Goal: Task Accomplishment & Management: Manage account settings

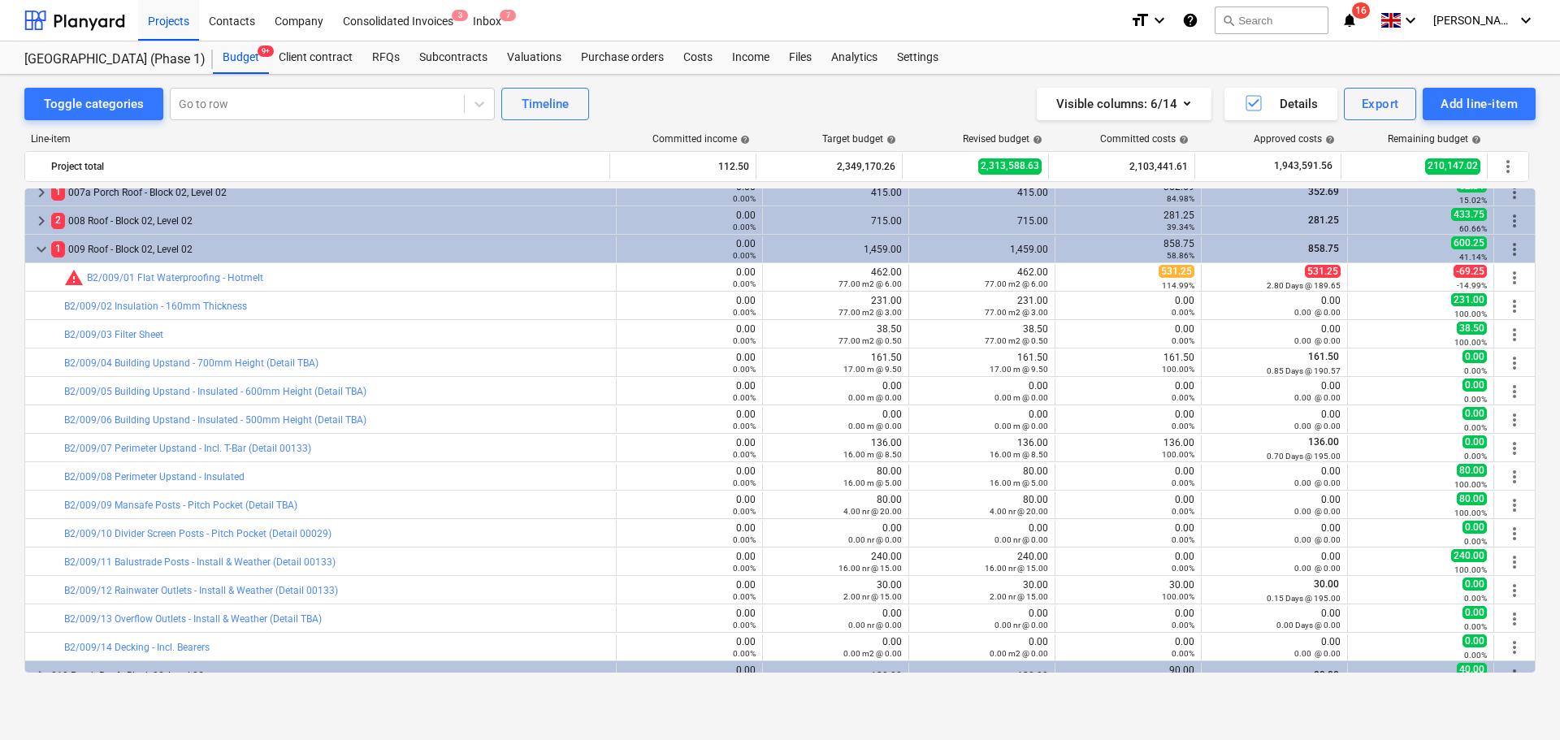
scroll to position [3083, 0]
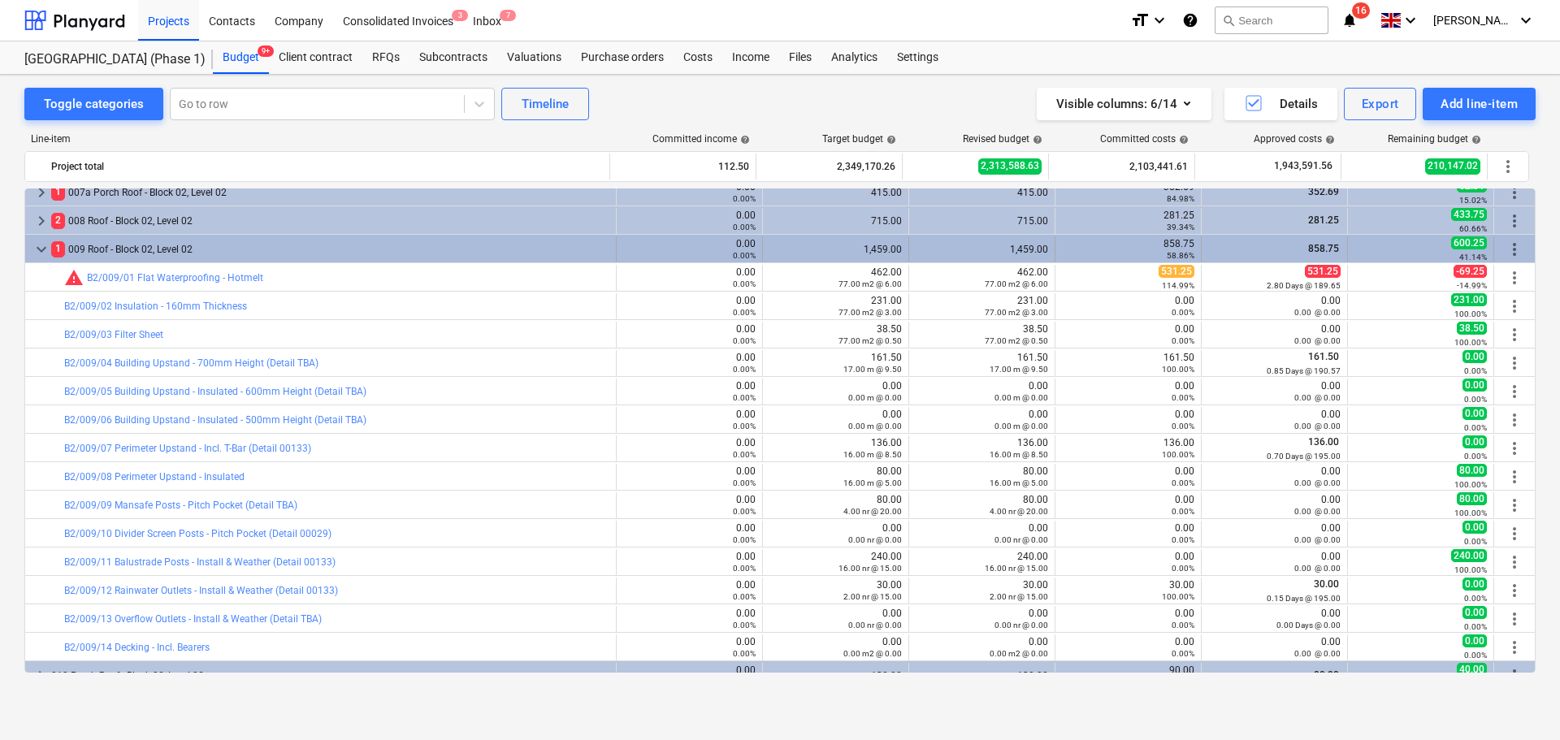
click at [105, 243] on div "1 009 Roof - Block 02, Level 02" at bounding box center [330, 249] width 558 height 26
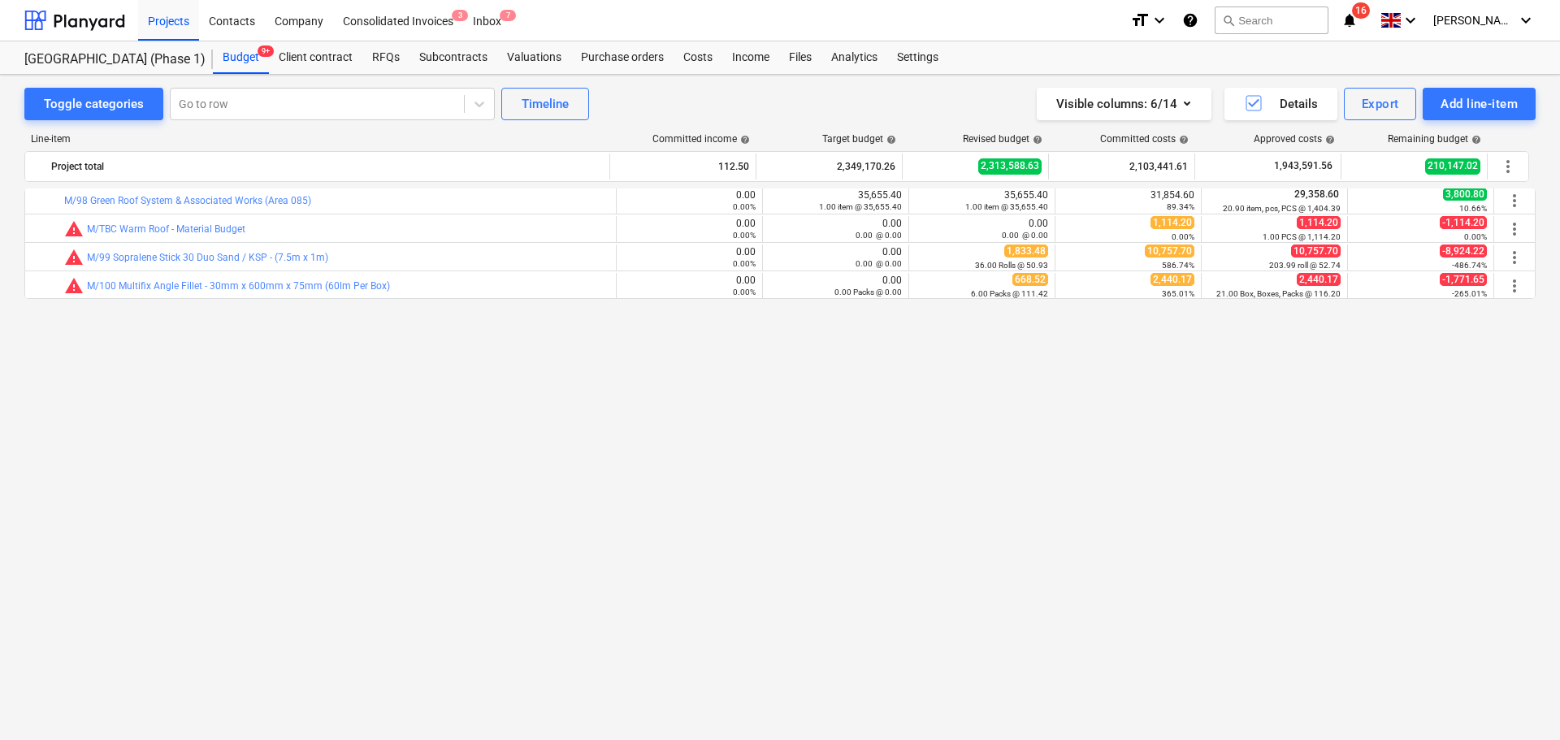
scroll to position [2271, 0]
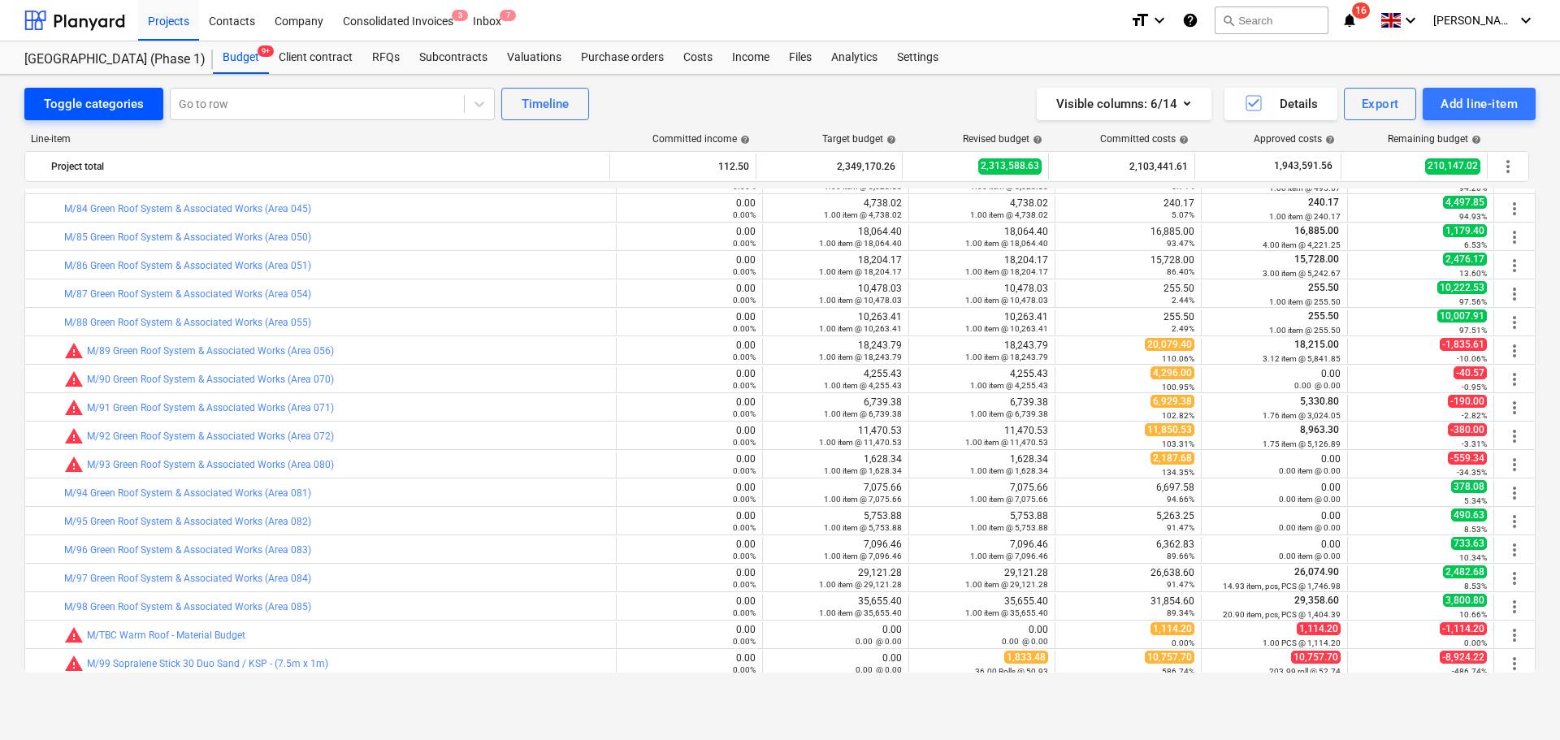
click at [122, 117] on button "Toggle categories" at bounding box center [93, 104] width 139 height 33
click at [122, 116] on button "Toggle categories" at bounding box center [93, 104] width 139 height 33
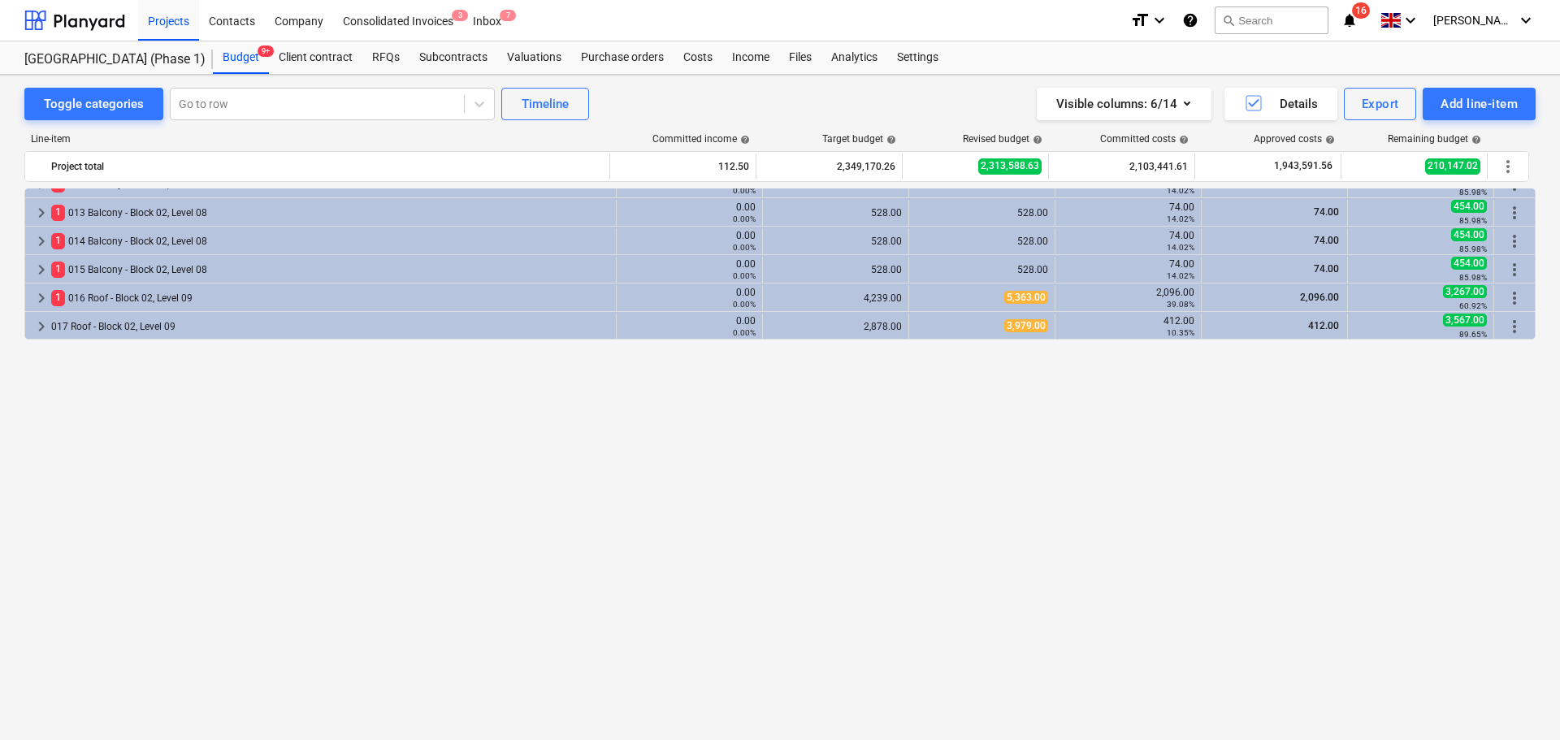
scroll to position [0, 0]
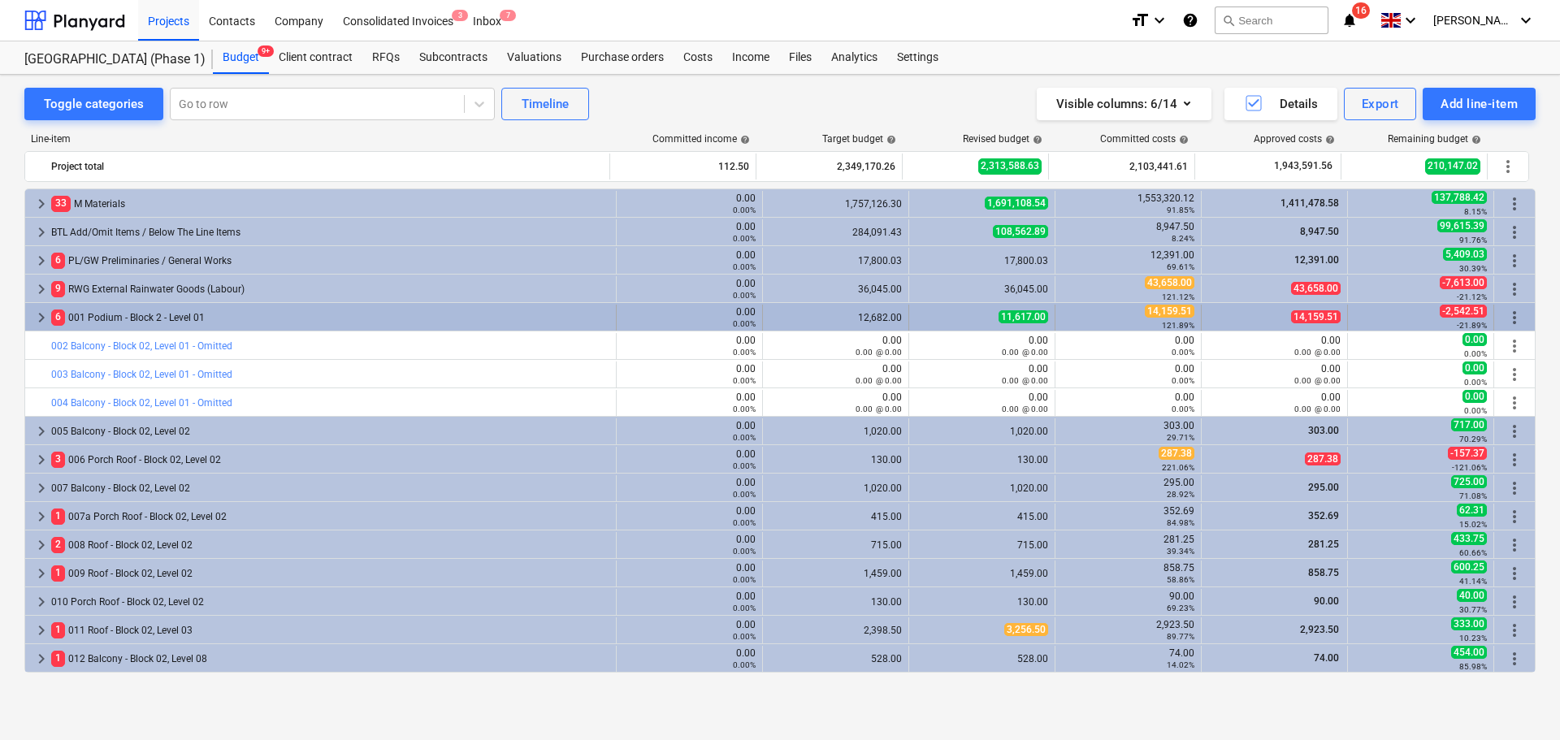
click at [120, 323] on div "6 001 Podium - Block 2 - Level 01" at bounding box center [330, 318] width 558 height 26
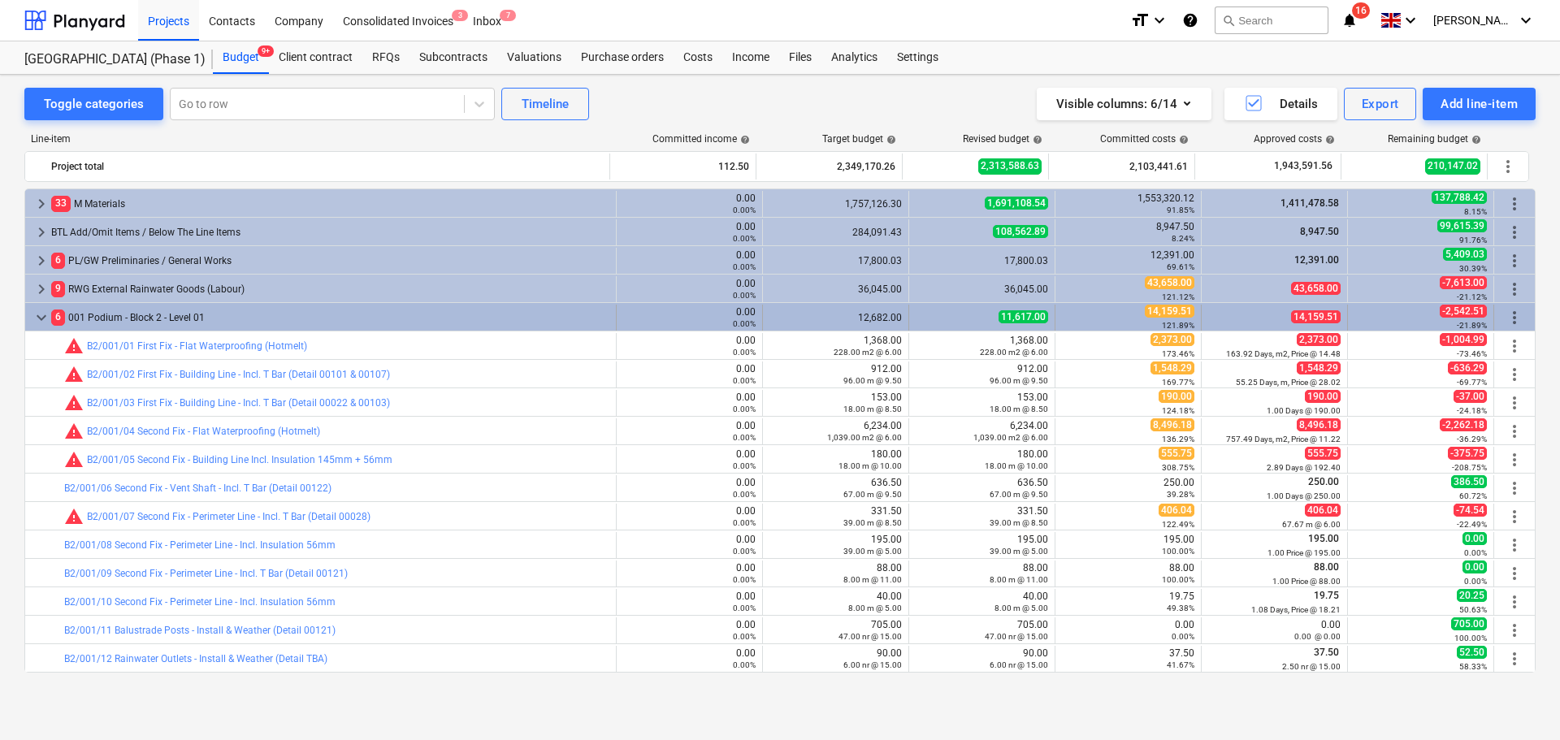
click at [128, 316] on div "6 001 Podium - Block 2 - Level 01" at bounding box center [330, 318] width 558 height 26
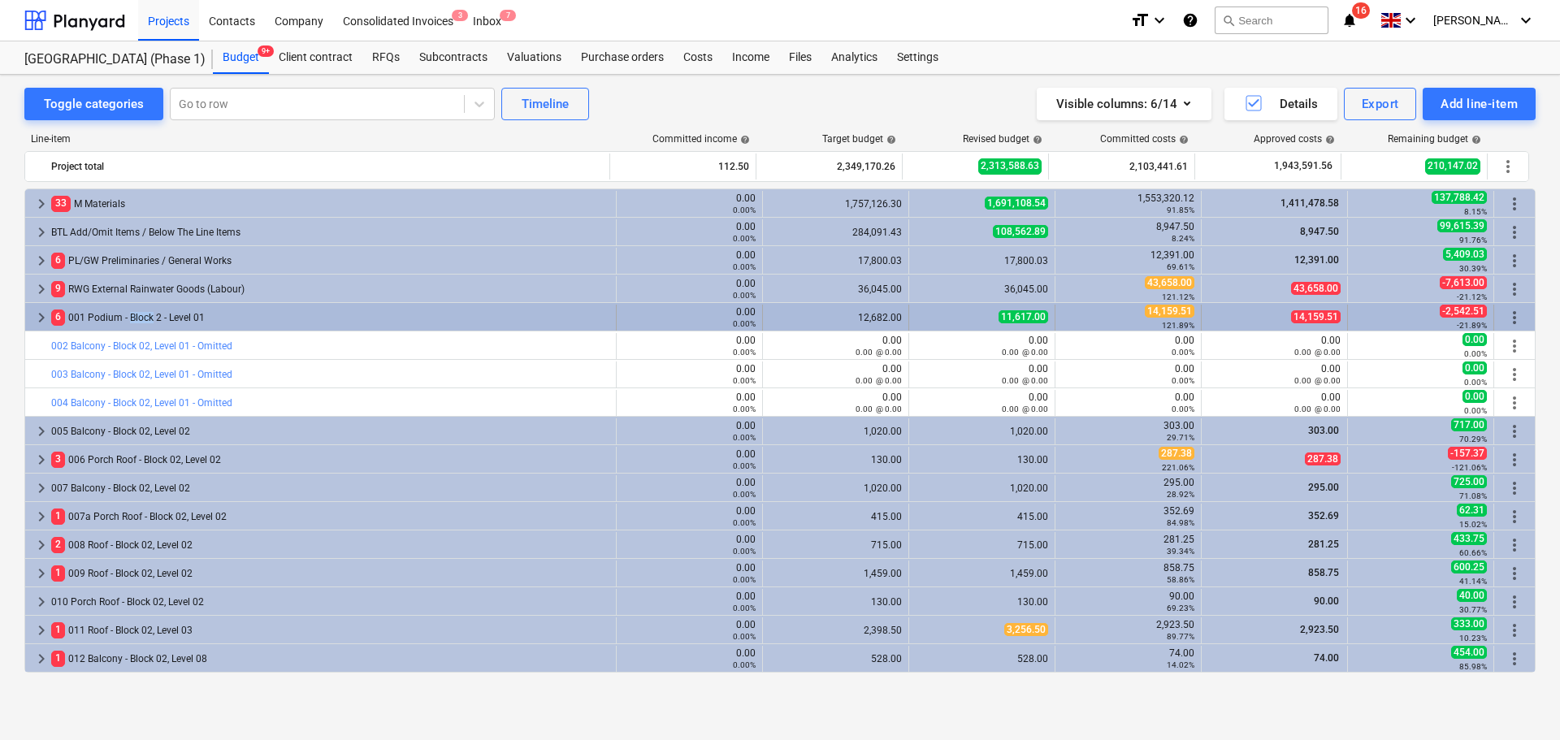
click at [129, 316] on div "6 001 Podium - Block 2 - Level 01" at bounding box center [330, 318] width 558 height 26
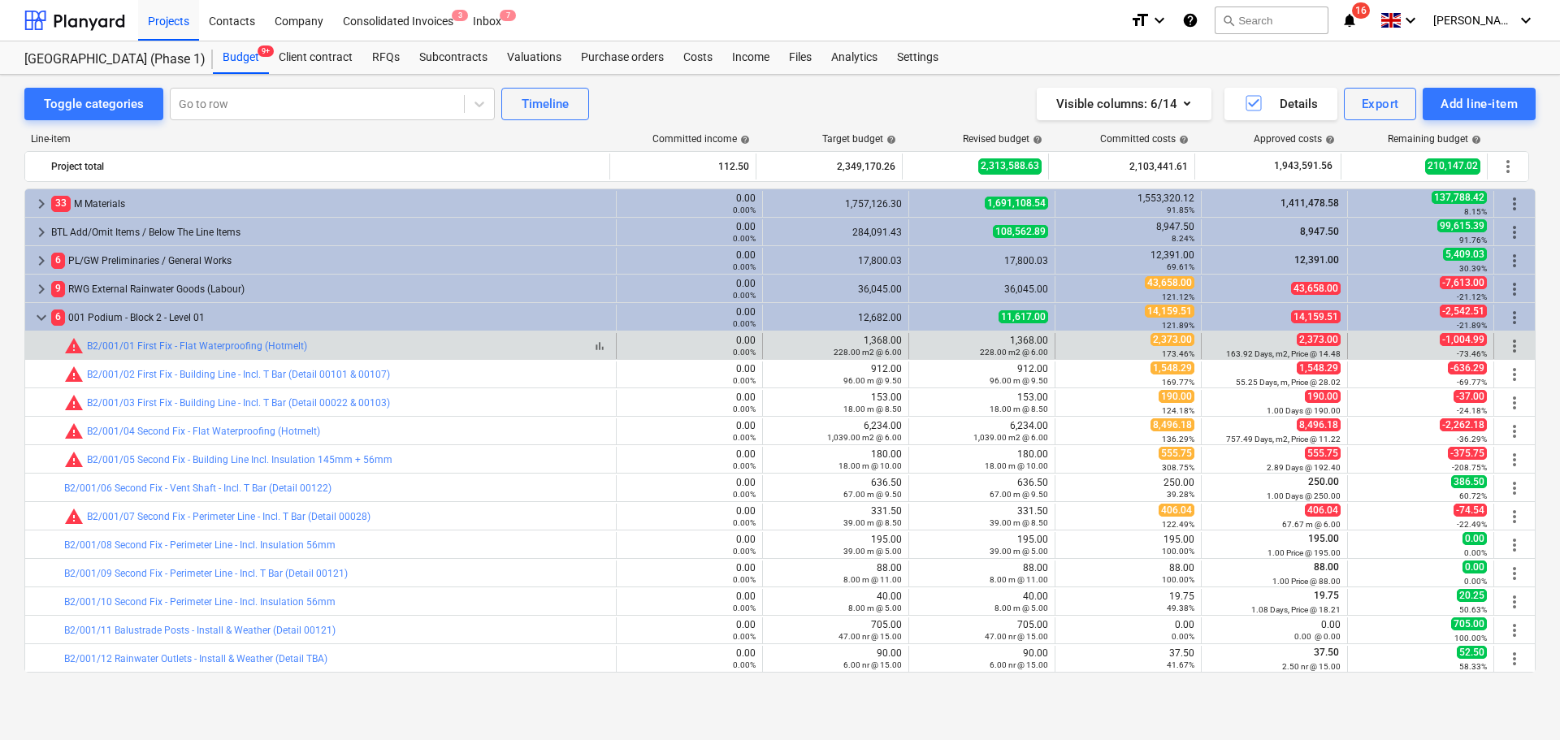
click at [445, 355] on div "bar_chart warning B2/001/01 First Fix - Flat Waterproofing (Hotmelt)" at bounding box center [336, 346] width 545 height 20
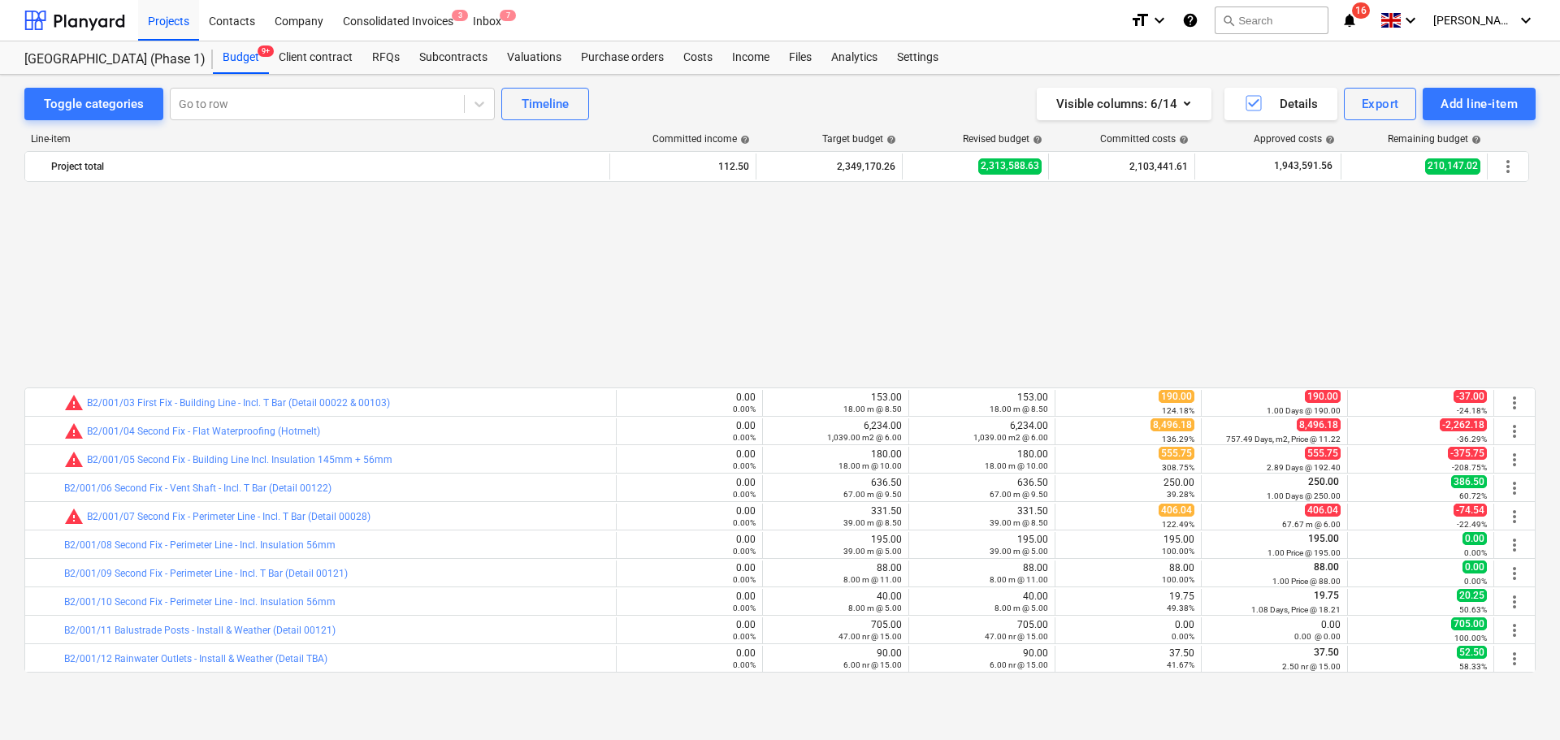
scroll to position [244, 0]
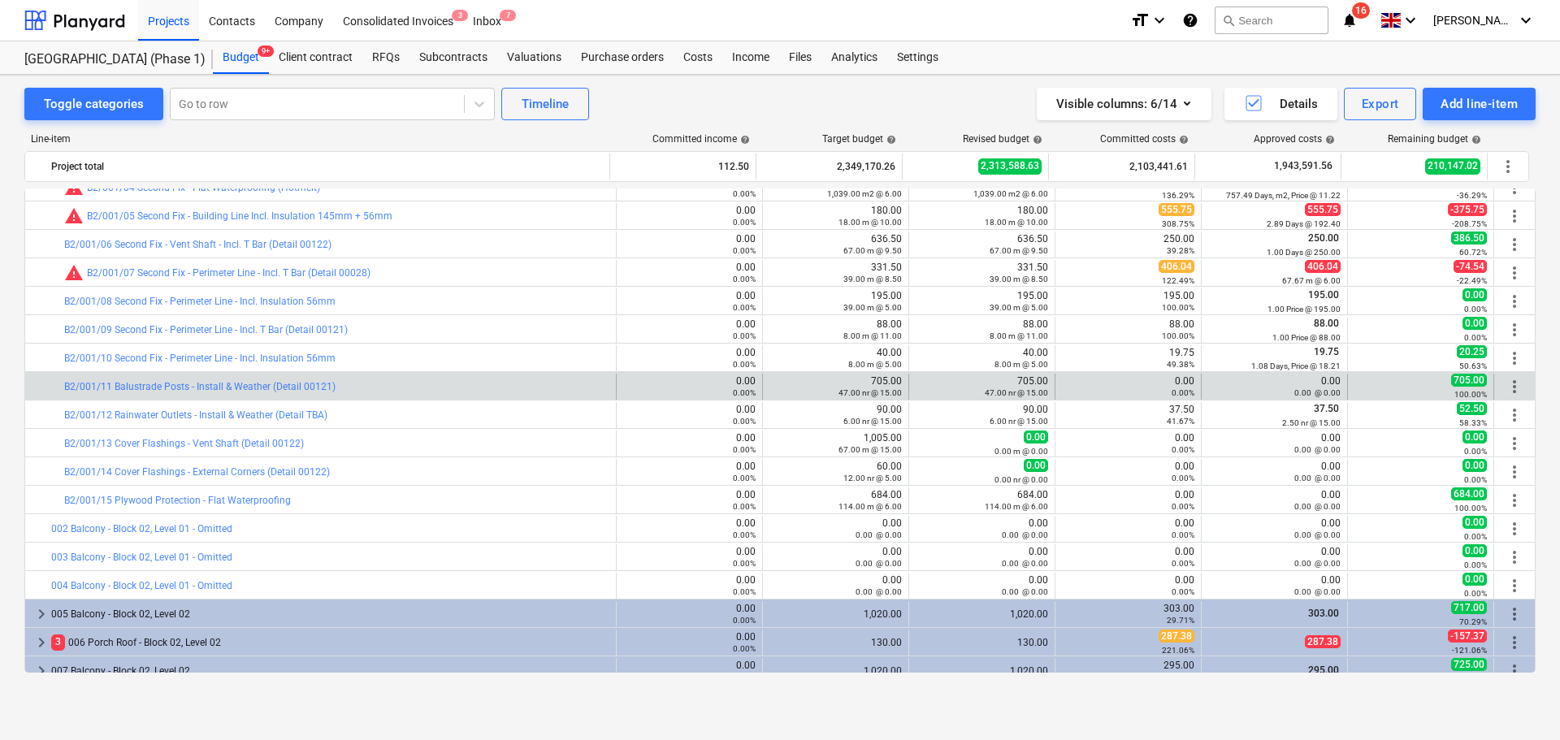
click at [388, 376] on div "bar_chart B2/001/11 Balustrade Posts - Install & Weather (Detail 00121)" at bounding box center [336, 387] width 545 height 26
drag, startPoint x: 388, startPoint y: 376, endPoint x: 1289, endPoint y: 386, distance: 901.3
click at [1289, 386] on div "bar_chart B2/001/11 Balustrade Posts - Install & Weather (Detail 00121) 0.00 0.…" at bounding box center [780, 387] width 1510 height 26
click at [1289, 386] on div "0.00 0.00 @ 0.00" at bounding box center [1274, 386] width 132 height 23
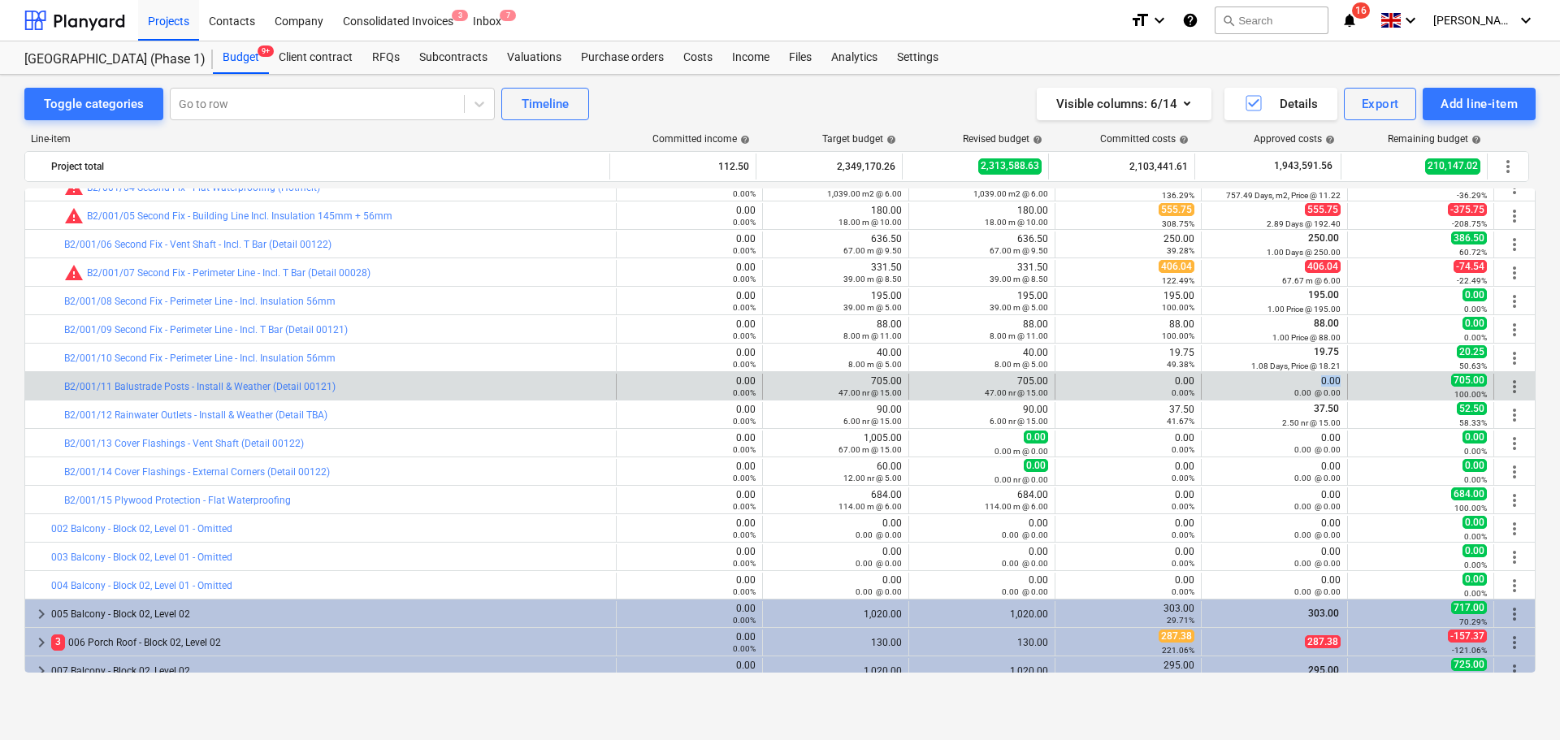
click at [1289, 386] on div "0.00 0.00 @ 0.00" at bounding box center [1274, 386] width 132 height 23
drag, startPoint x: 1289, startPoint y: 386, endPoint x: 1274, endPoint y: 384, distance: 15.6
click at [1287, 386] on div "0.00 0.00 @ 0.00" at bounding box center [1274, 386] width 132 height 23
click at [1274, 384] on div "0.00 0.00 @ 0.00" at bounding box center [1274, 386] width 132 height 23
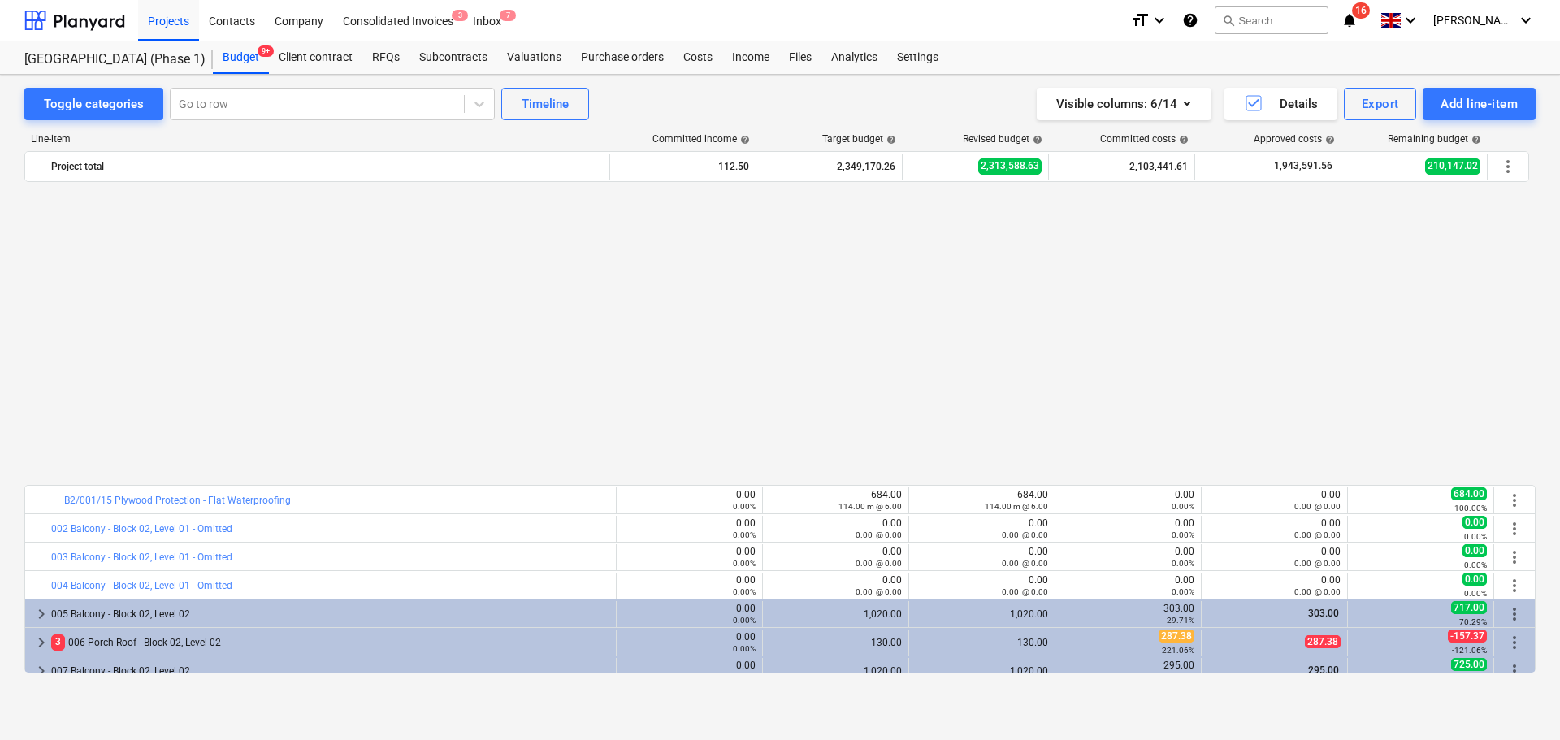
scroll to position [569, 0]
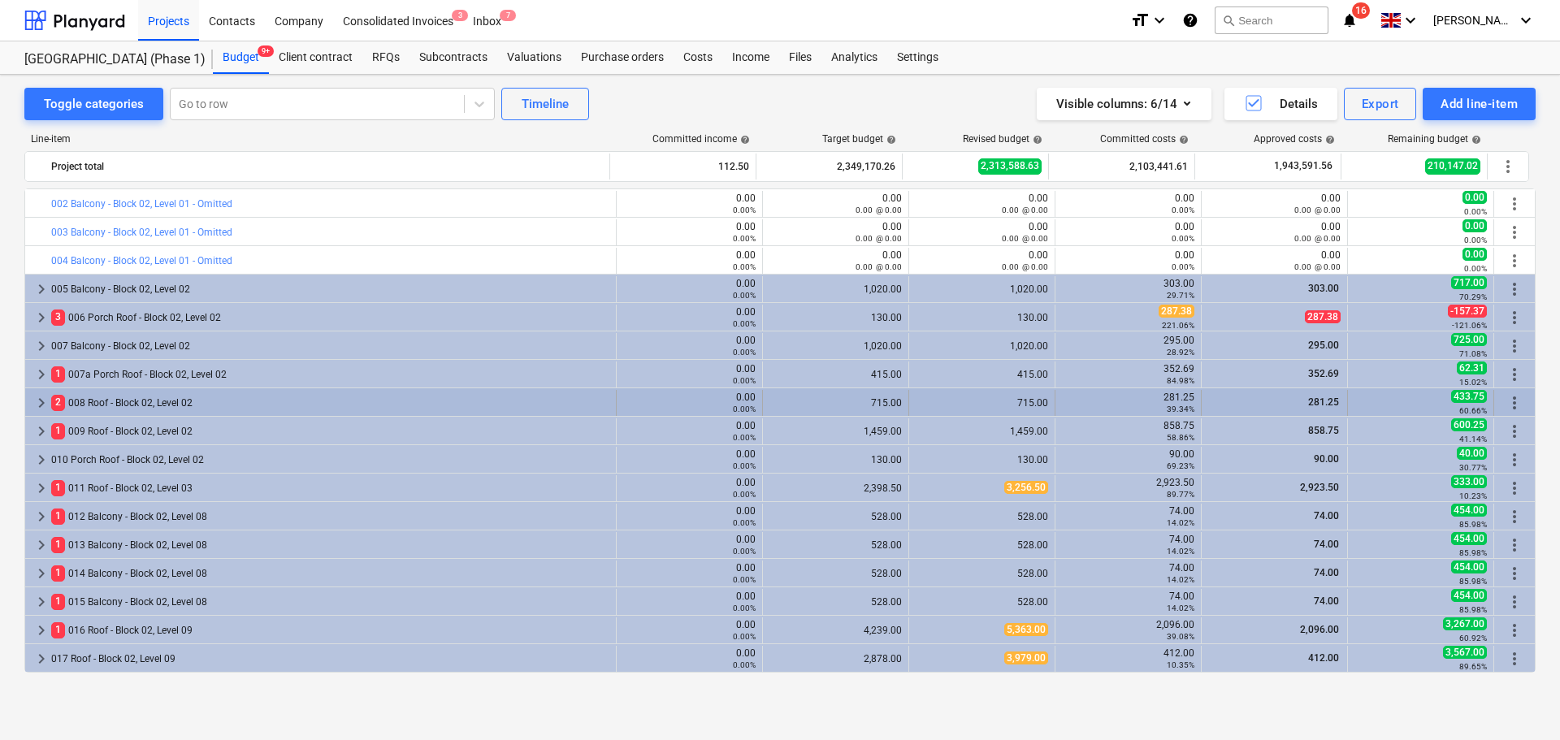
click at [178, 401] on div "2 008 Roof - Block 02, Level 02" at bounding box center [330, 403] width 558 height 26
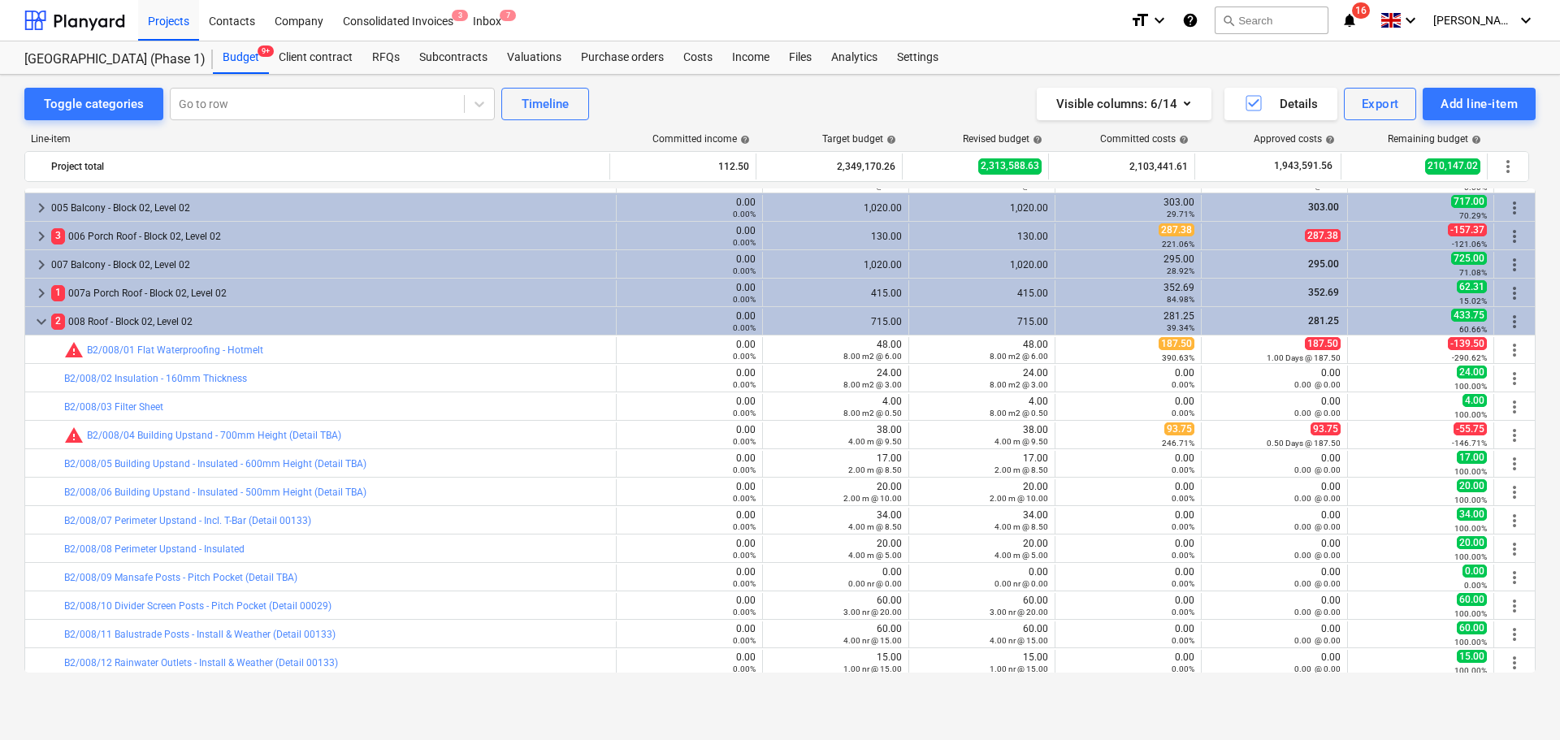
scroll to position [731, 0]
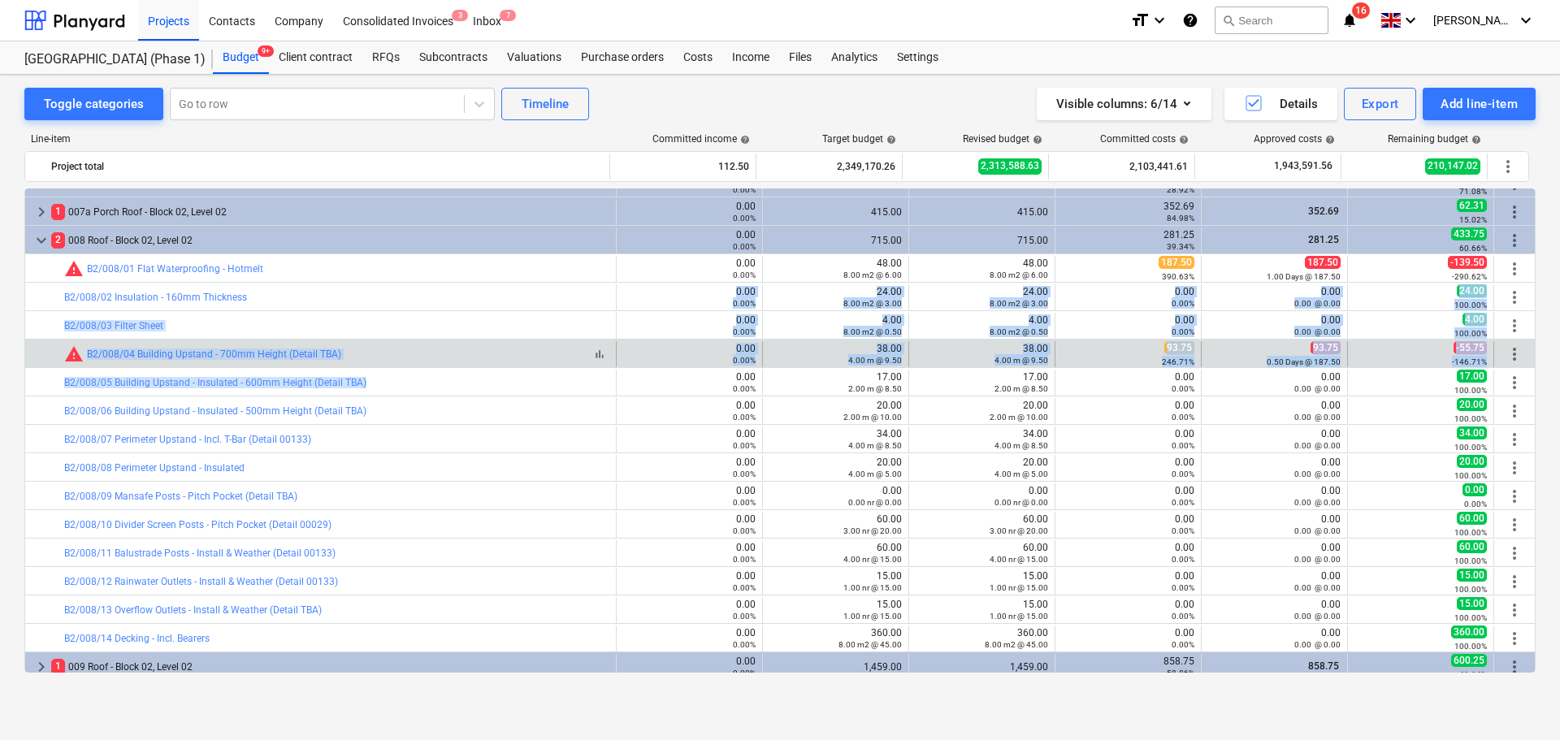
drag, startPoint x: 432, startPoint y: 308, endPoint x: 445, endPoint y: 363, distance: 57.0
click at [445, 362] on div "bar_chart warning B2/008/04 Building Upstand - 700mm Height (Detail TBA)" at bounding box center [336, 355] width 545 height 20
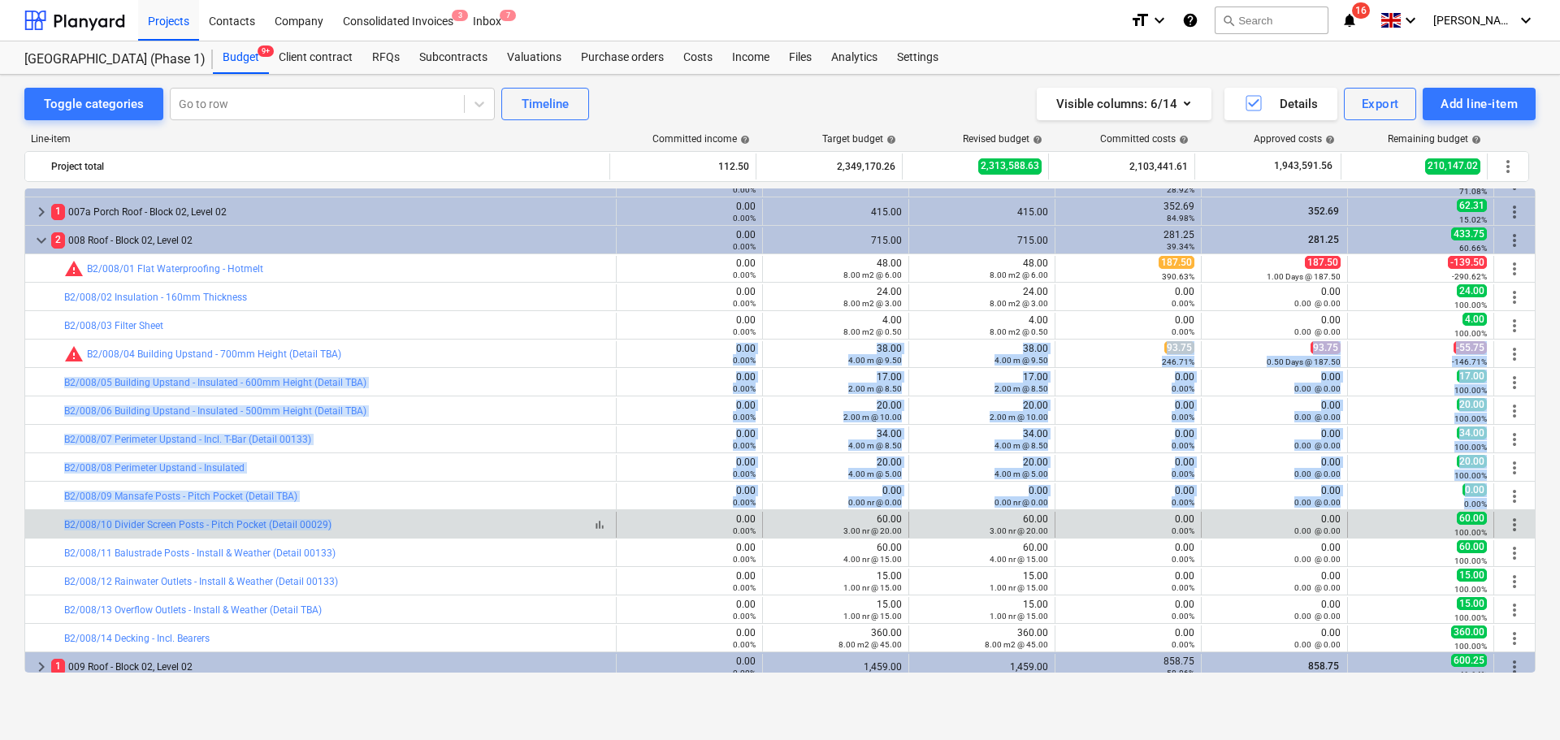
drag, startPoint x: 431, startPoint y: 363, endPoint x: 423, endPoint y: 519, distance: 156.3
click at [423, 519] on div "bar_chart B2/008/10 Divider Screen Posts - Pitch Pocket (Detail 00029)" at bounding box center [336, 524] width 545 height 11
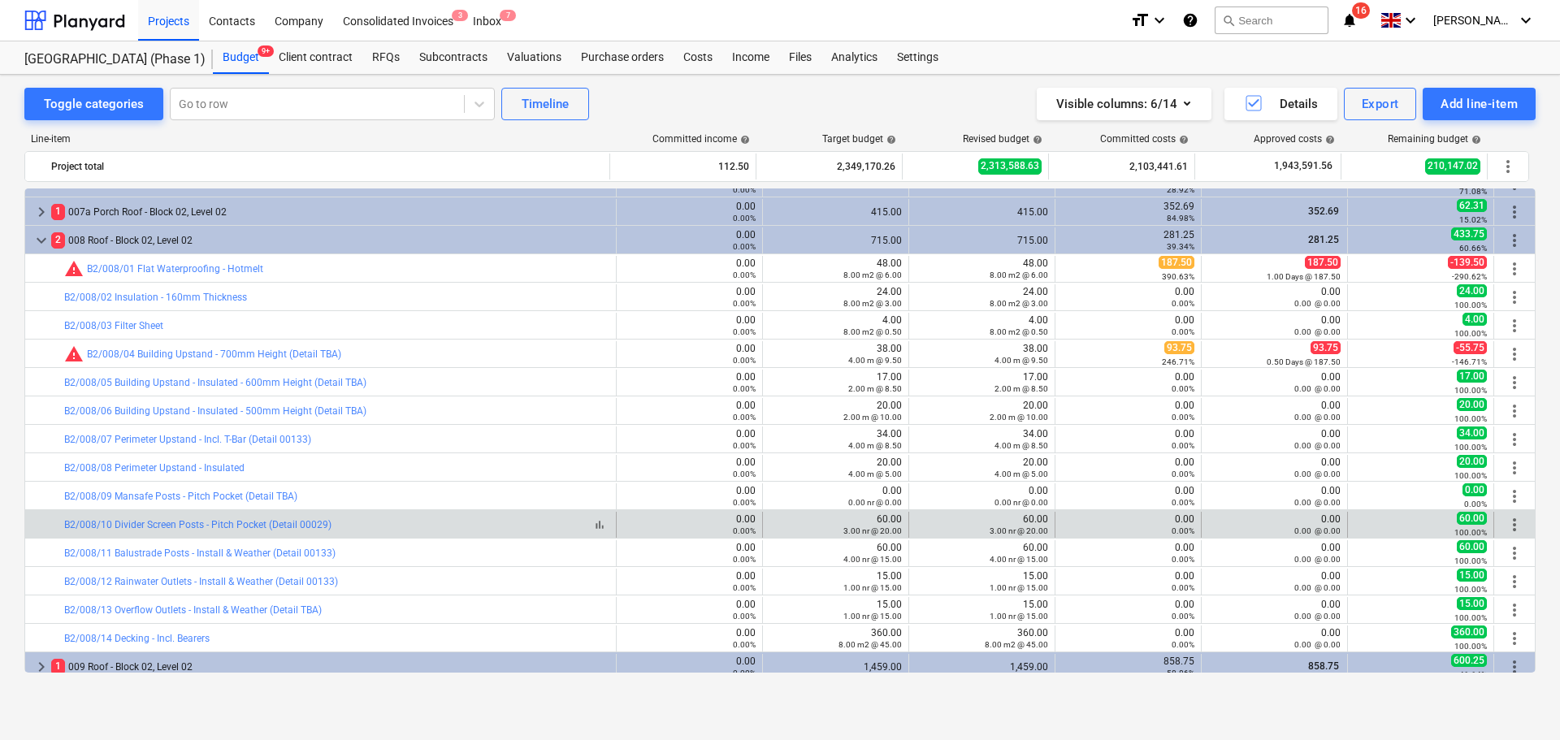
click at [423, 519] on div "bar_chart B2/008/10 Divider Screen Posts - Pitch Pocket (Detail 00029)" at bounding box center [336, 524] width 545 height 11
click at [422, 519] on div "bar_chart B2/008/10 Divider Screen Posts - Pitch Pocket (Detail 00029)" at bounding box center [336, 524] width 545 height 11
click at [421, 519] on div "bar_chart B2/008/10 Divider Screen Posts - Pitch Pocket (Detail 00029)" at bounding box center [336, 524] width 545 height 11
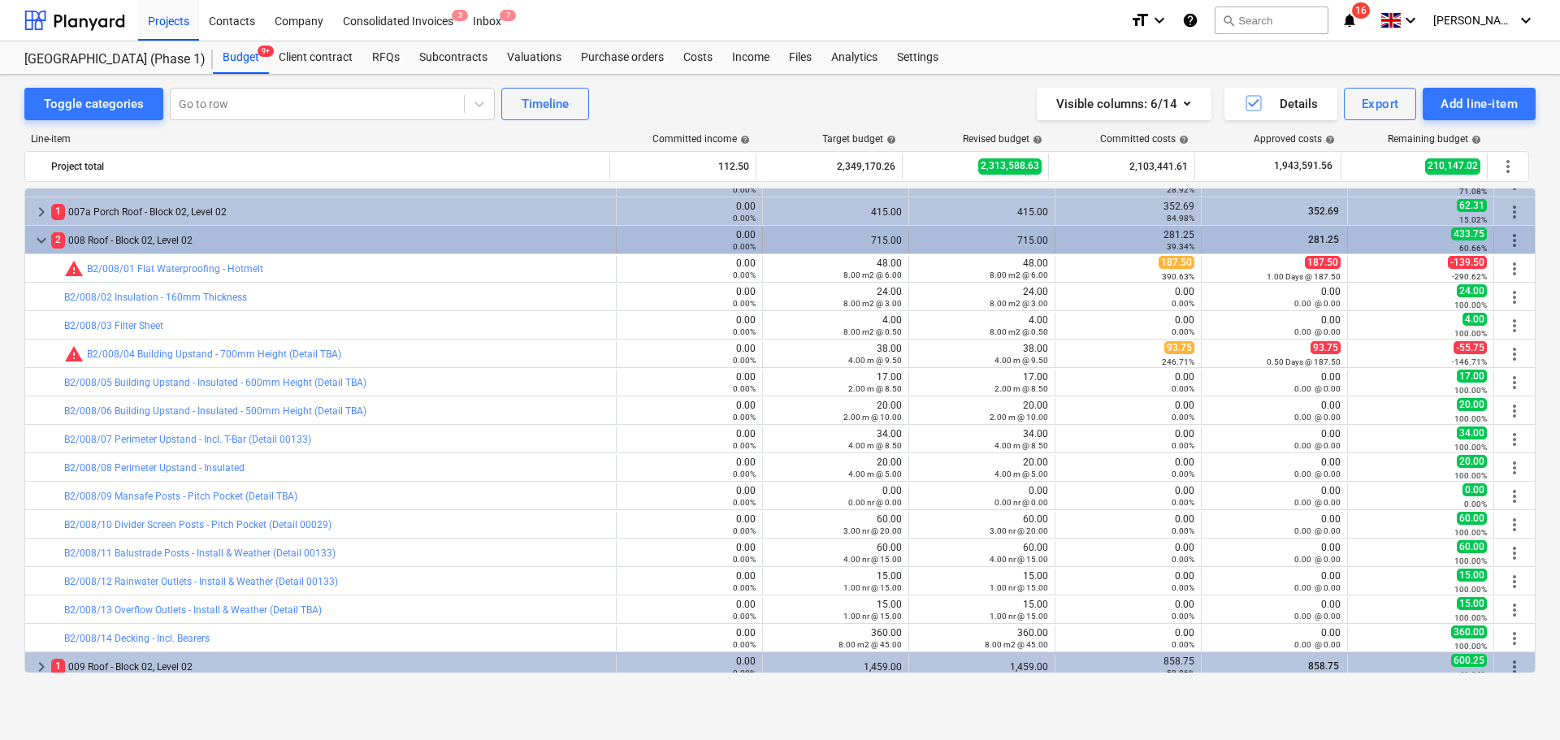
click at [318, 247] on div "2 008 Roof - Block 02, Level 02" at bounding box center [330, 241] width 558 height 26
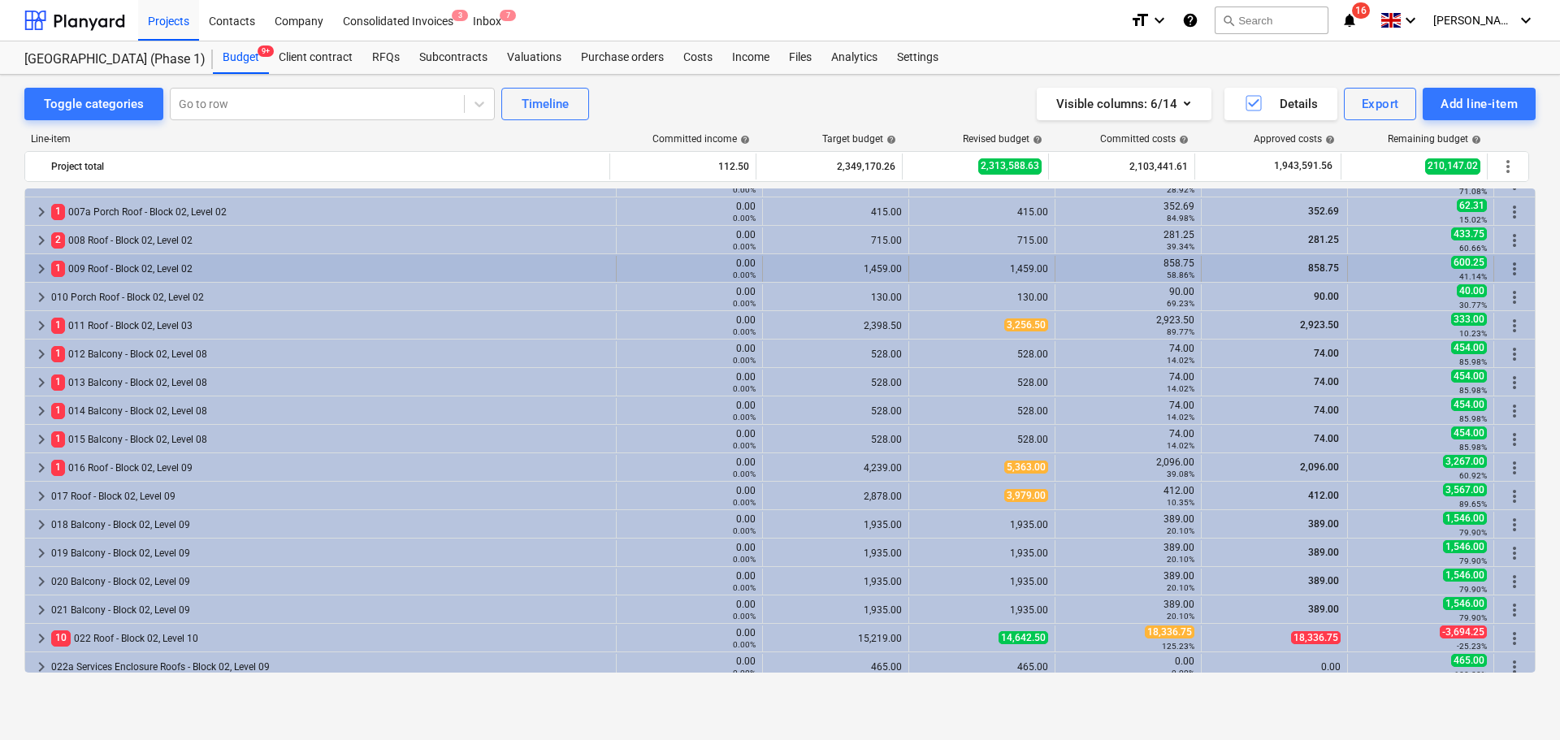
click at [304, 270] on div "1 009 Roof - Block 02, Level 02" at bounding box center [330, 269] width 558 height 26
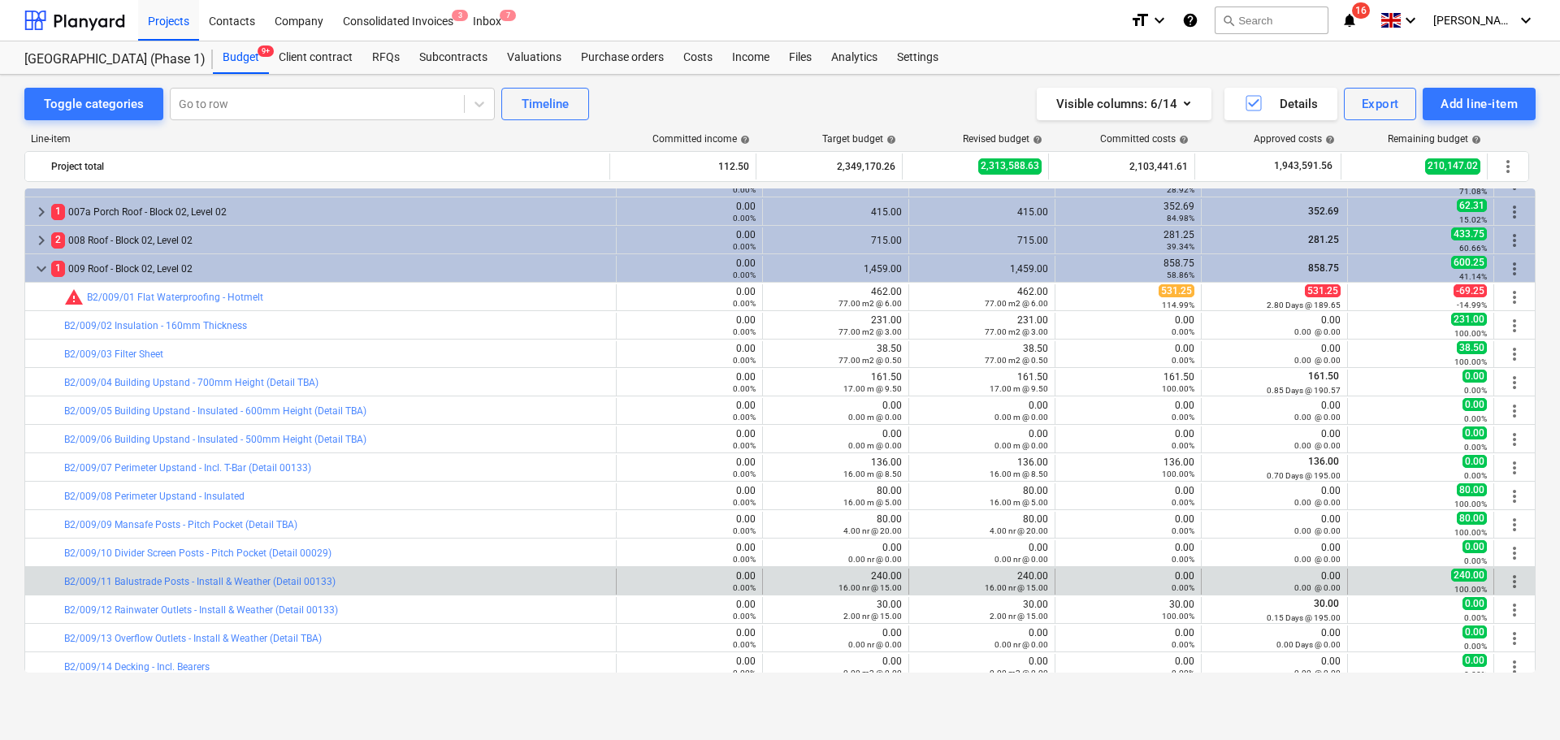
click at [445, 590] on div "bar_chart B2/009/11 Balustrade Posts - Install & Weather (Detail 00133)" at bounding box center [336, 582] width 545 height 26
click at [432, 588] on div "bar_chart B2/009/11 Balustrade Posts - Install & Weather (Detail 00133)" at bounding box center [336, 582] width 545 height 26
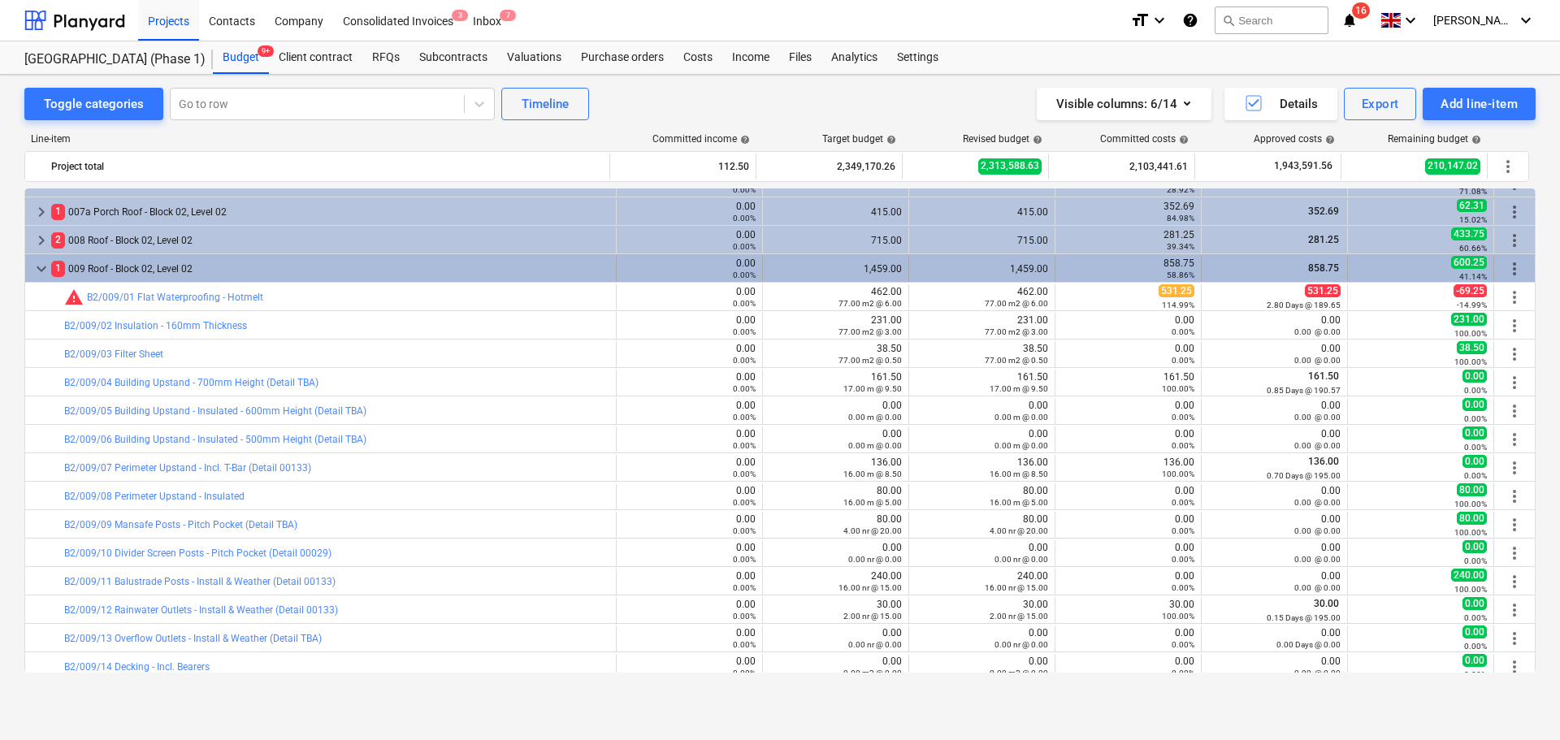
click at [283, 280] on div "1 009 Roof - Block 02, Level 02" at bounding box center [330, 269] width 558 height 26
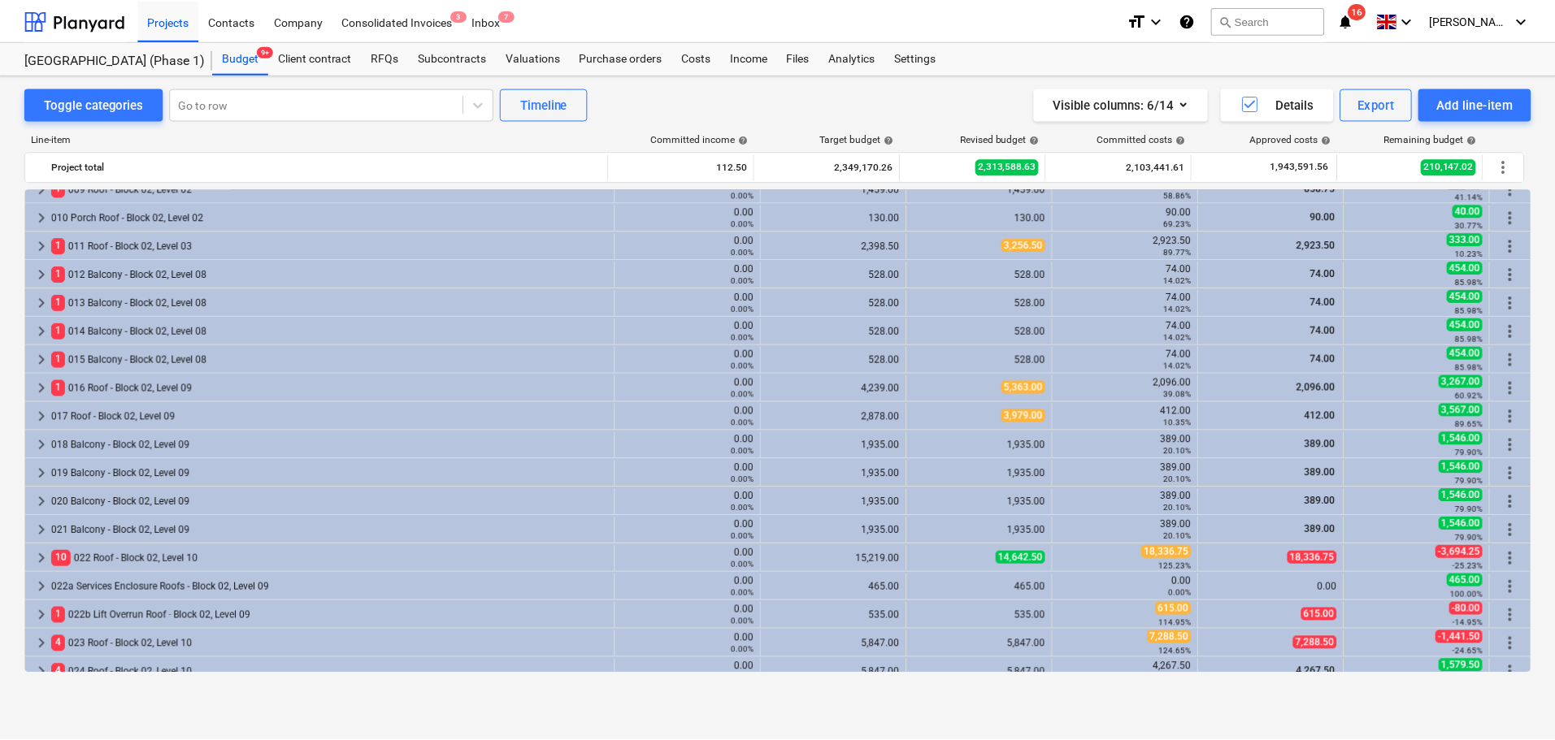
scroll to position [813, 0]
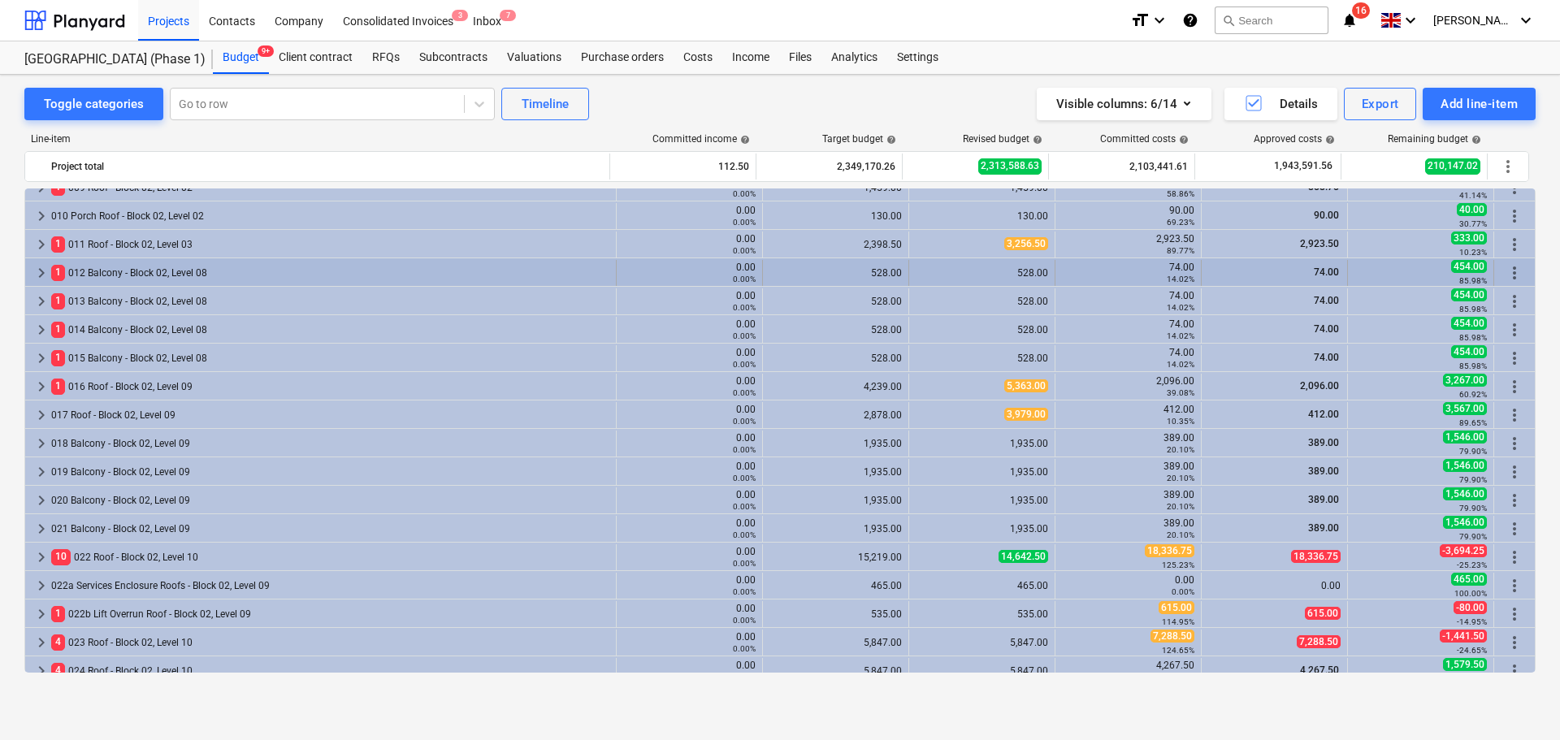
click at [191, 271] on div "1 012 Balcony - Block 02, Level 08" at bounding box center [330, 273] width 558 height 26
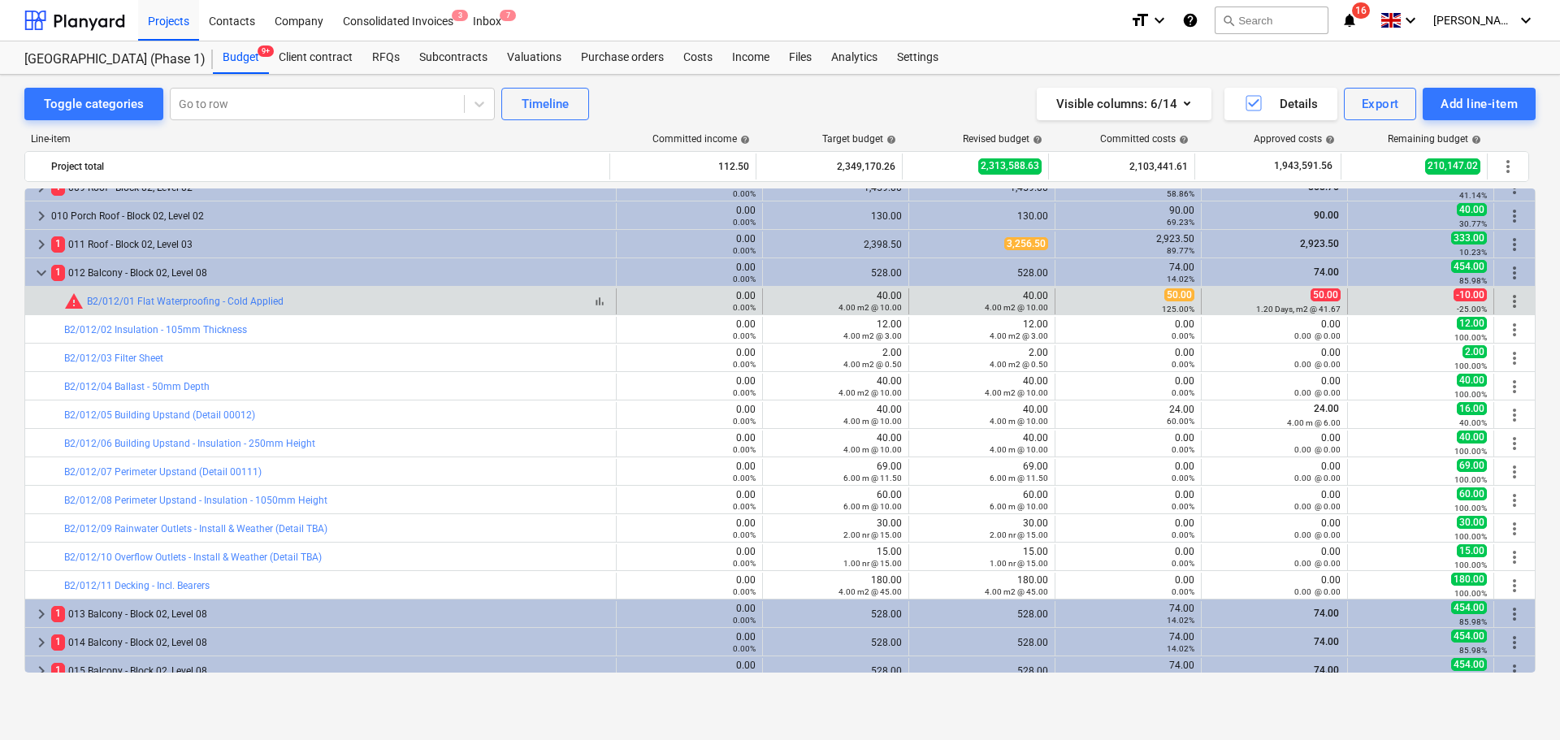
click at [353, 296] on div "bar_chart warning B2/012/01 Flat Waterproofing - Cold Applied" at bounding box center [336, 302] width 545 height 20
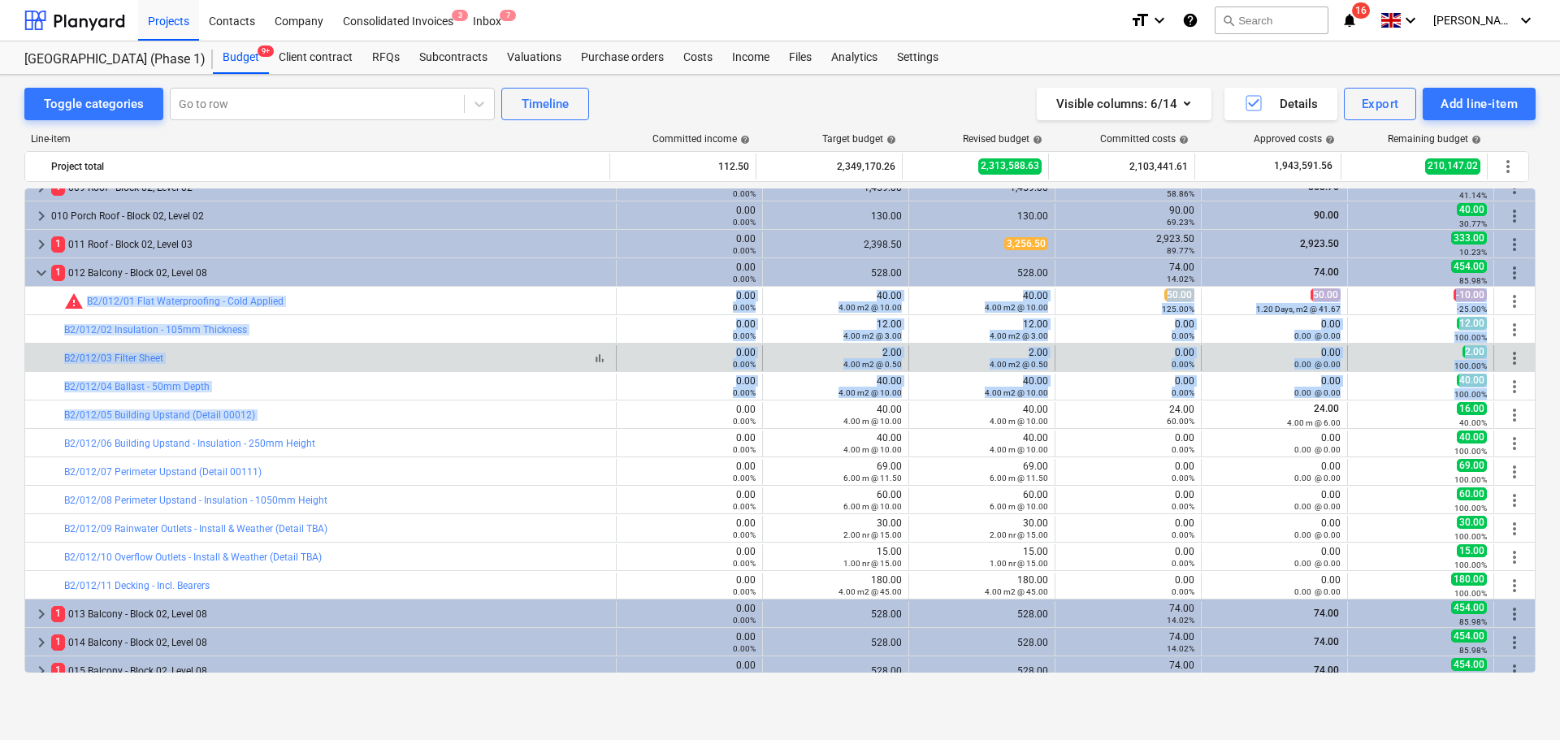
drag, startPoint x: 353, startPoint y: 296, endPoint x: 377, endPoint y: 361, distance: 69.4
click at [377, 361] on div "bar_chart B2/012/03 Filter Sheet" at bounding box center [336, 358] width 545 height 11
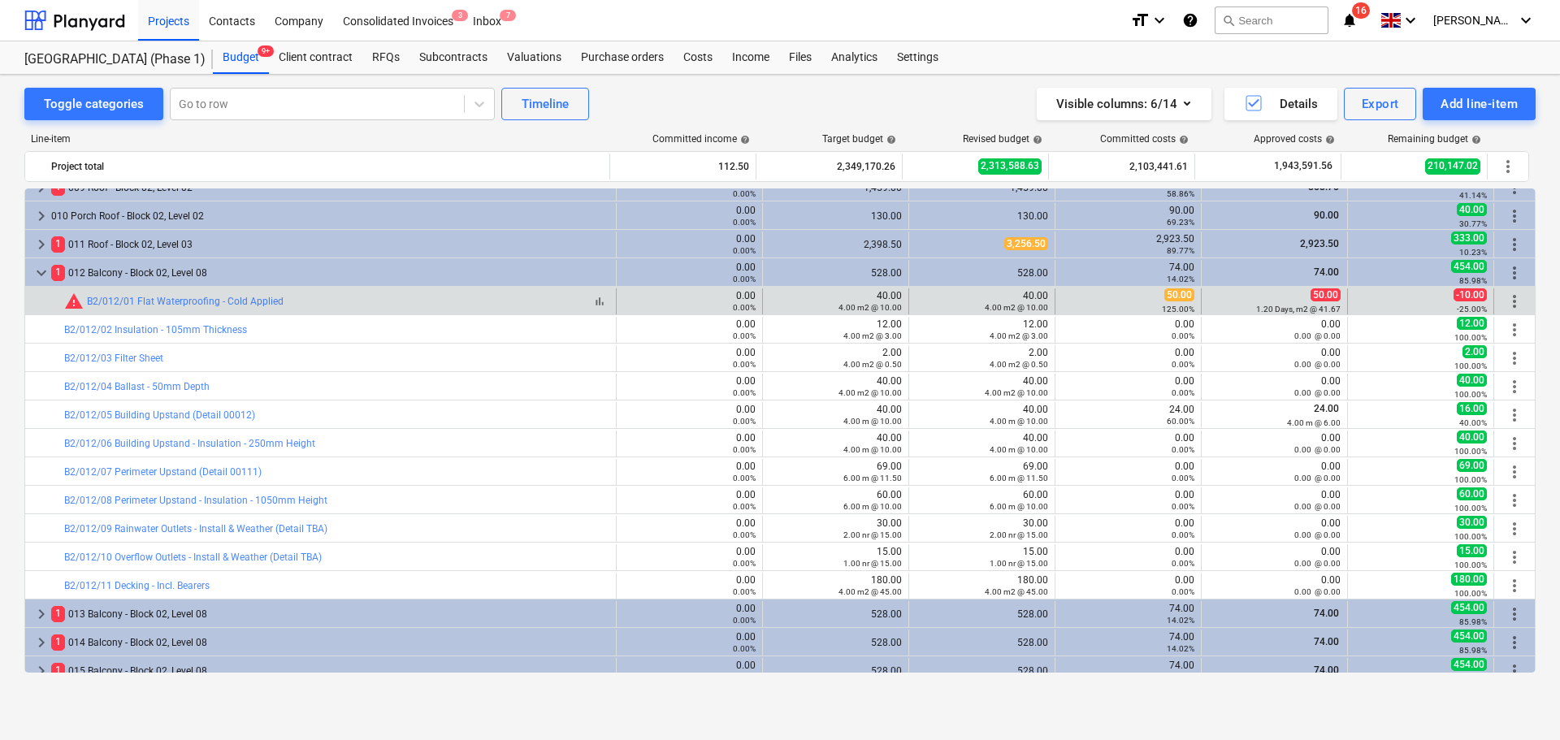
click at [404, 296] on div "bar_chart warning B2/012/01 Flat Waterproofing - Cold Applied" at bounding box center [336, 302] width 545 height 20
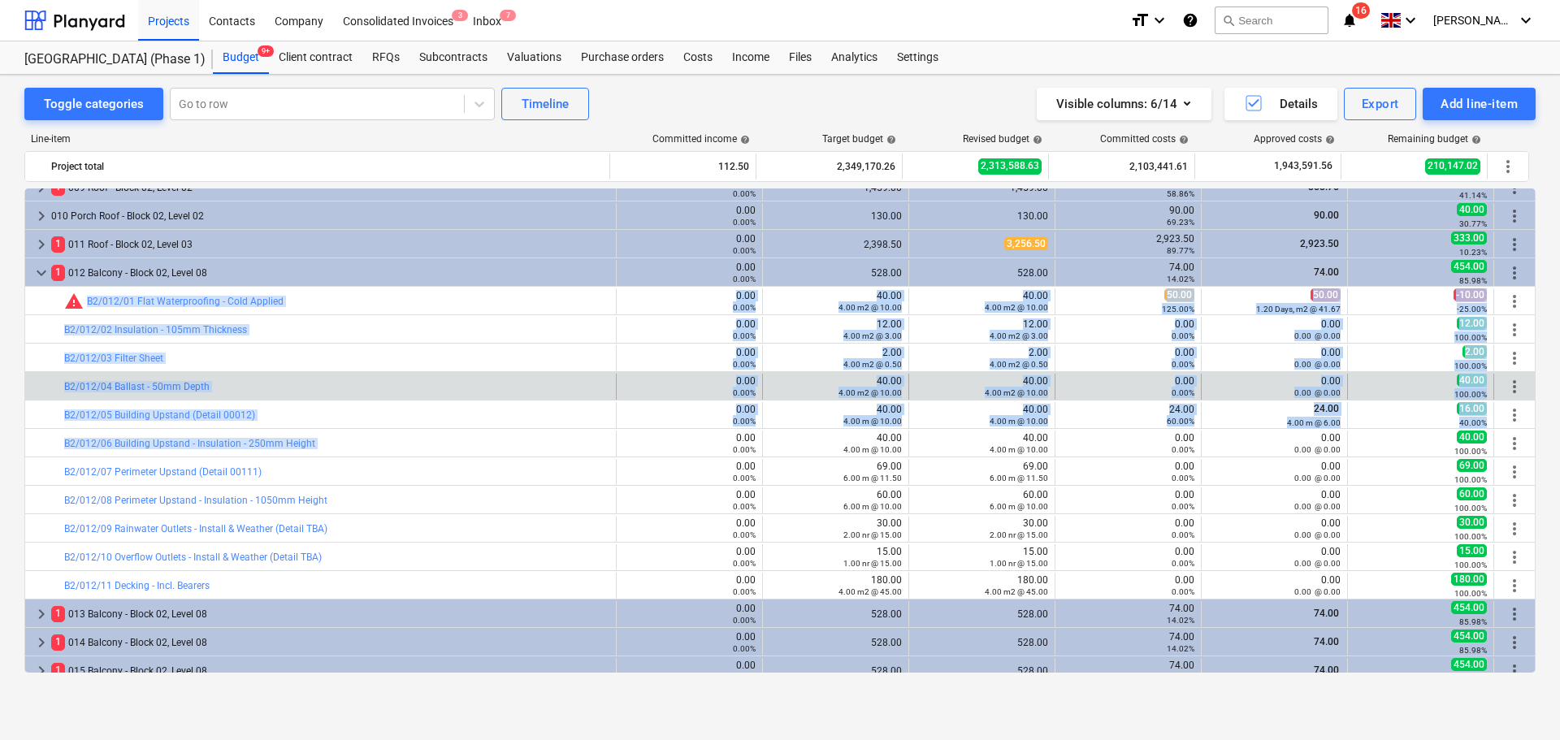
drag, startPoint x: 404, startPoint y: 296, endPoint x: 406, endPoint y: 378, distance: 82.1
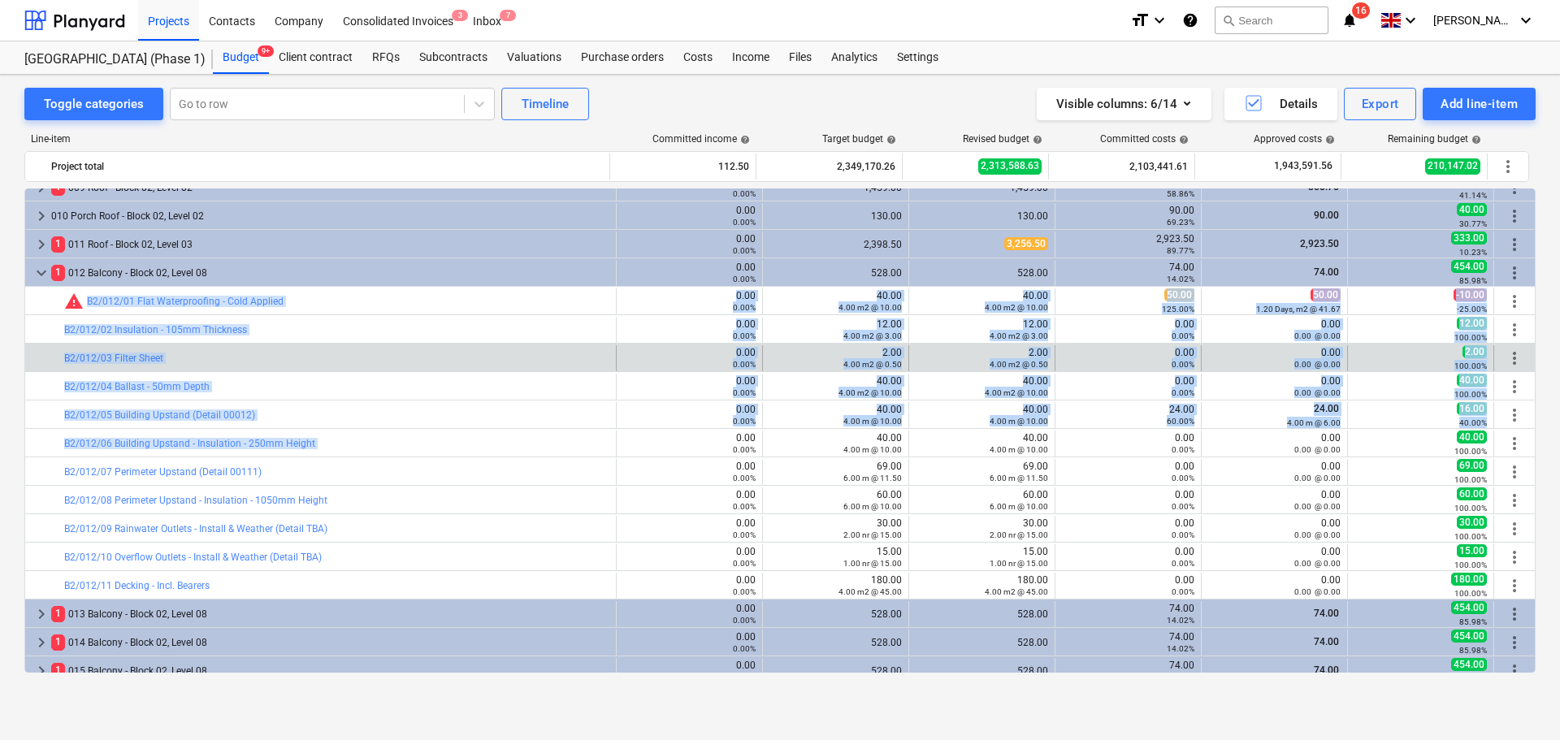
click at [406, 367] on div "bar_chart B2/012/03 Filter Sheet" at bounding box center [336, 358] width 545 height 26
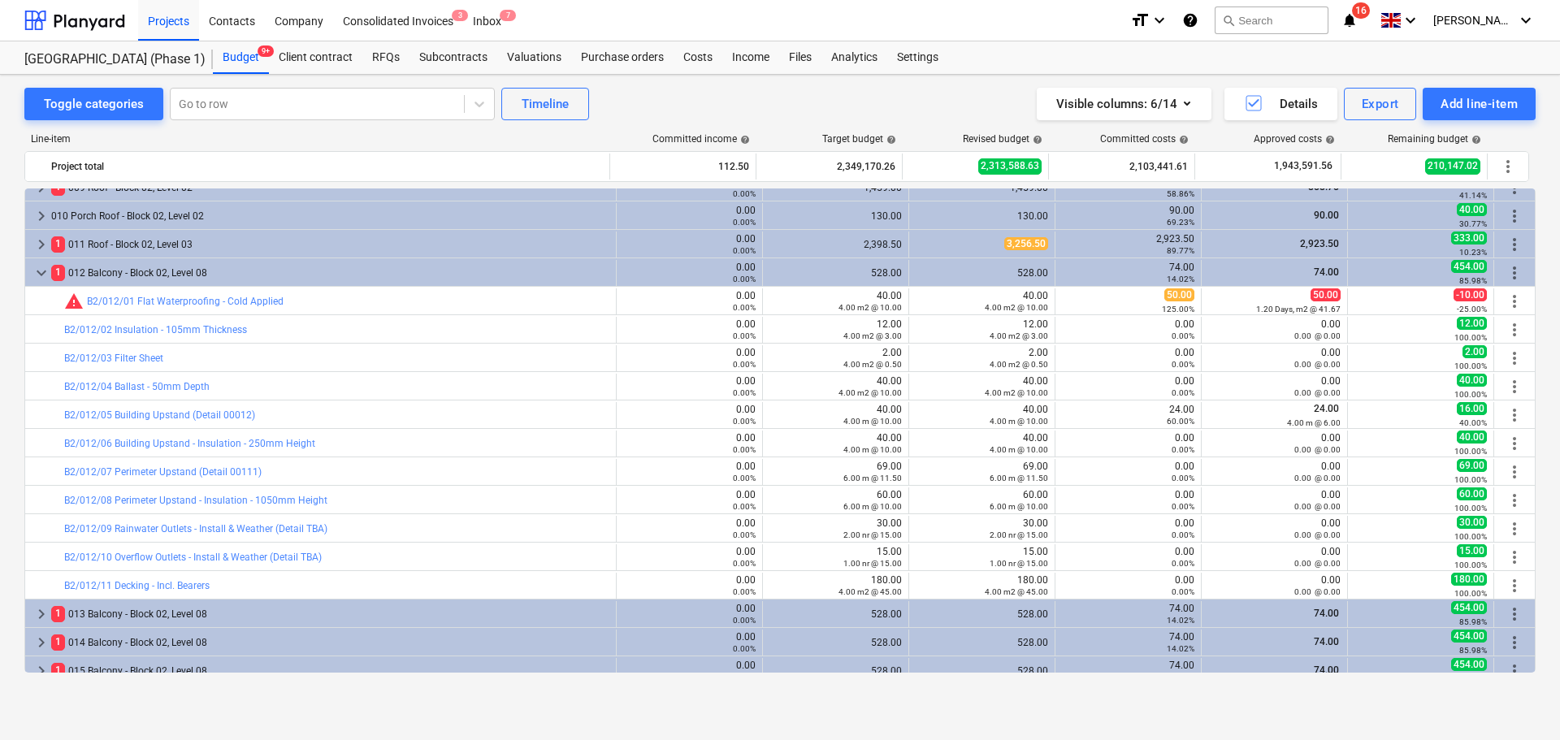
click at [417, 315] on div "bar_chart B2/012/02 Insulation - 105mm Thickness 0.00 0.00% edit 12.00 4.00 m2 …" at bounding box center [780, 329] width 1512 height 28
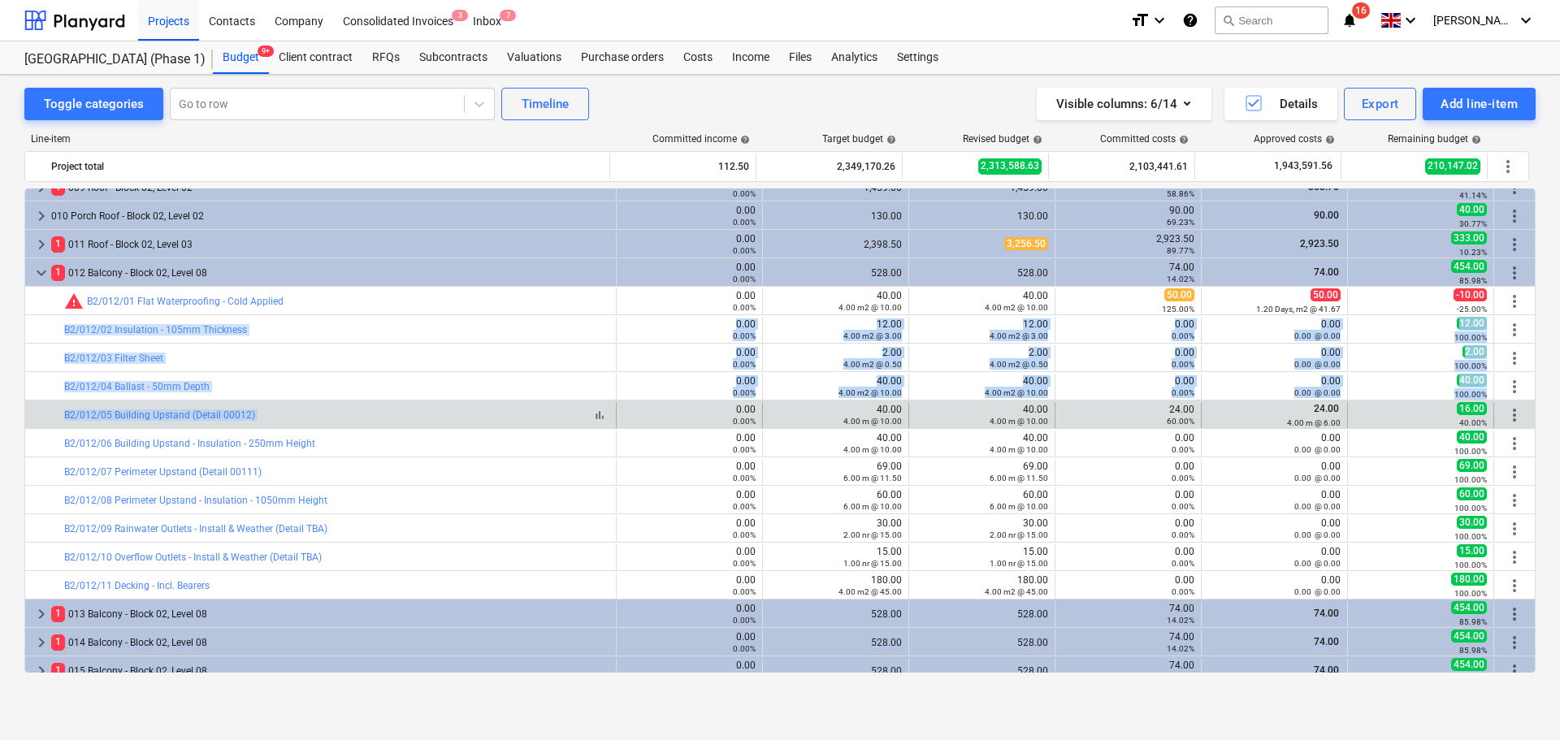
drag, startPoint x: 417, startPoint y: 315, endPoint x: 431, endPoint y: 418, distance: 104.1
click at [430, 412] on div "bar_chart B2/012/05 Building Upstand (Detail 00012)" at bounding box center [336, 415] width 545 height 11
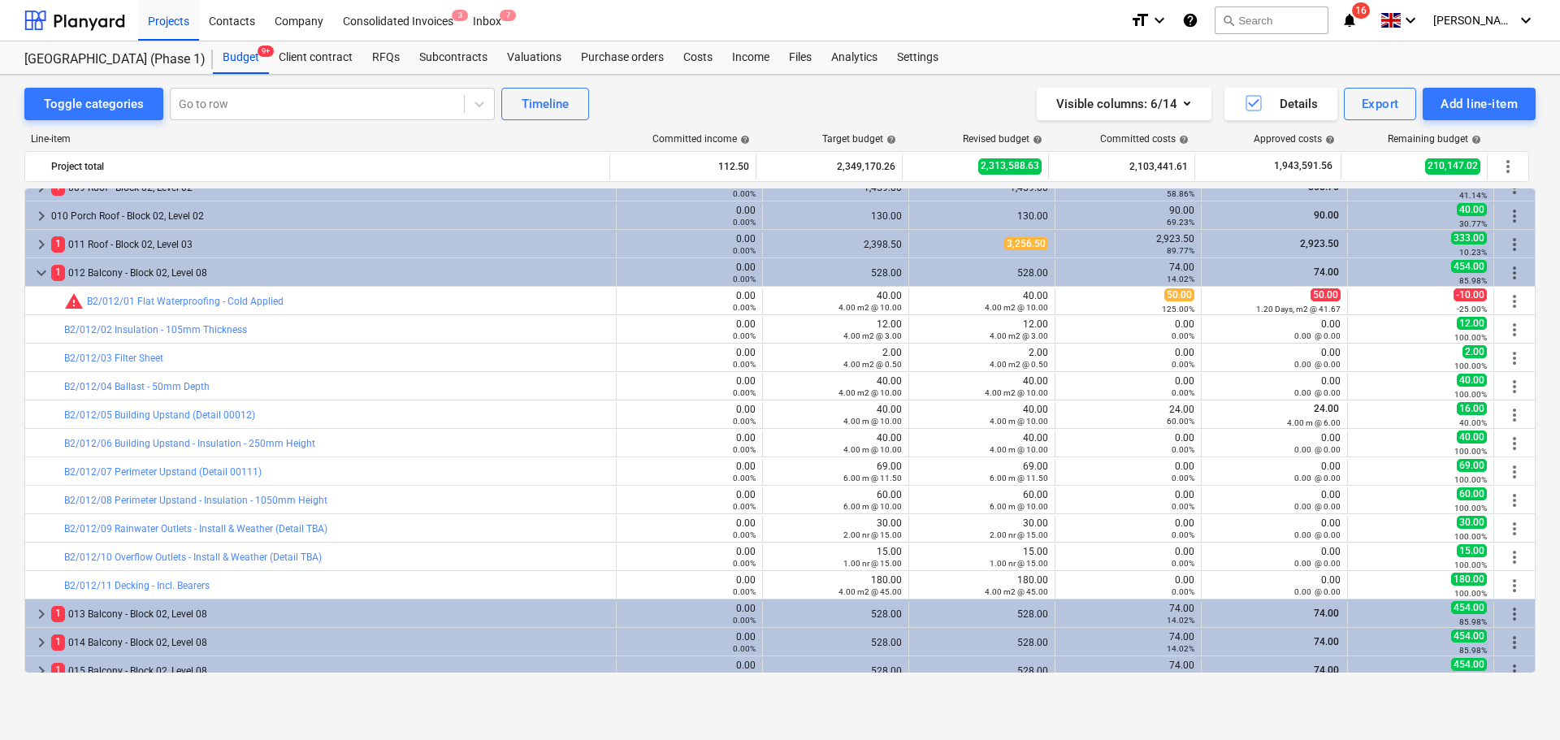
click at [430, 412] on div "bar_chart B2/012/05 Building Upstand (Detail 00012)" at bounding box center [336, 415] width 545 height 11
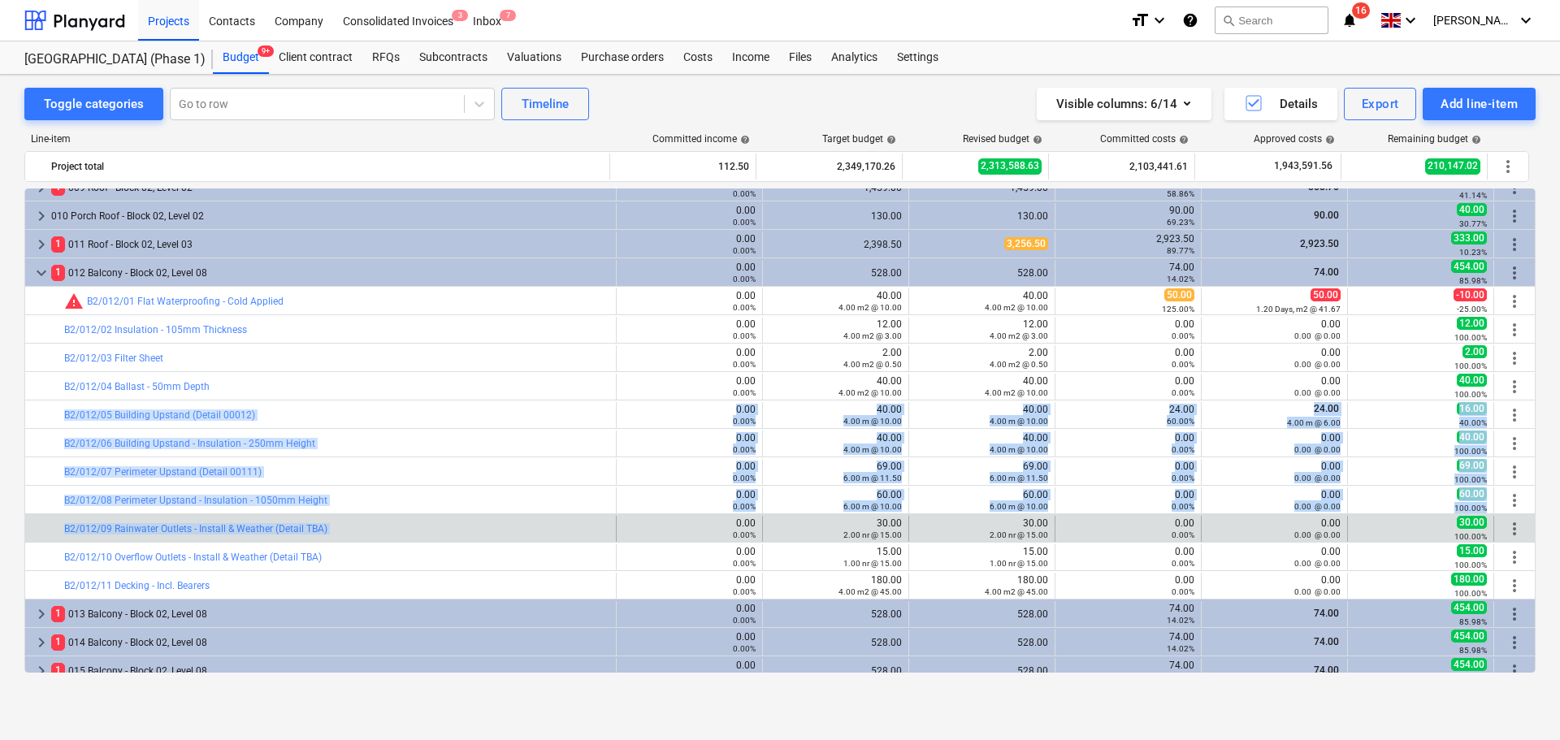
drag, startPoint x: 430, startPoint y: 412, endPoint x: 428, endPoint y: 535, distance: 122.7
click at [427, 535] on div "bar_chart B2/012/09 Rainwater Outlets - Install & Weather (Detail TBA)" at bounding box center [336, 529] width 545 height 26
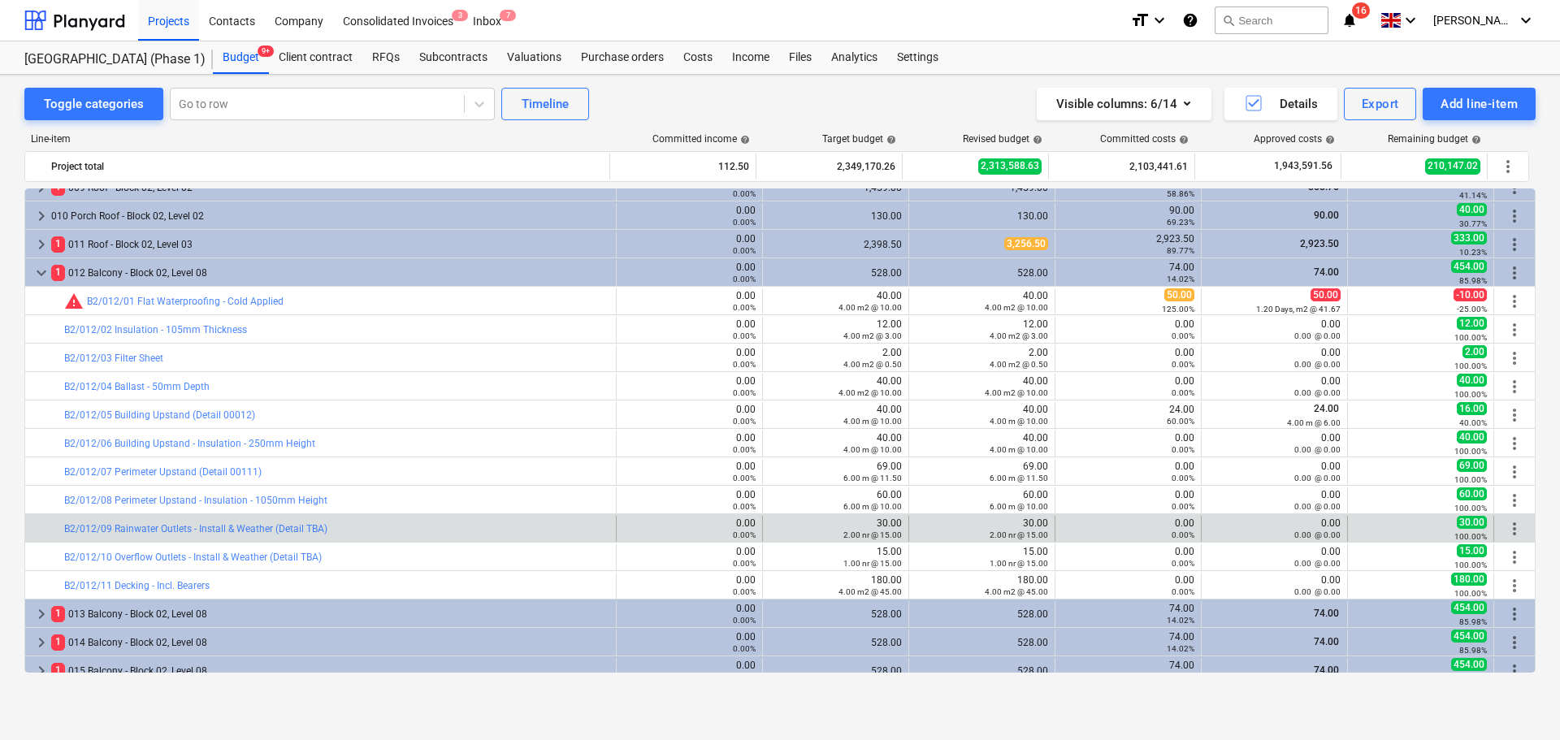
click at [427, 535] on div "bar_chart B2/012/09 Rainwater Outlets - Install & Weather (Detail TBA)" at bounding box center [336, 529] width 545 height 26
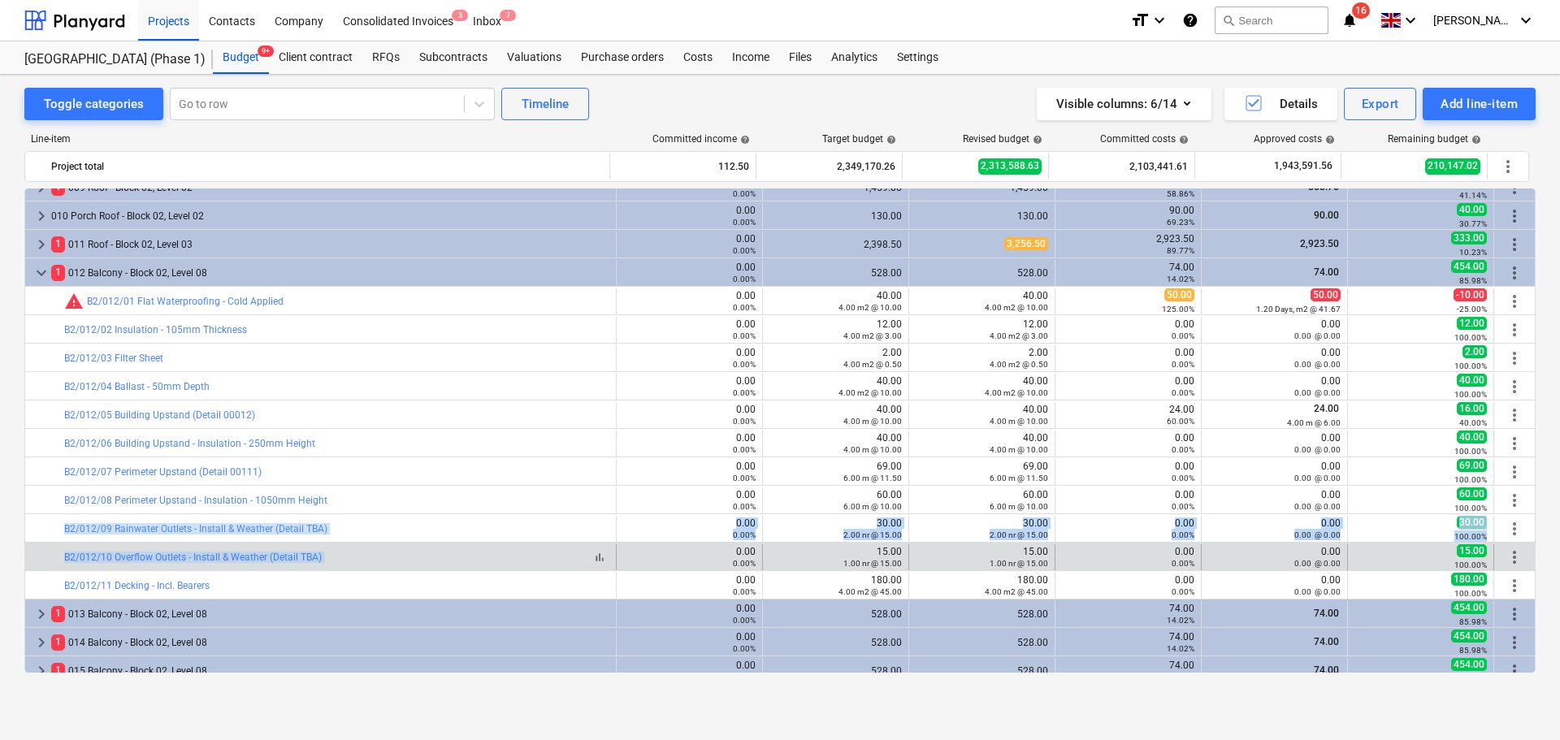
drag, startPoint x: 426, startPoint y: 535, endPoint x: 436, endPoint y: 553, distance: 20.8
click at [436, 553] on div "bar_chart B2/012/10 Overflow Outlets - Install & Weather (Detail TBA)" at bounding box center [336, 557] width 545 height 11
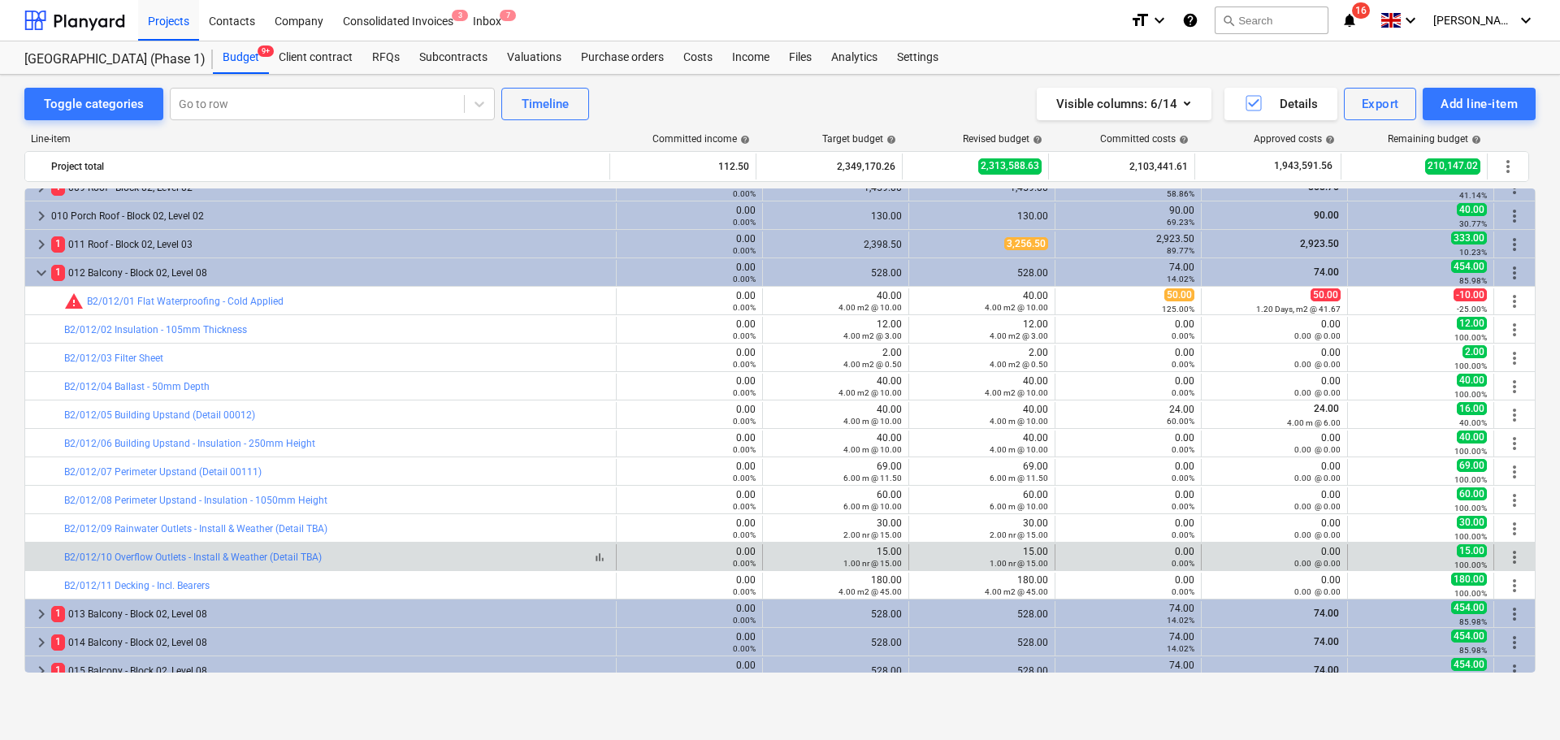
click at [436, 553] on div "bar_chart B2/012/10 Overflow Outlets - Install & Weather (Detail TBA)" at bounding box center [336, 557] width 545 height 11
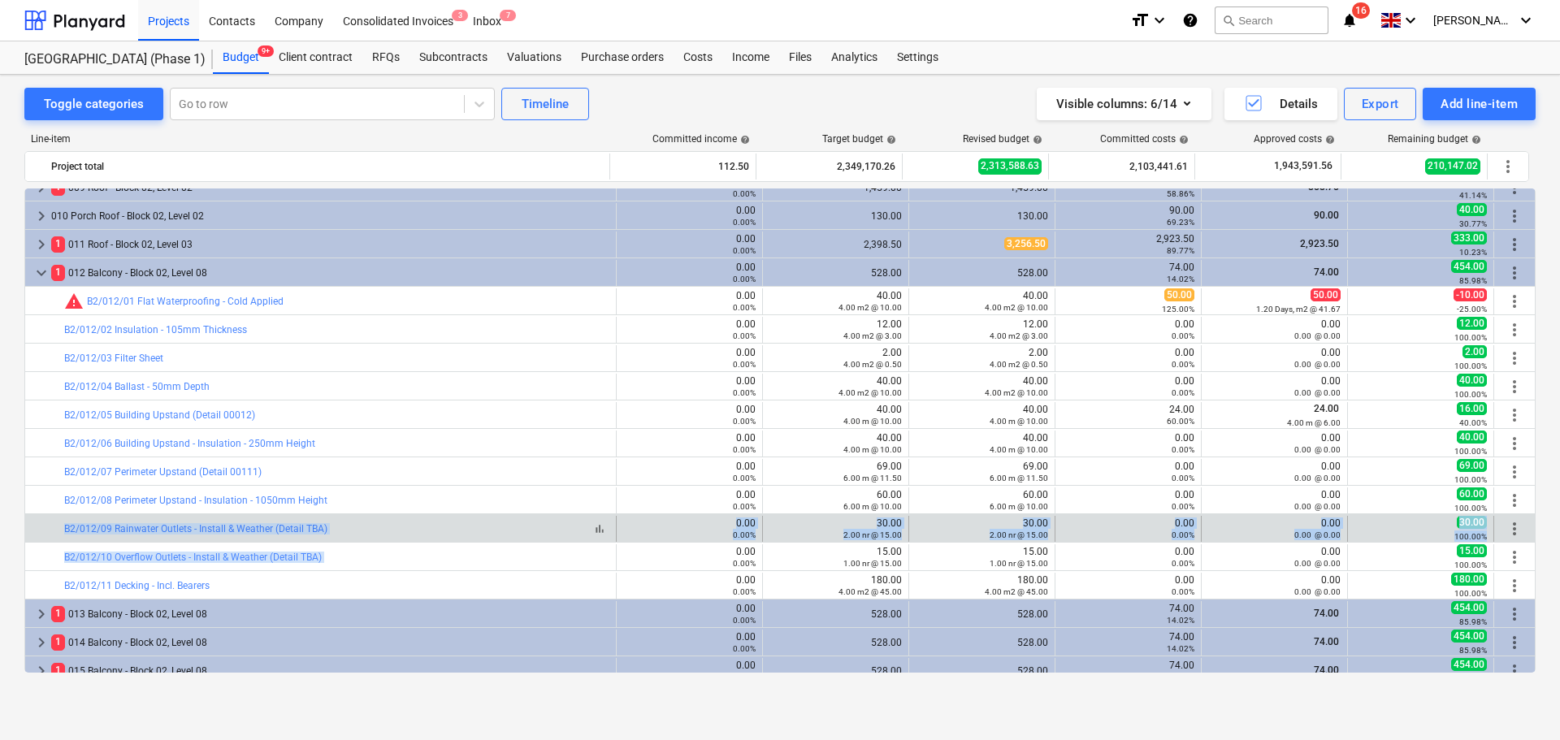
drag, startPoint x: 436, startPoint y: 553, endPoint x: 438, endPoint y: 533, distance: 20.4
click at [438, 531] on div "bar_chart B2/012/09 Rainwater Outlets - Install & Weather (Detail TBA)" at bounding box center [336, 528] width 545 height 11
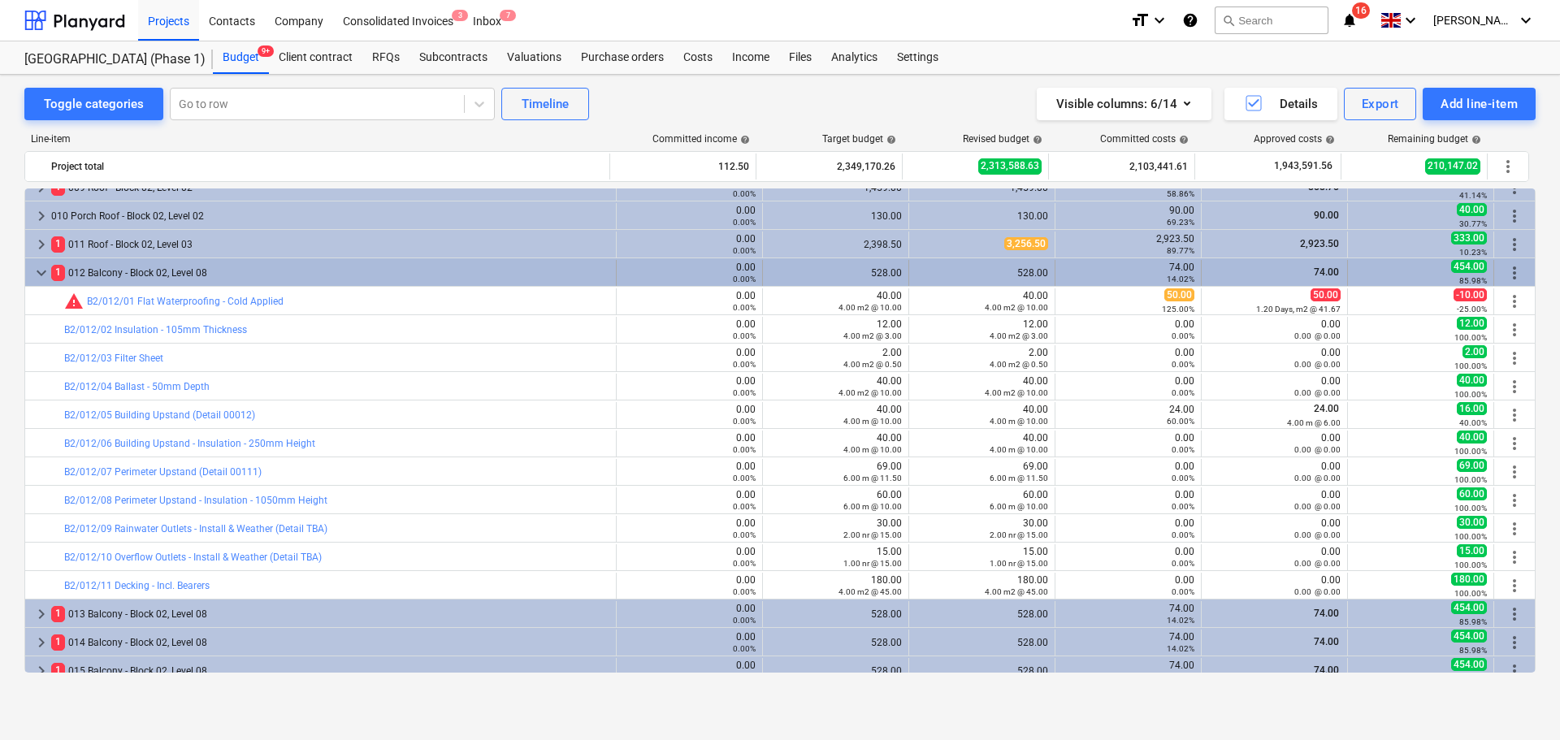
click at [287, 281] on div "1 012 Balcony - Block 02, Level 08" at bounding box center [330, 273] width 558 height 26
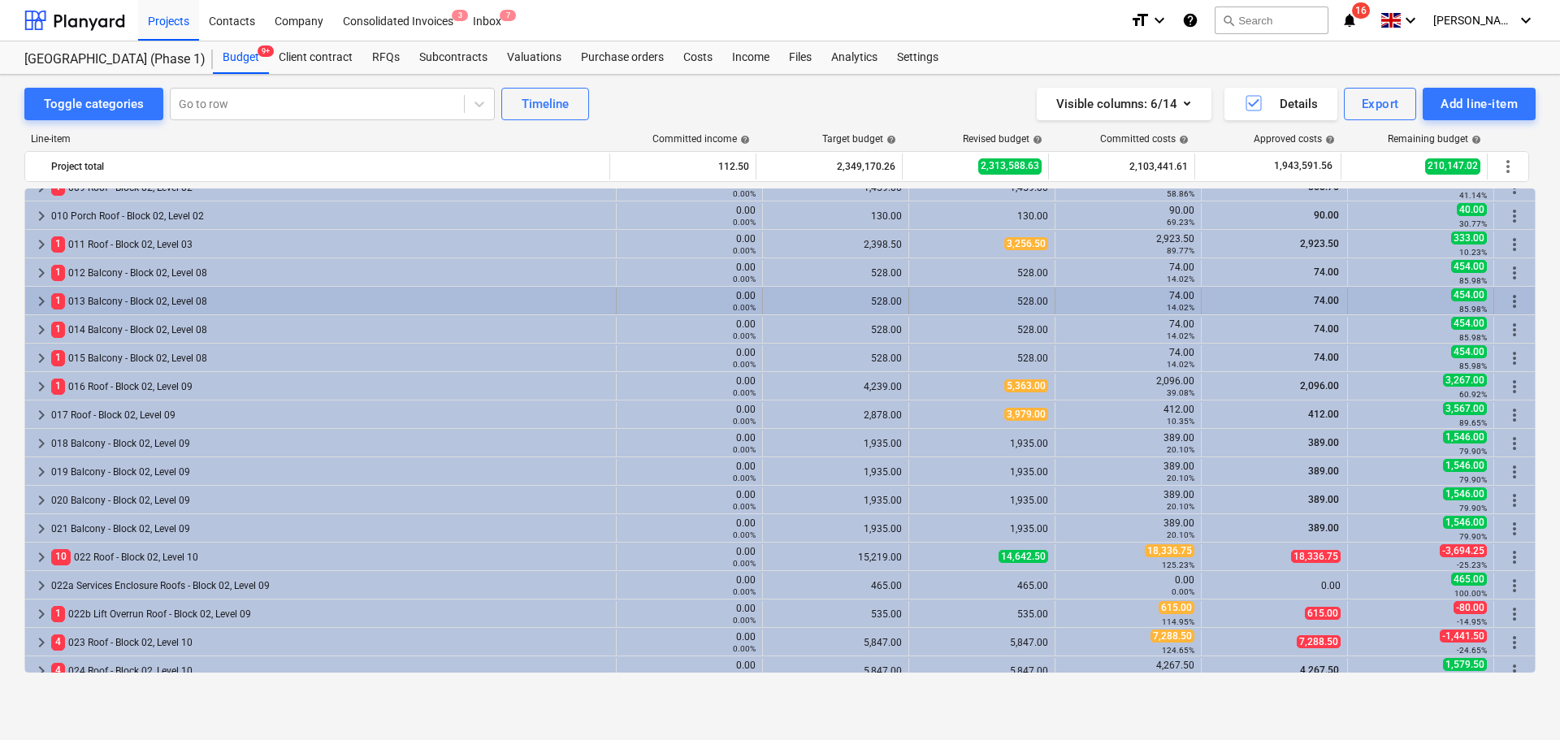
click at [277, 298] on div "1 013 Balcony - Block 02, Level 08" at bounding box center [330, 302] width 558 height 26
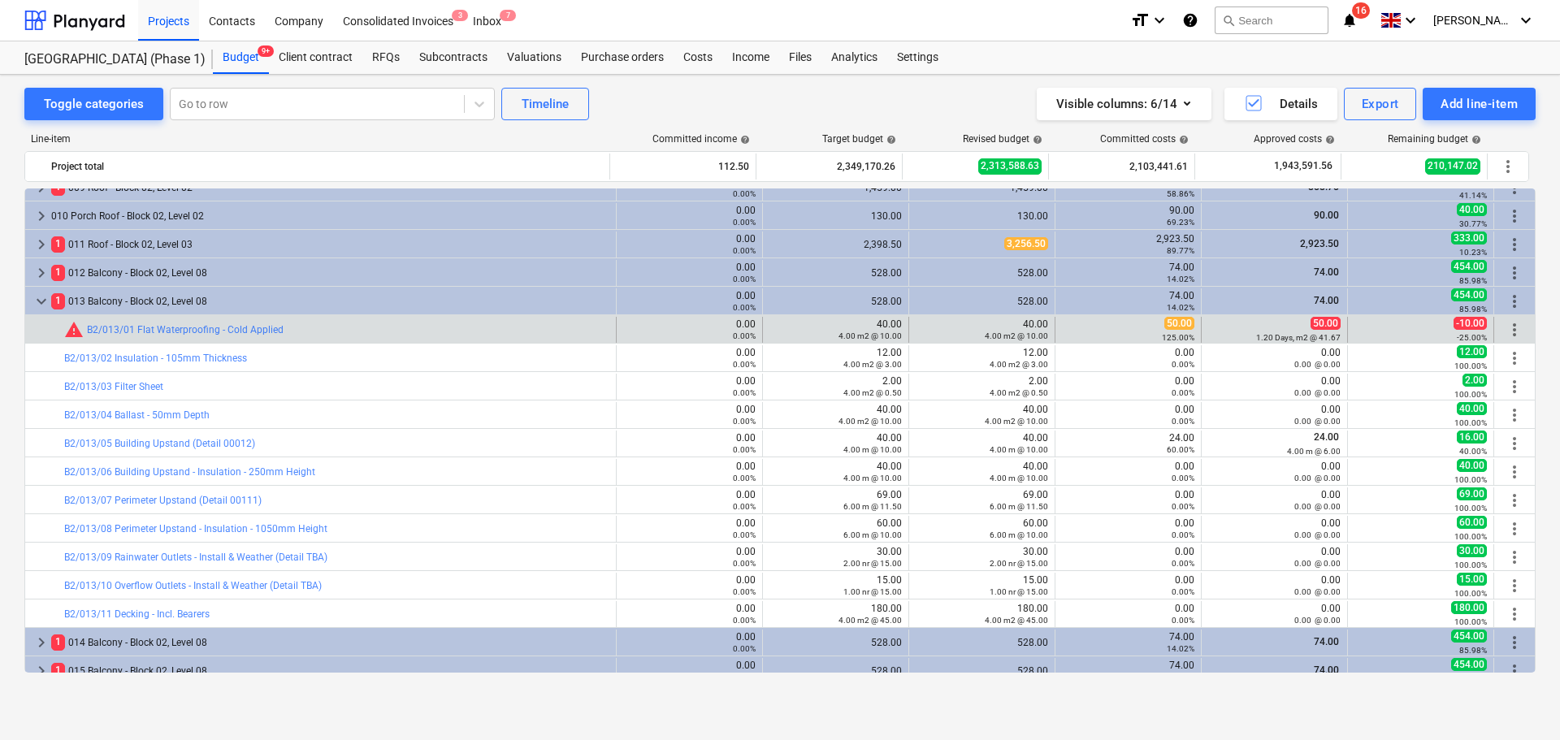
click at [1244, 323] on div "50.00 1.20 Days, m2 @ 41.67" at bounding box center [1274, 329] width 132 height 25
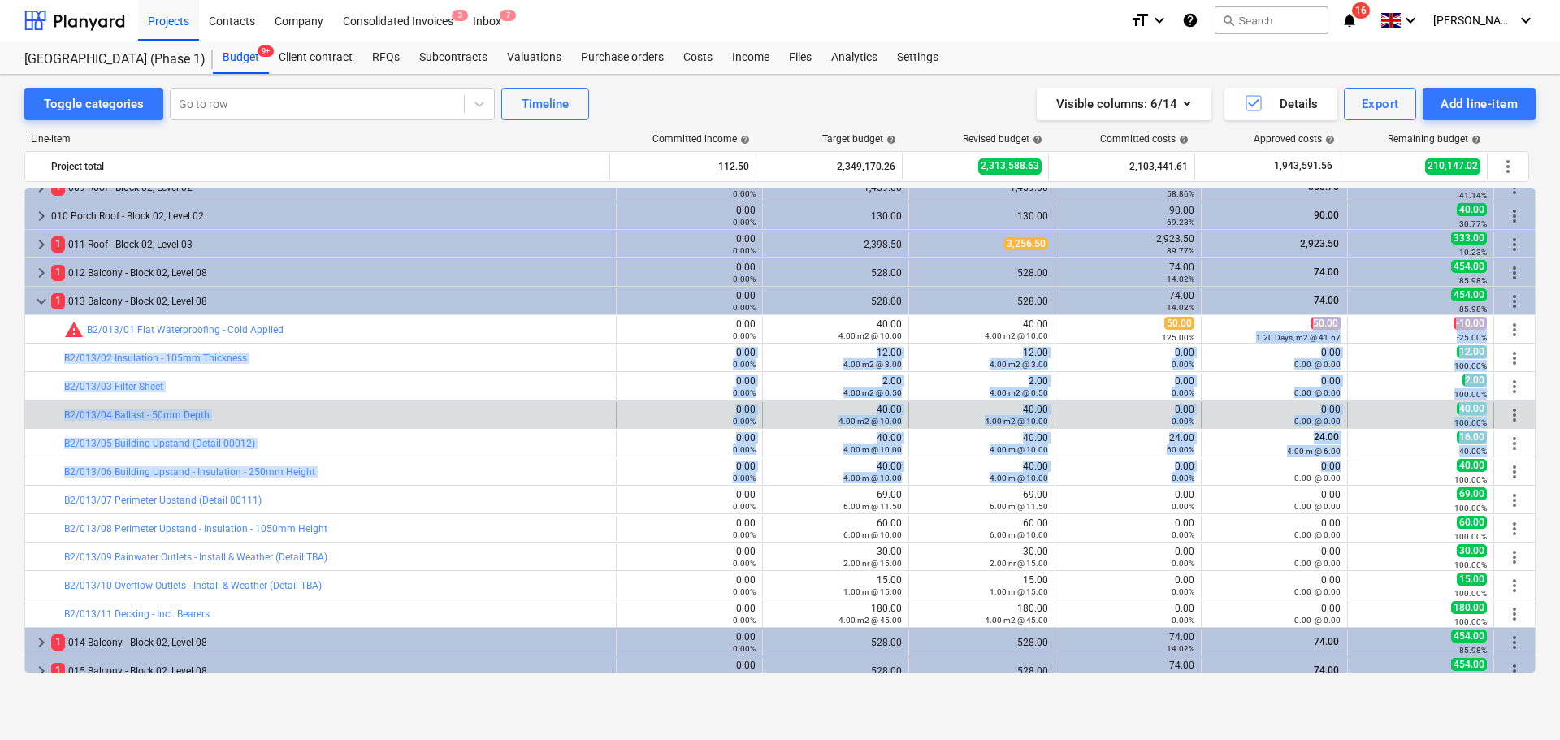
drag, startPoint x: 1244, startPoint y: 323, endPoint x: 1243, endPoint y: 412, distance: 88.6
click at [1243, 407] on div "0.00 0.00 @ 0.00" at bounding box center [1274, 415] width 132 height 23
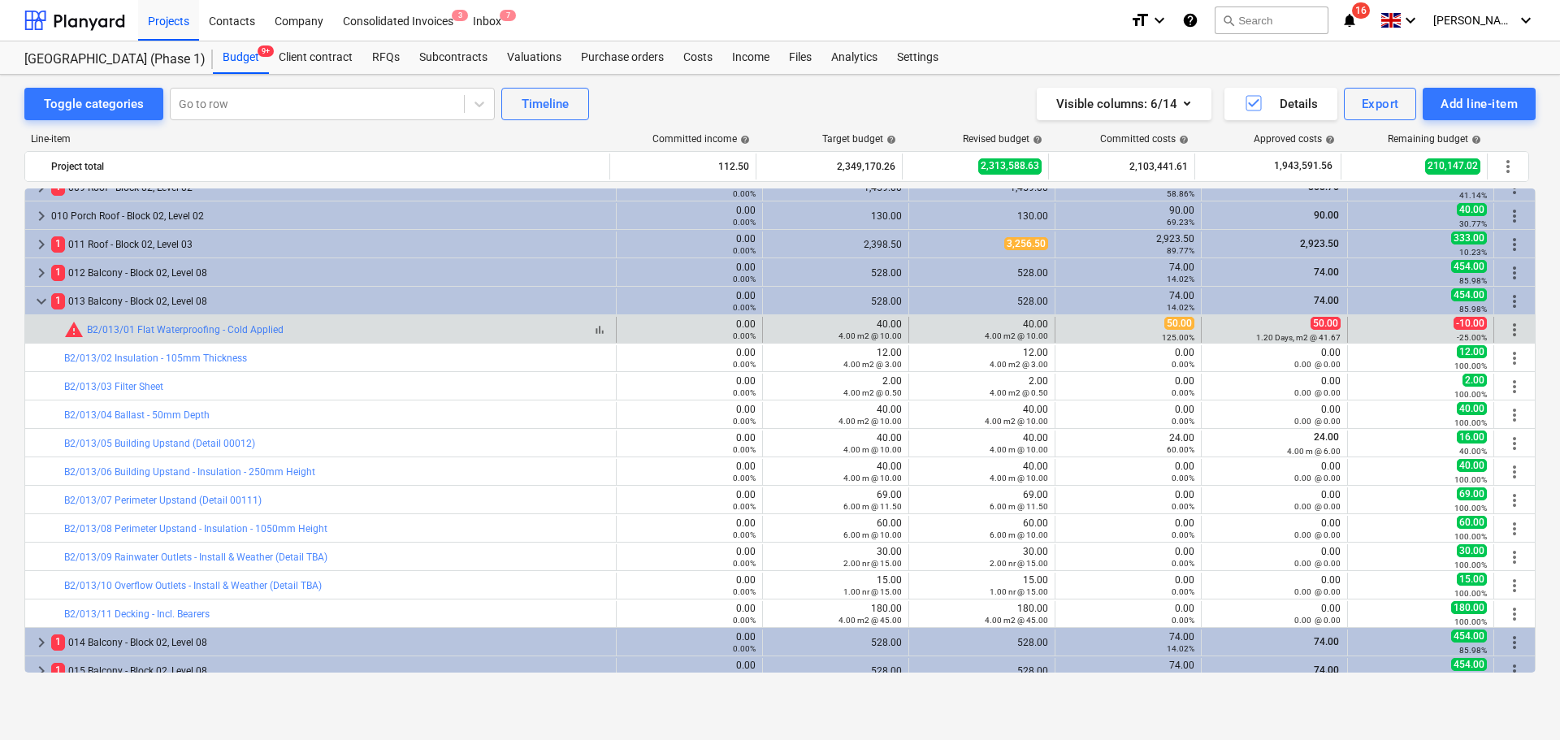
click at [349, 339] on div "bar_chart warning B2/013/01 Flat Waterproofing - Cold Applied" at bounding box center [336, 330] width 545 height 20
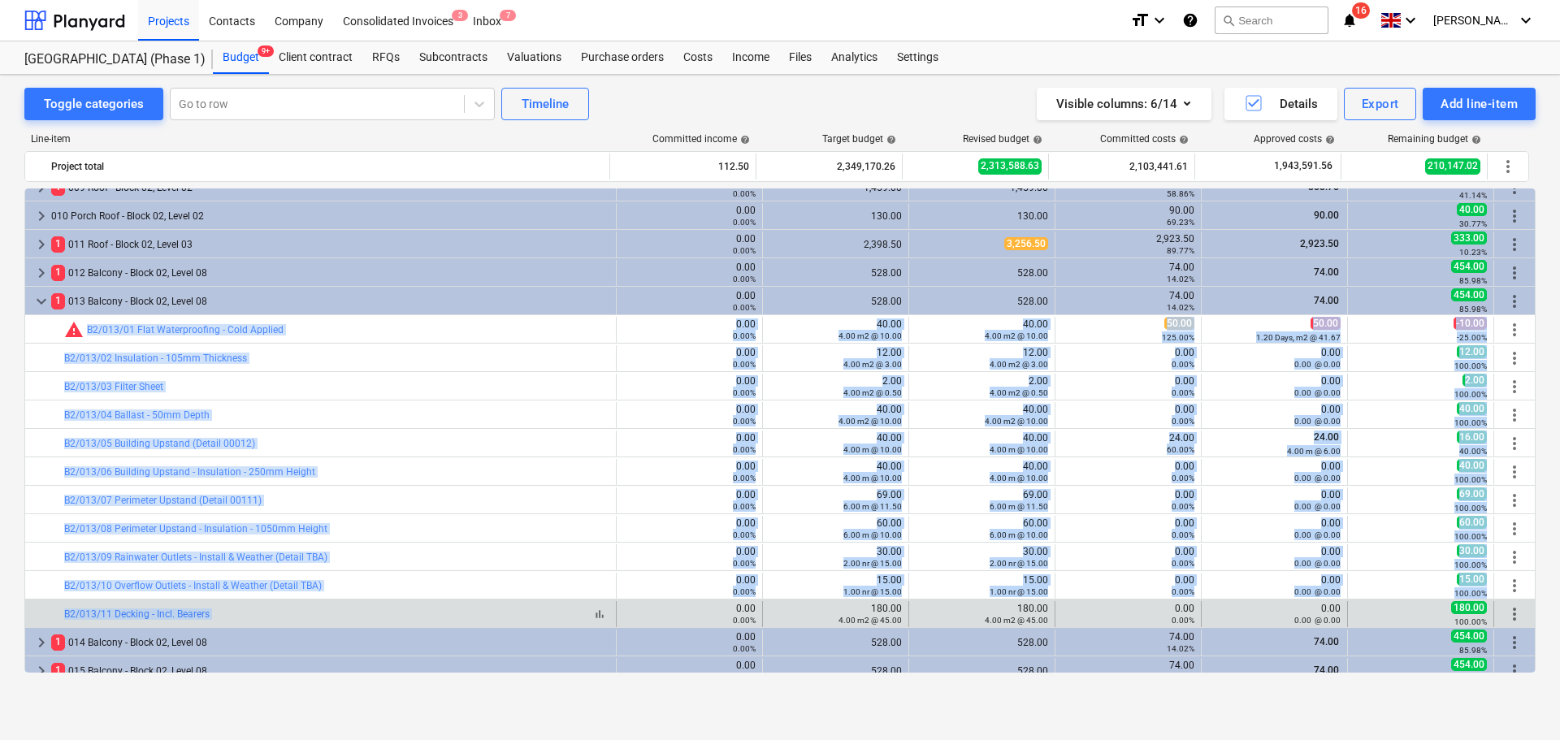
drag, startPoint x: 349, startPoint y: 339, endPoint x: 387, endPoint y: 610, distance: 274.0
click at [387, 610] on div "bar_chart B2/013/11 Decking - Incl. Bearers" at bounding box center [336, 614] width 545 height 11
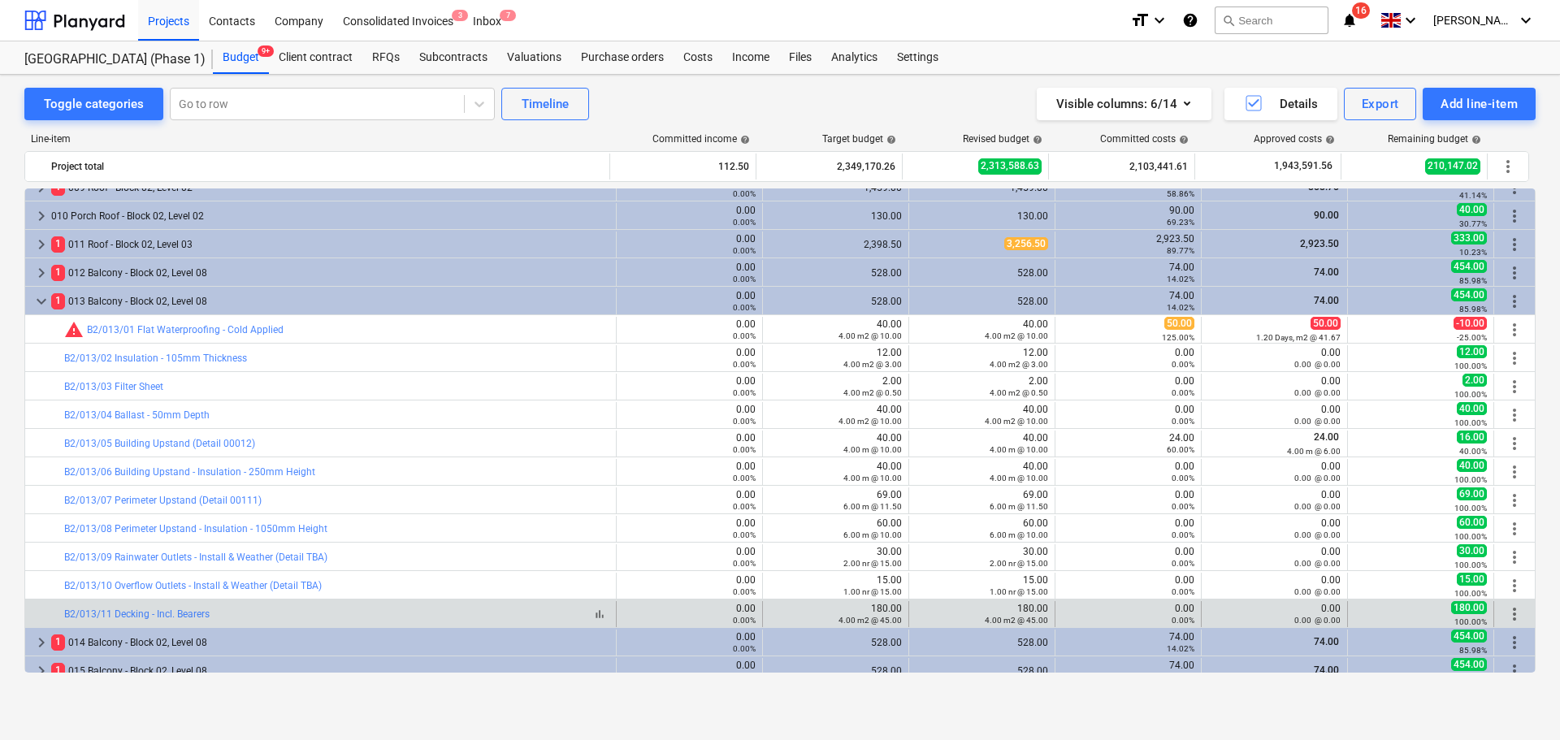
click at [387, 610] on div "bar_chart B2/013/11 Decking - Incl. Bearers" at bounding box center [336, 614] width 545 height 11
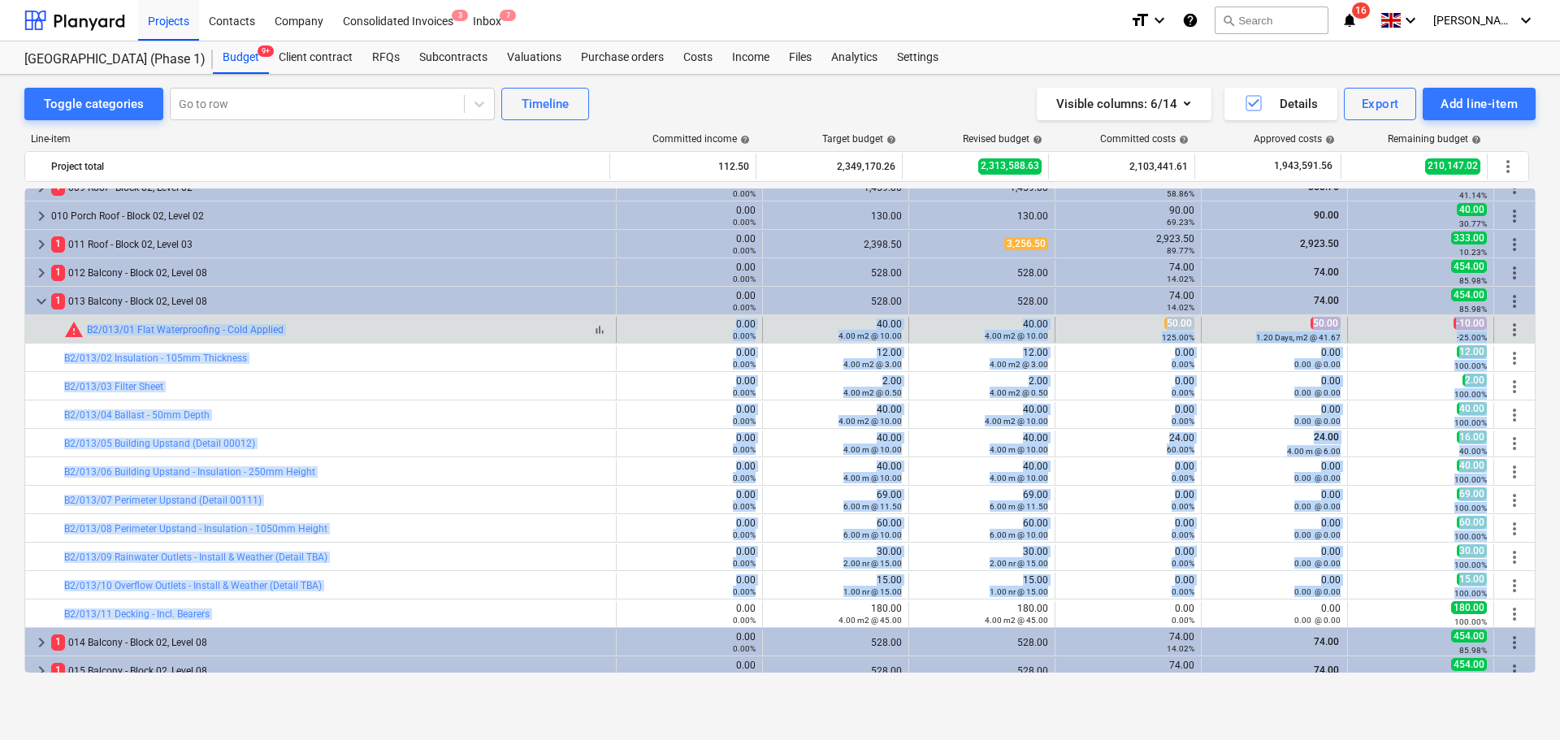
drag, startPoint x: 387, startPoint y: 610, endPoint x: 359, endPoint y: 339, distance: 272.8
click at [363, 336] on div "bar_chart warning B2/013/01 Flat Waterproofing - Cold Applied" at bounding box center [336, 330] width 545 height 20
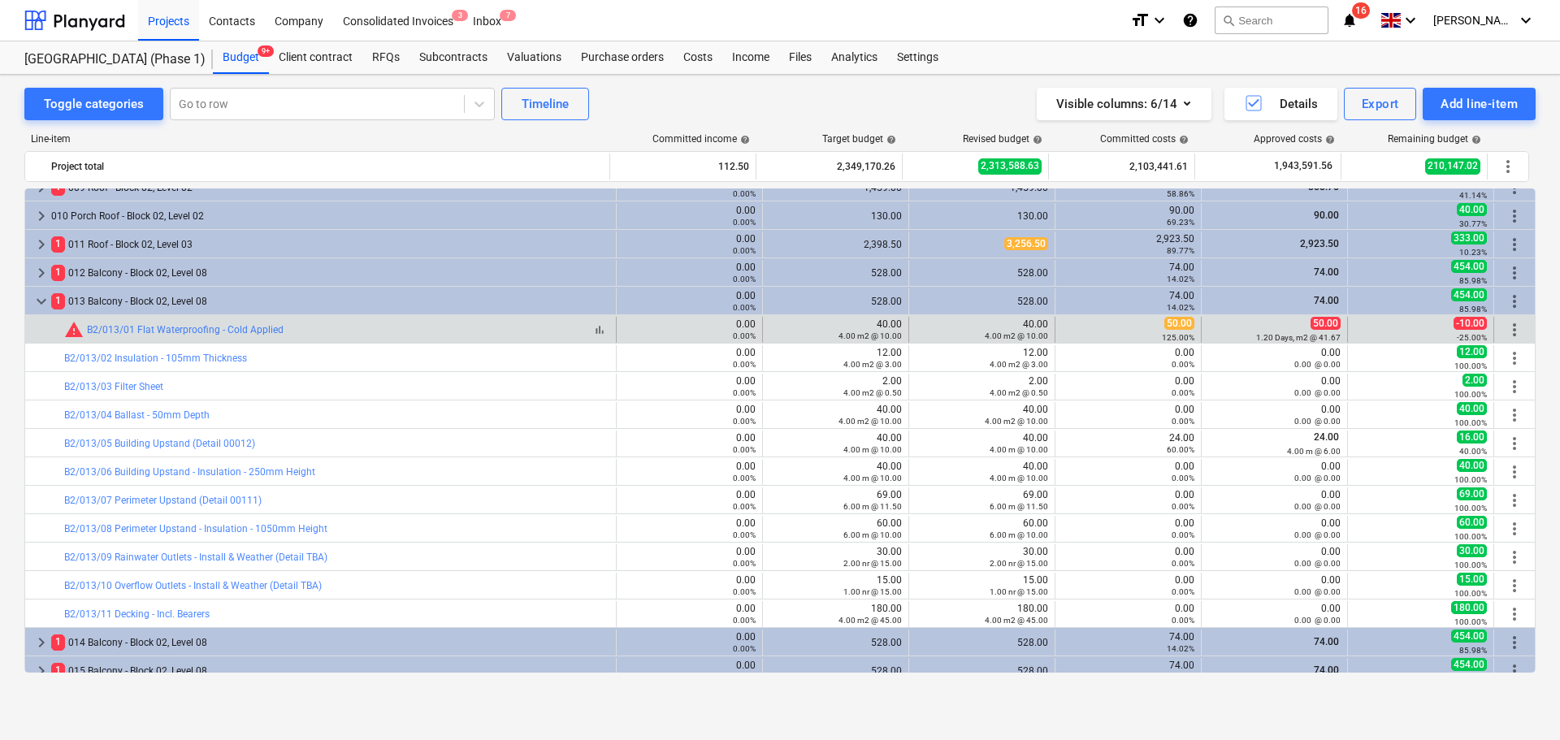
click at [363, 336] on div "bar_chart warning B2/013/01 Flat Waterproofing - Cold Applied" at bounding box center [336, 330] width 545 height 20
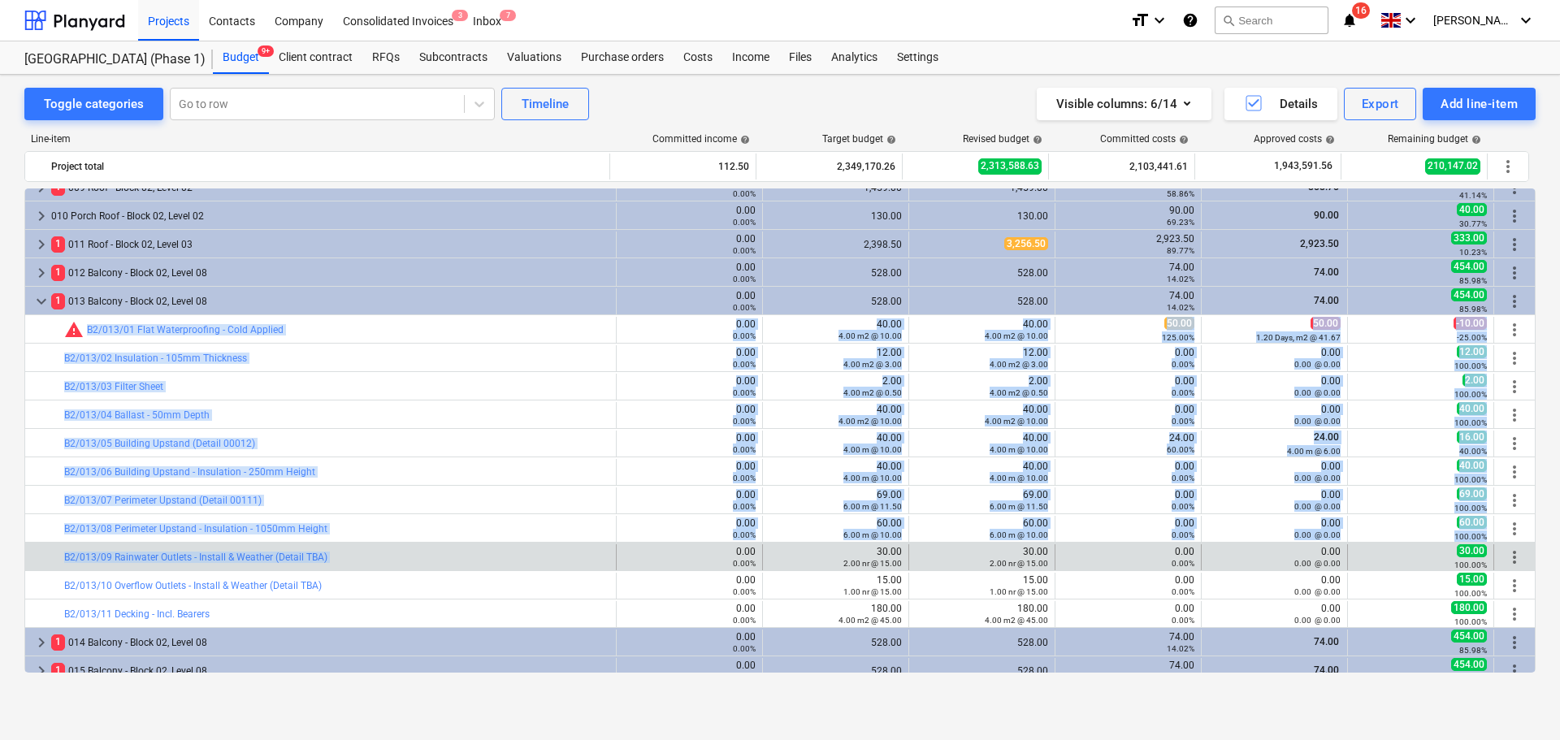
drag, startPoint x: 363, startPoint y: 336, endPoint x: 368, endPoint y: 566, distance: 230.0
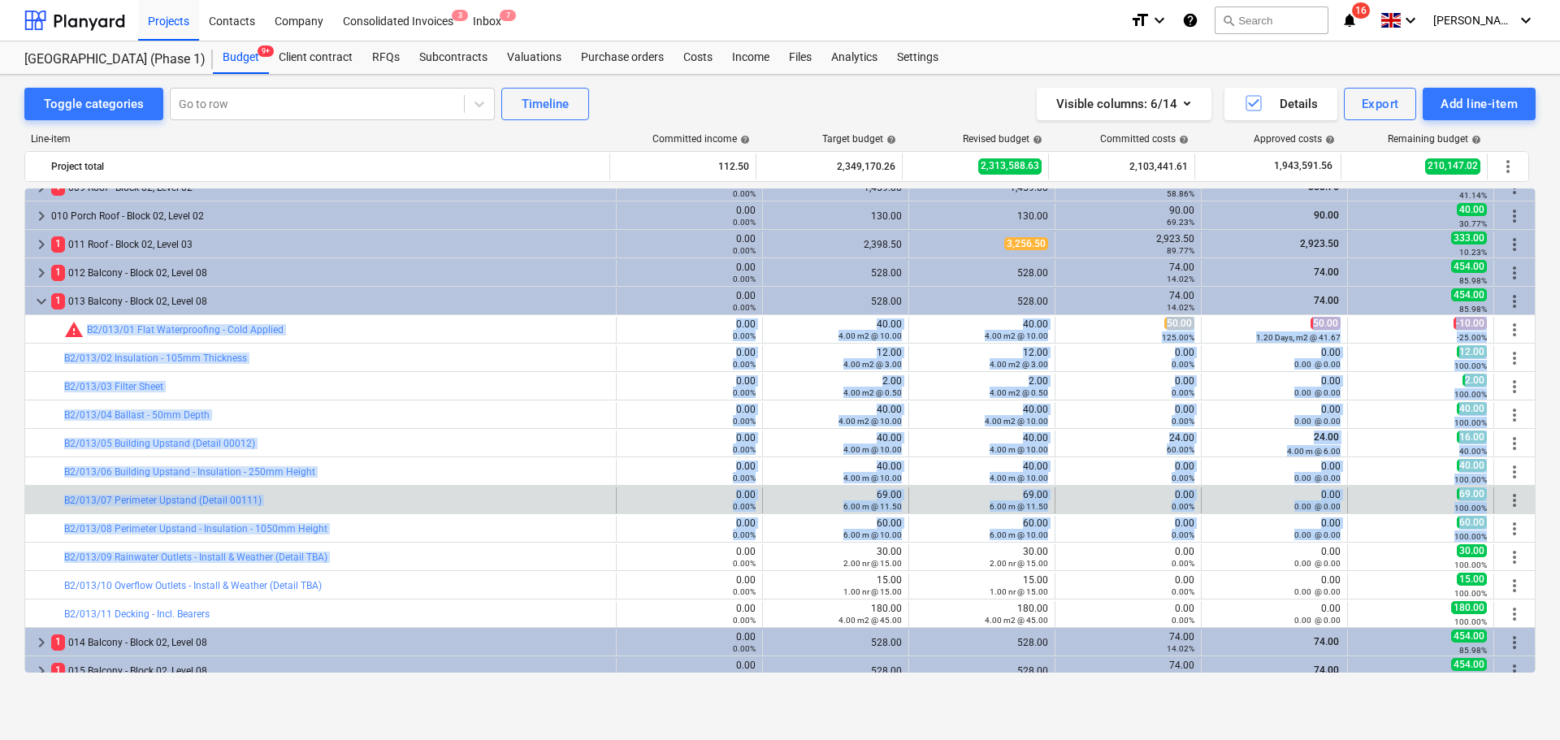
click at [372, 488] on div "bar_chart B2/013/07 Perimeter Upstand (Detail 00111)" at bounding box center [336, 501] width 545 height 26
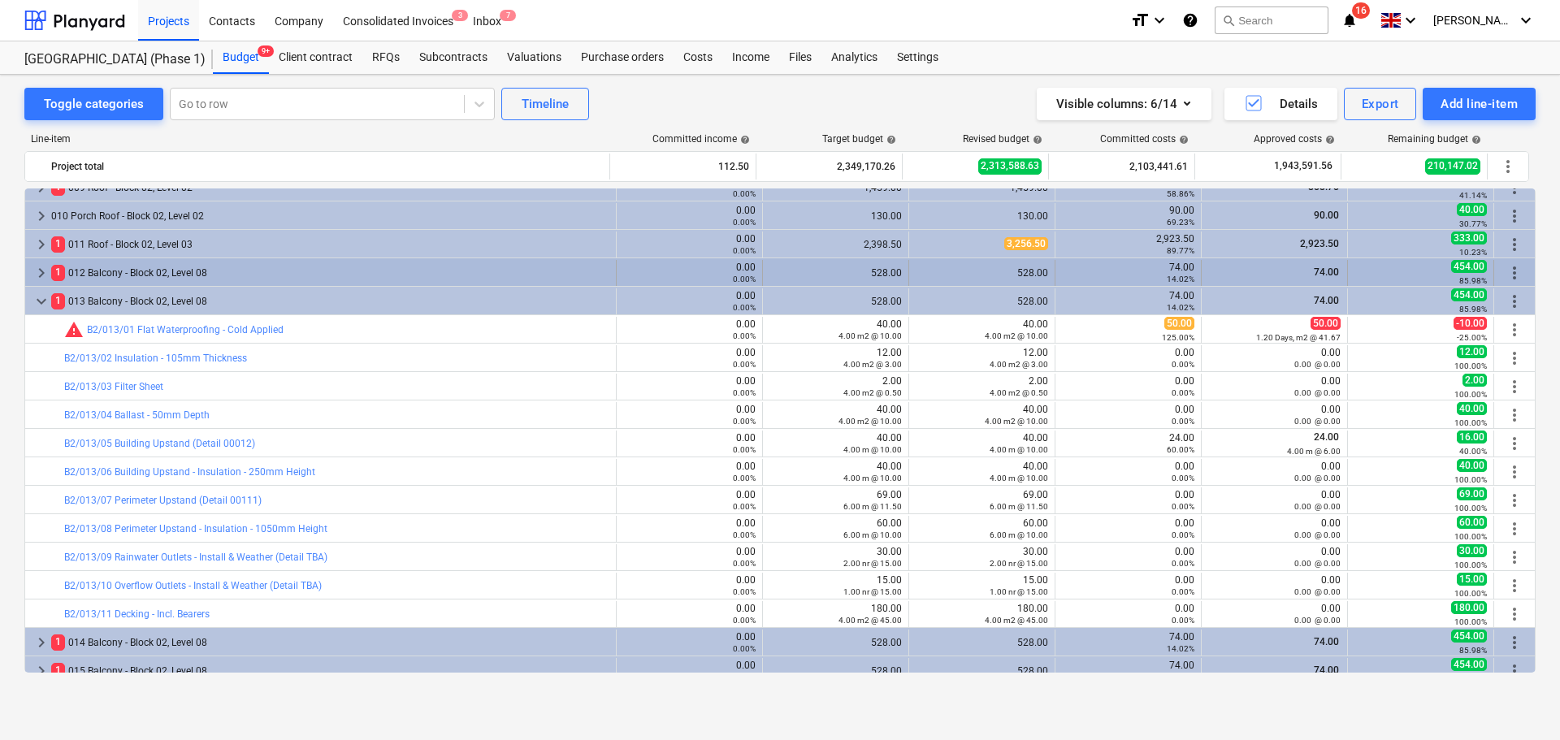
click at [174, 274] on div "1 012 Balcony - Block 02, Level 08" at bounding box center [330, 273] width 558 height 26
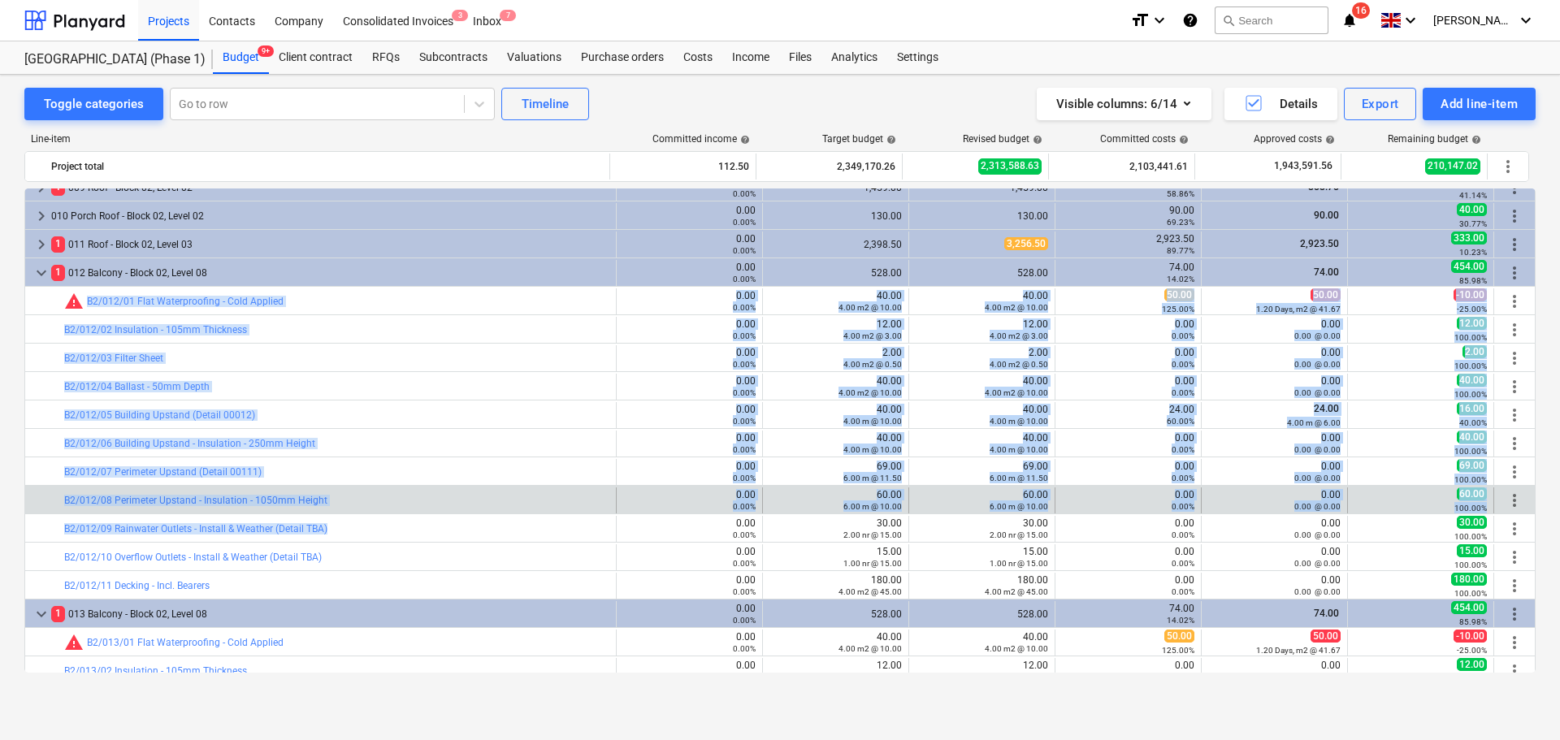
drag, startPoint x: 51, startPoint y: 293, endPoint x: 445, endPoint y: 507, distance: 448.1
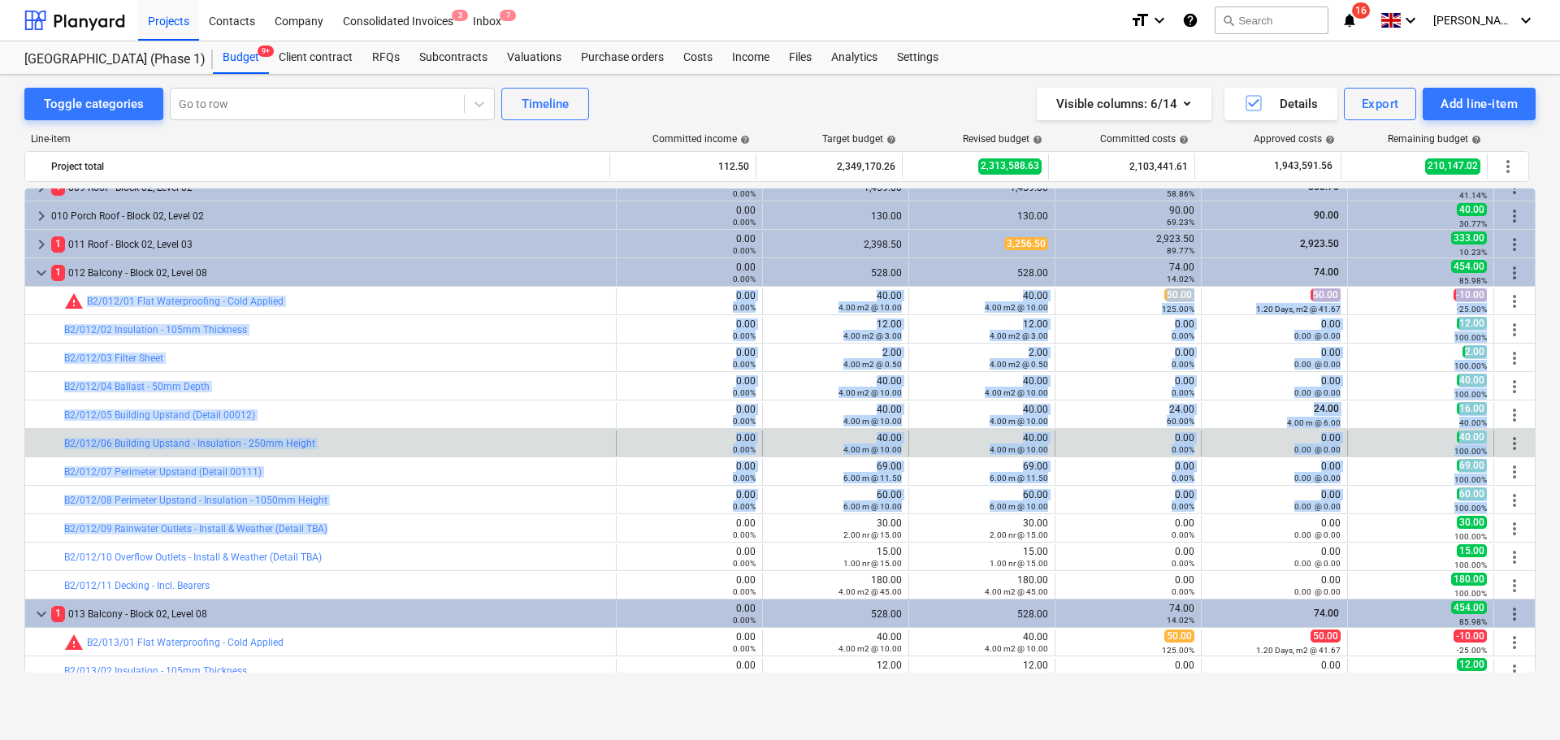
click at [419, 452] on div "bar_chart B2/012/06 Building Upstand - Insulation - 250mm Height" at bounding box center [336, 444] width 545 height 26
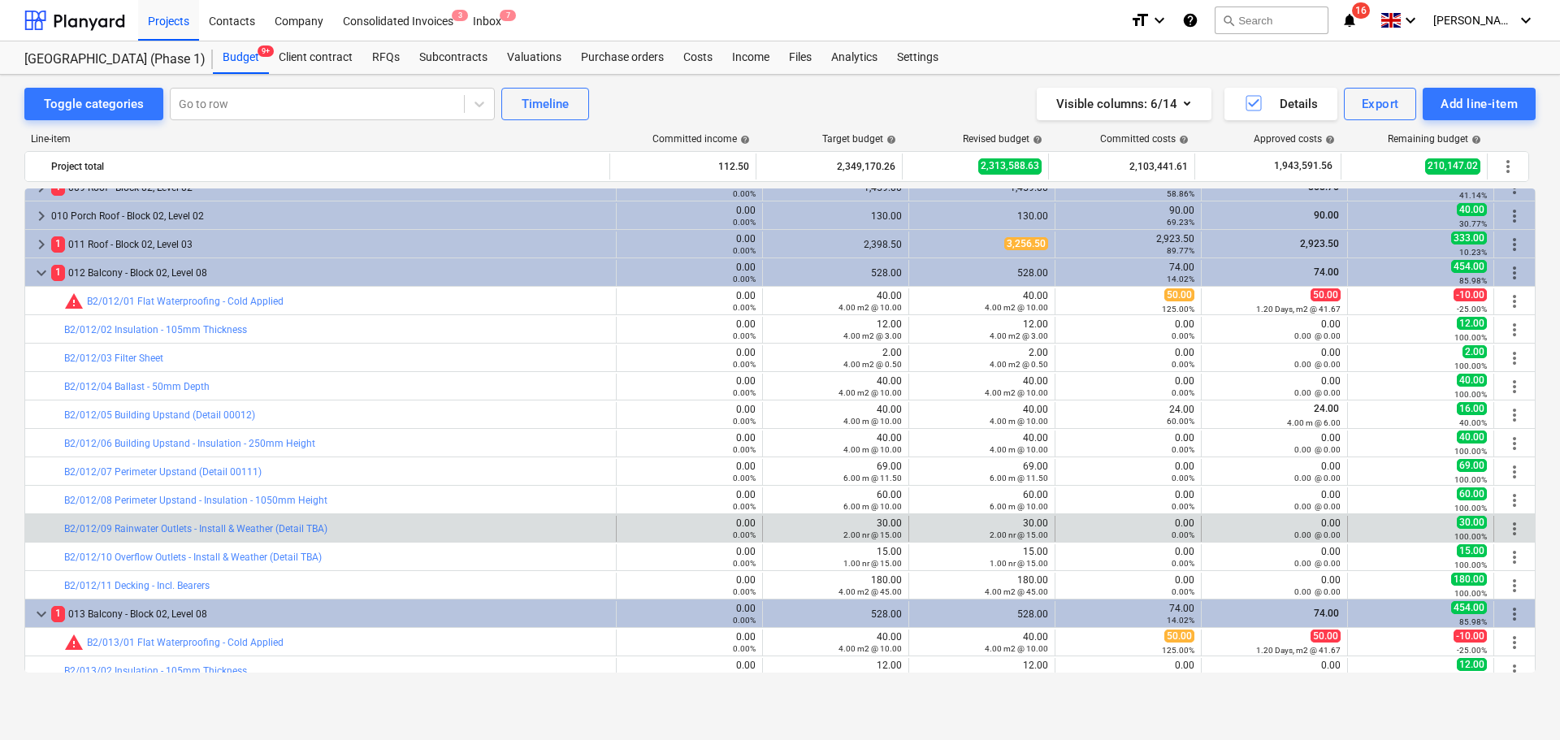
click at [401, 519] on div "bar_chart B2/012/09 Rainwater Outlets - Install & Weather (Detail TBA)" at bounding box center [336, 529] width 545 height 26
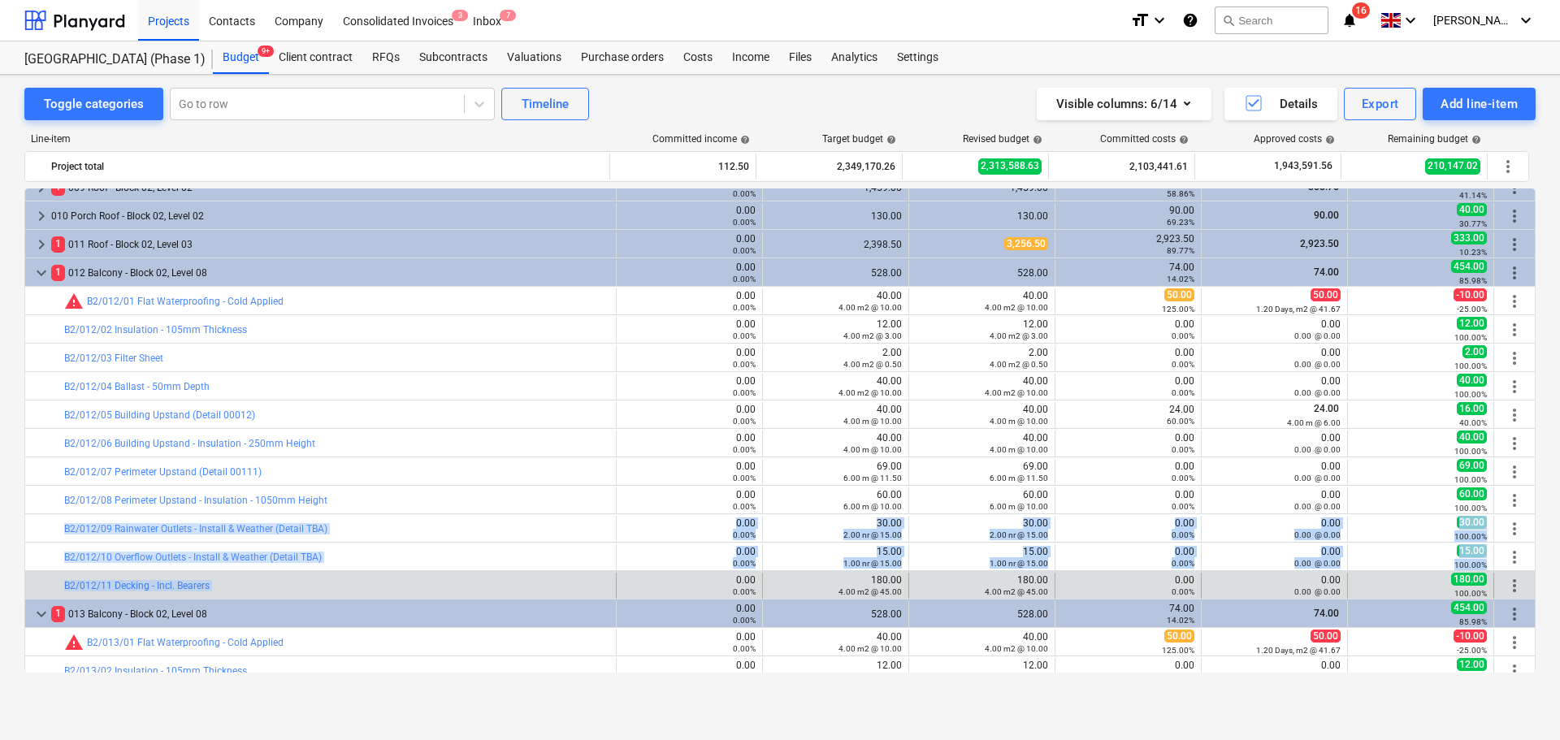
drag, startPoint x: 401, startPoint y: 519, endPoint x: 408, endPoint y: 576, distance: 58.1
click at [408, 576] on div "bar_chart B2/012/11 Decking - Incl. Bearers" at bounding box center [336, 586] width 545 height 26
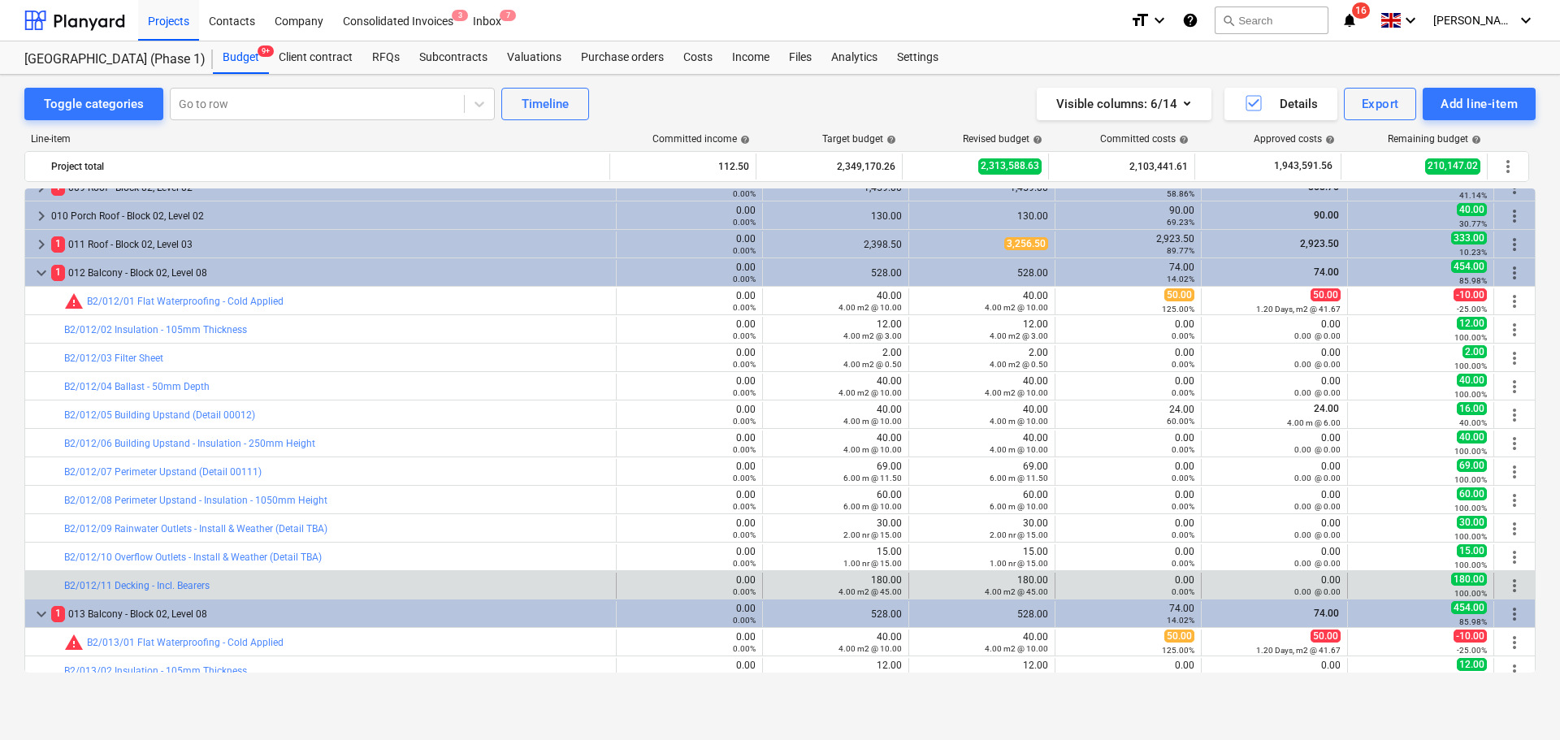
click at [406, 576] on div "bar_chart B2/012/11 Decking - Incl. Bearers" at bounding box center [336, 586] width 545 height 26
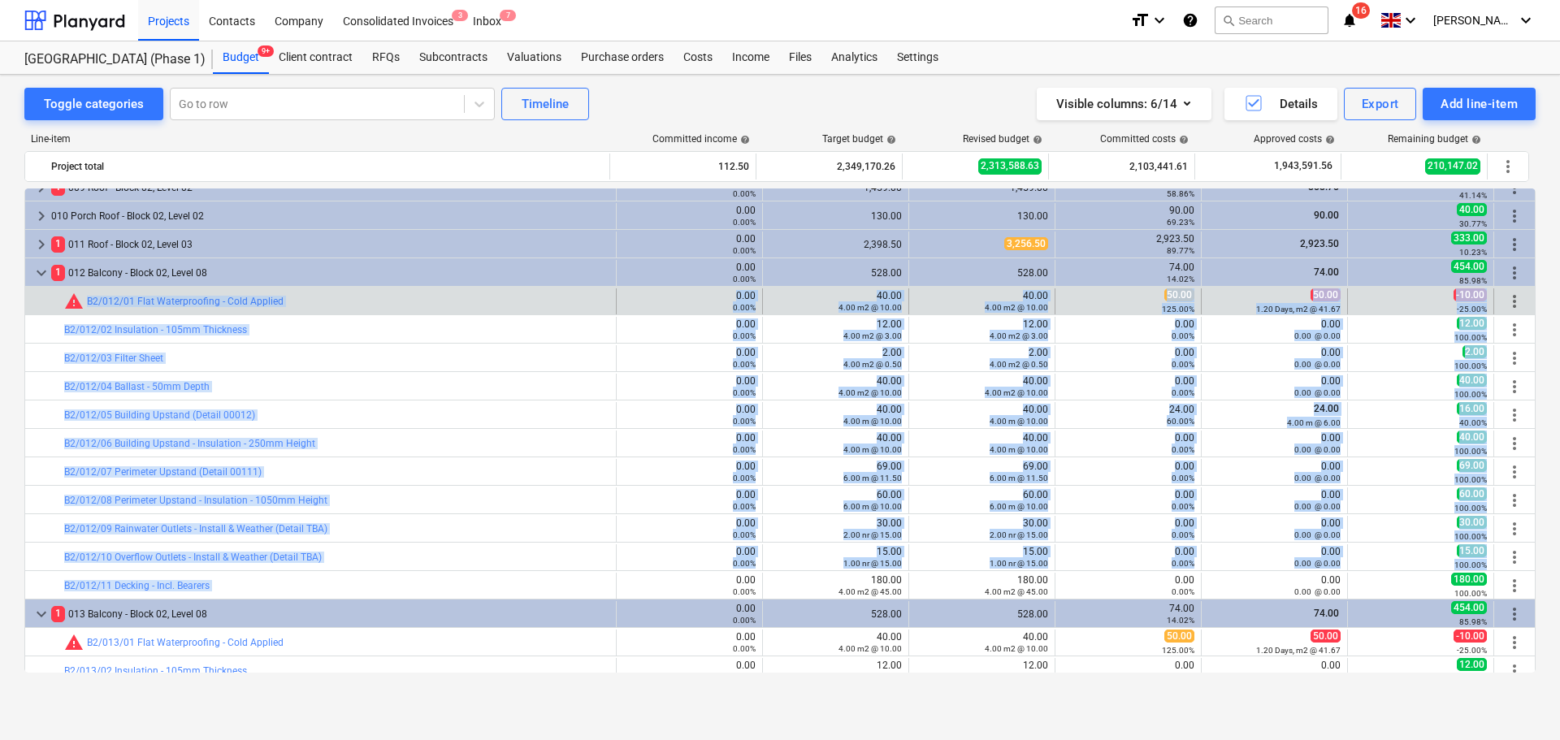
drag, startPoint x: 406, startPoint y: 576, endPoint x: 49, endPoint y: 298, distance: 452.9
click at [48, 298] on div at bounding box center [55, 302] width 20 height 26
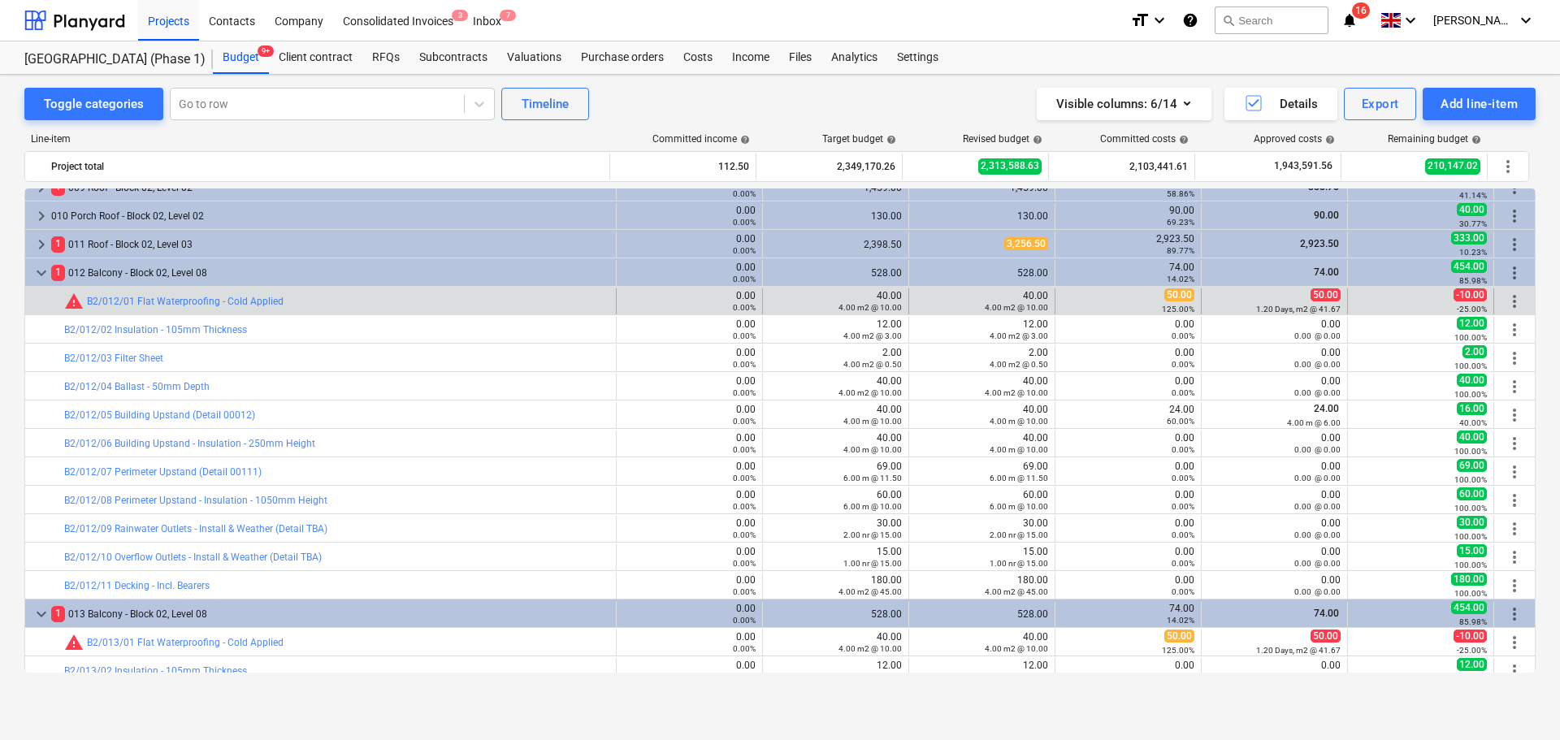
click at [48, 298] on div at bounding box center [55, 302] width 20 height 26
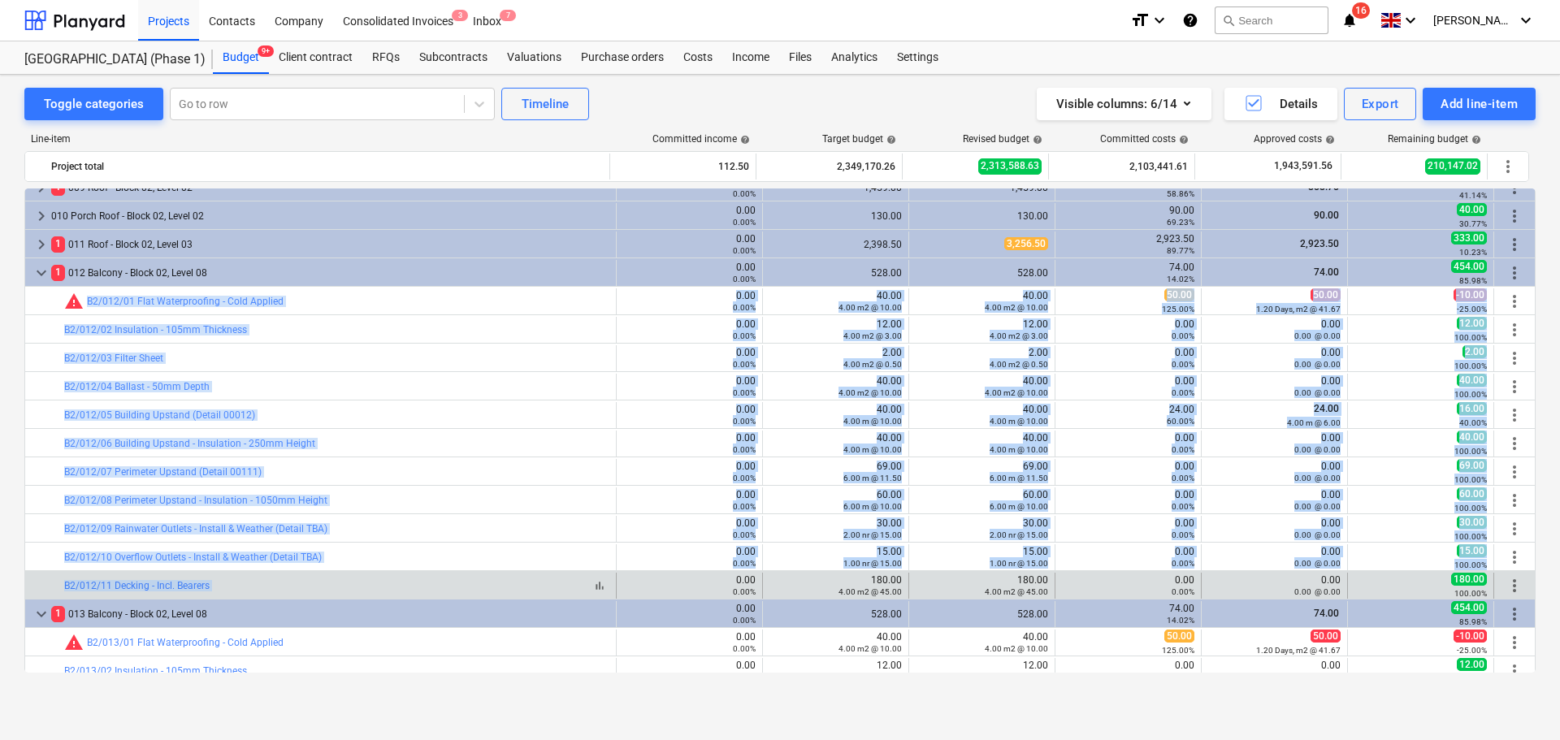
drag, startPoint x: 48, startPoint y: 298, endPoint x: 533, endPoint y: 582, distance: 562.0
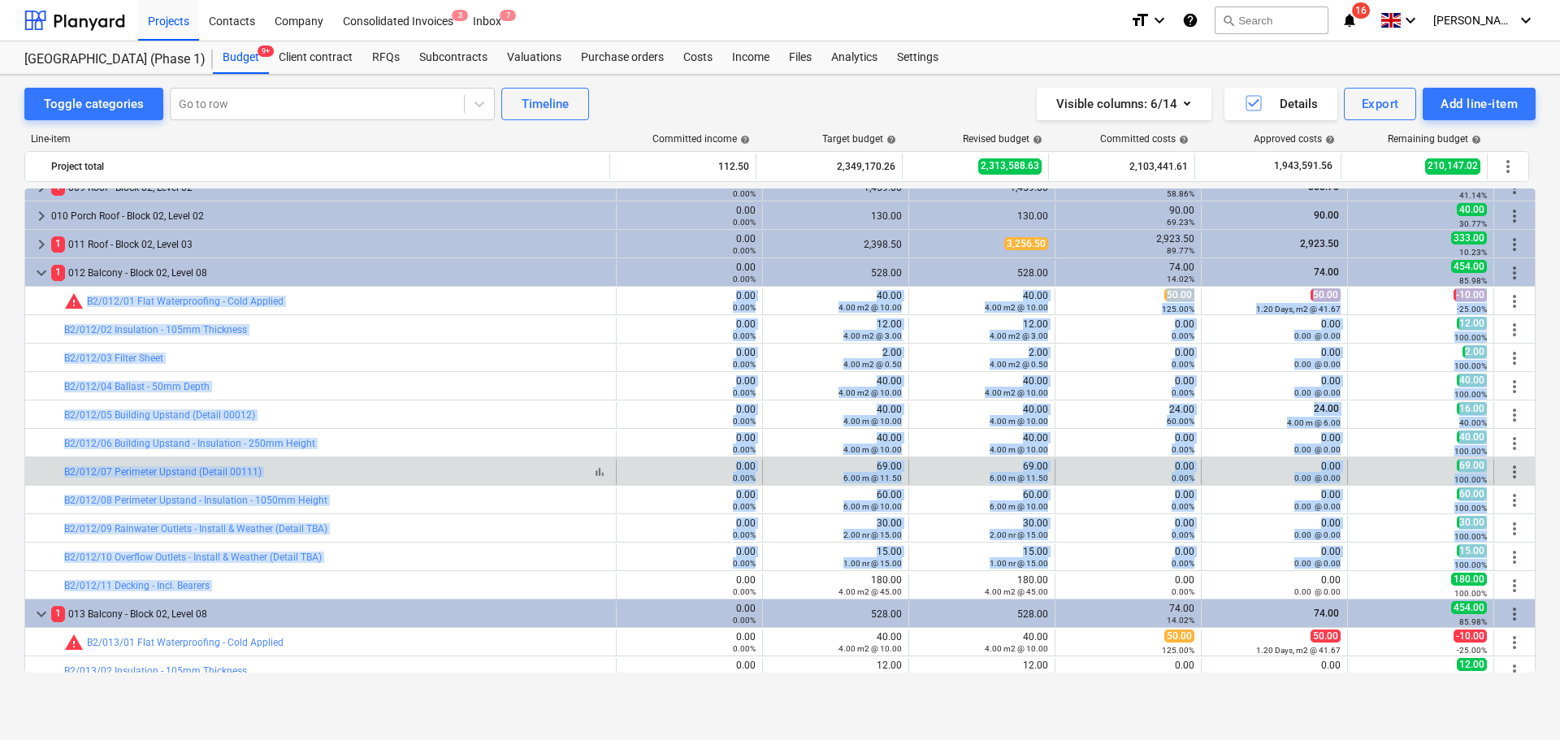
click at [532, 467] on div "bar_chart B2/012/07 Perimeter Upstand (Detail 00111)" at bounding box center [336, 471] width 545 height 11
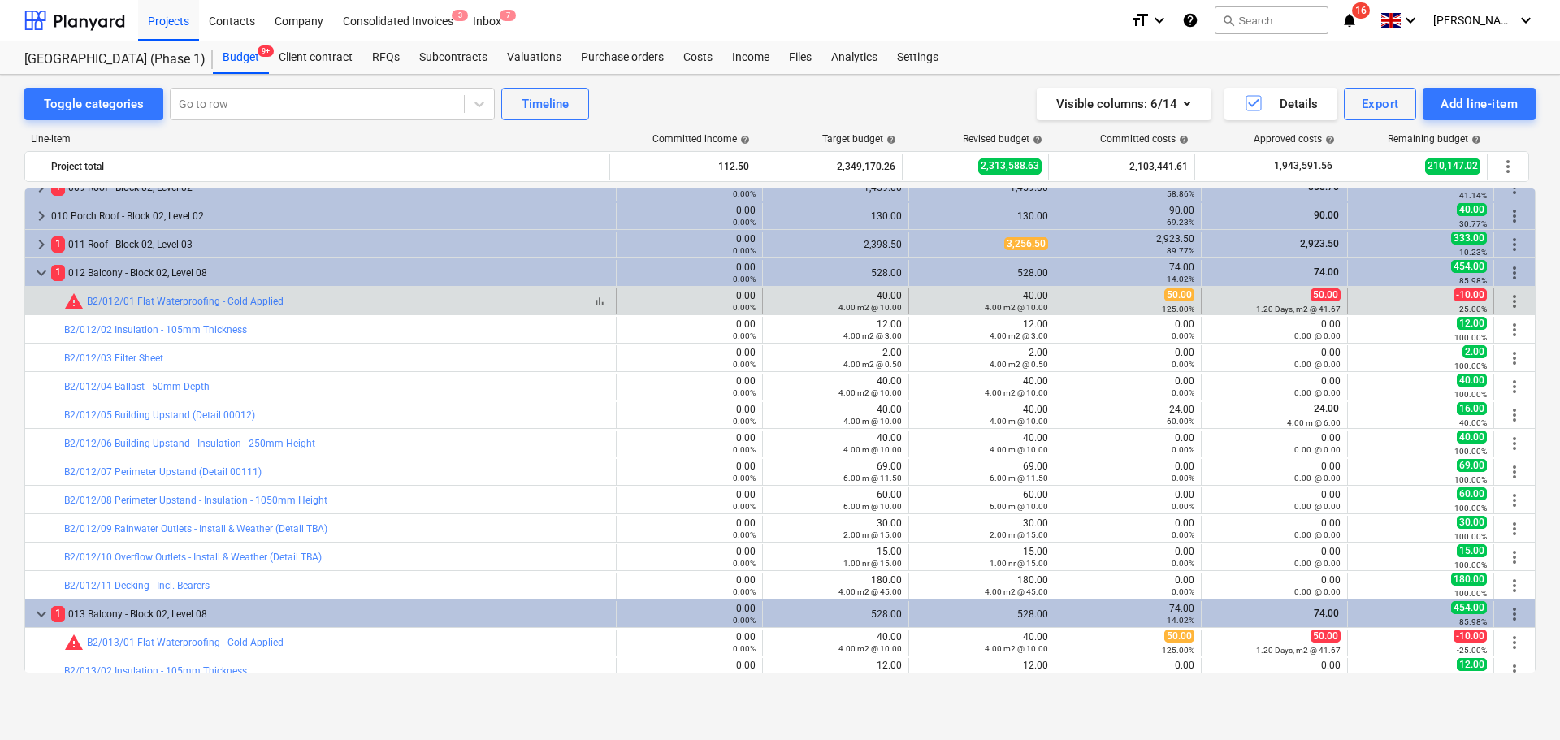
click at [423, 308] on div "bar_chart warning B2/012/01 Flat Waterproofing - Cold Applied" at bounding box center [336, 302] width 545 height 20
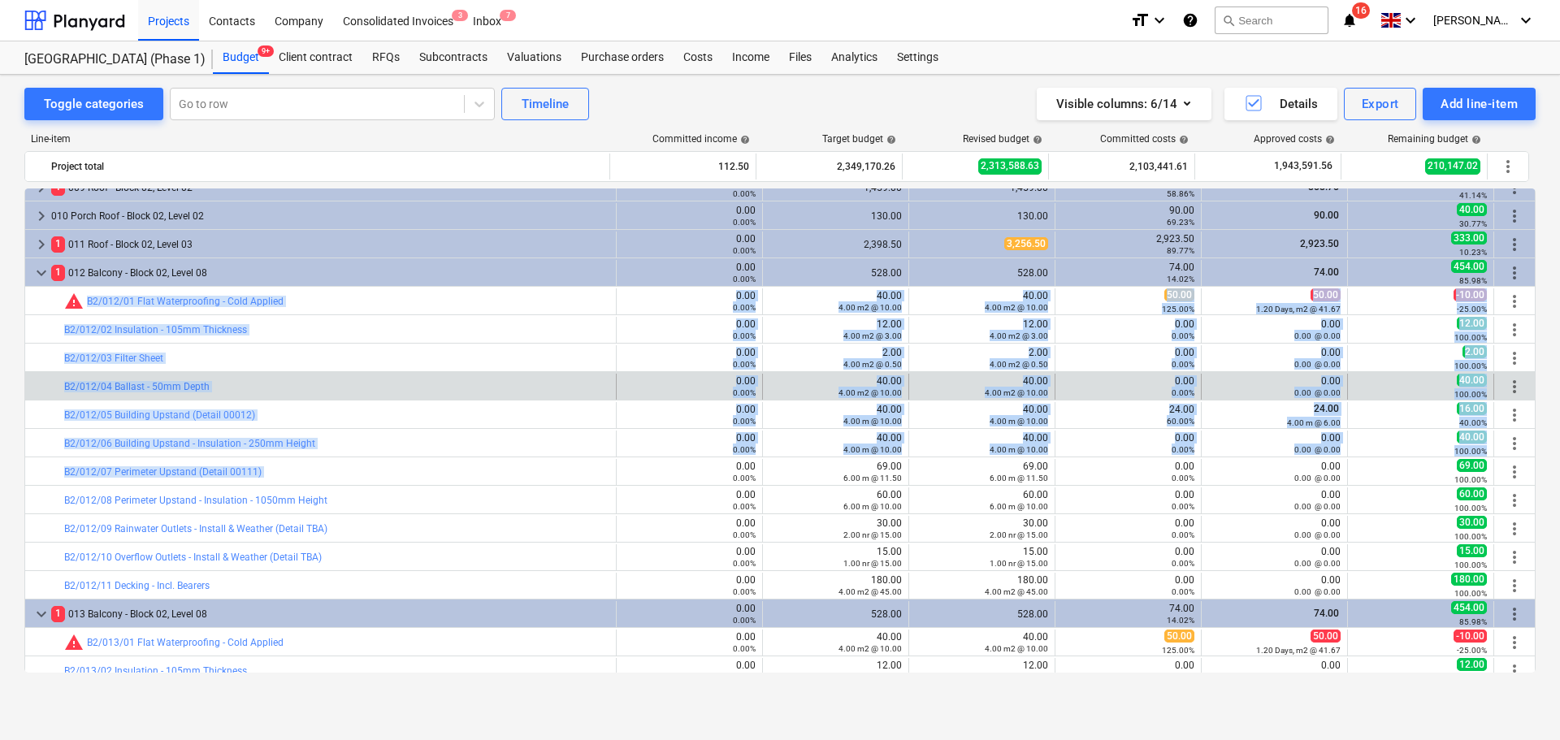
drag, startPoint x: 423, startPoint y: 308, endPoint x: 428, endPoint y: 397, distance: 89.5
click at [430, 390] on div "bar_chart B2/012/04 Ballast - 50mm Depth" at bounding box center [336, 386] width 545 height 11
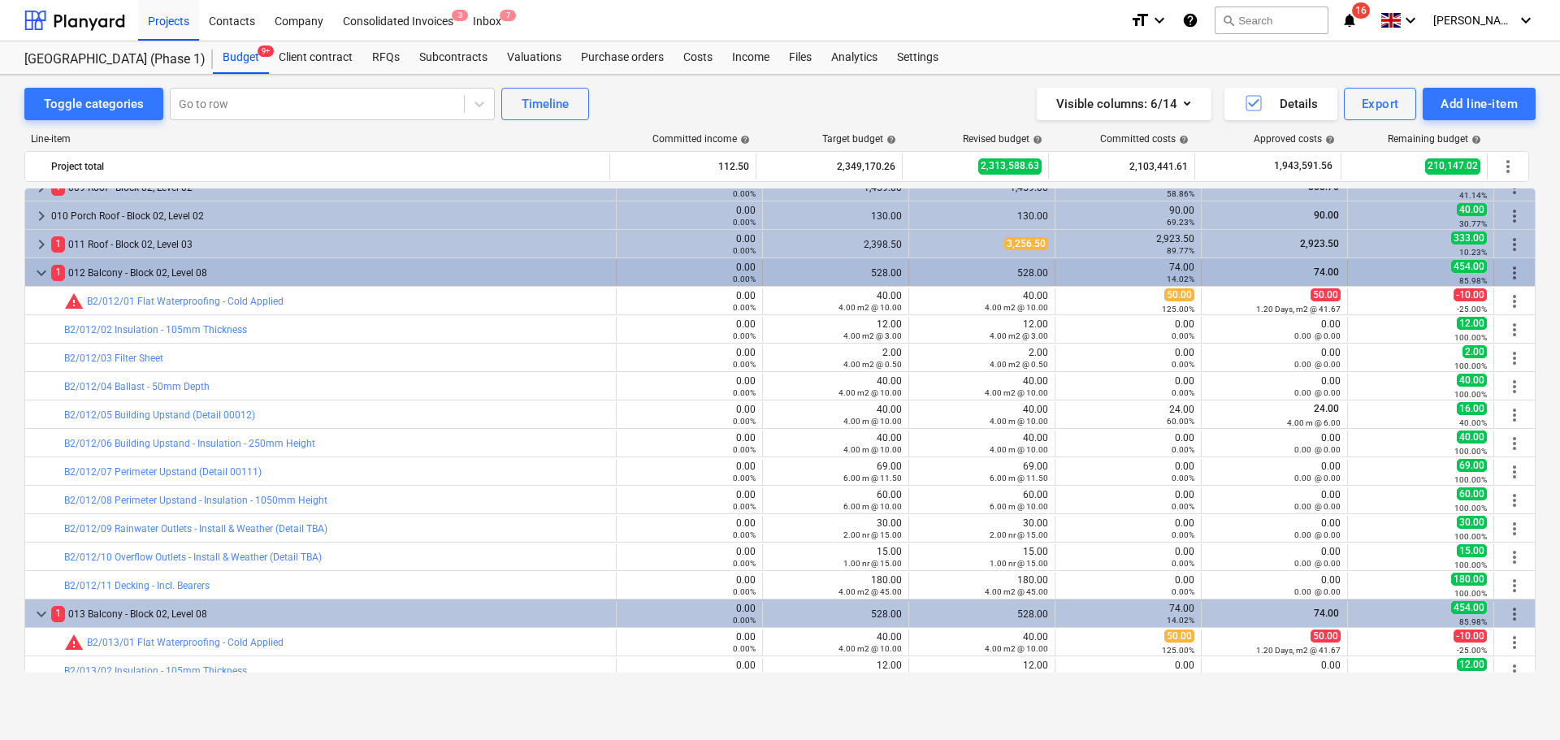
click at [162, 266] on div "1 012 Balcony - Block 02, Level 08" at bounding box center [330, 273] width 558 height 26
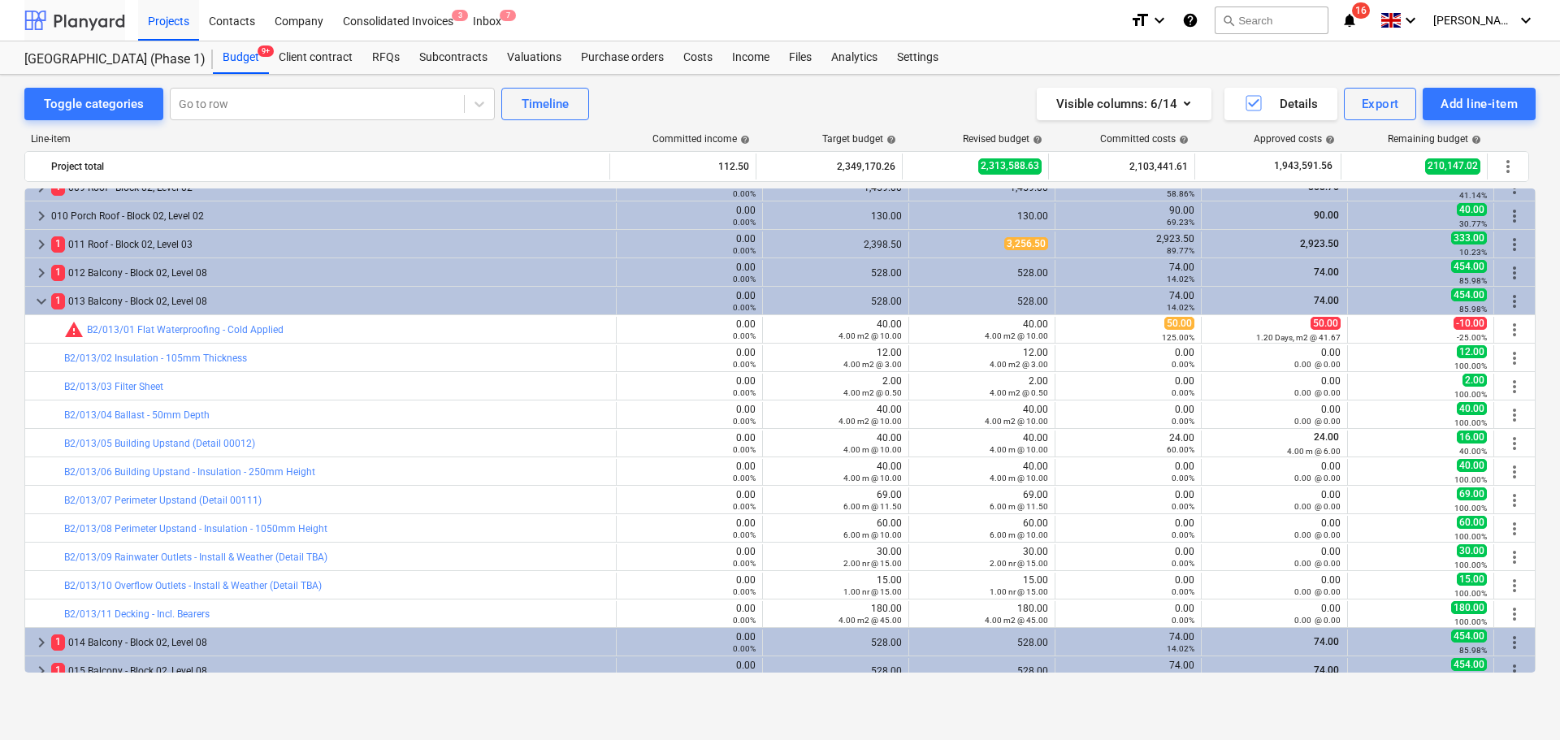
click at [99, 19] on div at bounding box center [74, 20] width 101 height 41
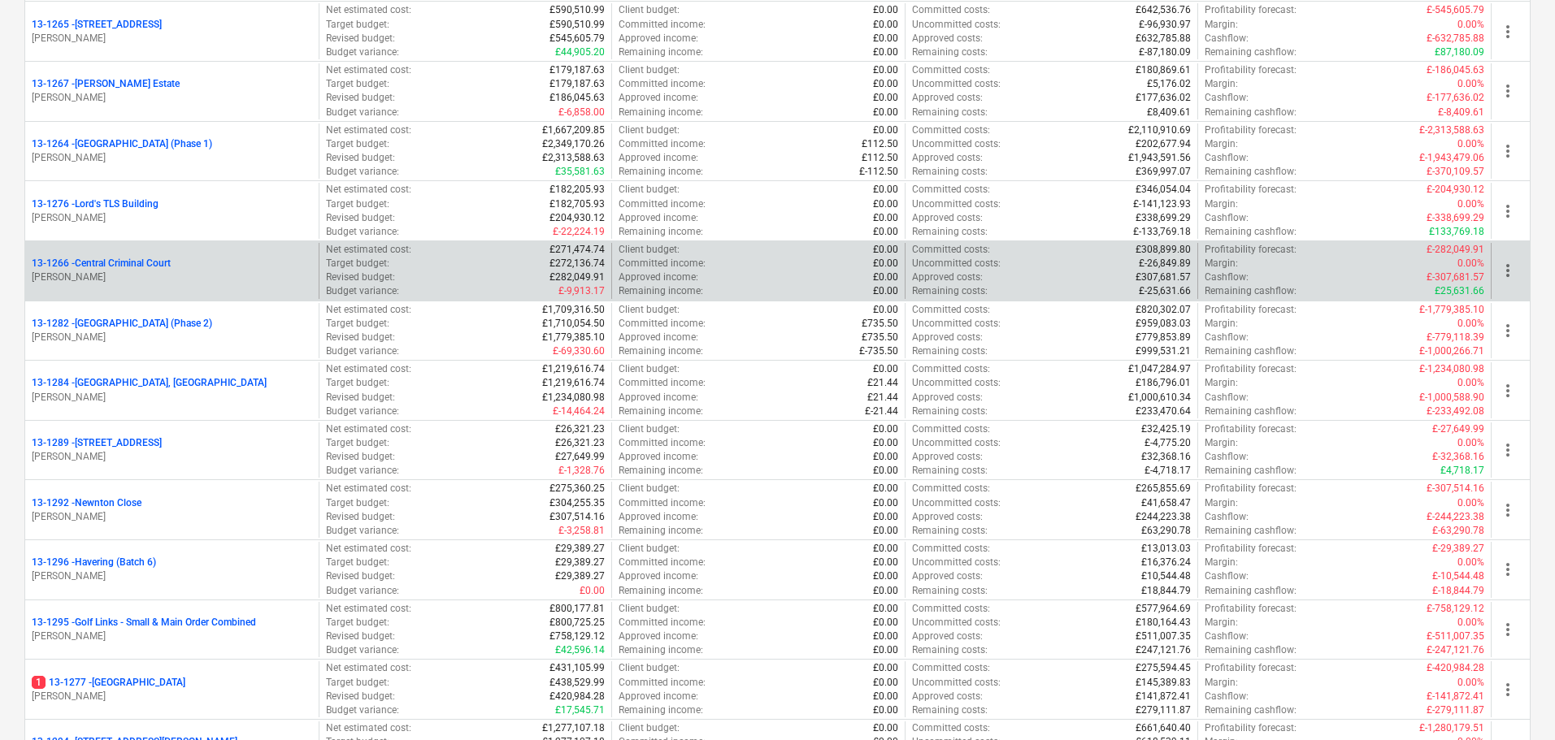
scroll to position [1625, 0]
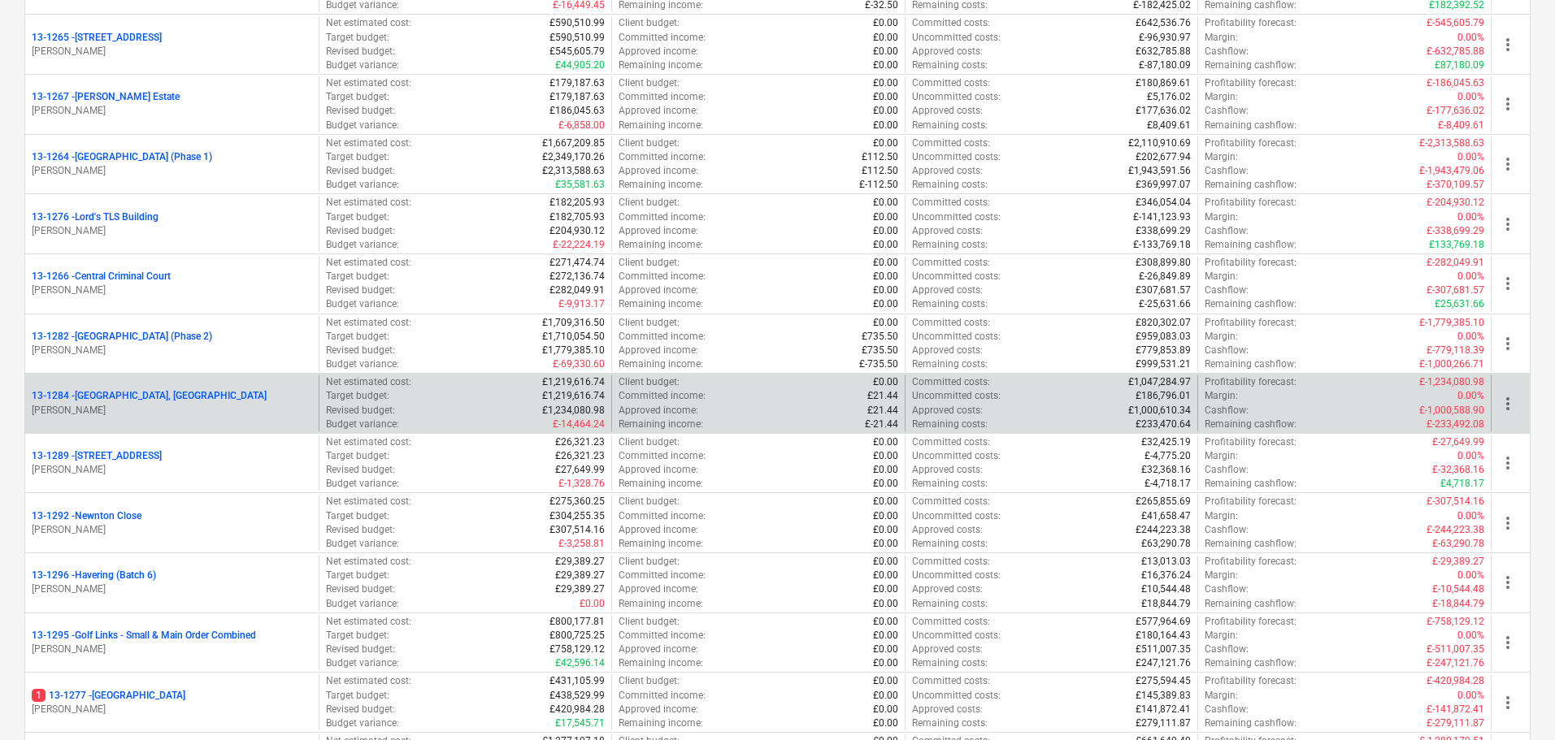
click at [160, 401] on p "13-1284 - [GEOGRAPHIC_DATA], [GEOGRAPHIC_DATA]" at bounding box center [149, 396] width 235 height 14
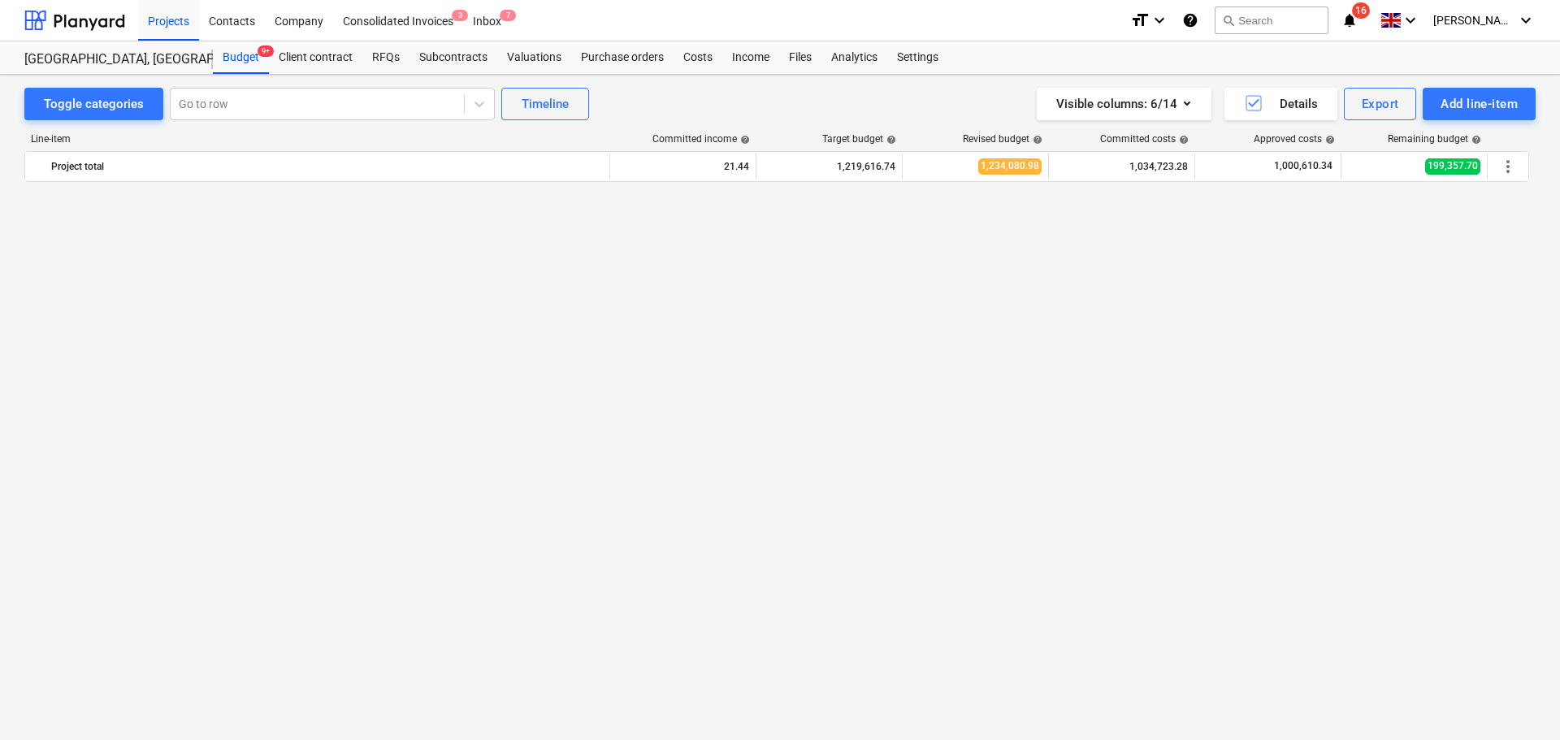
scroll to position [2474, 0]
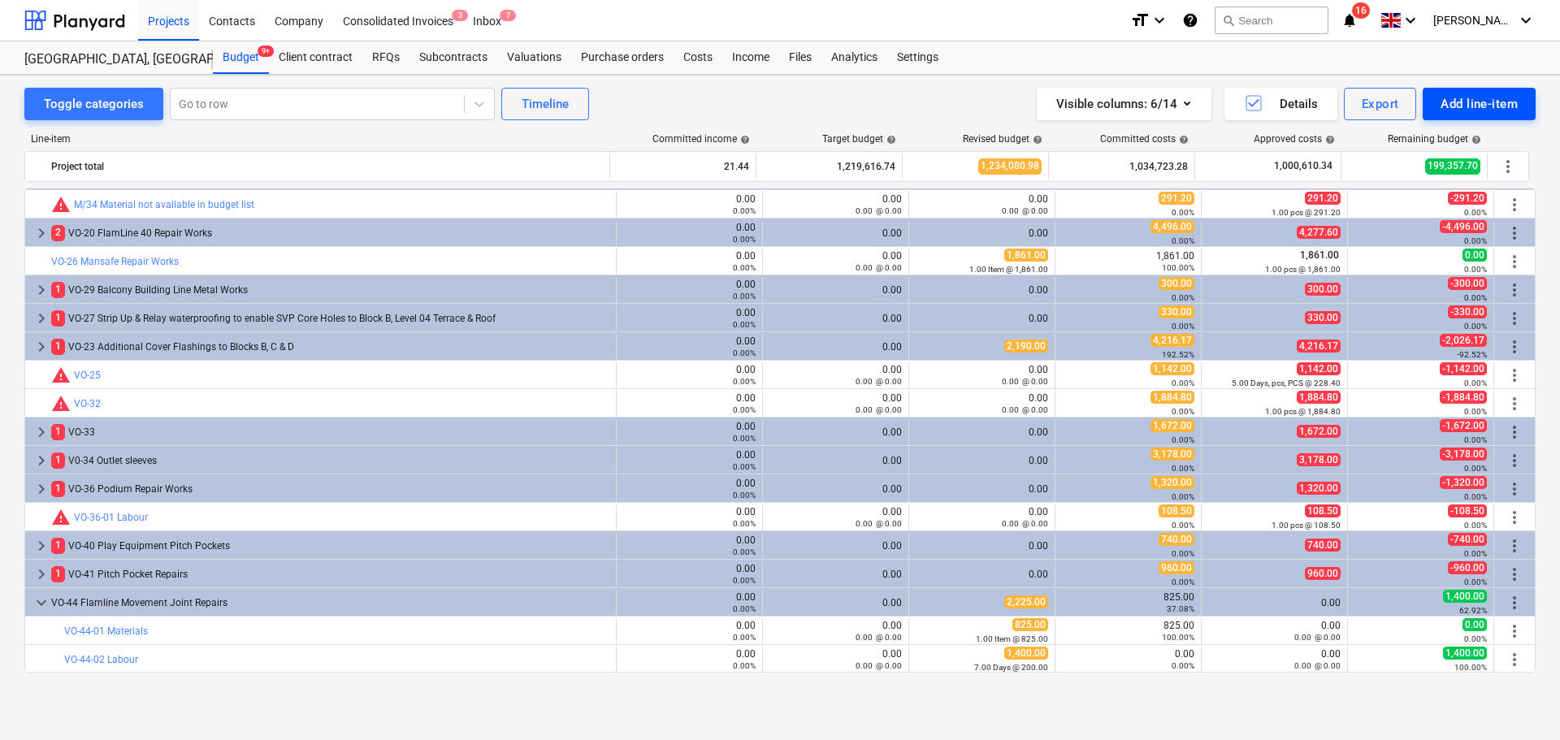
click at [1504, 97] on div "Add line-item" at bounding box center [1479, 103] width 77 height 21
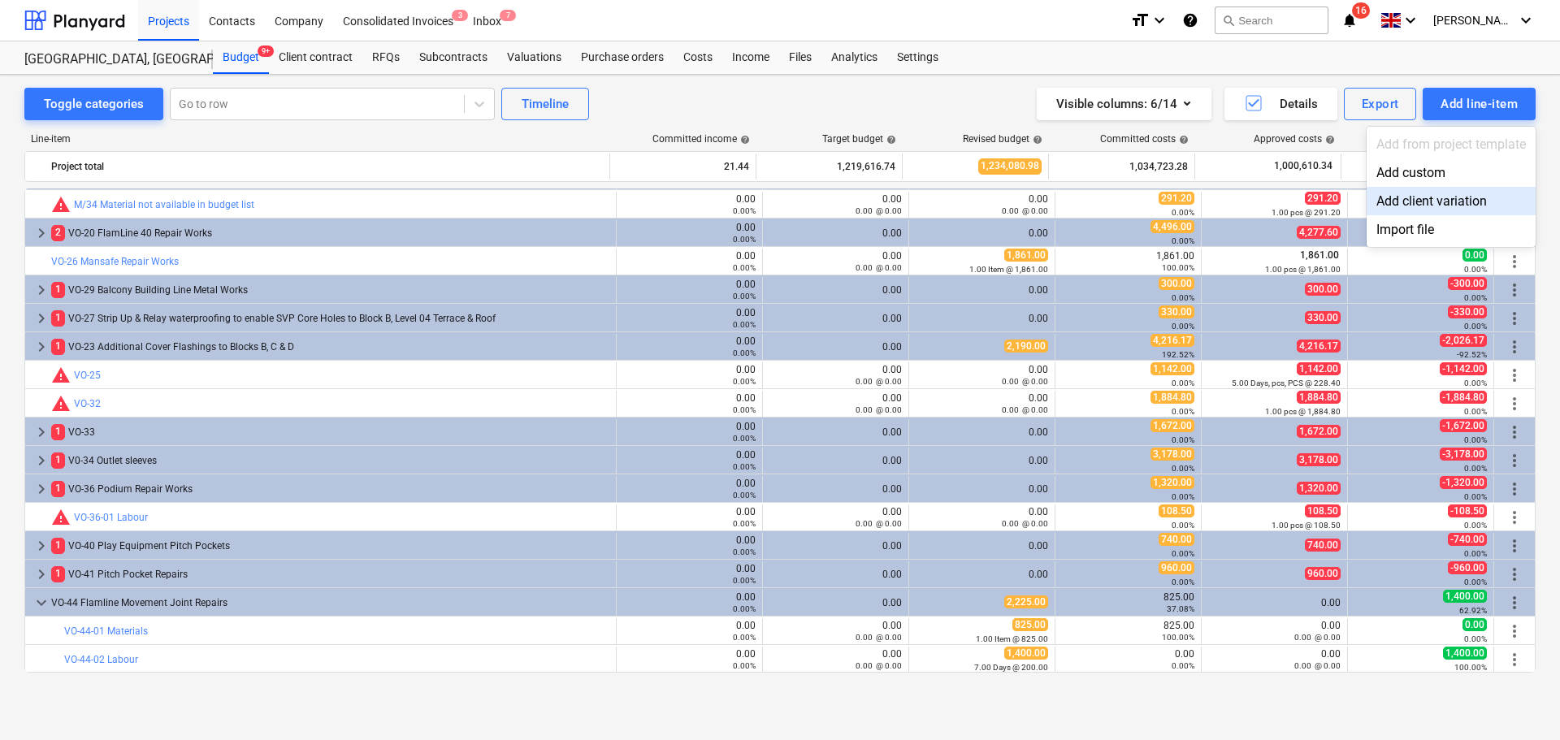
click at [1418, 169] on div "Add custom" at bounding box center [1451, 172] width 169 height 28
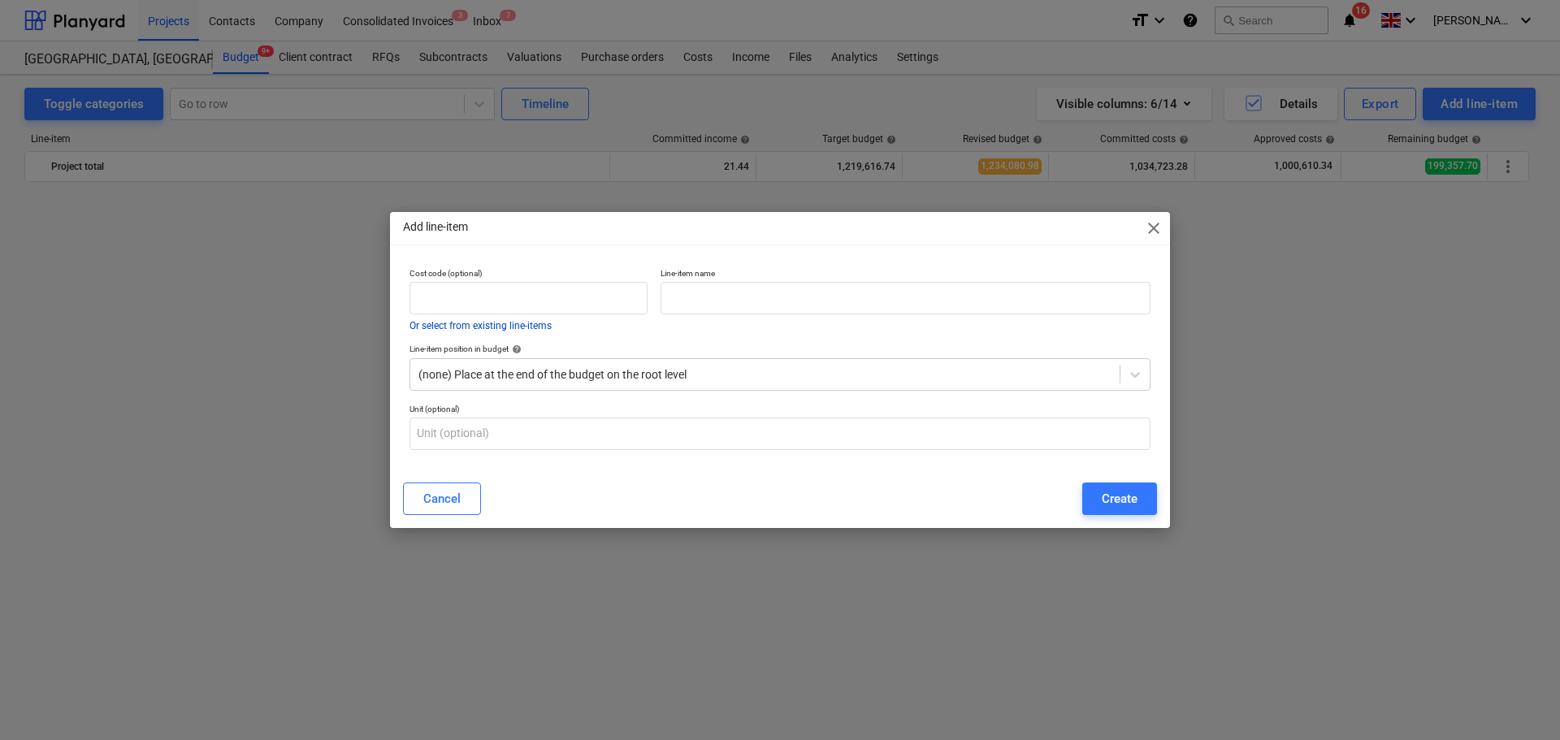
scroll to position [2474, 0]
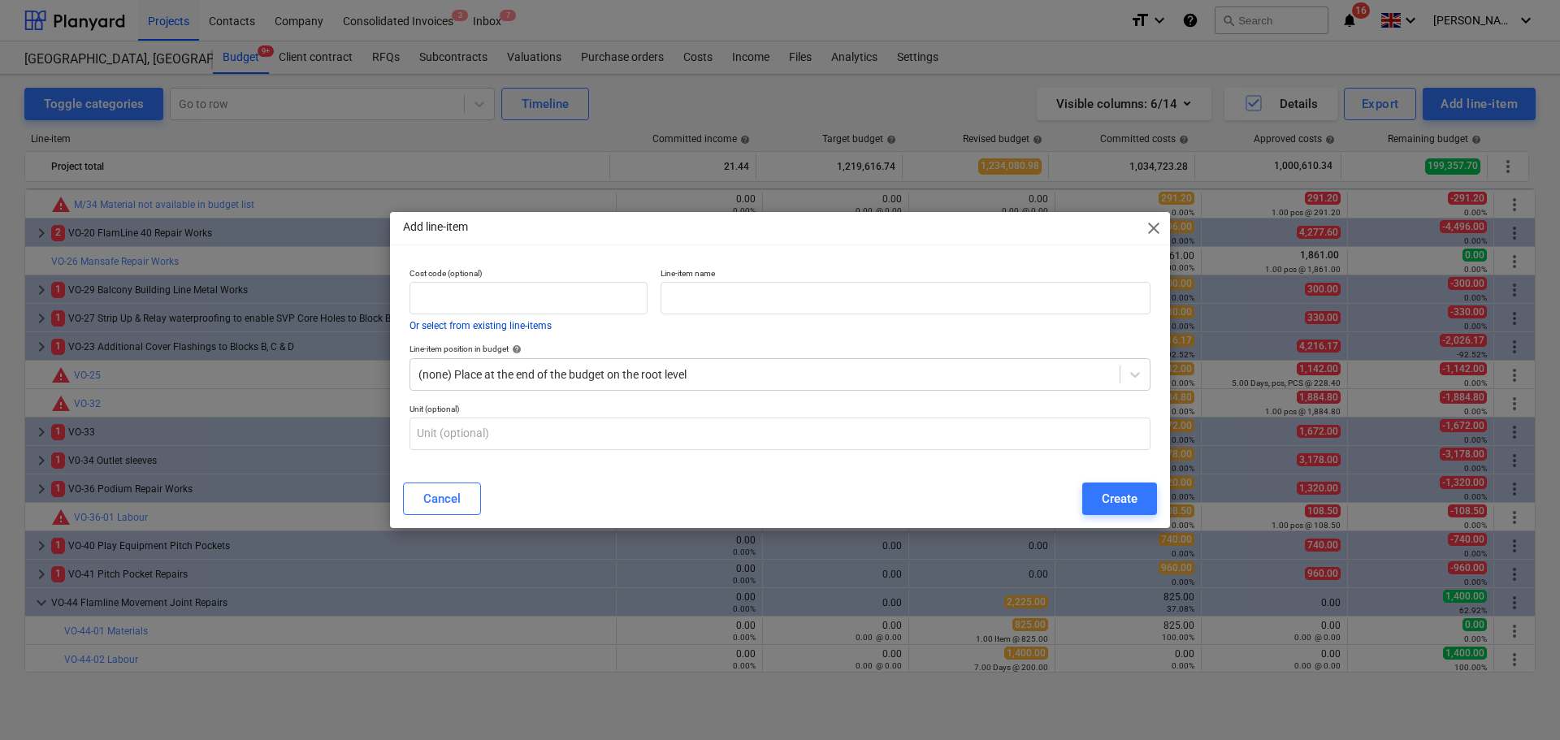
click at [540, 326] on button "Or select from existing line-items" at bounding box center [481, 326] width 142 height 10
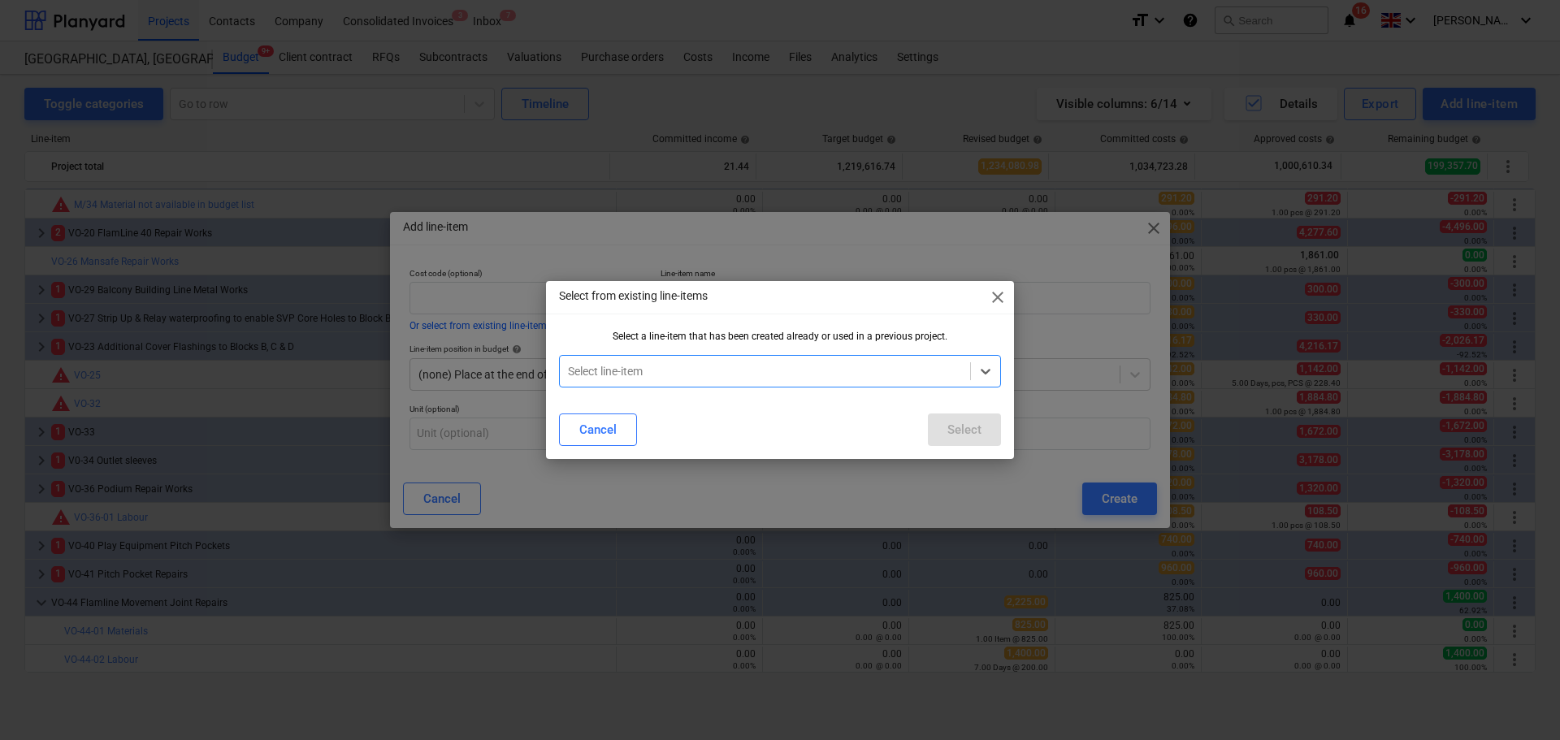
click at [560, 298] on p "Select from existing line-items" at bounding box center [633, 296] width 149 height 17
click at [563, 294] on p "Select from existing line-items" at bounding box center [633, 296] width 149 height 17
click at [517, 296] on div "Select from existing line-items close Select a line-item that has been created …" at bounding box center [780, 370] width 1560 height 740
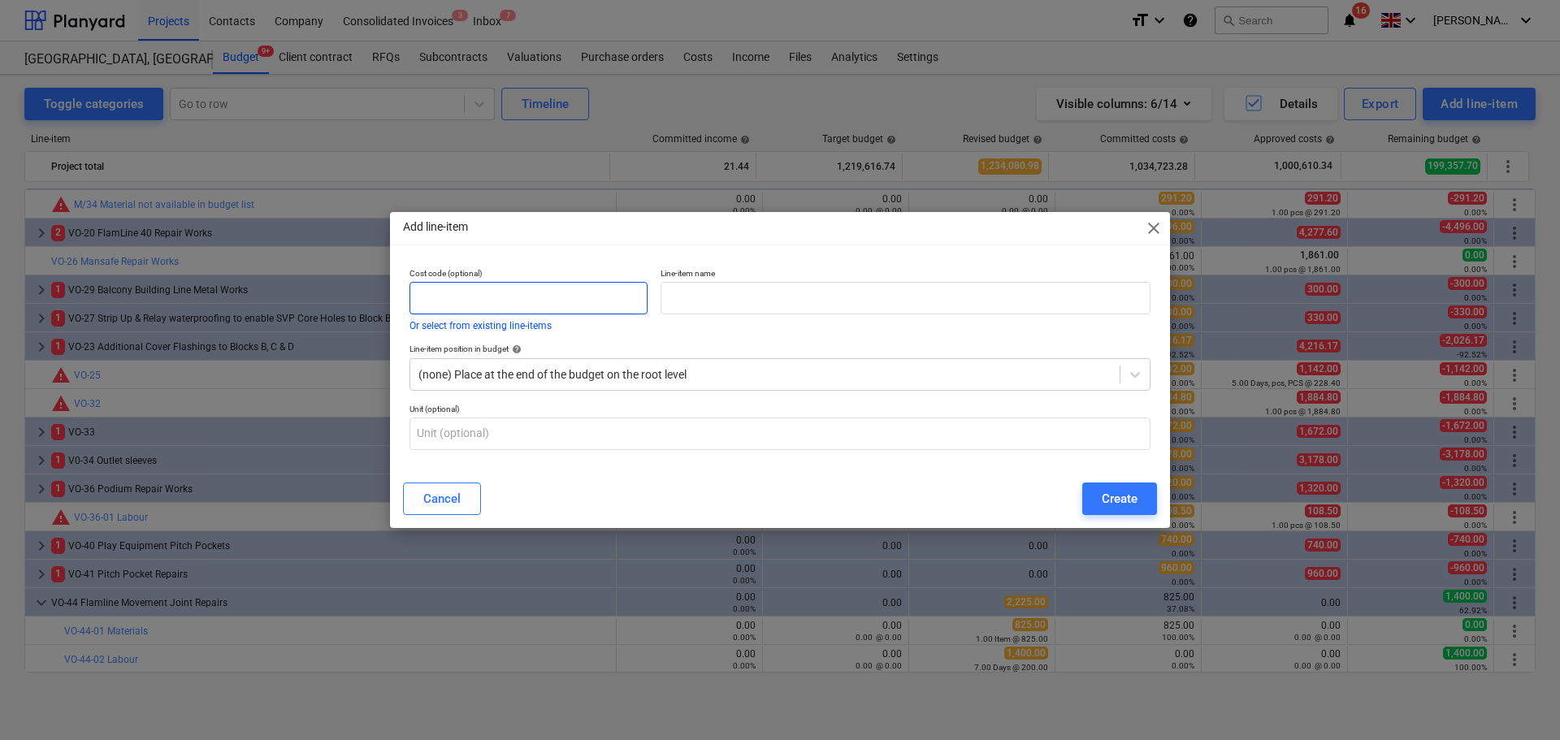
click at [510, 306] on input "text" at bounding box center [529, 298] width 238 height 33
type input "VO-46"
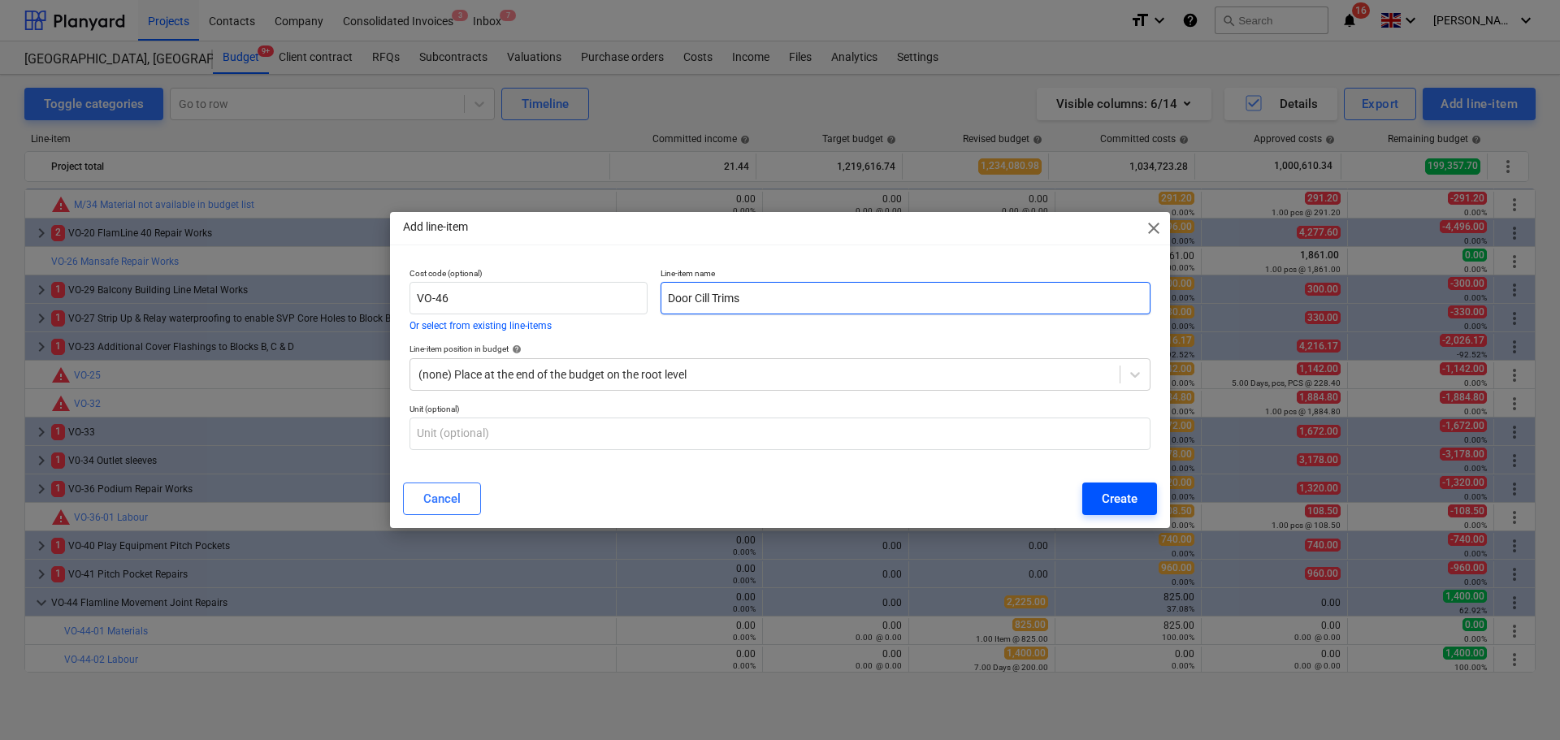
type input "Door Cill Trims"
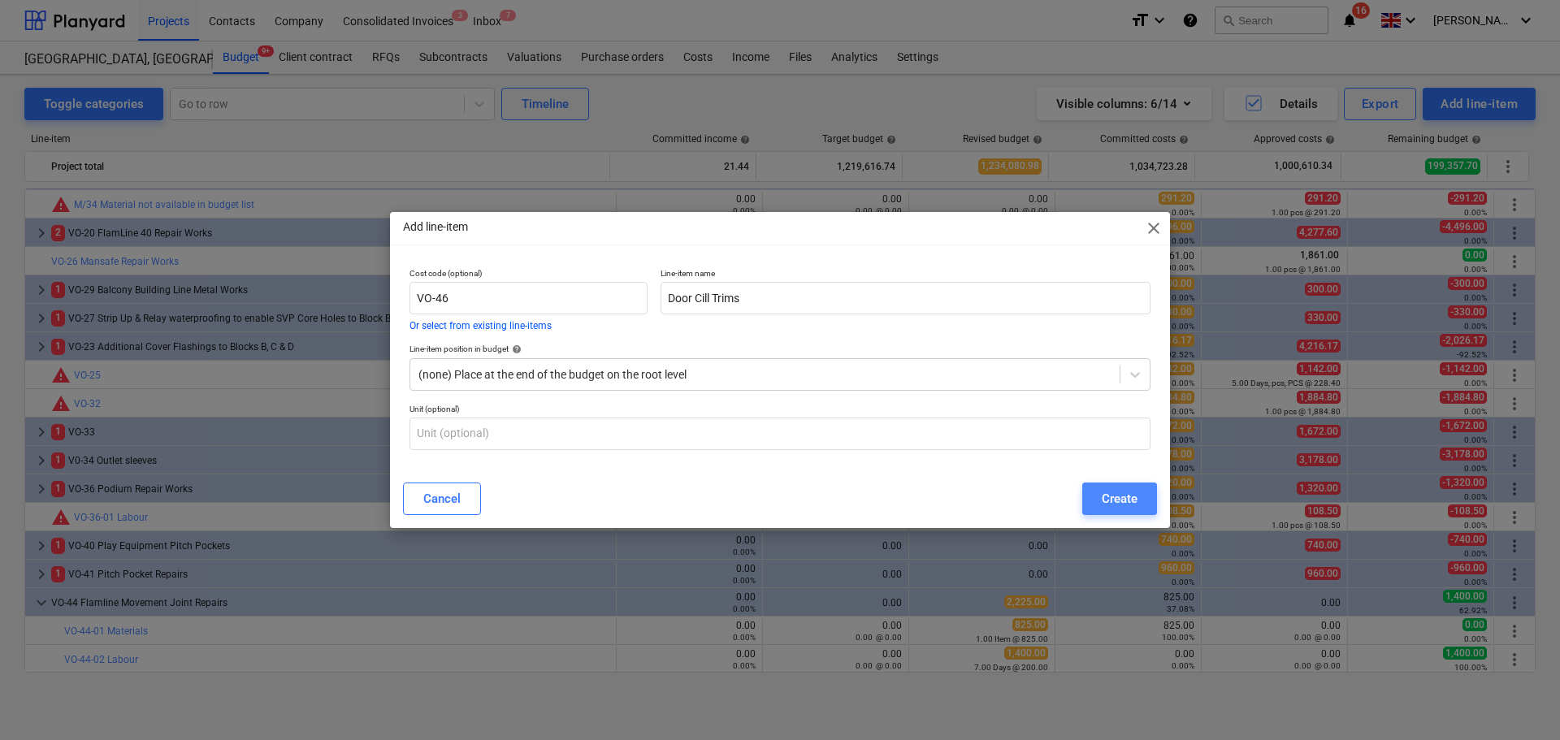
click at [1113, 510] on div "Create" at bounding box center [1120, 498] width 36 height 21
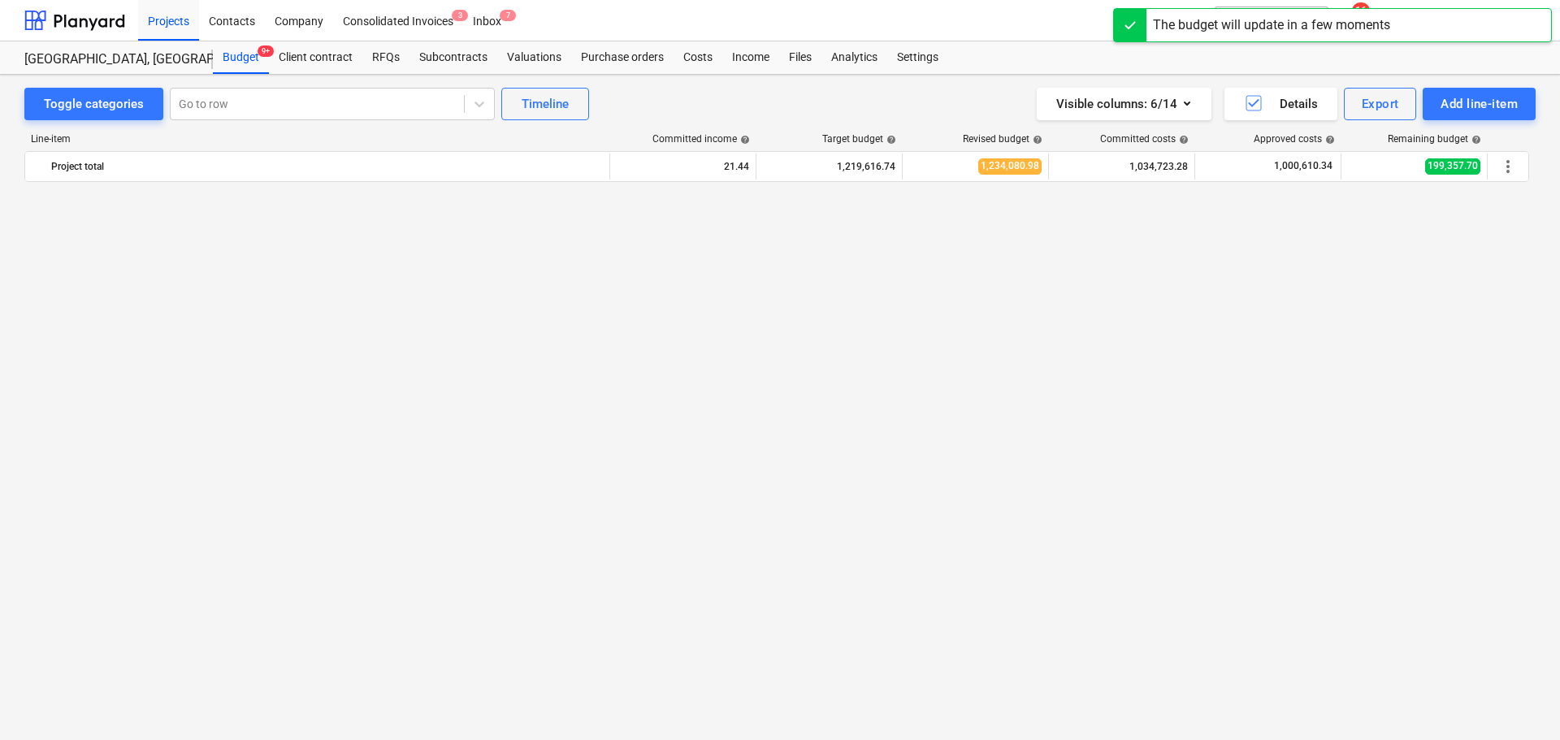
scroll to position [2502, 0]
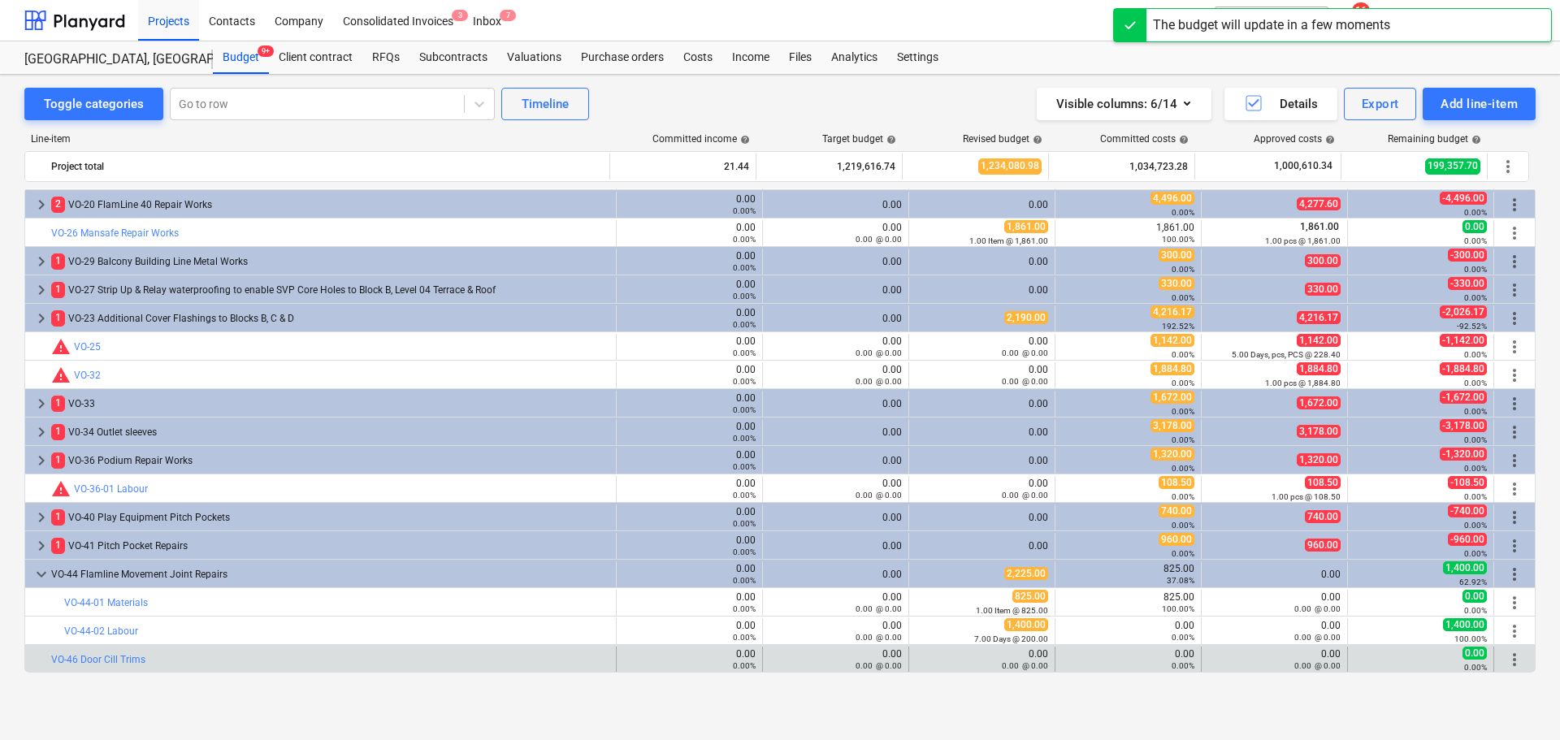
click at [1508, 660] on span "more_vert" at bounding box center [1515, 660] width 20 height 20
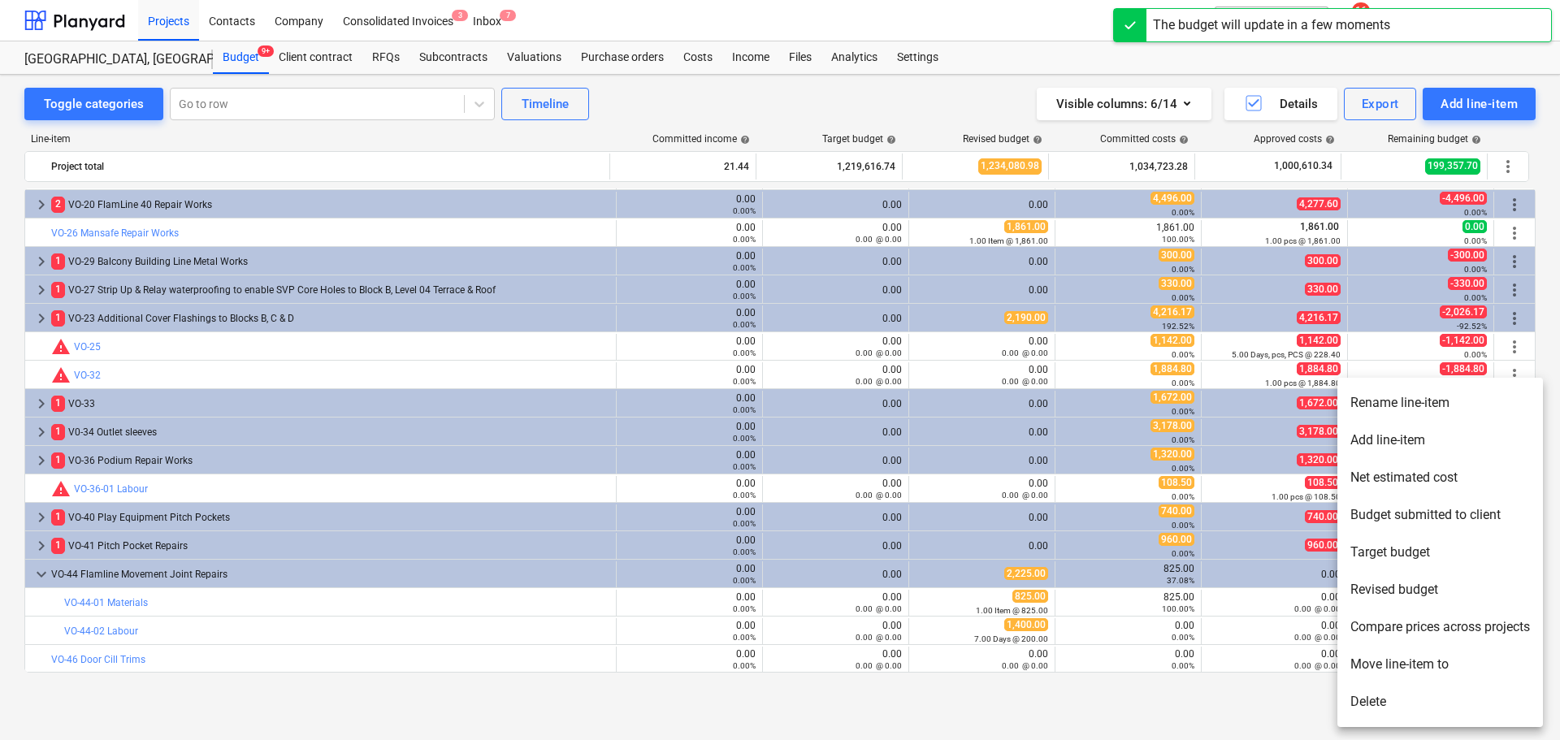
click at [1432, 450] on li "Add line-item" at bounding box center [1441, 440] width 206 height 37
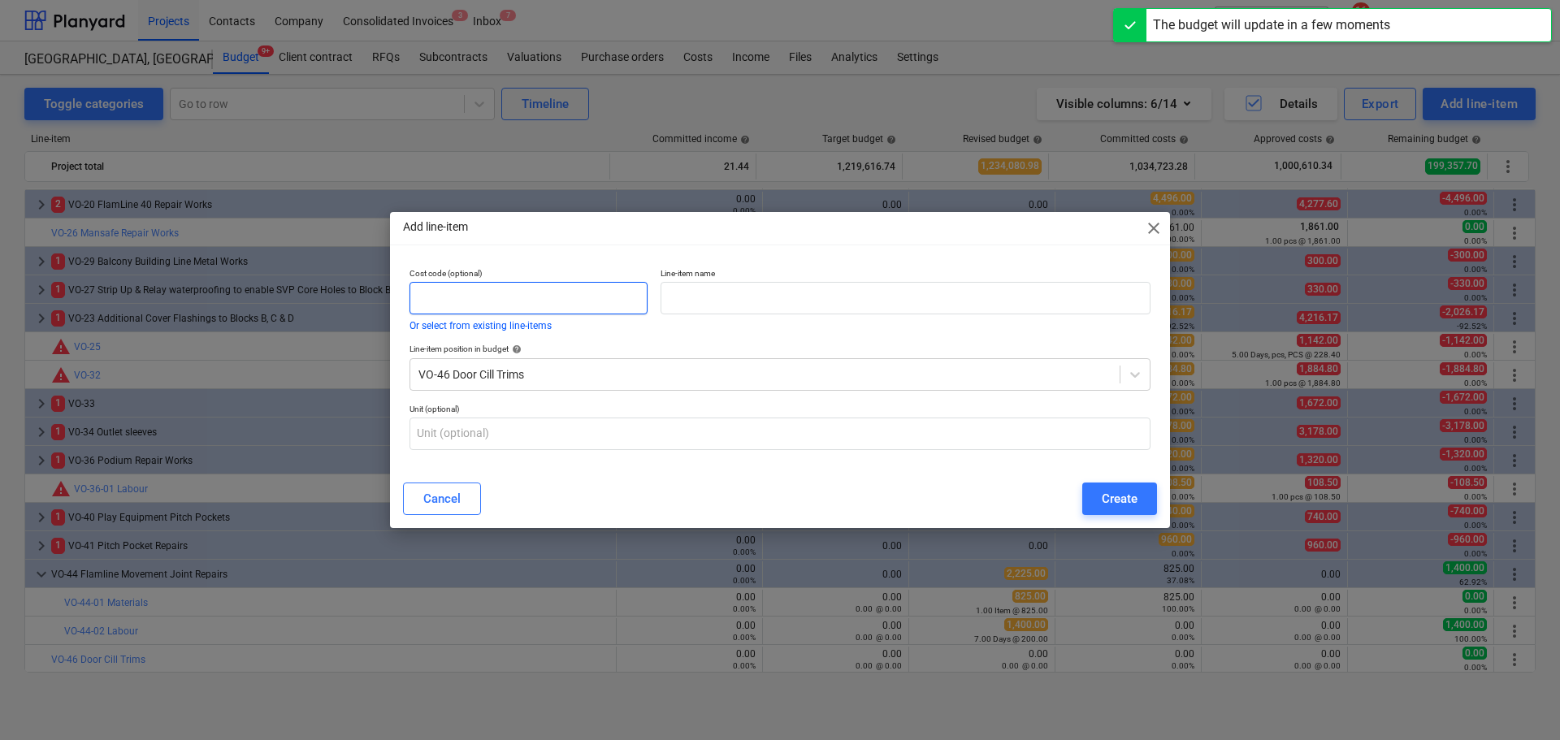
click at [593, 305] on input "text" at bounding box center [529, 298] width 238 height 33
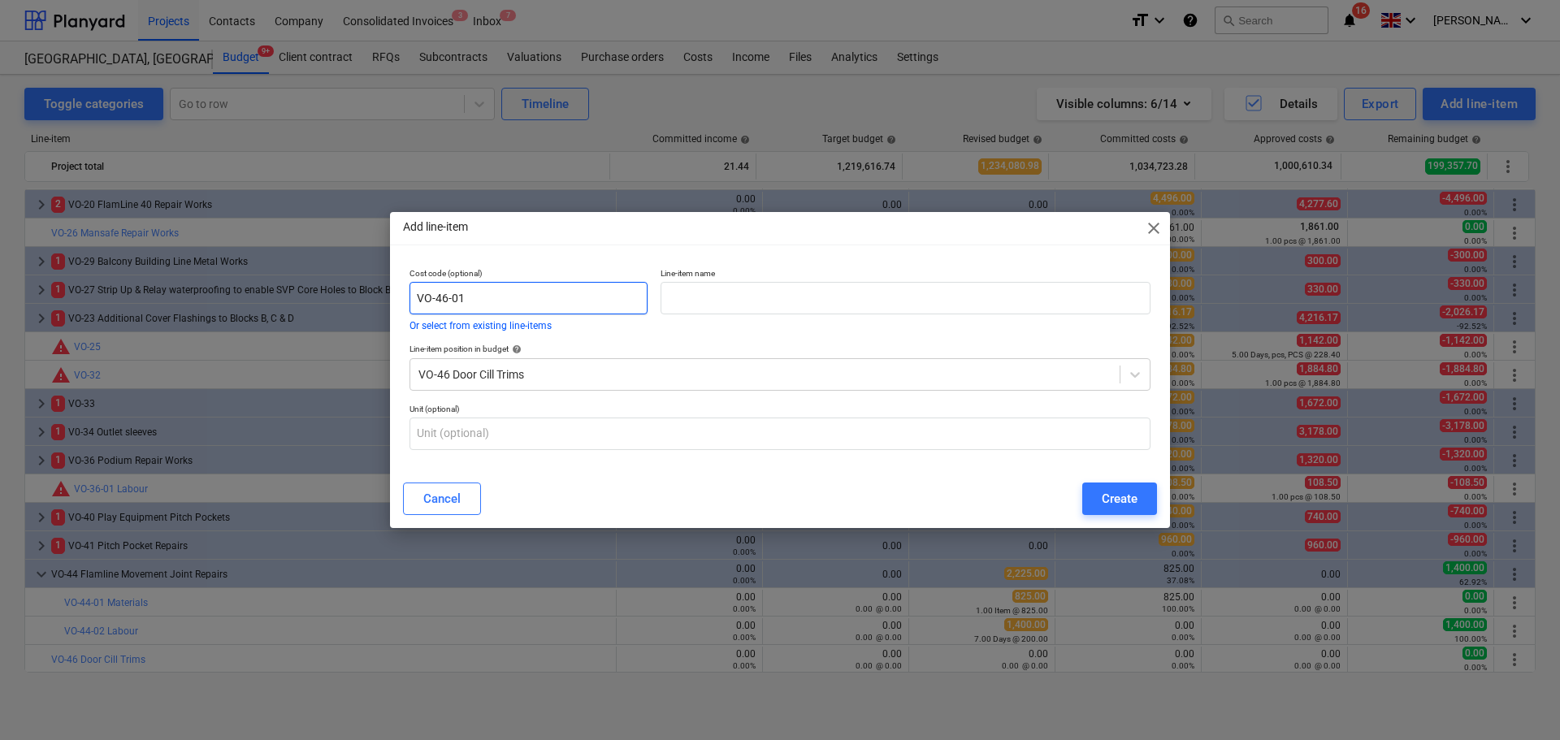
type input "VO-46-01"
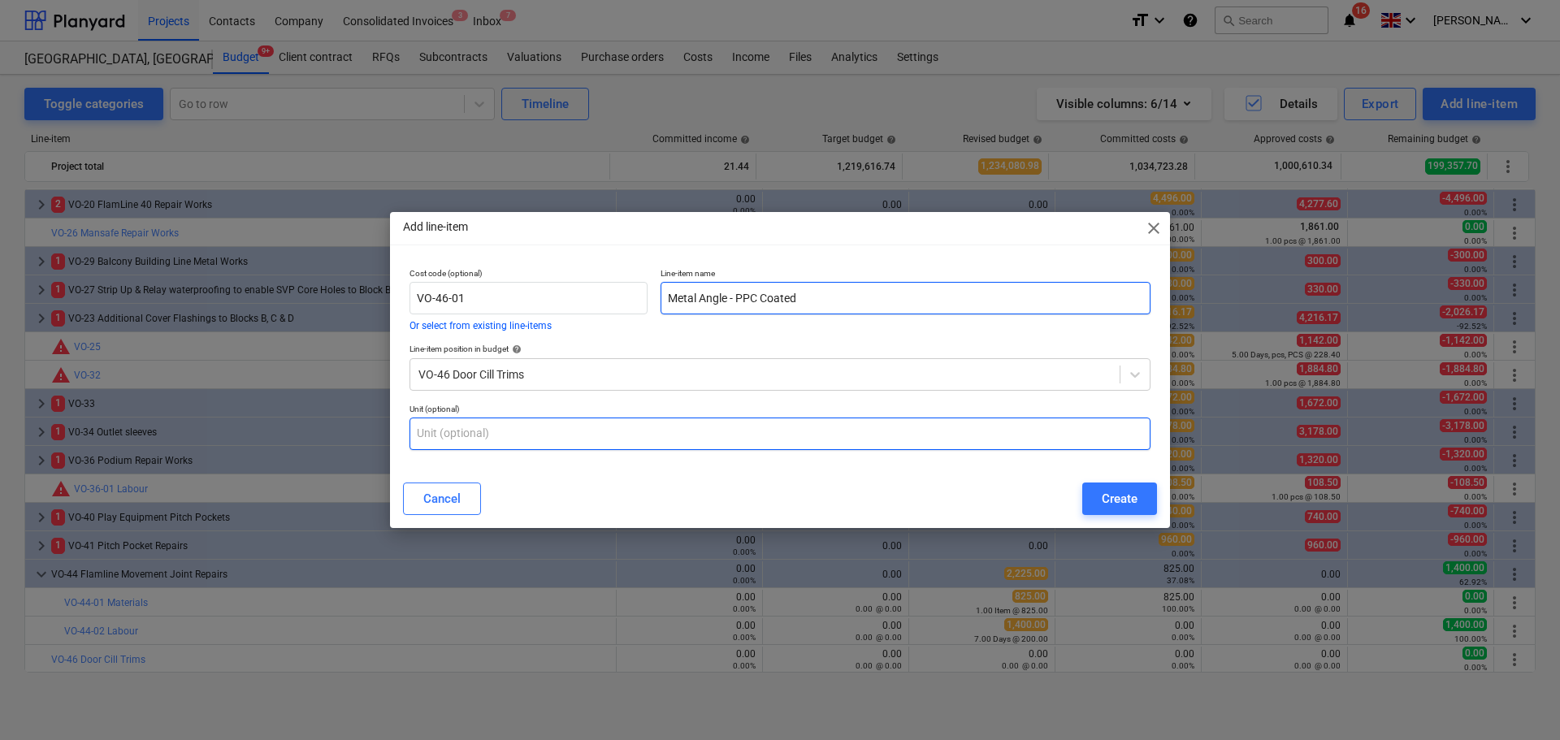
type input "Metal Angle - PPC Coated"
click at [592, 432] on input "text" at bounding box center [780, 434] width 741 height 33
type input "Lengths"
click at [817, 290] on input "Metal Angle - PPC Coated" at bounding box center [906, 298] width 490 height 33
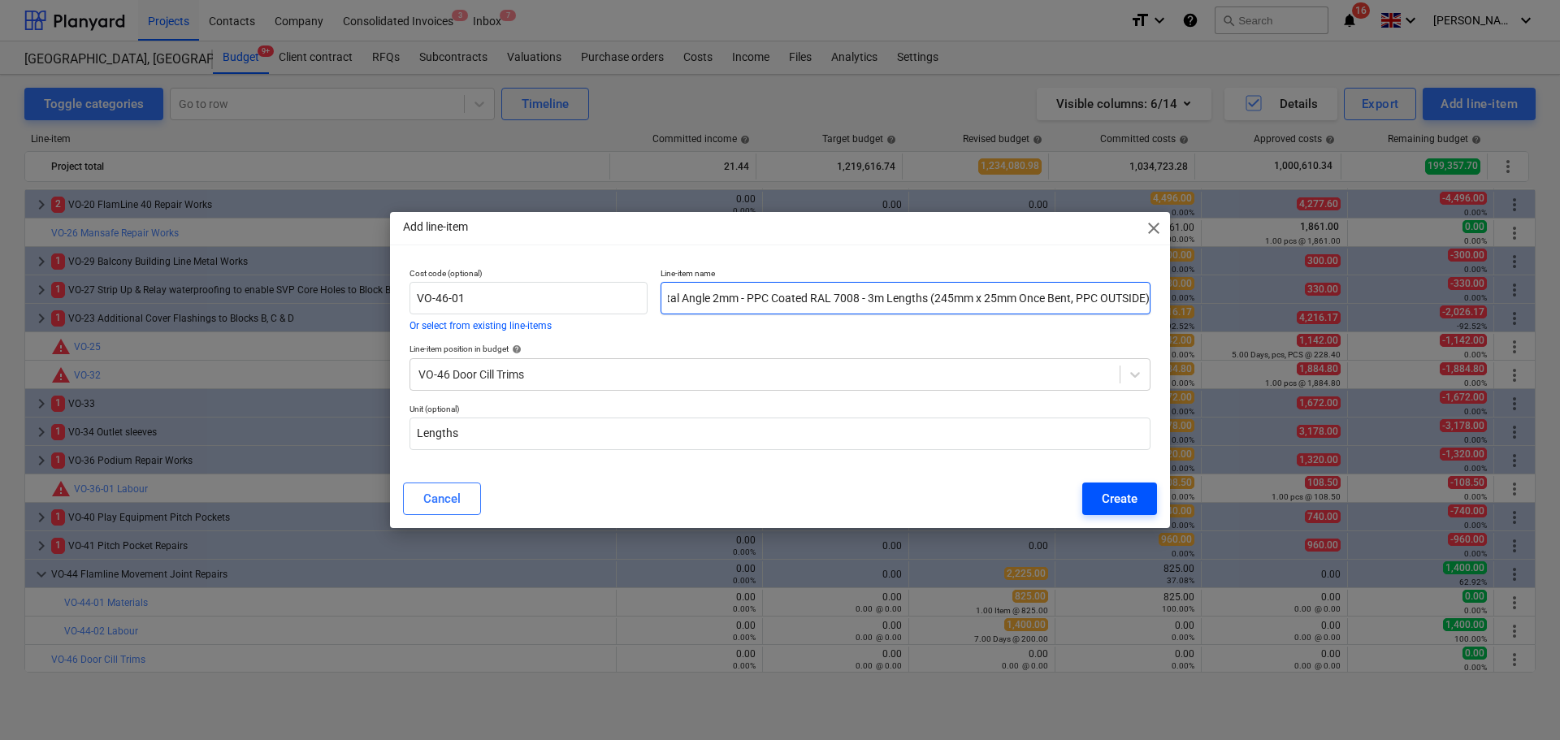
type input "Metal Angle 2mm - PPC Coated RAL 7008 - 3m Lengths (245mm x 25mm Once Bent, PPC…"
click at [1109, 493] on div "Create" at bounding box center [1120, 498] width 36 height 21
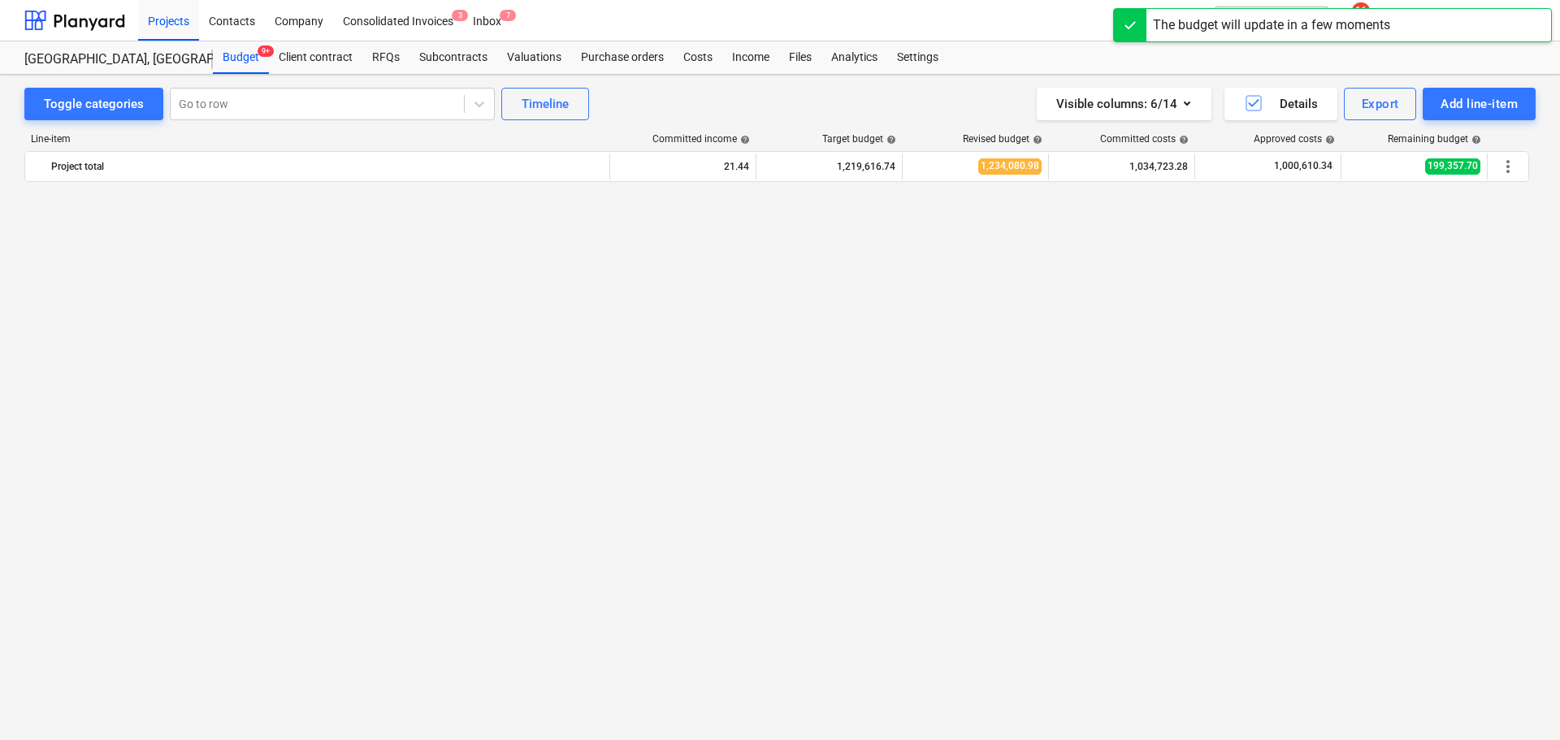
scroll to position [2502, 0]
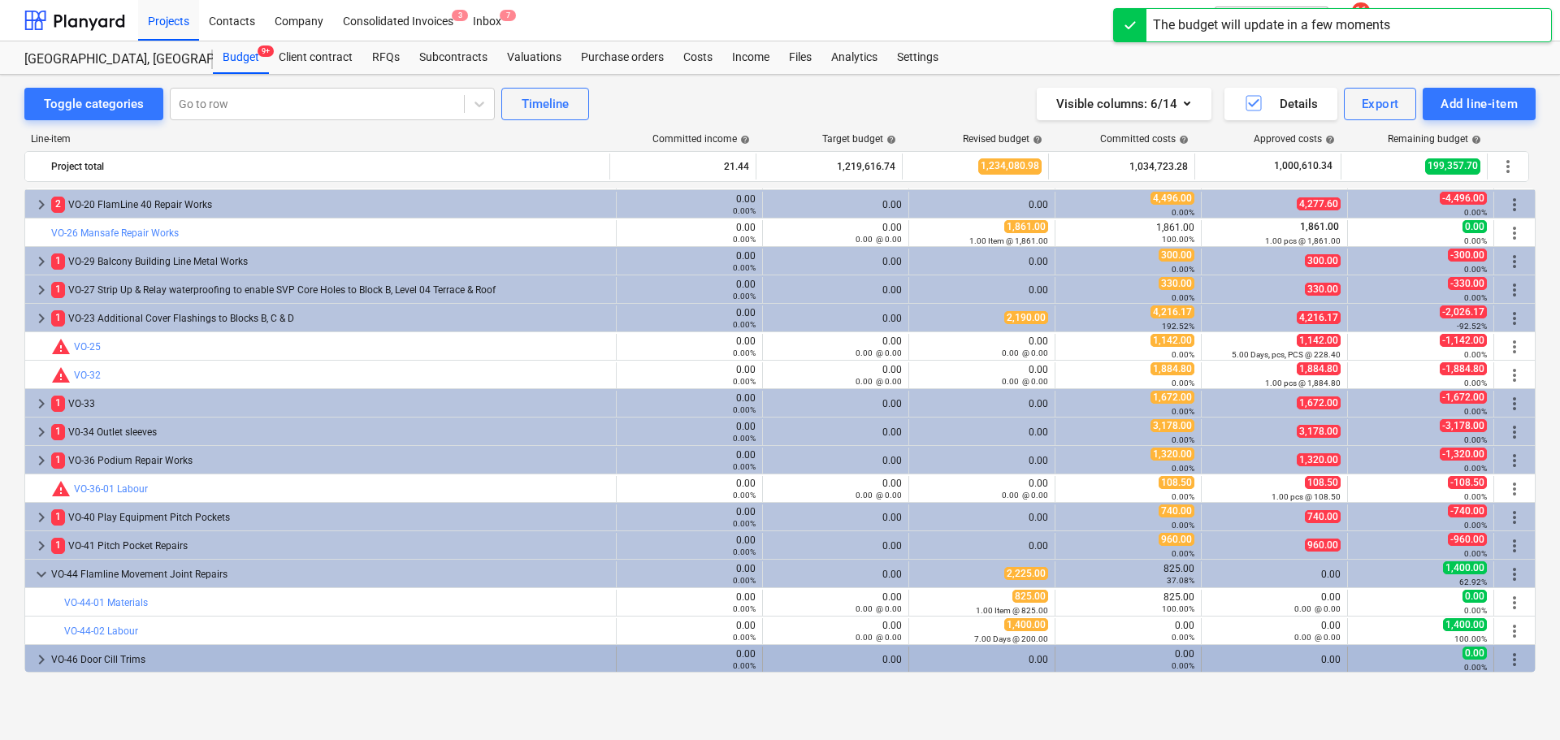
click at [262, 669] on div "VO-46 Door Cill Trims" at bounding box center [330, 660] width 558 height 26
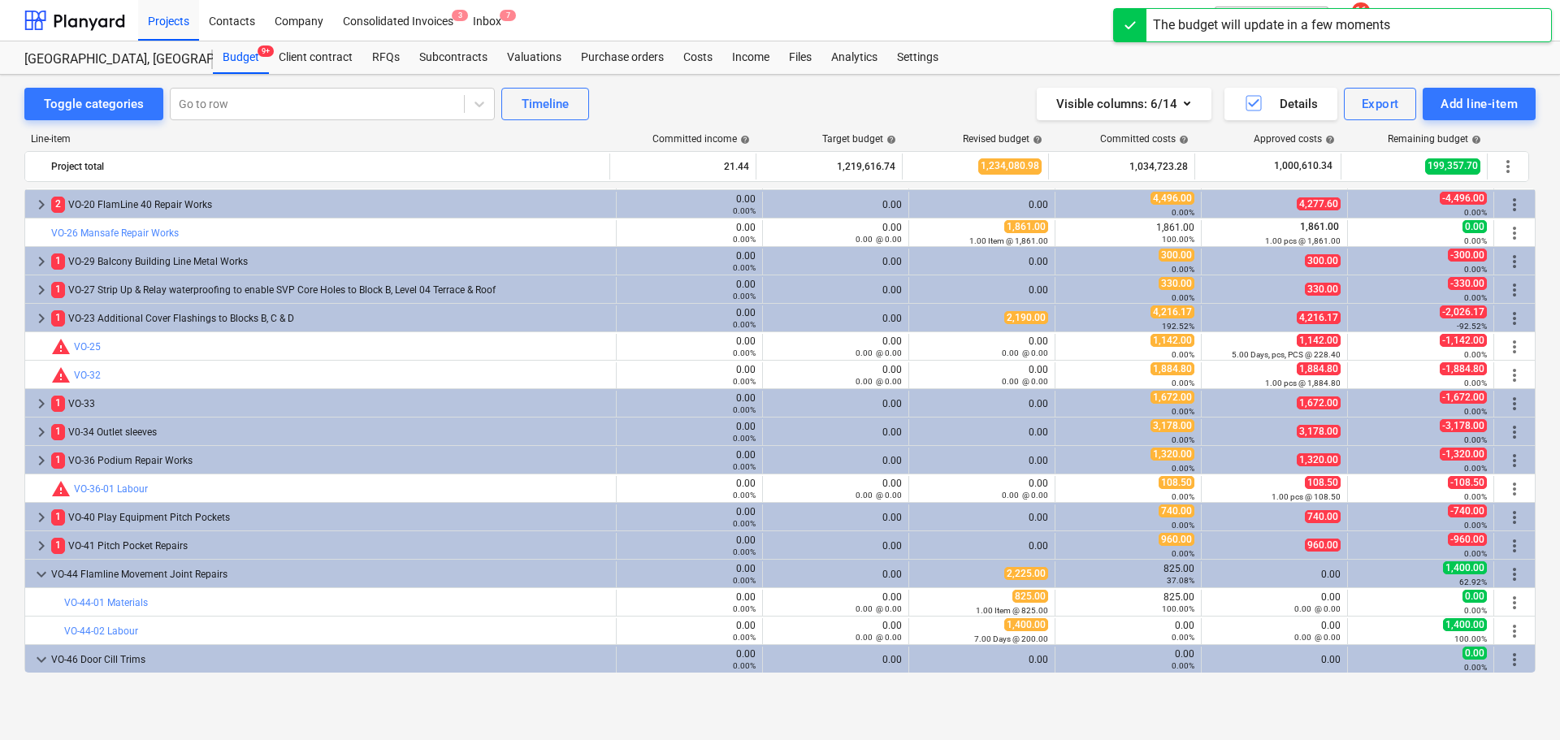
scroll to position [2531, 0]
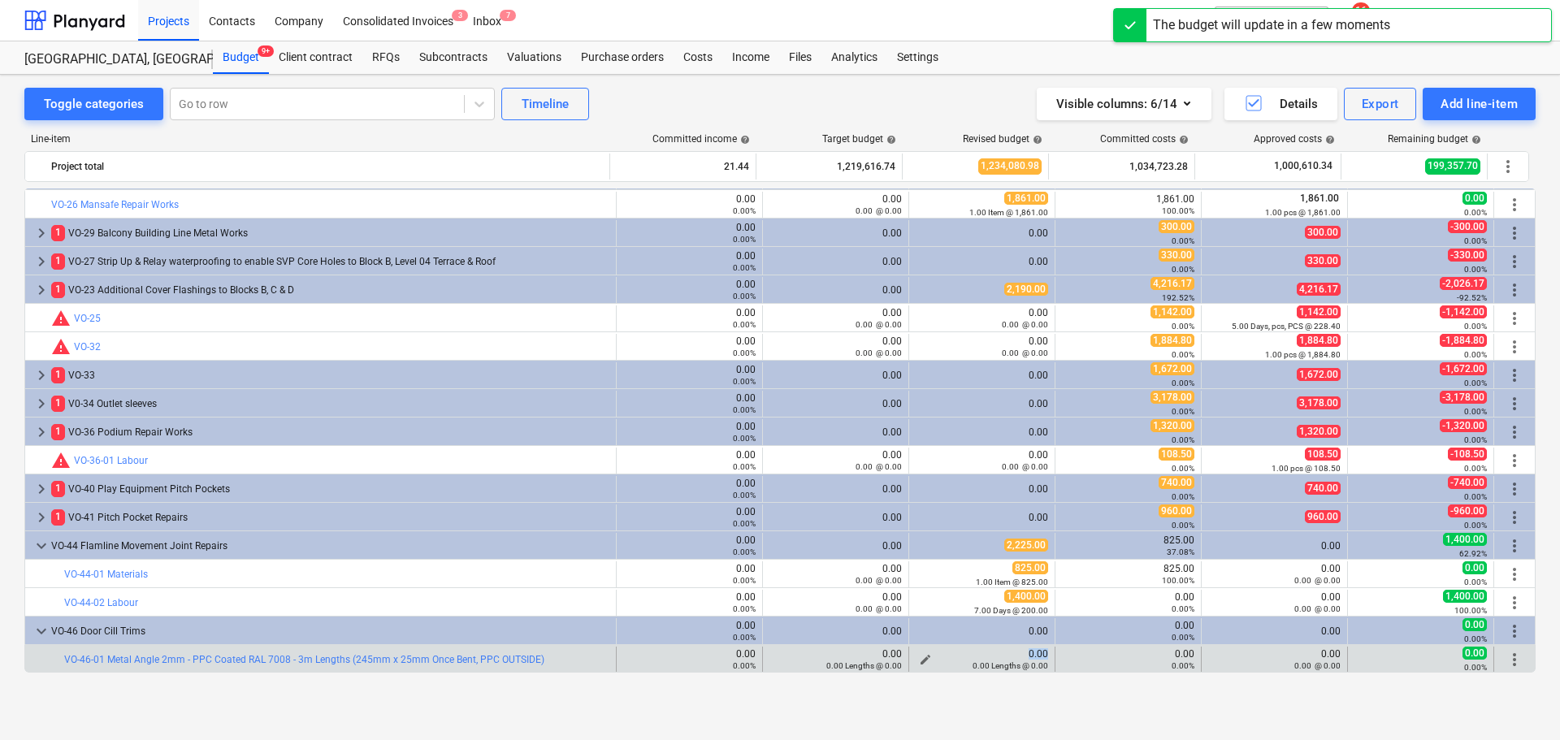
click at [920, 659] on div "edit 0.00 0.00 Lengths @ 0.00" at bounding box center [982, 660] width 132 height 23
click at [919, 653] on button "edit" at bounding box center [926, 660] width 20 height 20
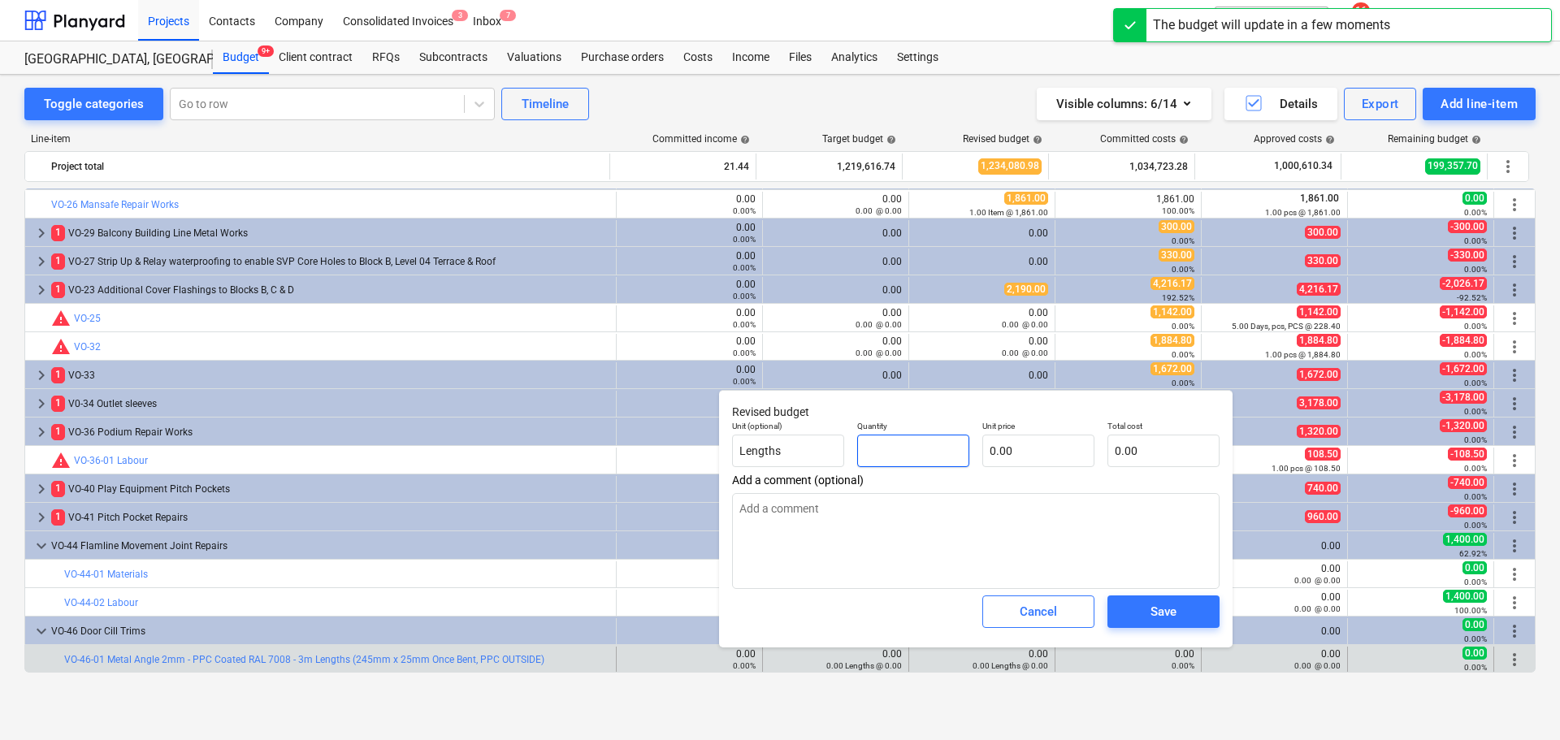
click at [902, 448] on input "text" at bounding box center [913, 451] width 112 height 33
type input "2"
type textarea "x"
type input "22"
type textarea "x"
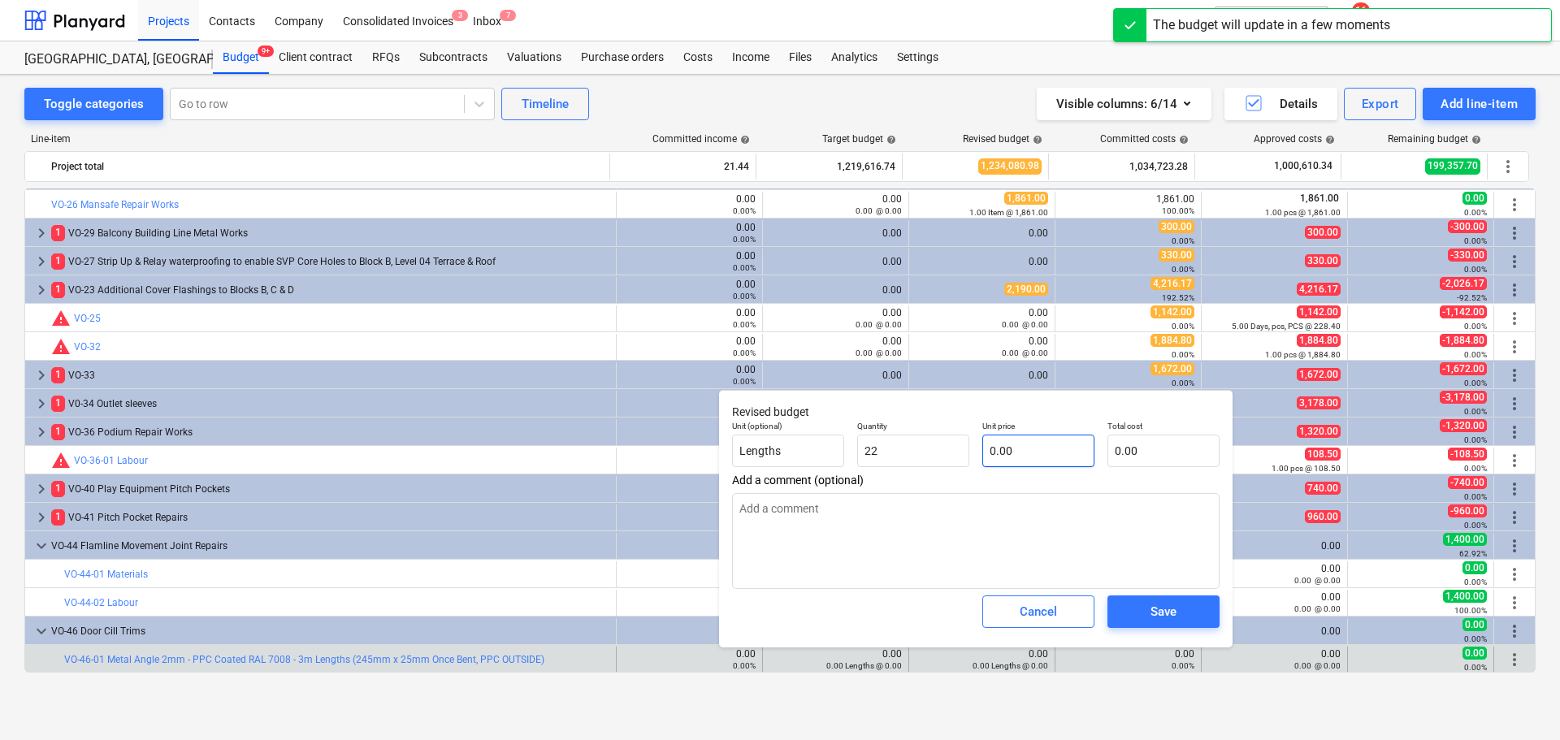
type input "22.00"
type textarea "x"
click at [1039, 456] on input "text" at bounding box center [1039, 451] width 112 height 33
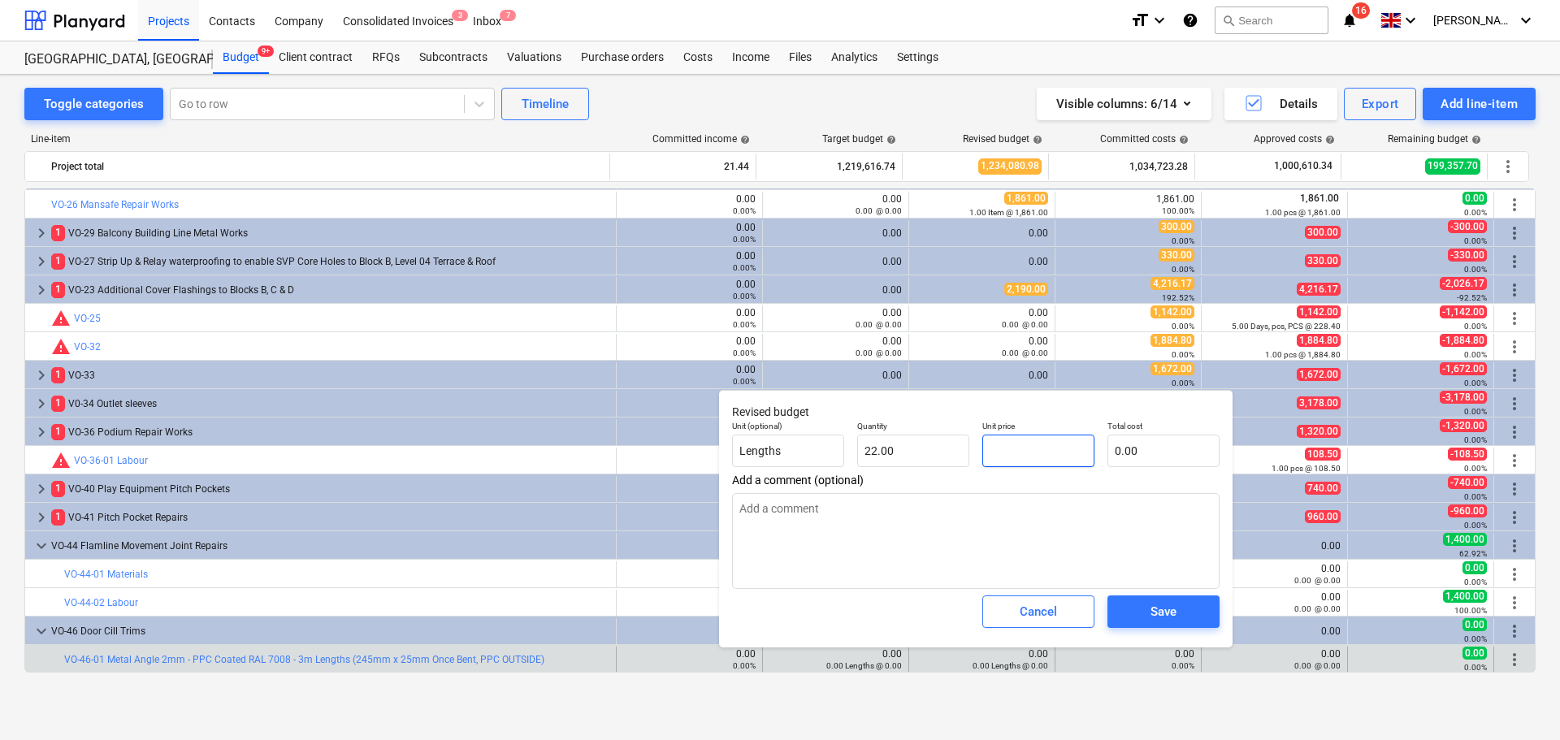
type input "3"
type textarea "x"
type input "66.00"
type input "34"
type textarea "x"
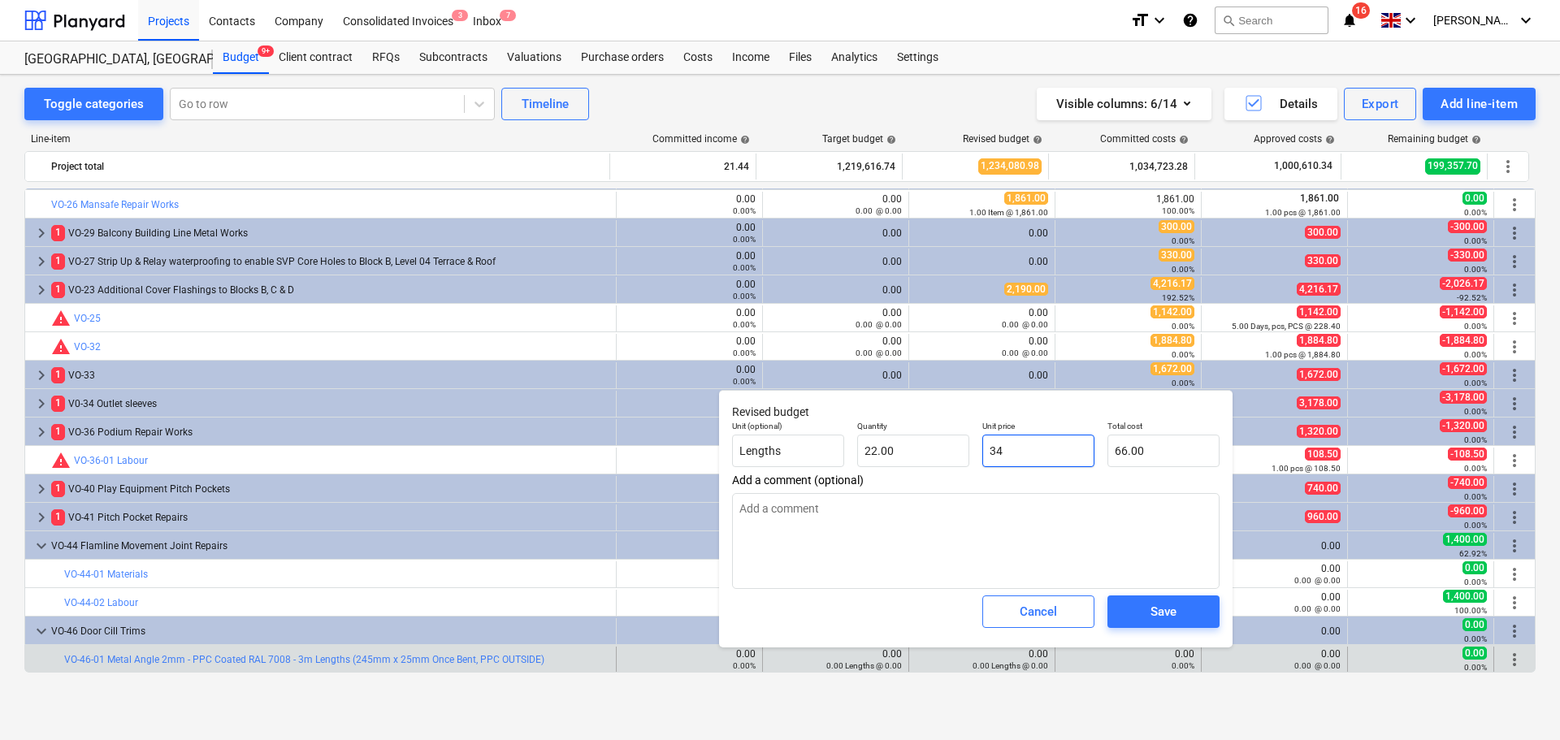
type input "748.00"
type input "34."
type textarea "x"
type input "34.2"
type textarea "x"
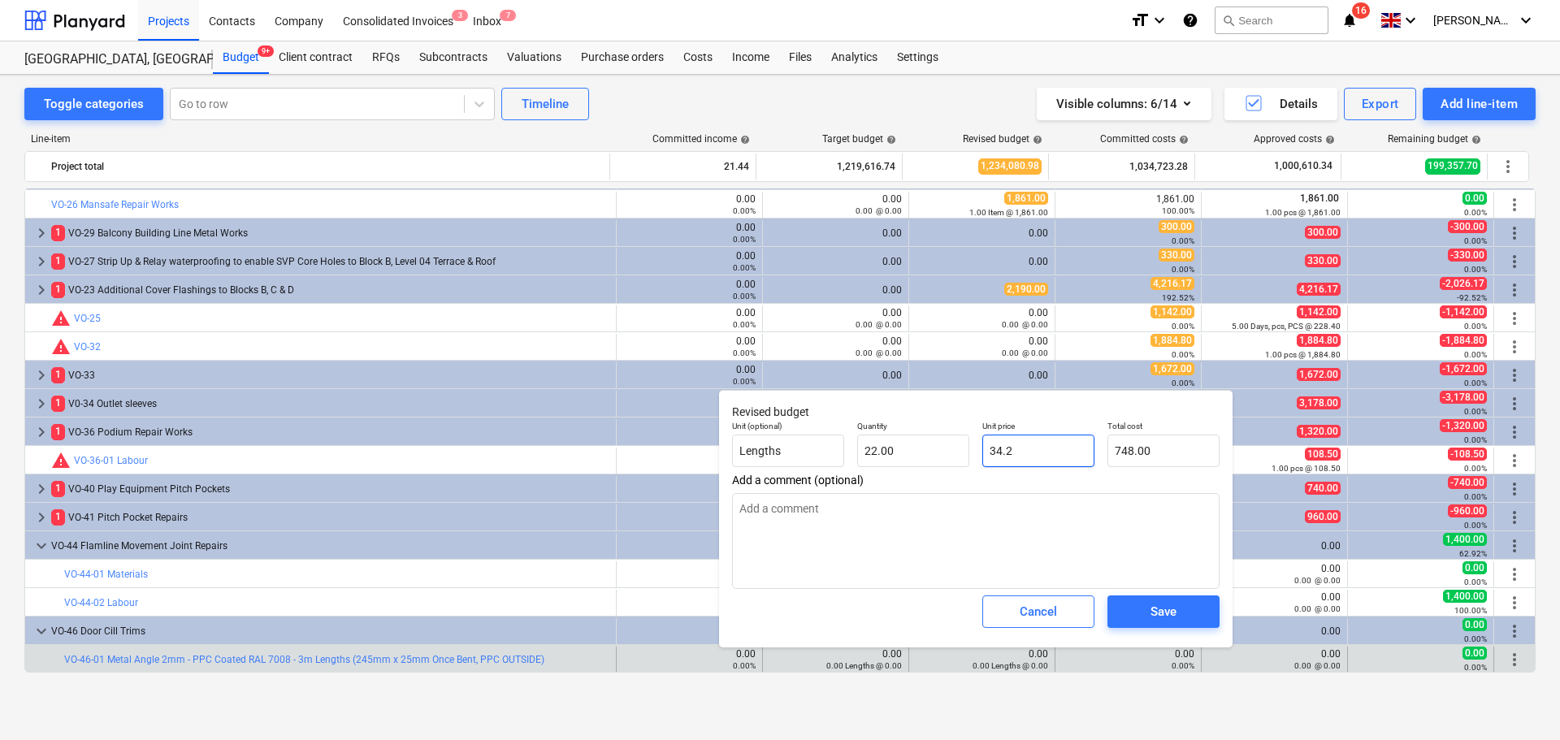
type input "752.40"
type input "34.27"
type textarea "x"
type input "753.94"
type input "34.27"
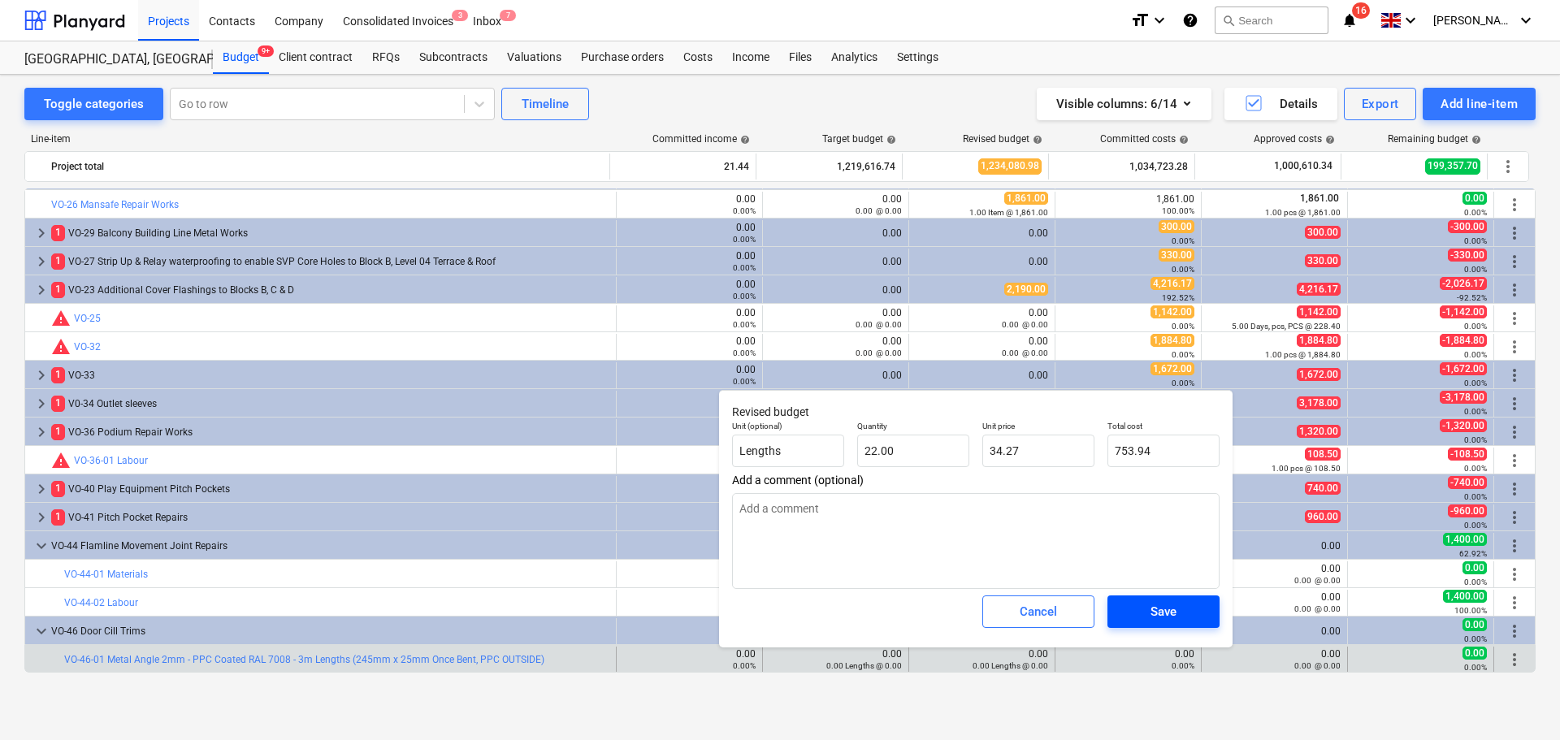
click at [1144, 605] on span "Save" at bounding box center [1163, 611] width 73 height 21
type textarea "x"
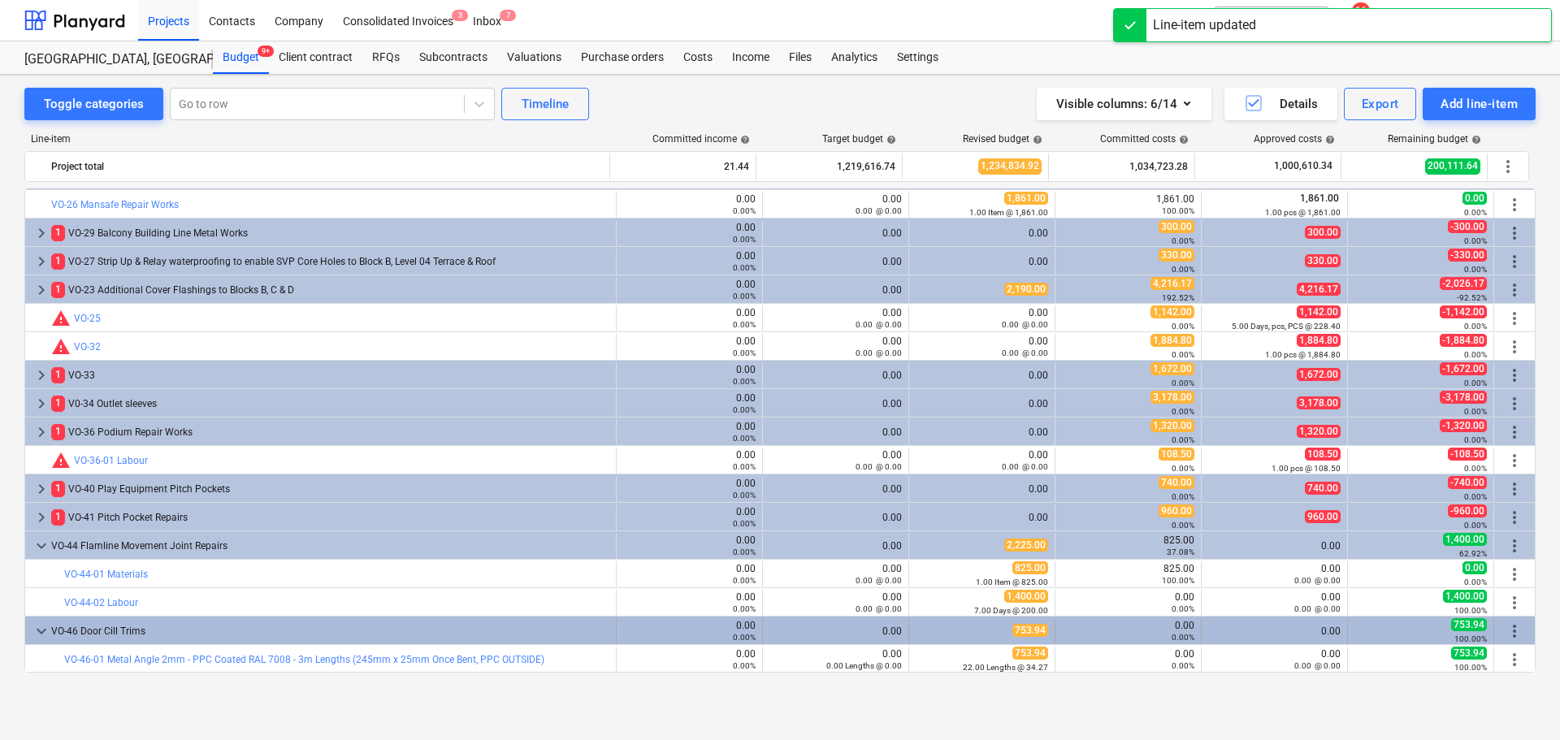
click at [1512, 632] on span "more_vert" at bounding box center [1515, 632] width 20 height 20
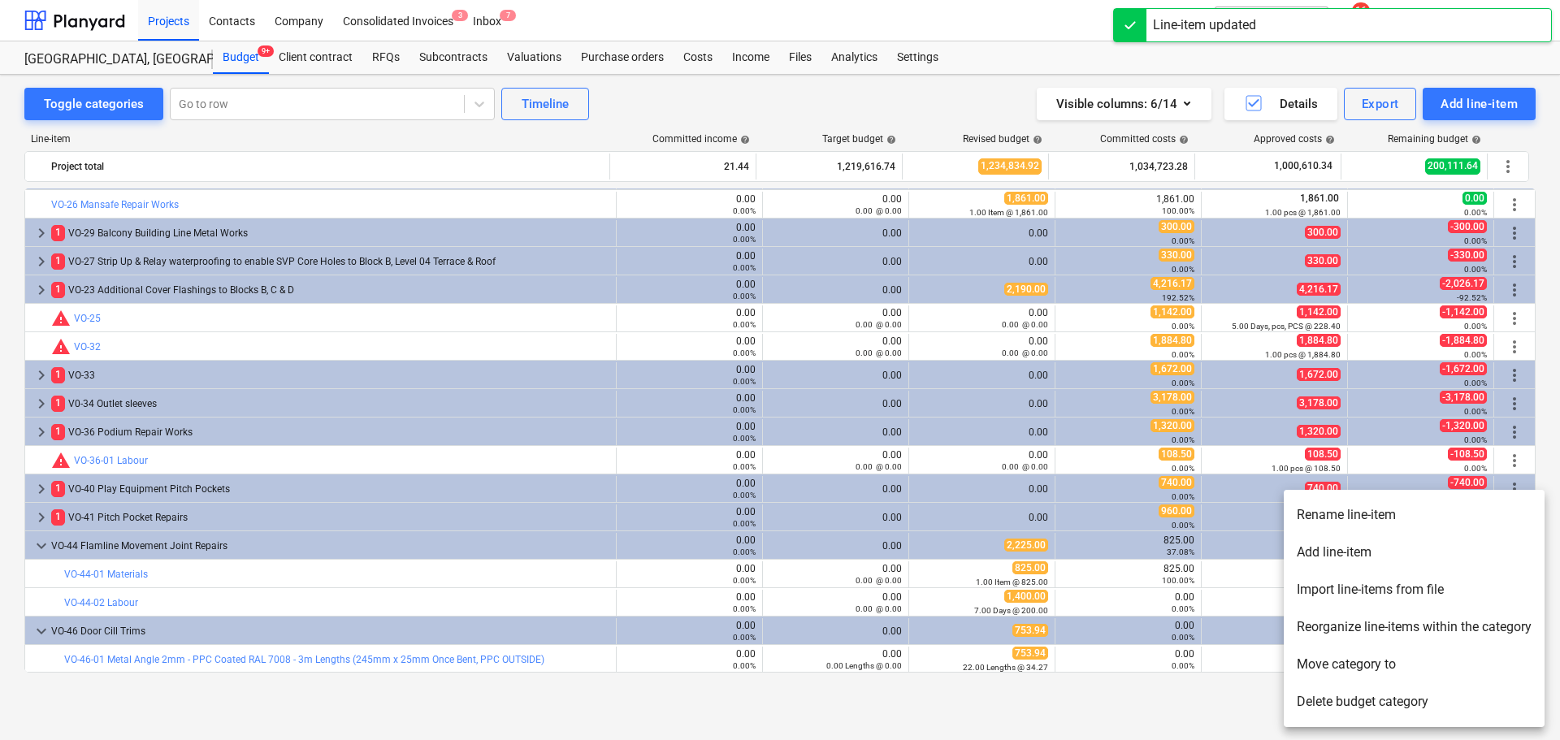
click at [1394, 549] on li "Add line-item" at bounding box center [1414, 552] width 261 height 37
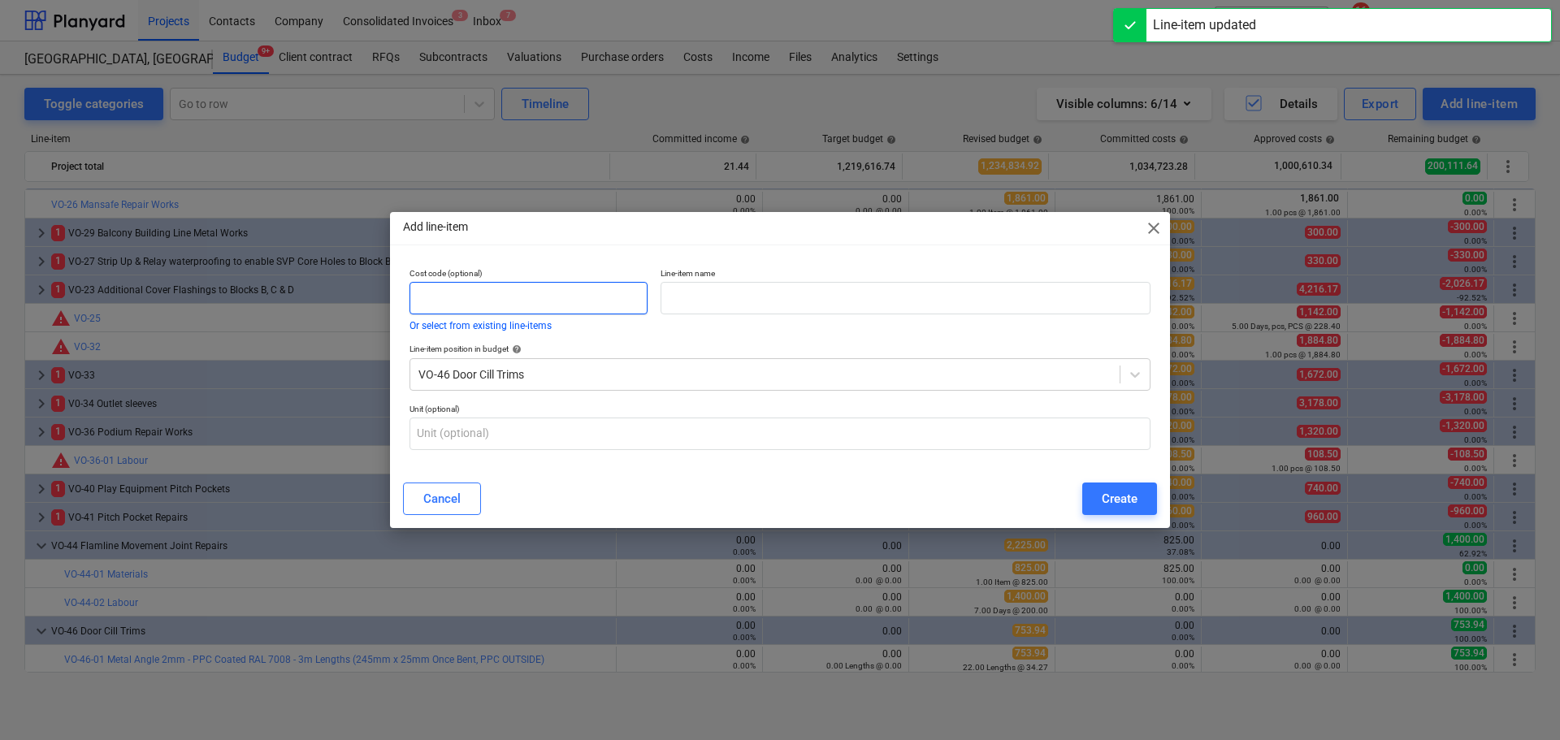
click at [512, 296] on input "text" at bounding box center [529, 298] width 238 height 33
type input "VO-46-02"
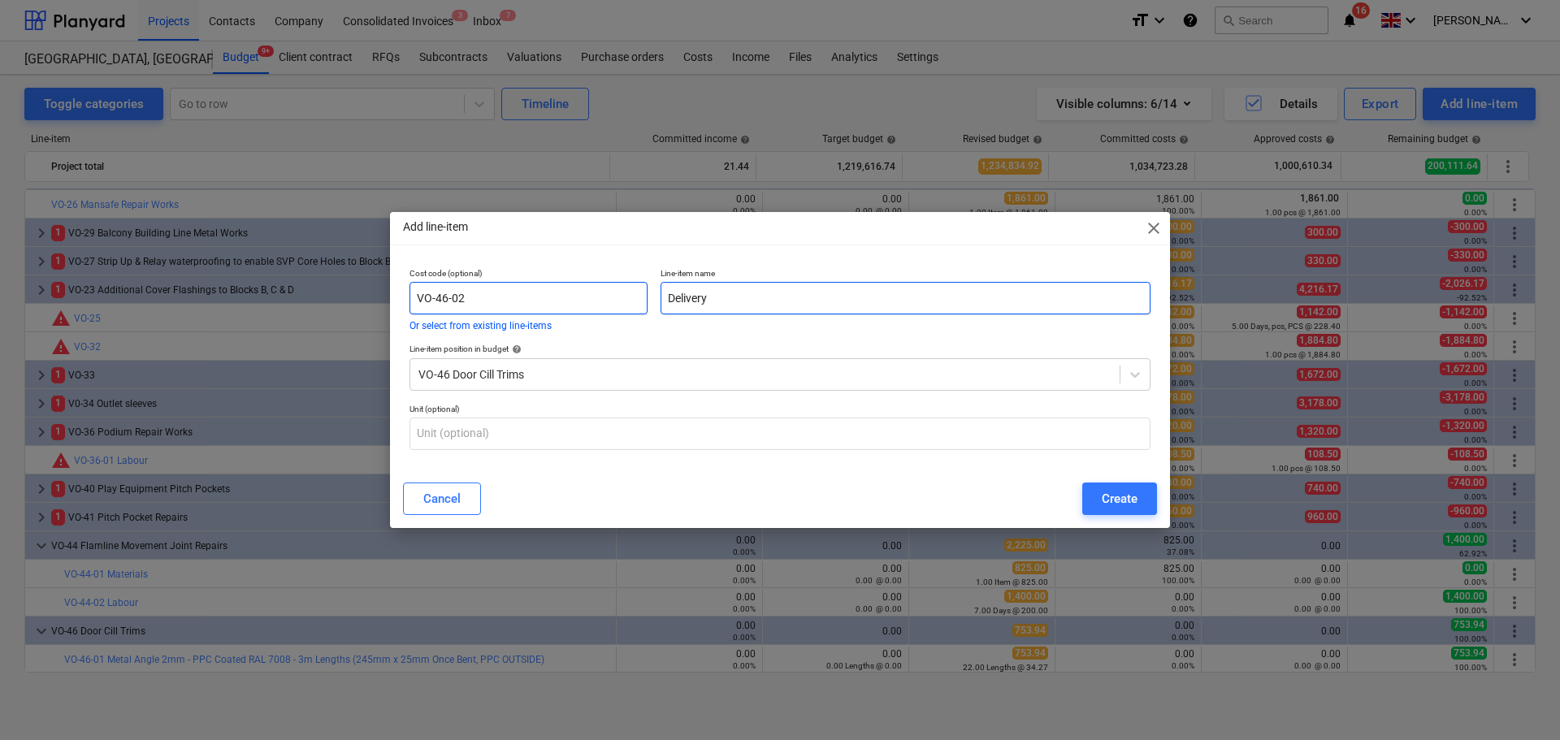
type input "Delivery"
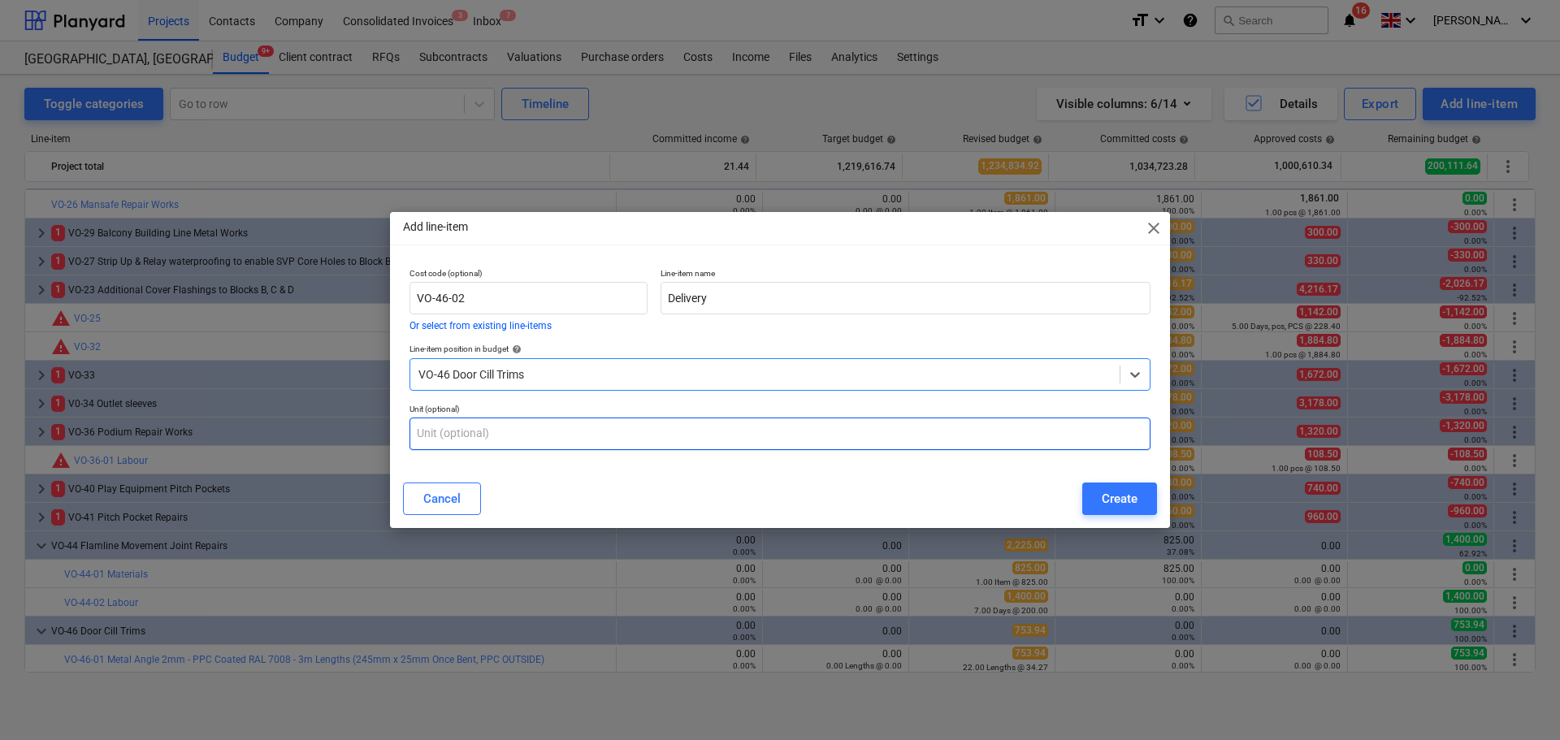
click at [462, 432] on input "text" at bounding box center [780, 434] width 741 height 33
type input "Item"
click at [1089, 490] on button "Create" at bounding box center [1120, 499] width 75 height 33
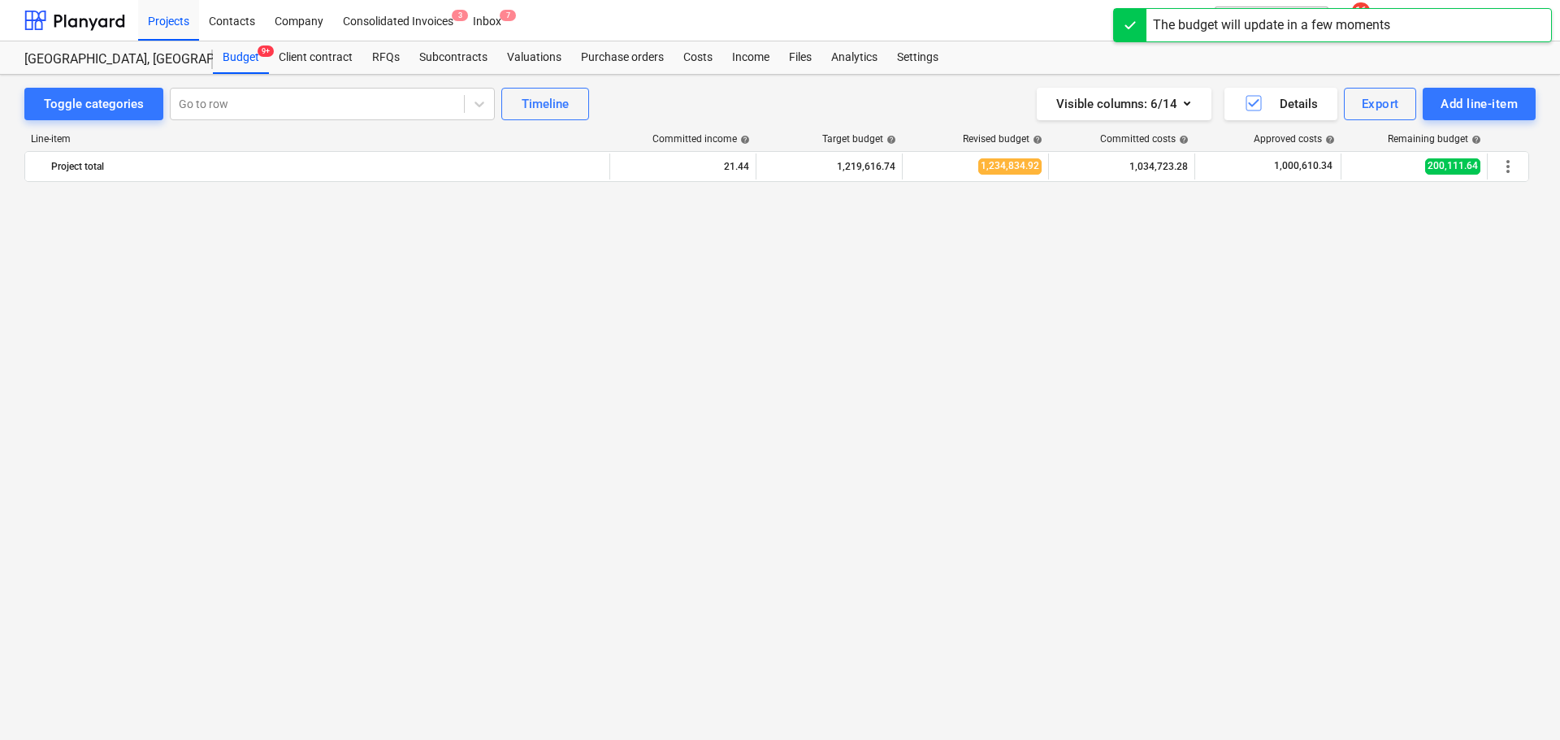
scroll to position [2559, 0]
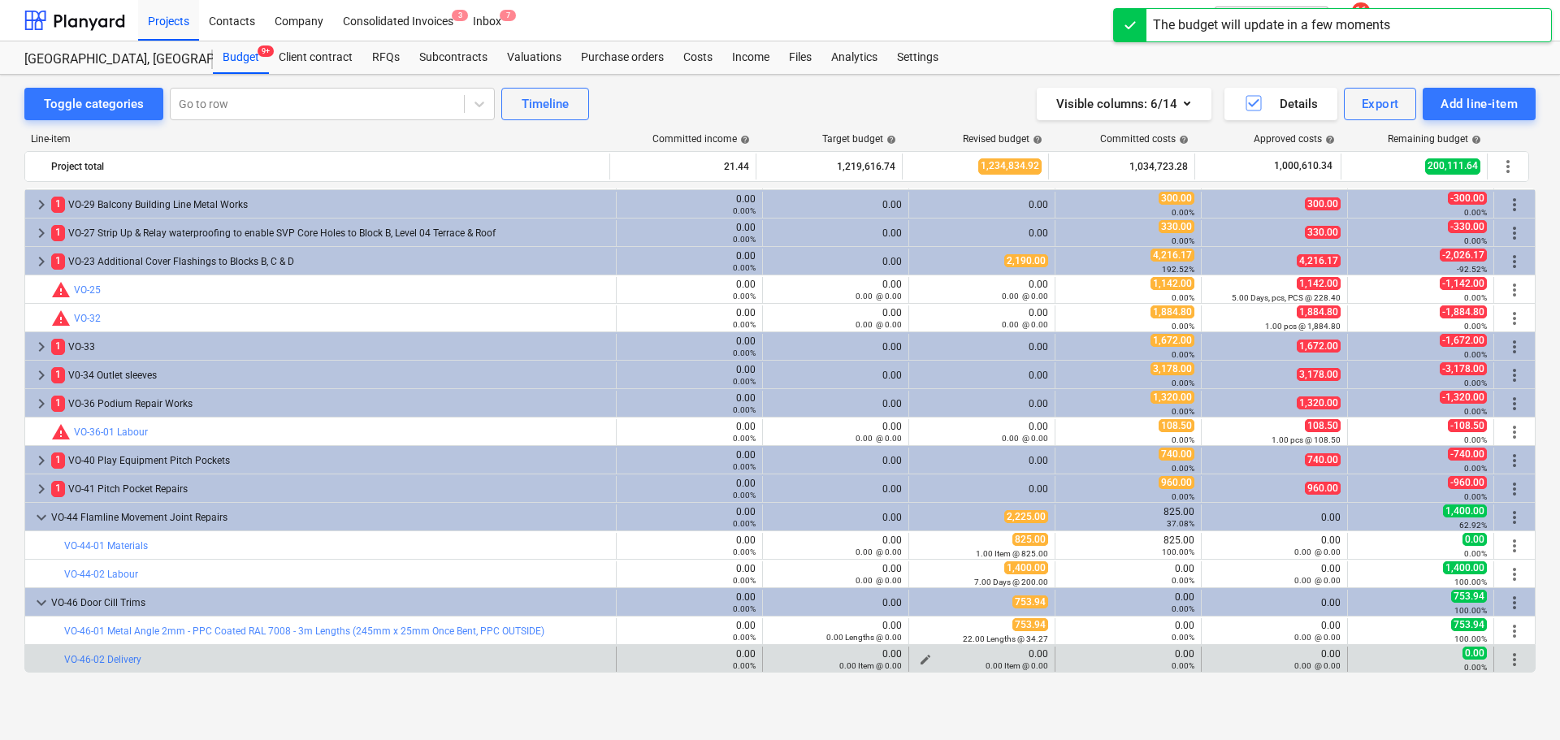
click at [925, 658] on span "edit" at bounding box center [925, 659] width 13 height 13
type textarea "x"
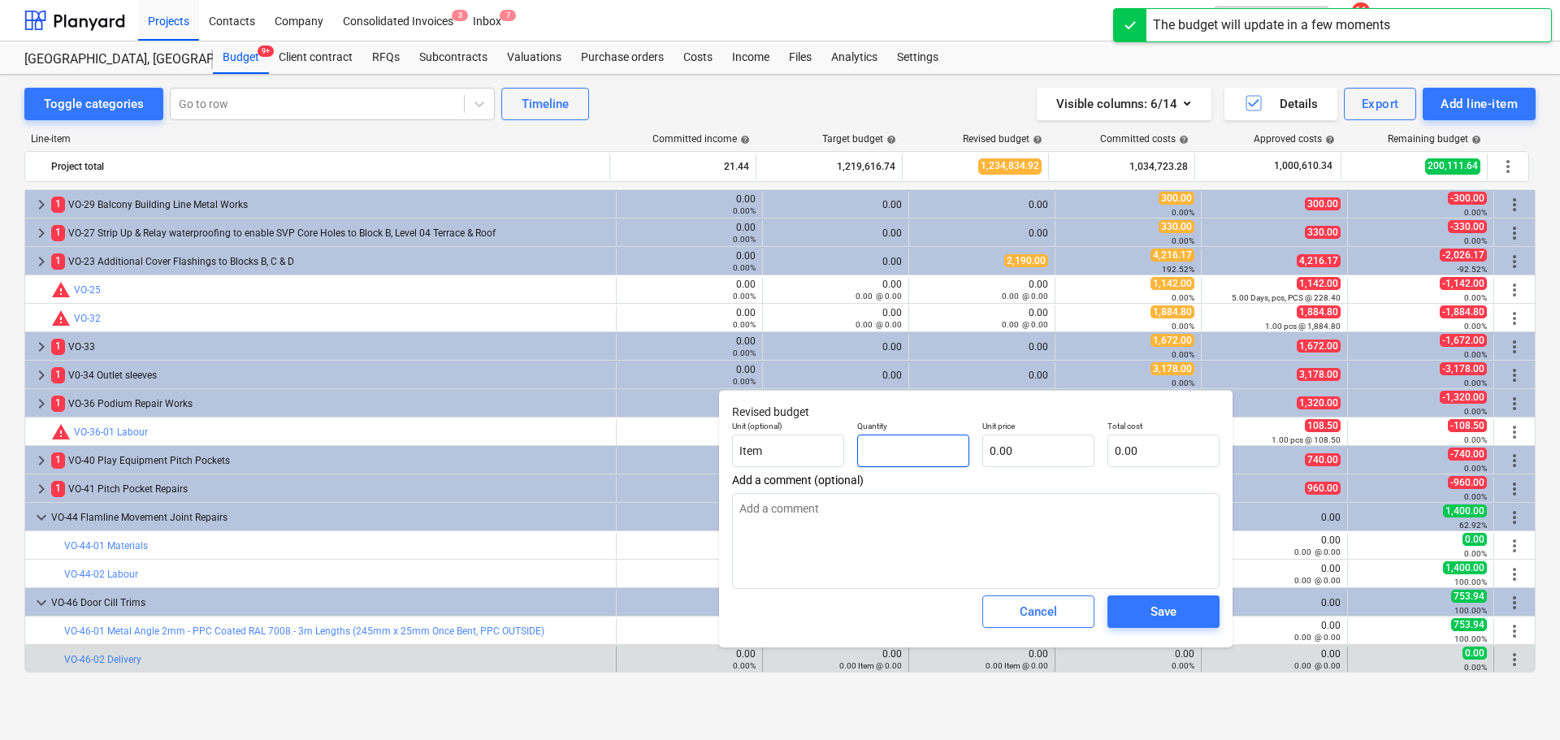
click at [883, 440] on input "text" at bounding box center [913, 451] width 112 height 33
type textarea "x"
type input "1"
type textarea "x"
type input "1.00"
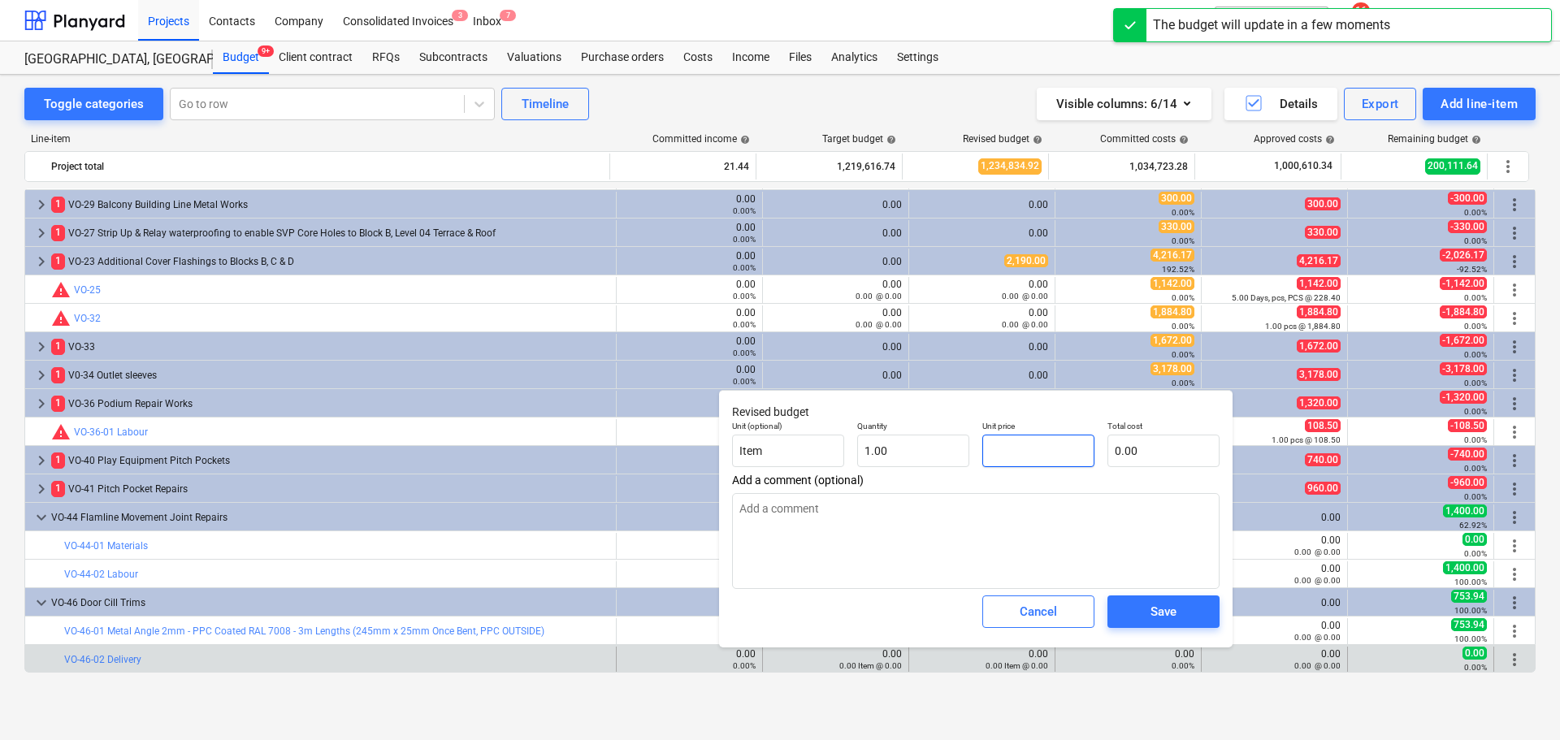
click at [1011, 443] on input "text" at bounding box center [1039, 451] width 112 height 33
type textarea "x"
type input "7"
type input "7.00"
type textarea "x"
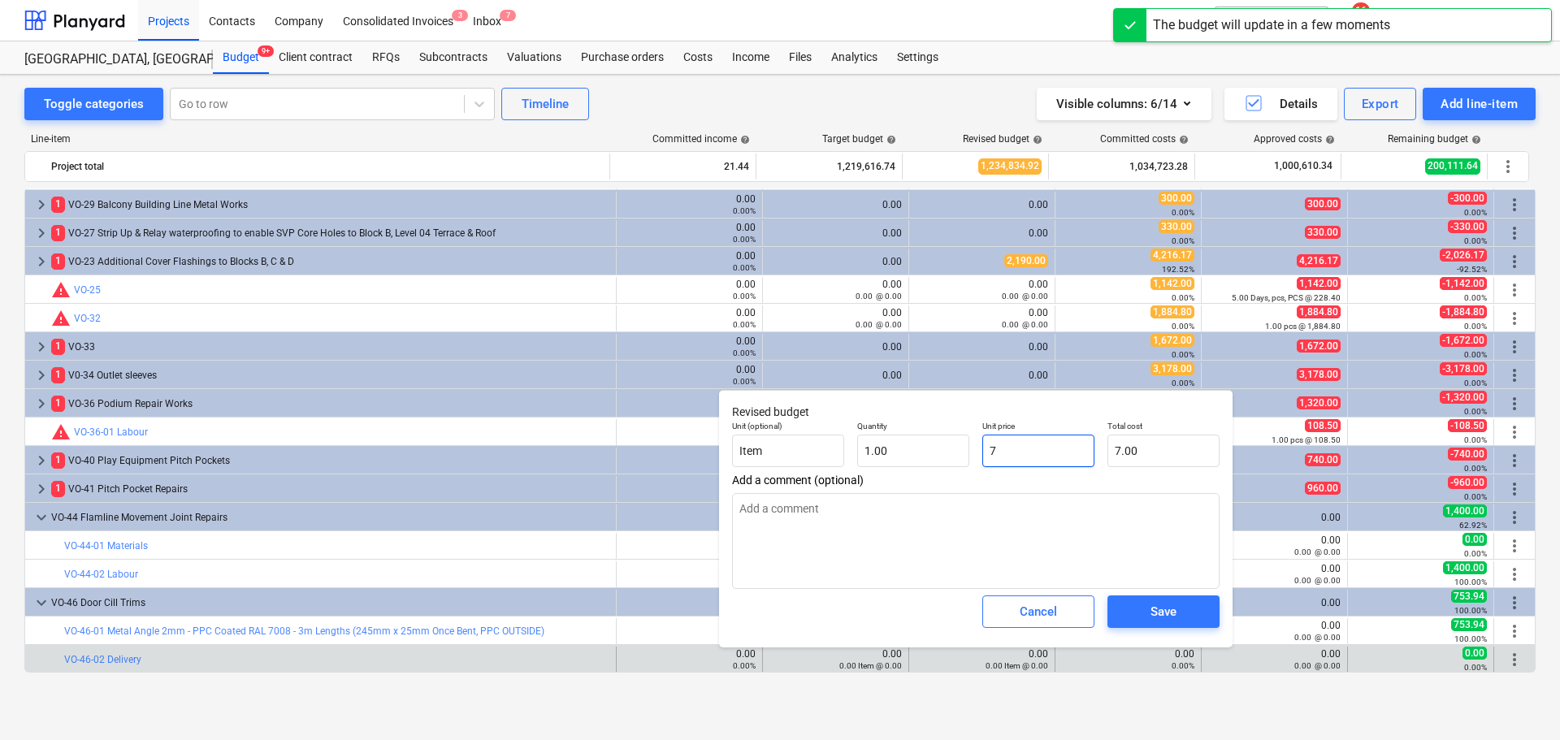
type input "70"
type input "70.00"
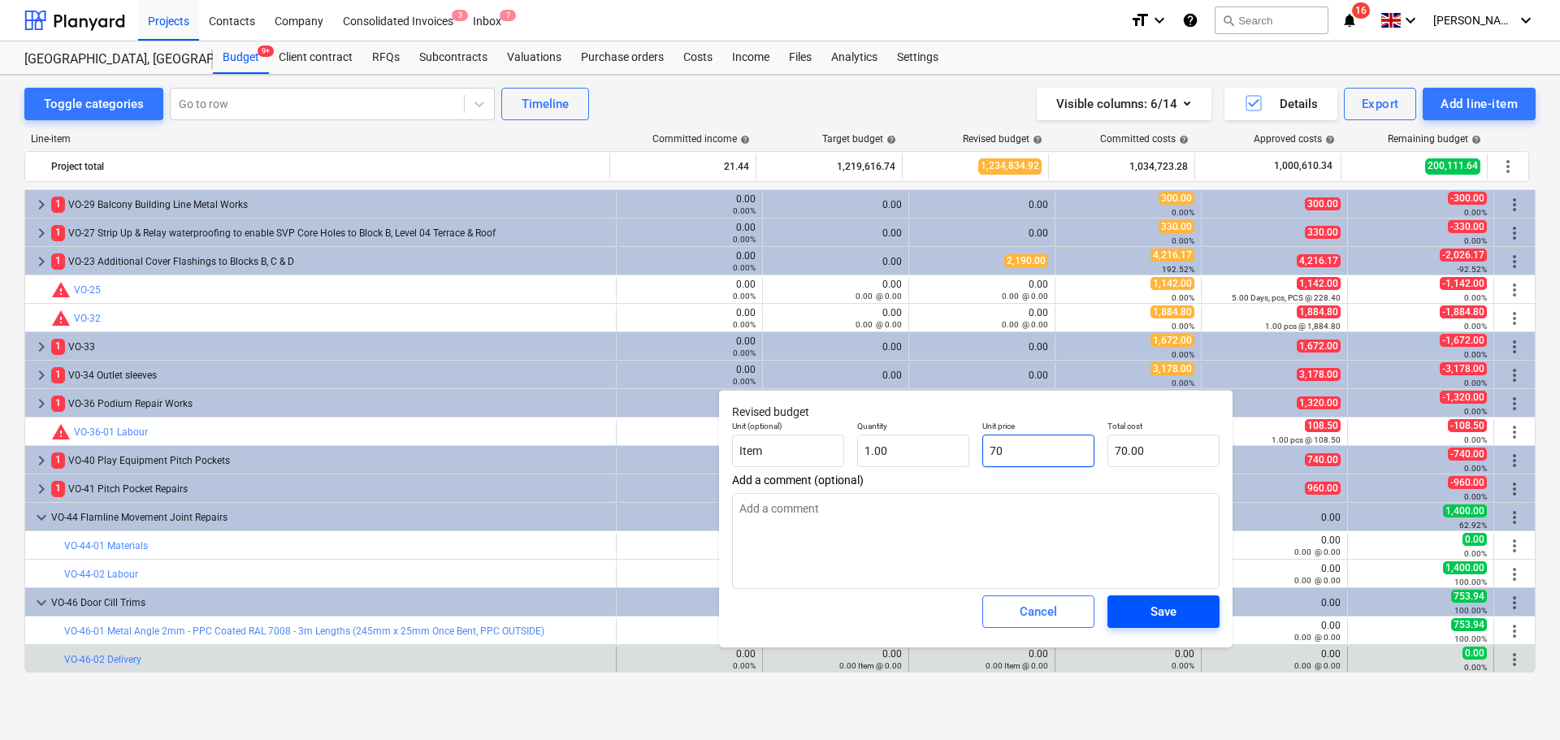
type input "70"
type textarea "x"
type input "70.00"
click at [1143, 603] on span "Save" at bounding box center [1163, 611] width 73 height 21
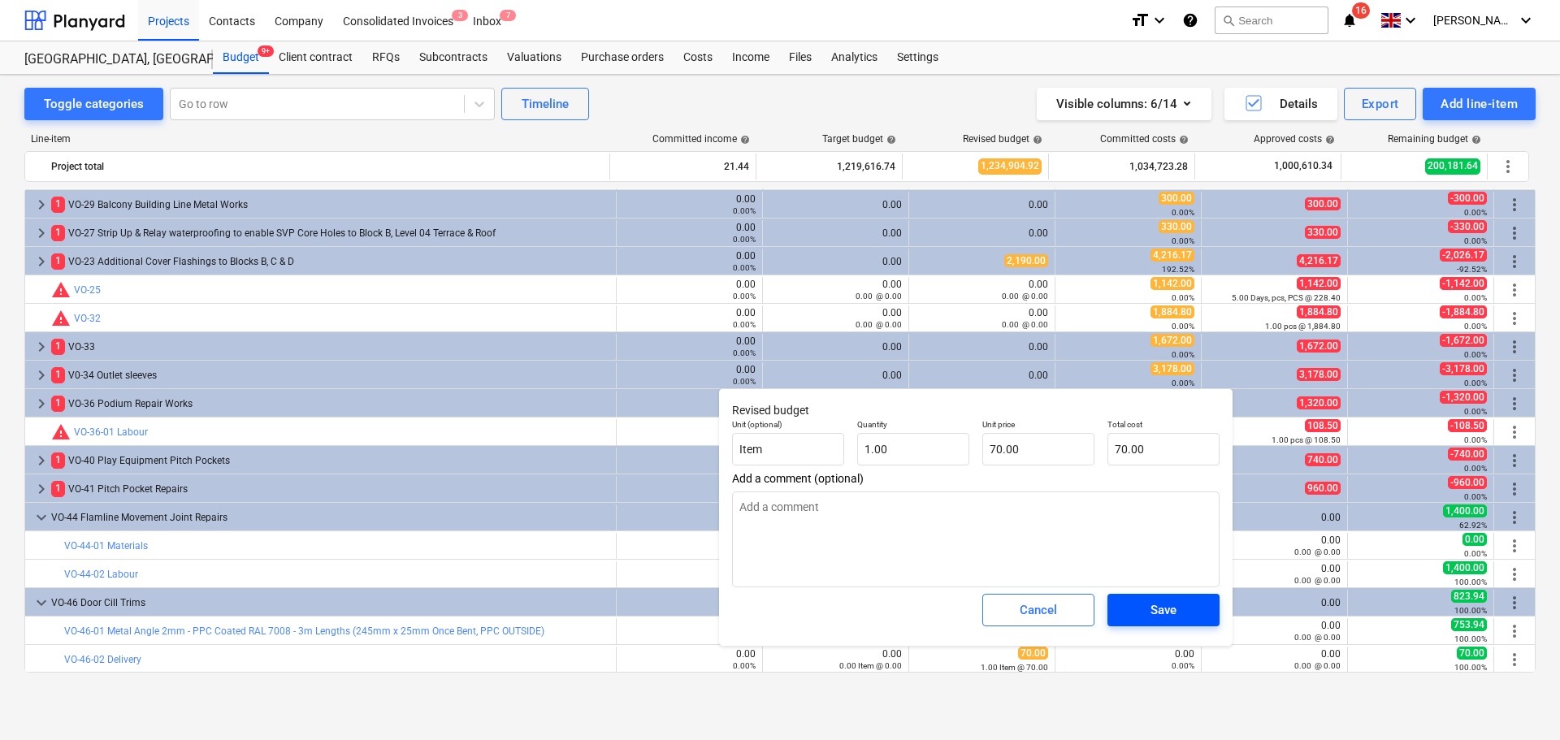
type textarea "x"
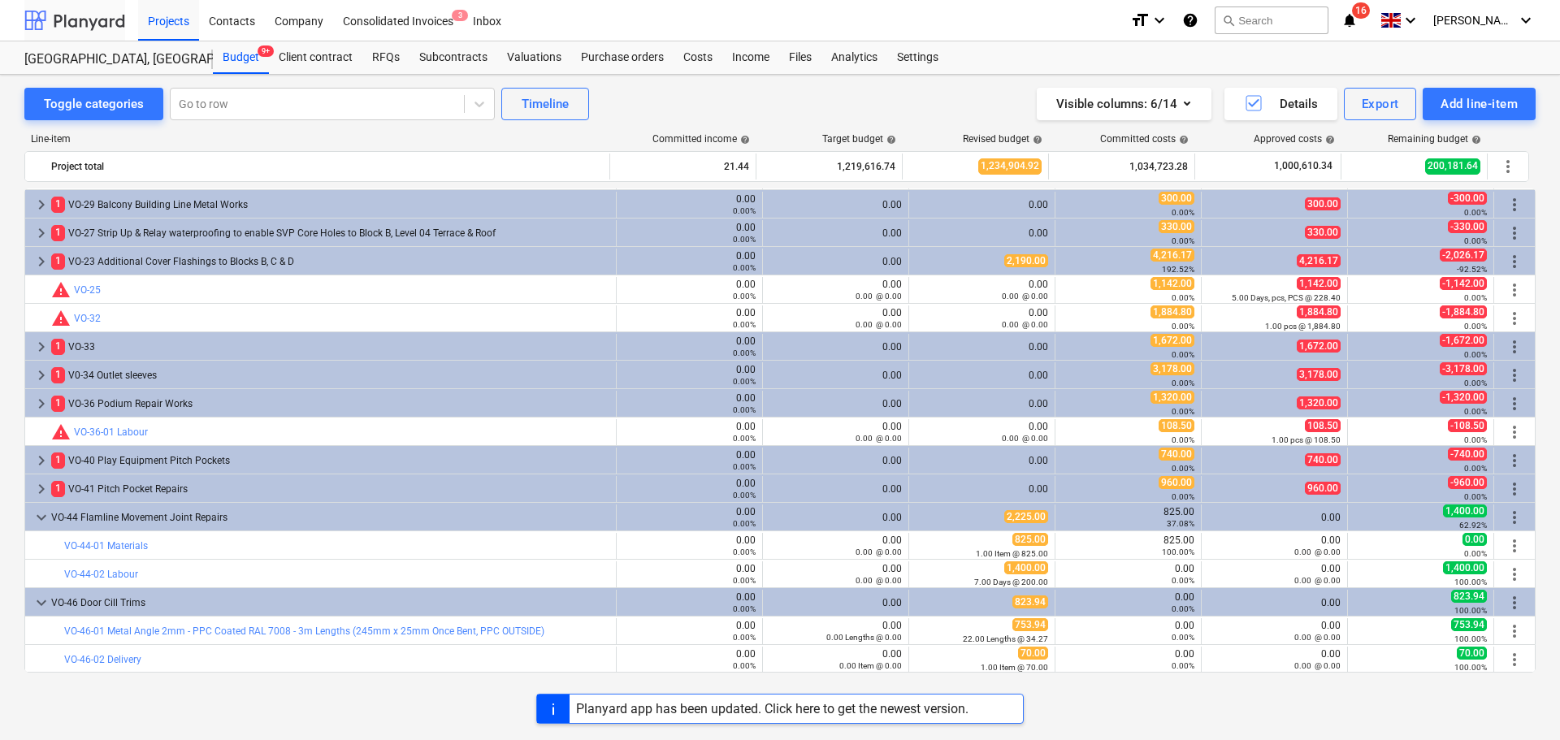
click at [83, 19] on div at bounding box center [74, 20] width 101 height 41
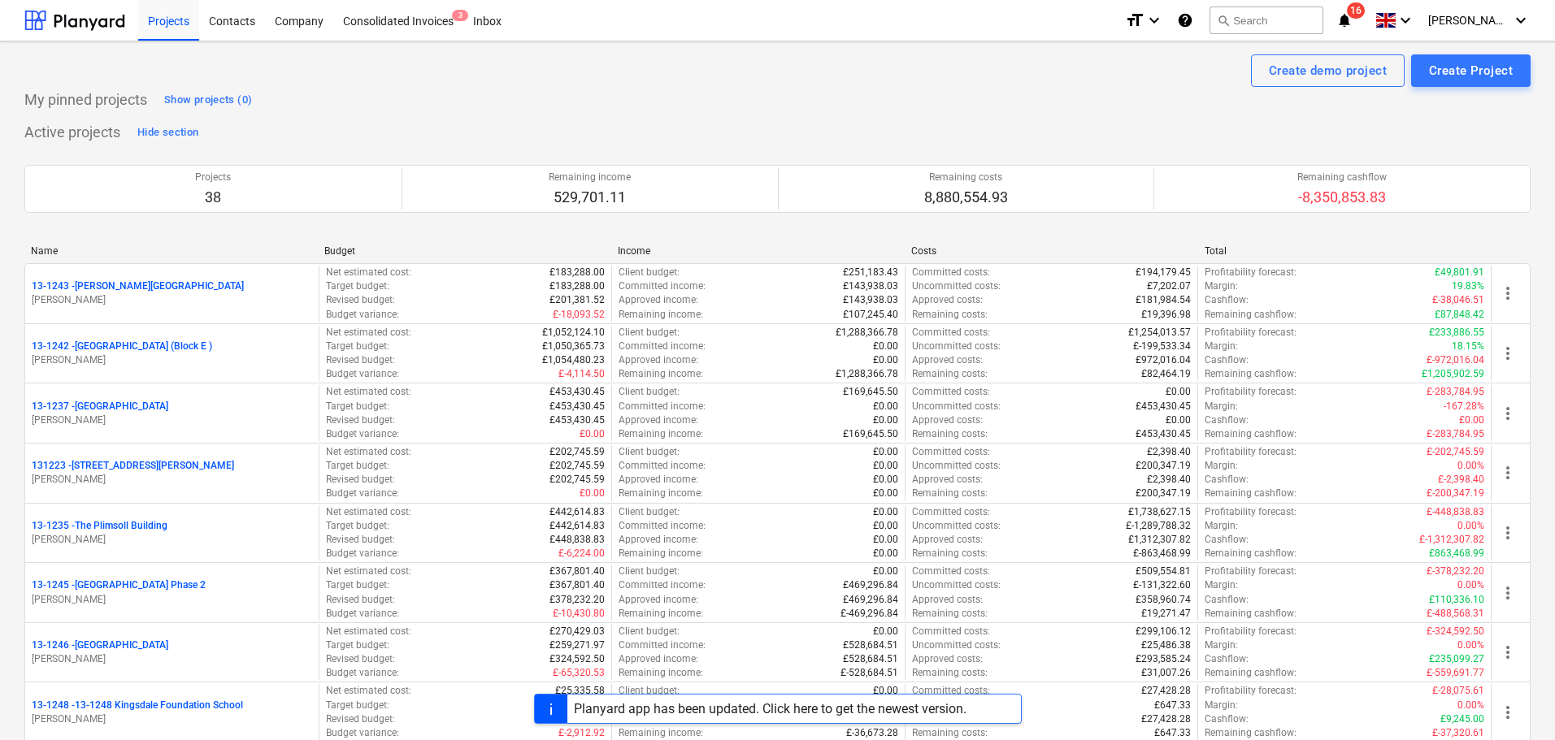
click at [878, 714] on div "Planyard app has been updated. Click here to get the newest version." at bounding box center [770, 708] width 393 height 15
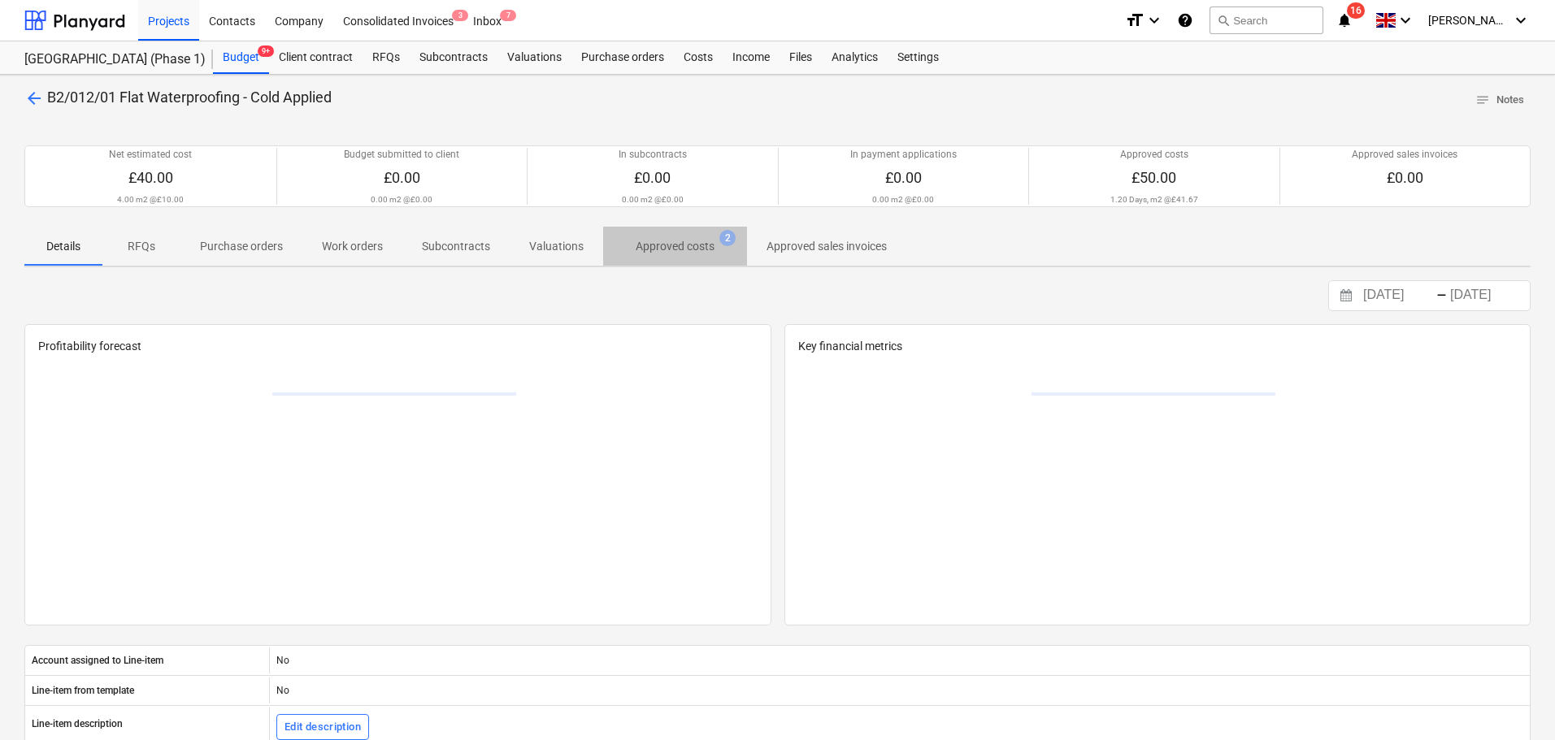
click at [697, 255] on p "Approved costs" at bounding box center [675, 246] width 79 height 17
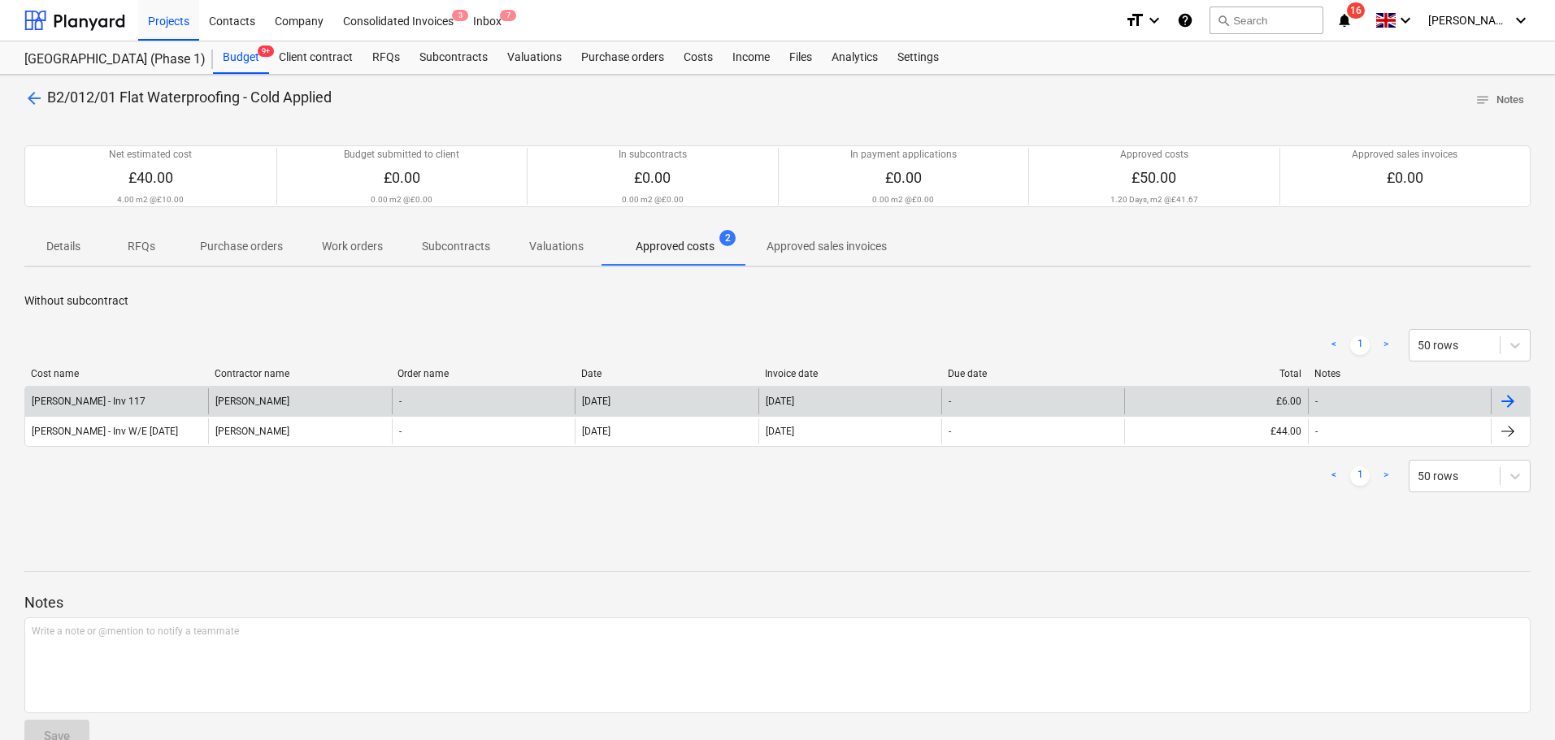
click at [217, 408] on div "Samir Florin Racoti" at bounding box center [299, 401] width 183 height 26
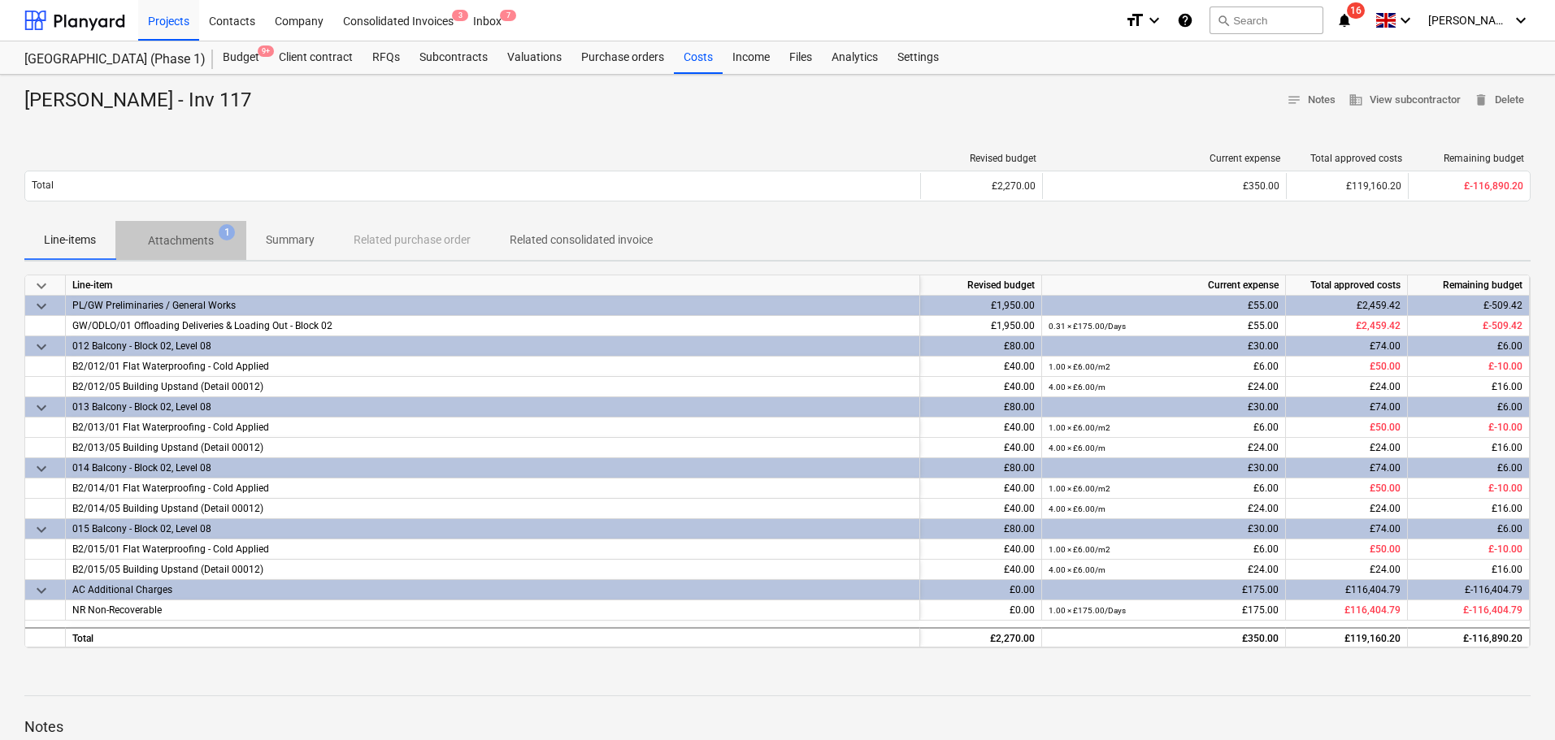
click at [177, 241] on p "Attachments" at bounding box center [181, 240] width 66 height 17
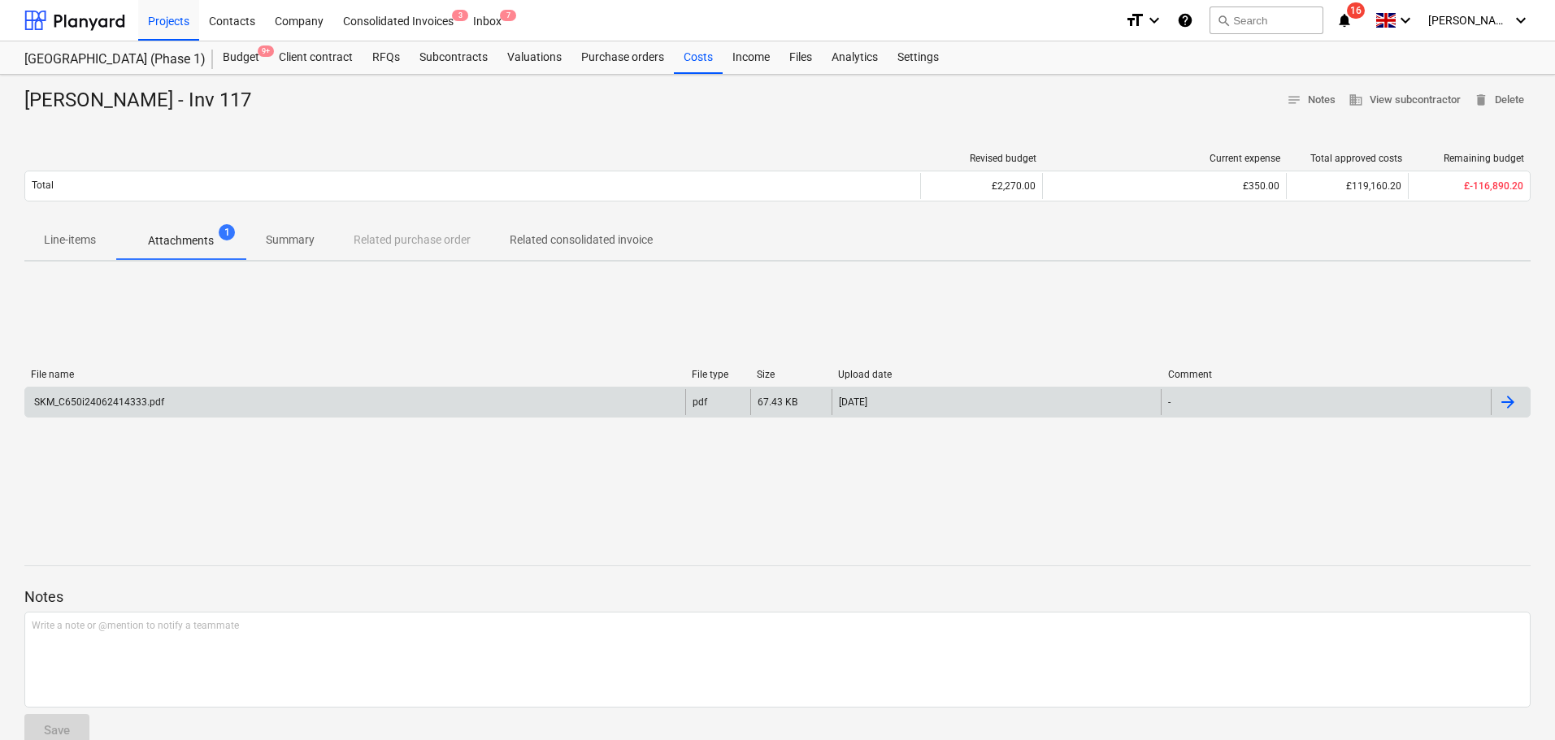
click at [191, 393] on div "SKM_C650i24062414333.pdf" at bounding box center [355, 402] width 660 height 26
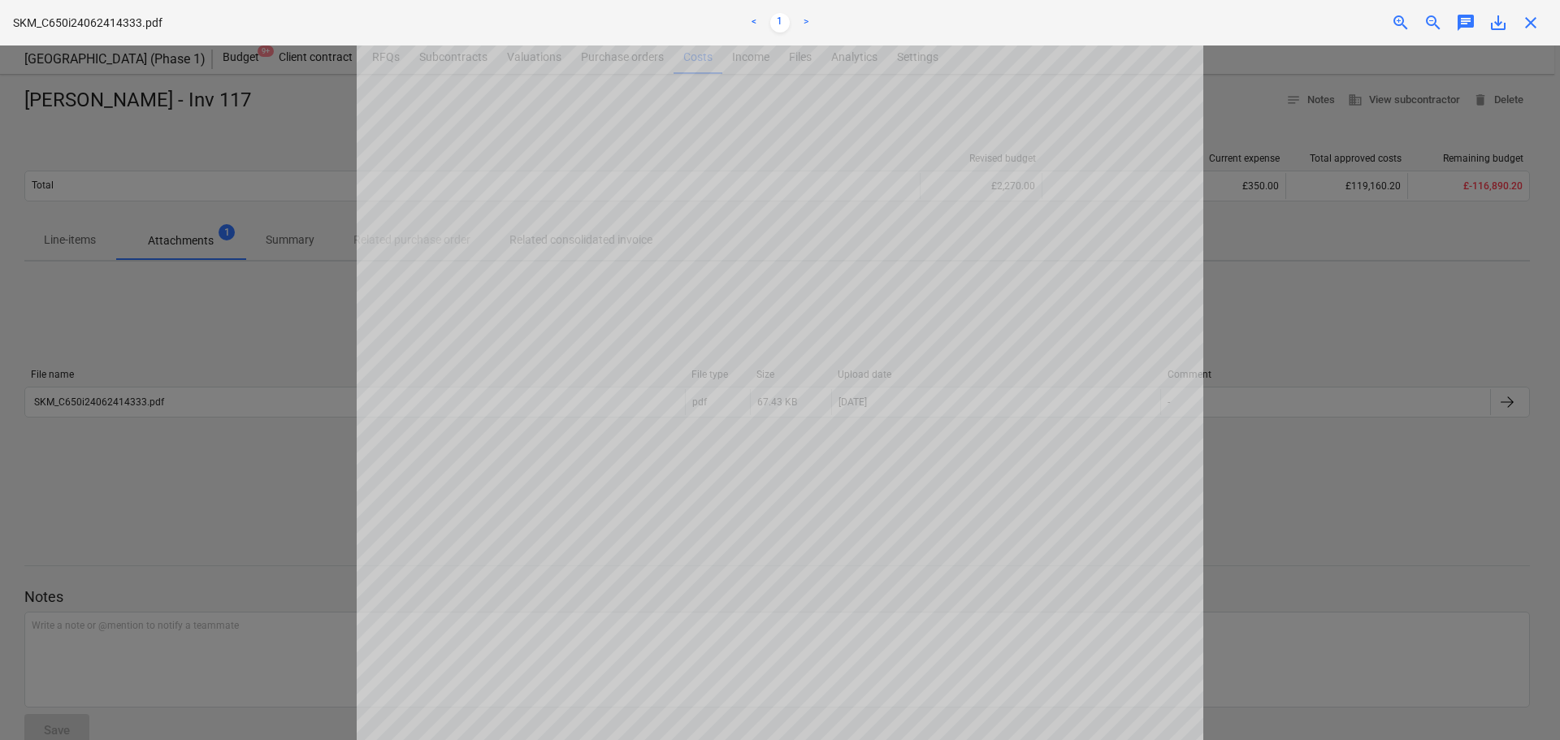
scroll to position [269, 0]
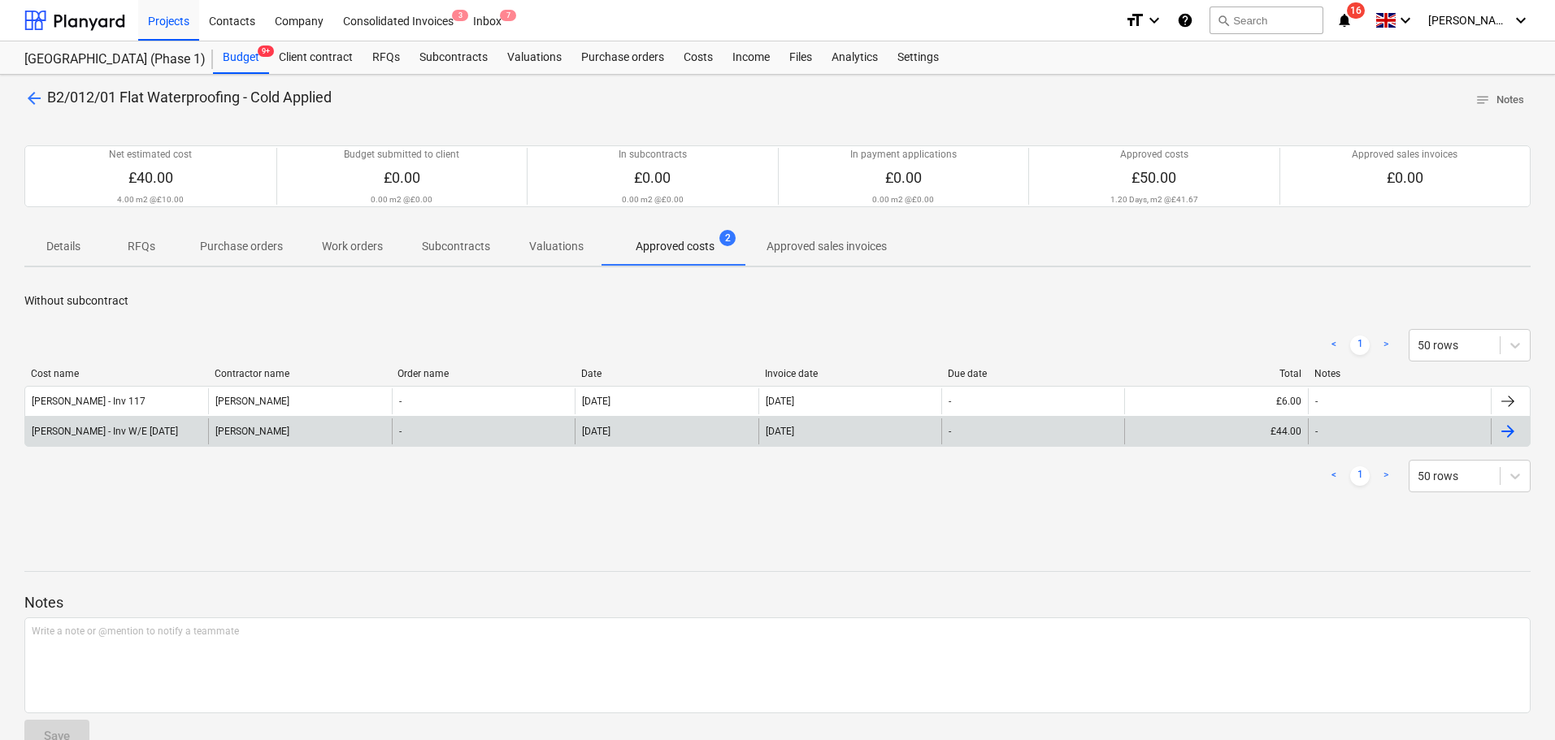
click at [308, 427] on div "Dan Costin" at bounding box center [299, 432] width 183 height 26
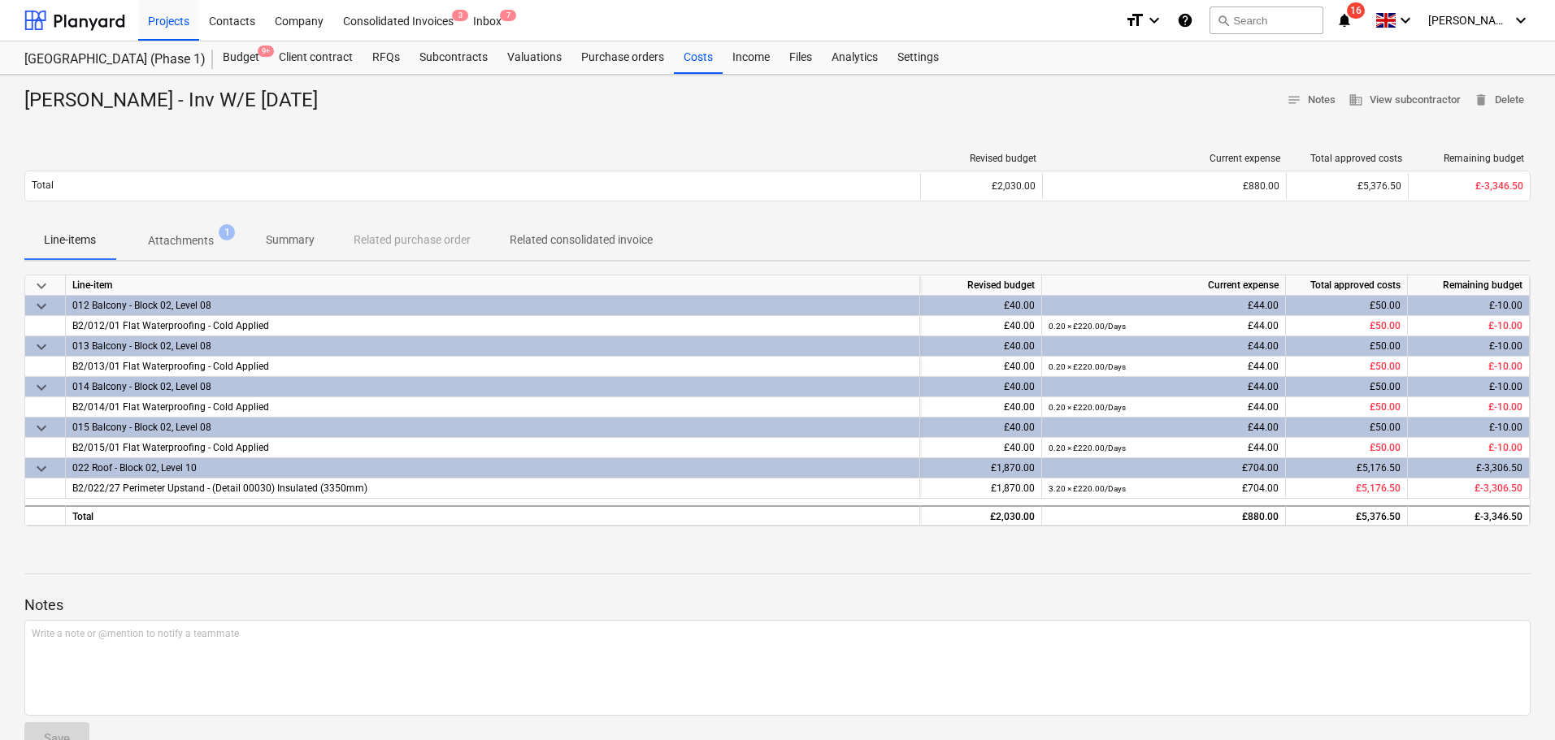
click at [179, 242] on p "Attachments" at bounding box center [181, 240] width 66 height 17
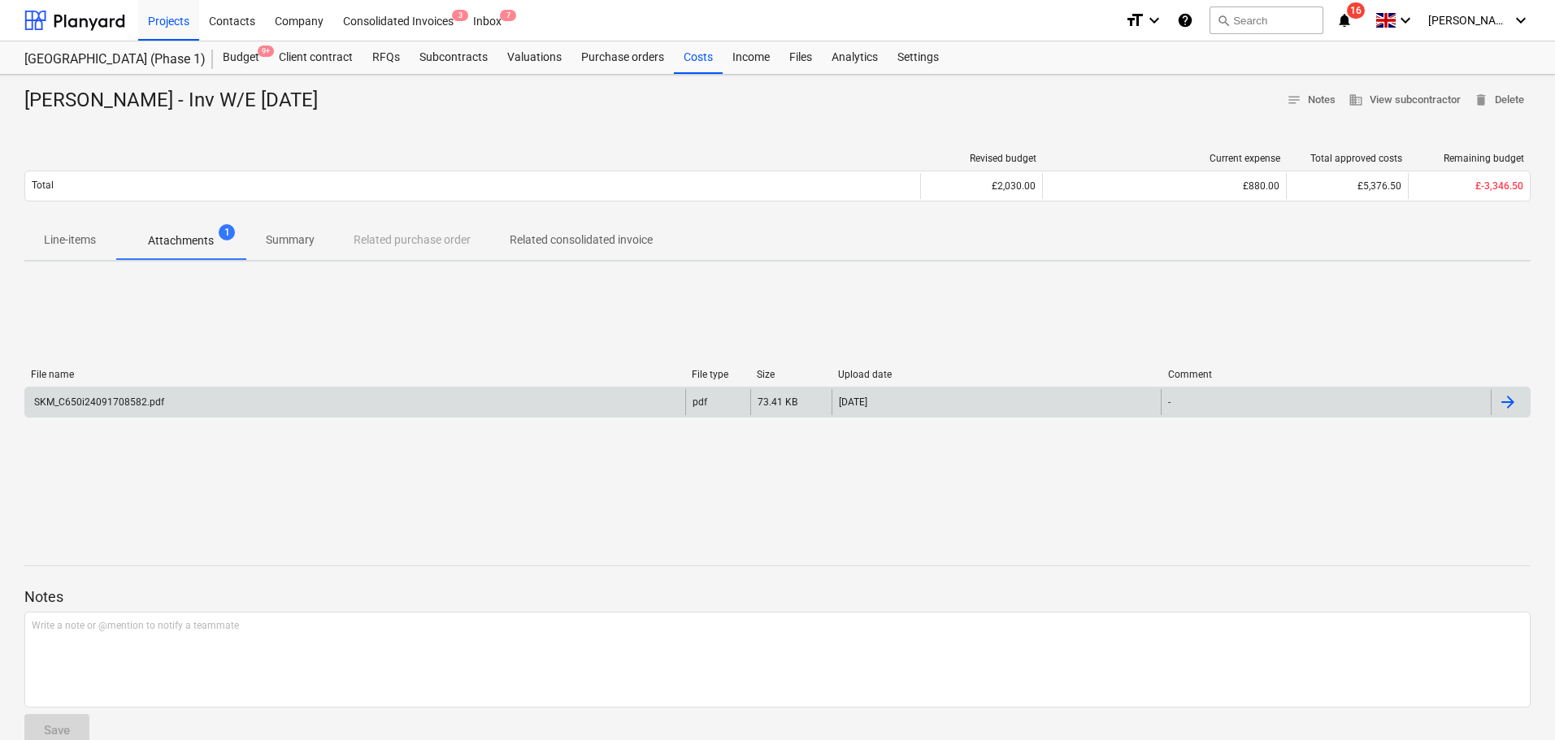
click at [167, 403] on div "SKM_C650i24091708582.pdf" at bounding box center [355, 402] width 660 height 26
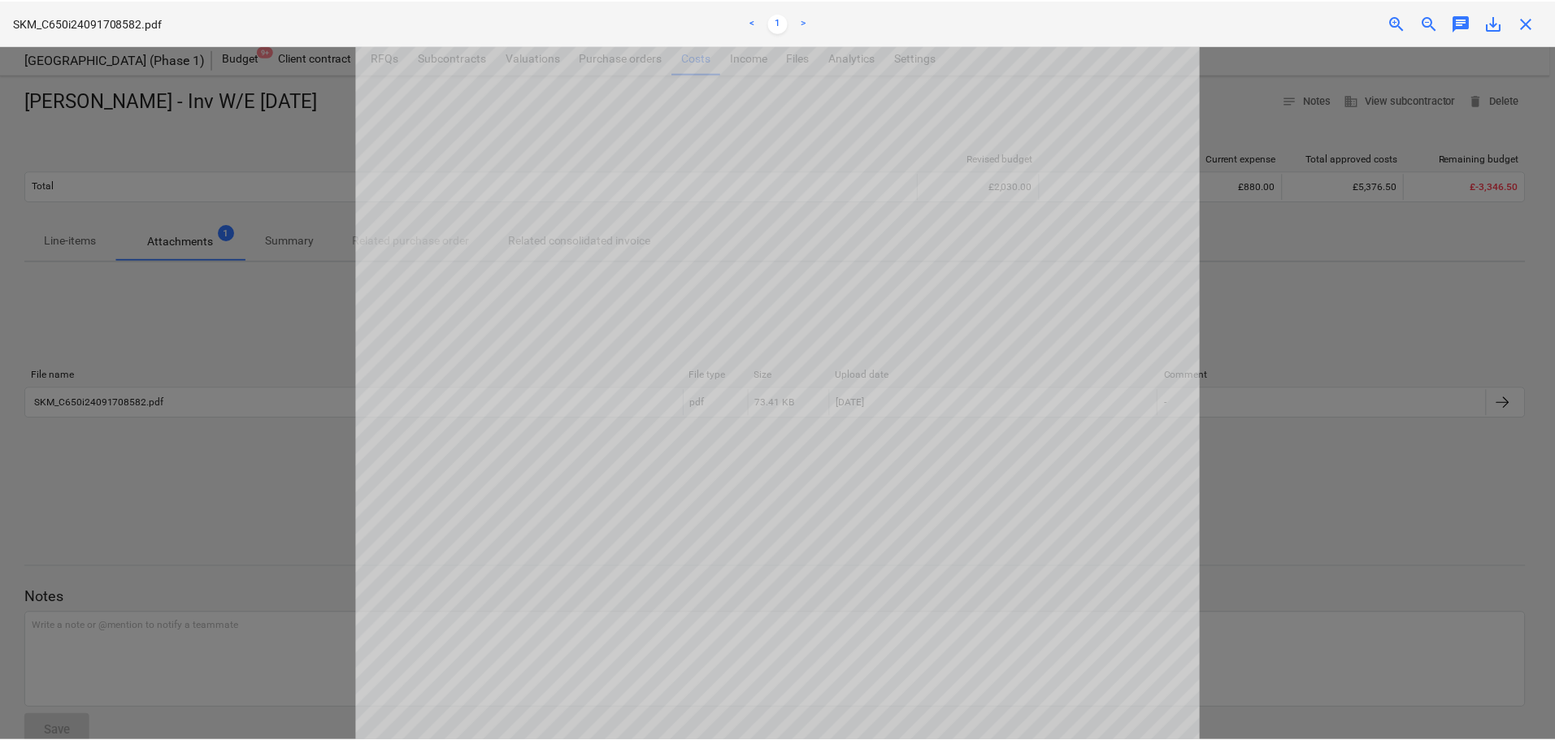
scroll to position [302, 0]
click at [1538, 28] on span "close" at bounding box center [1531, 23] width 20 height 20
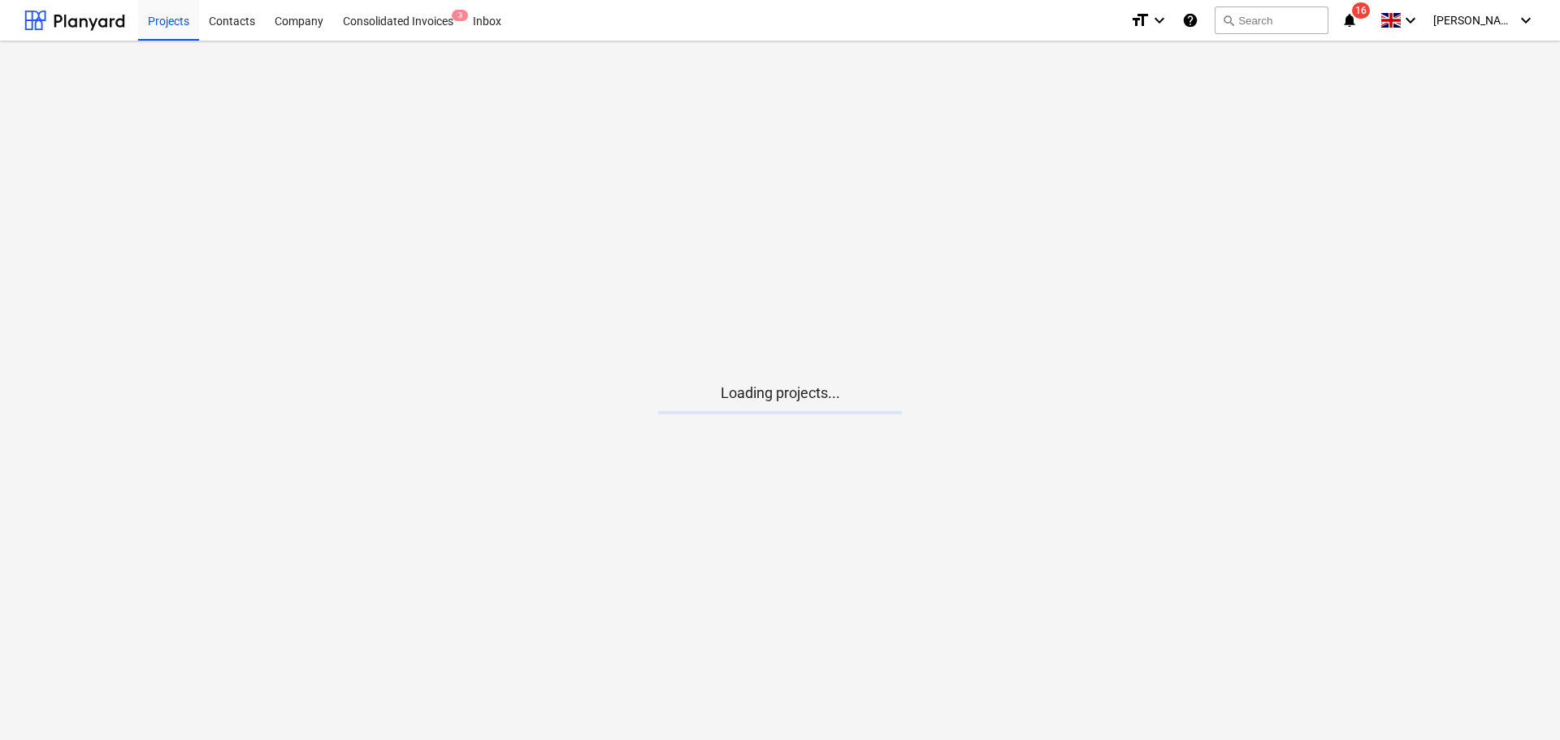
click at [1358, 23] on icon "notifications" at bounding box center [1350, 21] width 16 height 20
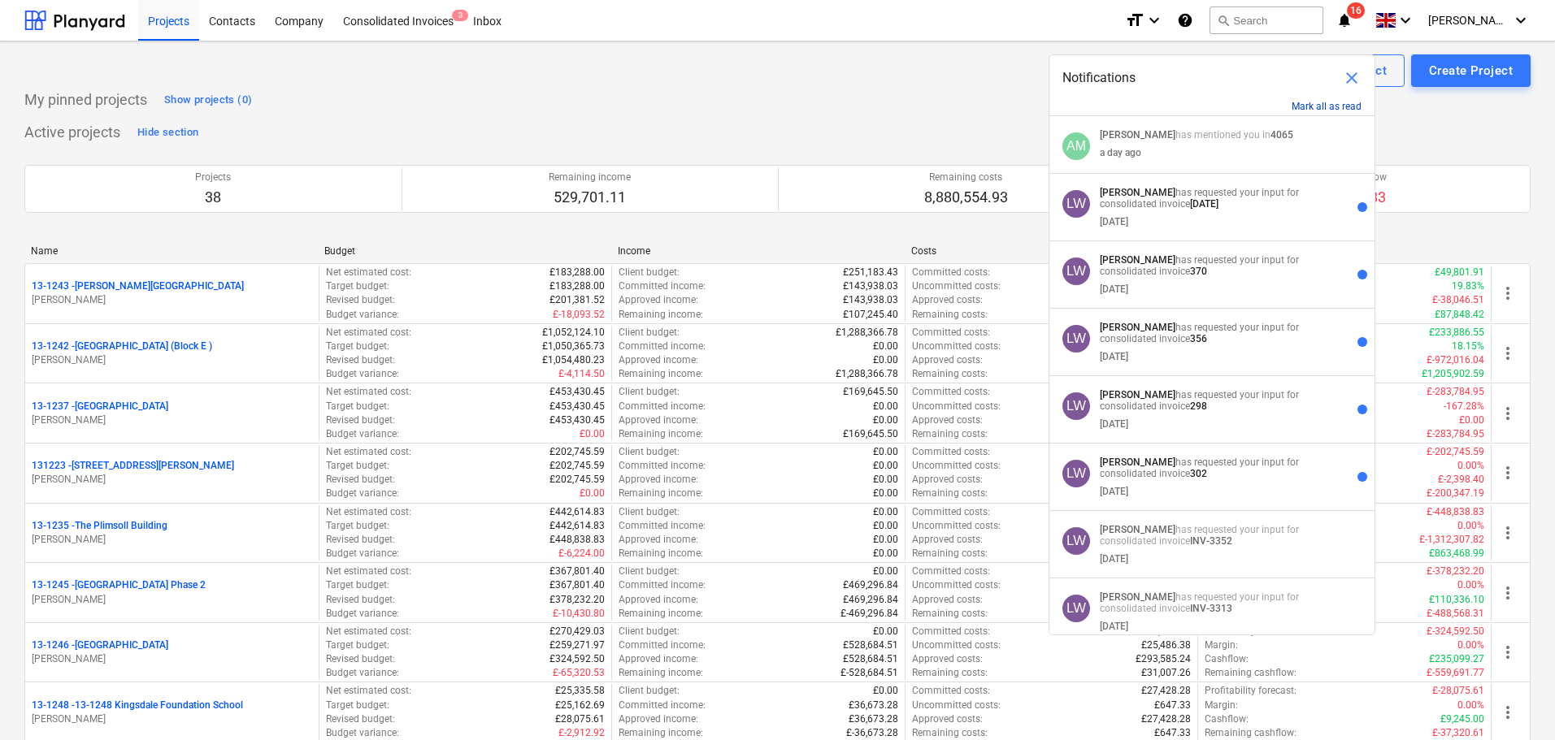
click at [1318, 108] on button "Mark all as read" at bounding box center [1326, 106] width 70 height 11
click at [1348, 74] on span "close" at bounding box center [1352, 78] width 20 height 20
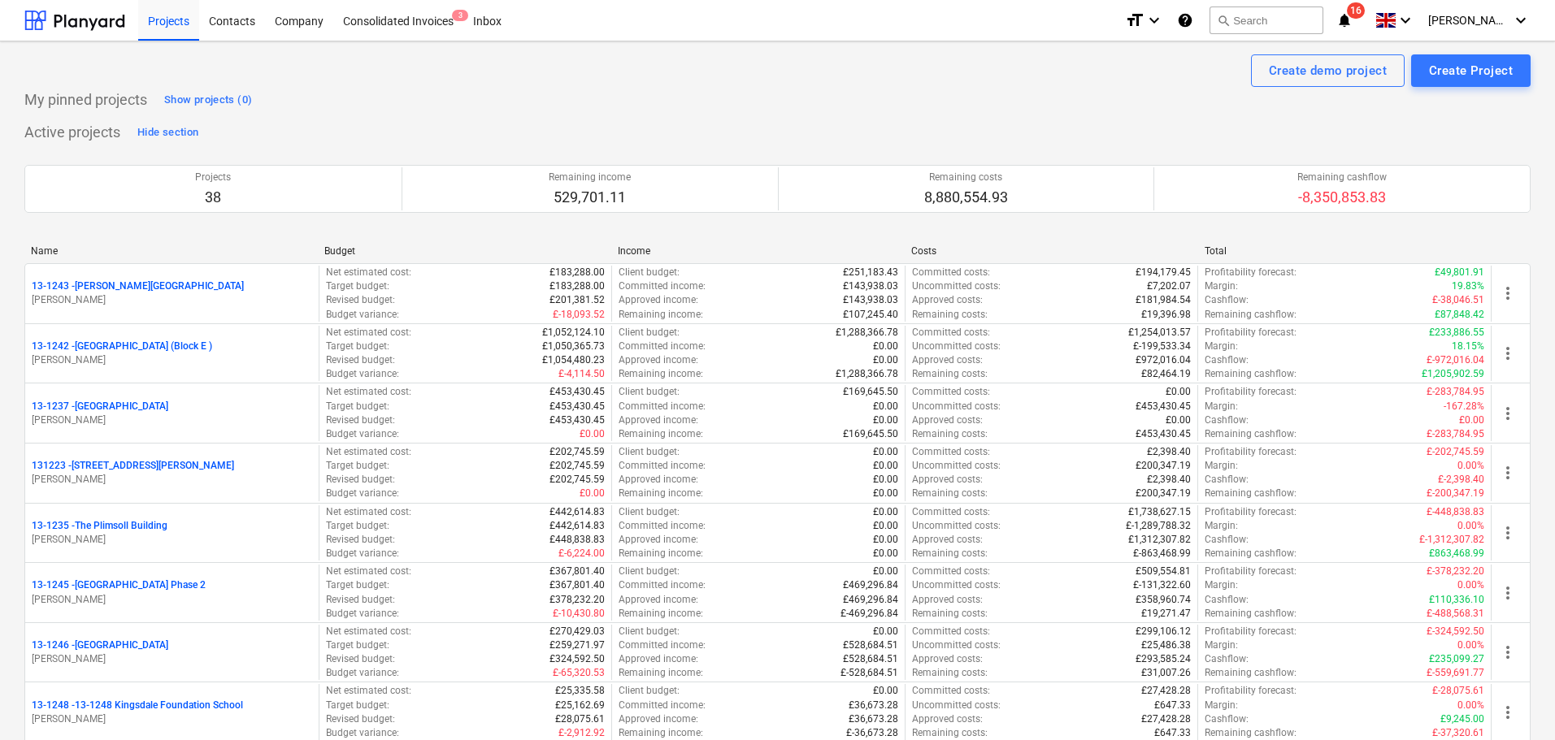
click at [791, 86] on div "Create demo project Create Project" at bounding box center [777, 70] width 1506 height 33
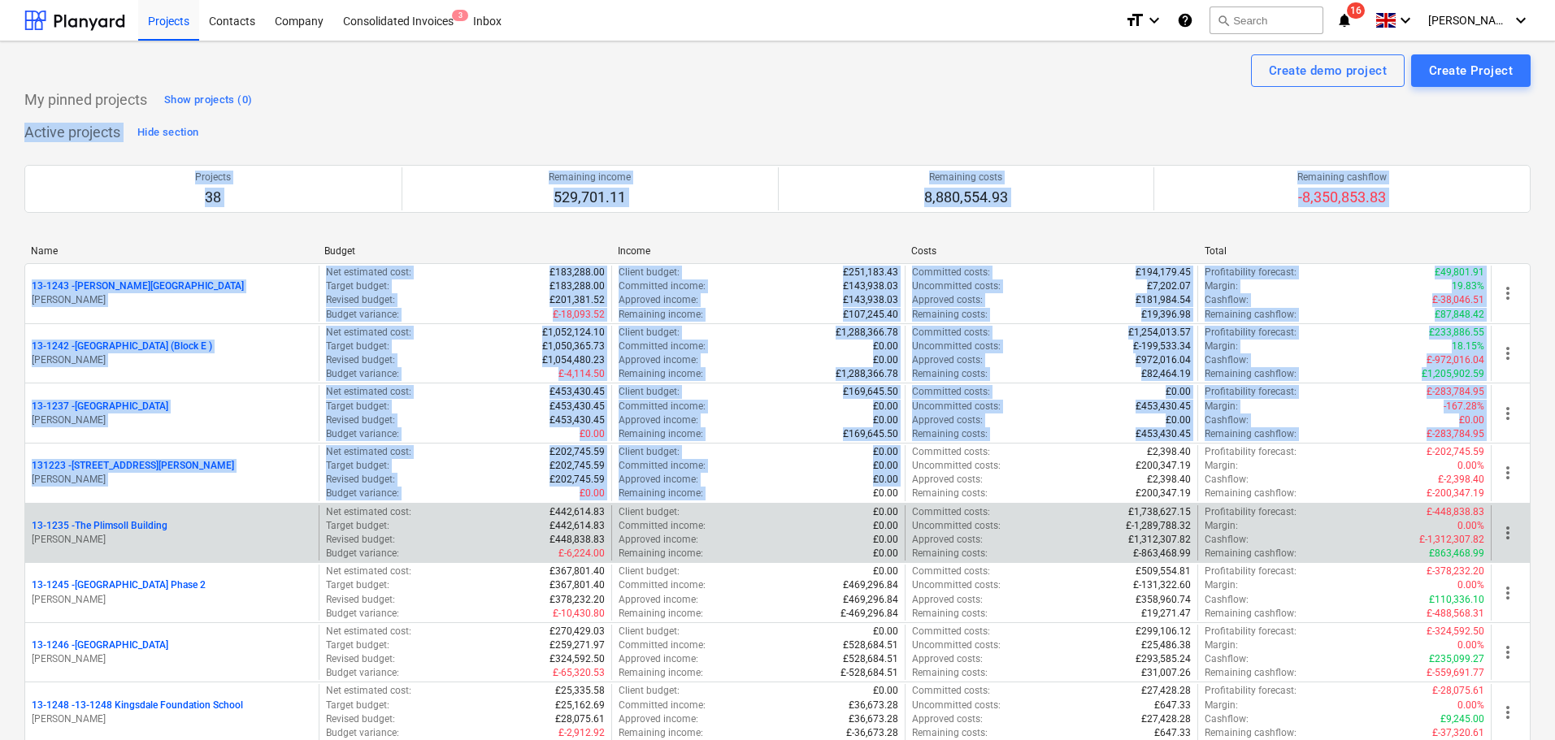
drag, startPoint x: 728, startPoint y: 93, endPoint x: 833, endPoint y: 532, distance: 451.2
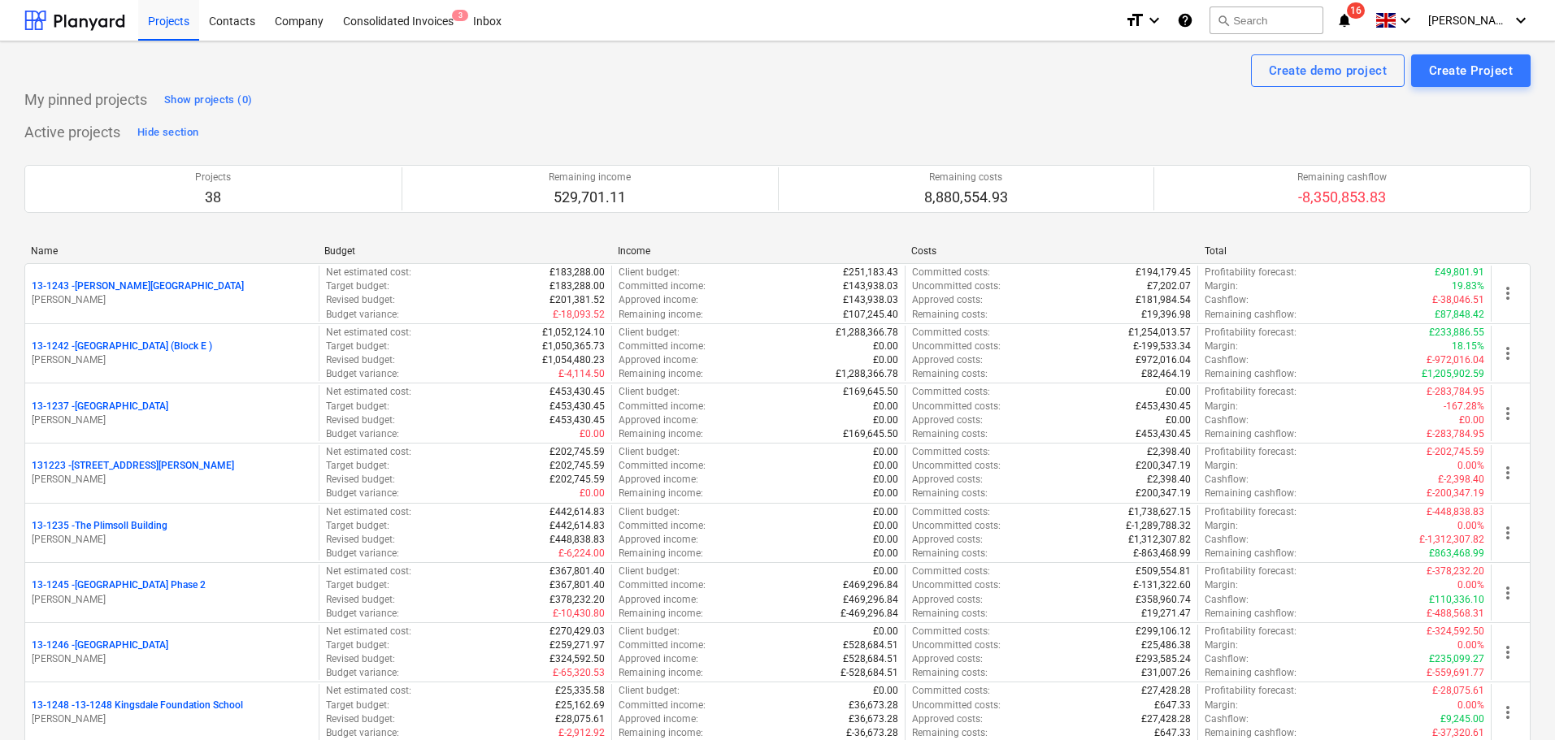
click at [112, 93] on p "My pinned projects" at bounding box center [85, 100] width 123 height 20
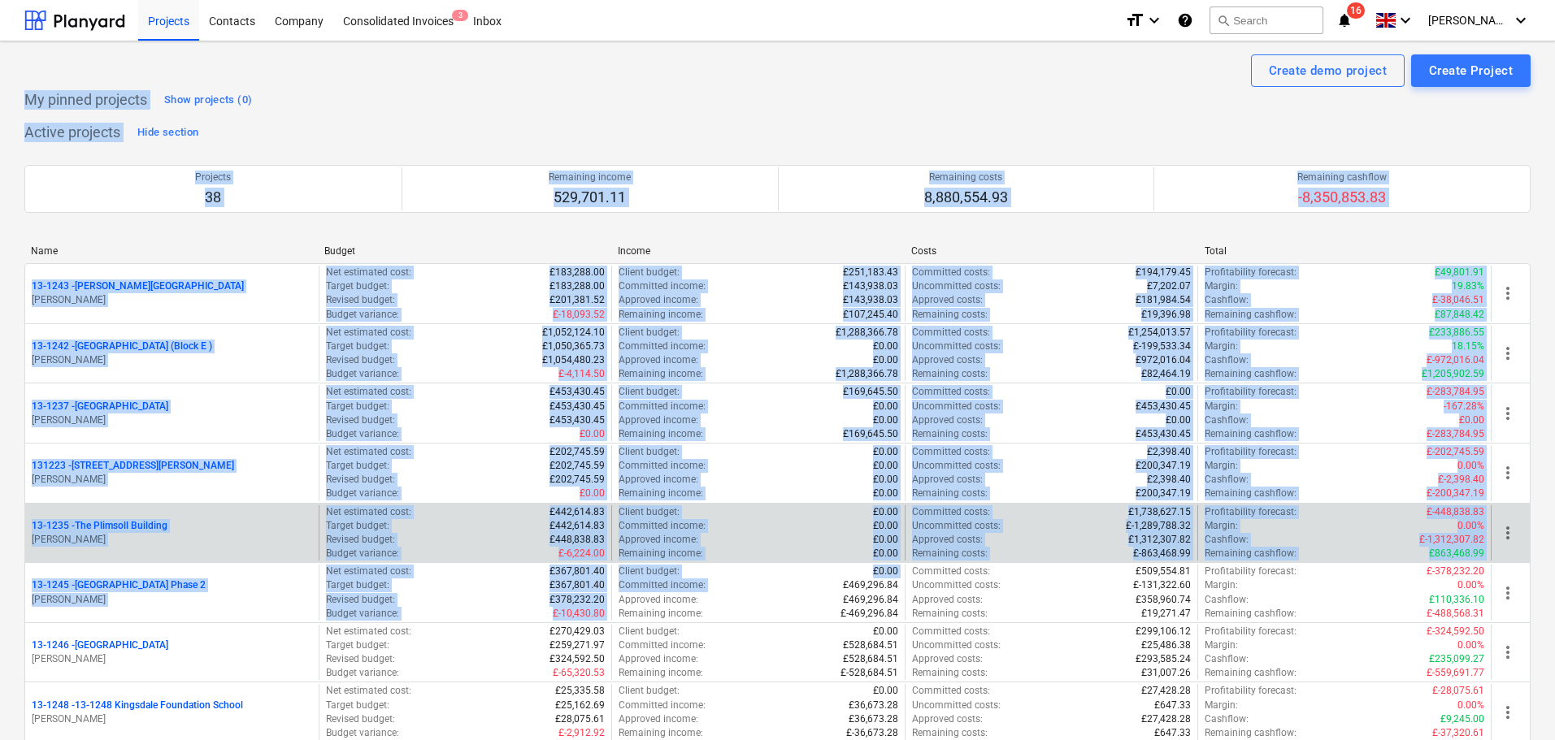
drag, startPoint x: 112, startPoint y: 93, endPoint x: 683, endPoint y: 553, distance: 733.5
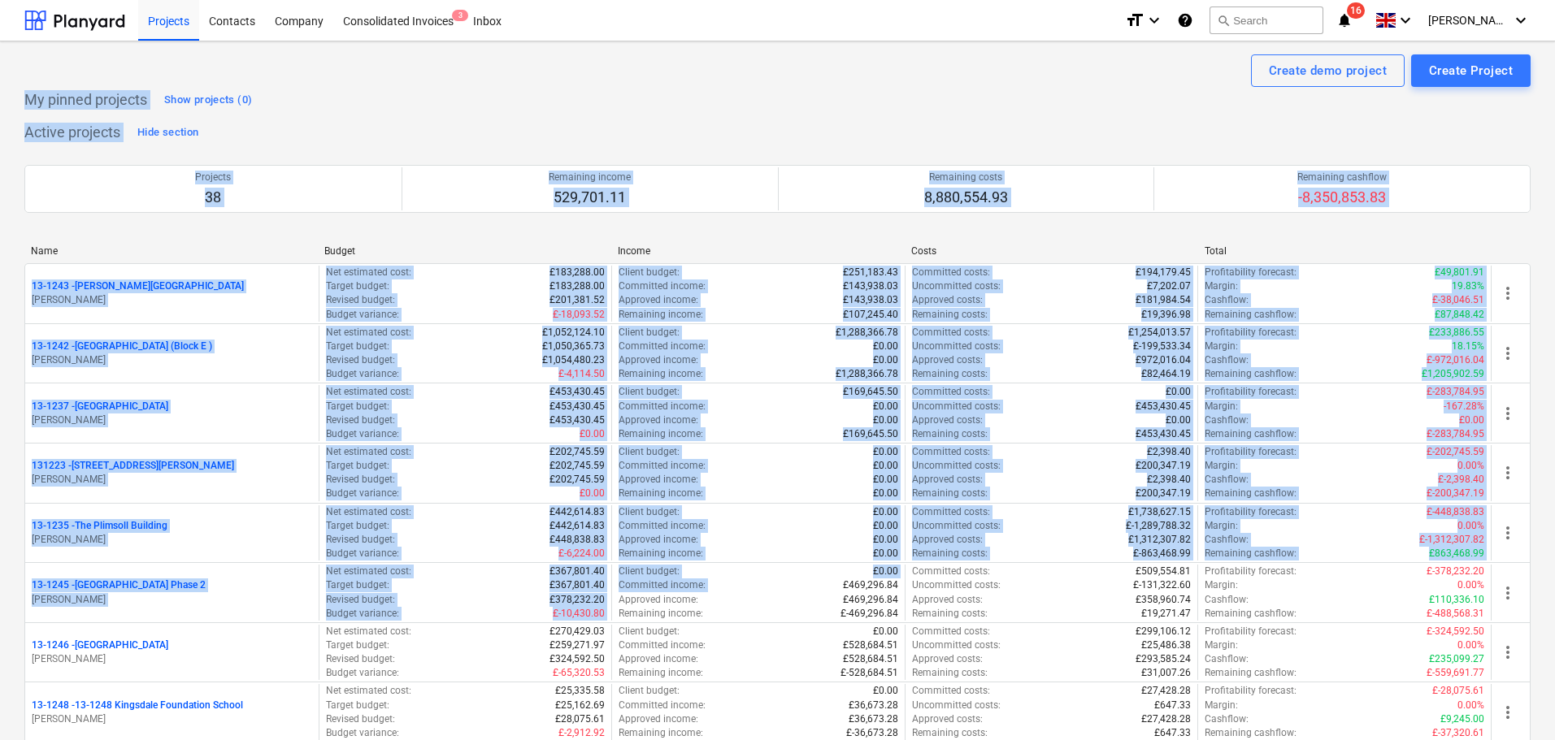
drag, startPoint x: 564, startPoint y: 89, endPoint x: 581, endPoint y: 74, distance: 22.5
click at [564, 87] on div "My pinned projects Show projects (0)" at bounding box center [777, 100] width 1506 height 26
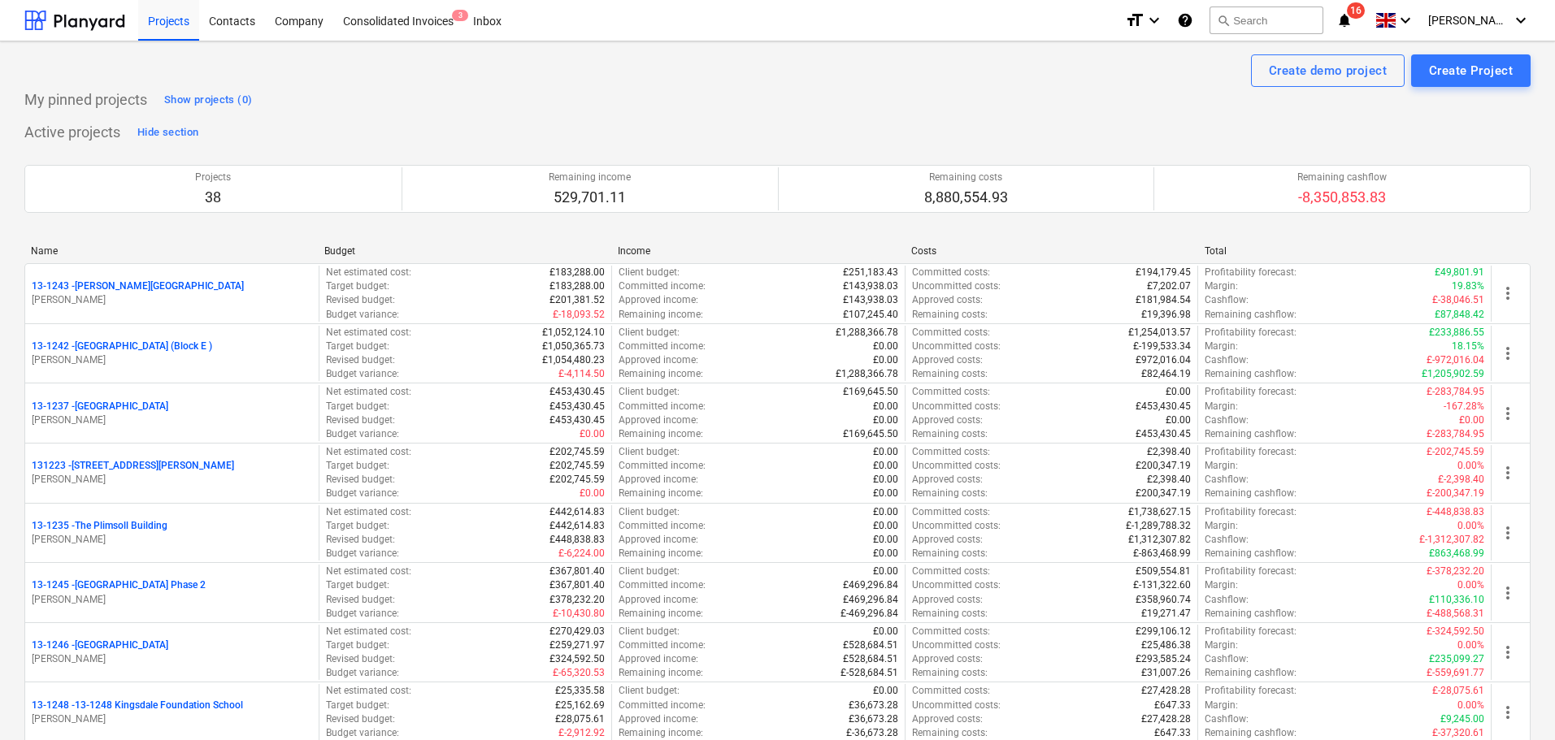
click at [584, 72] on div "Create demo project Create Project" at bounding box center [777, 70] width 1506 height 33
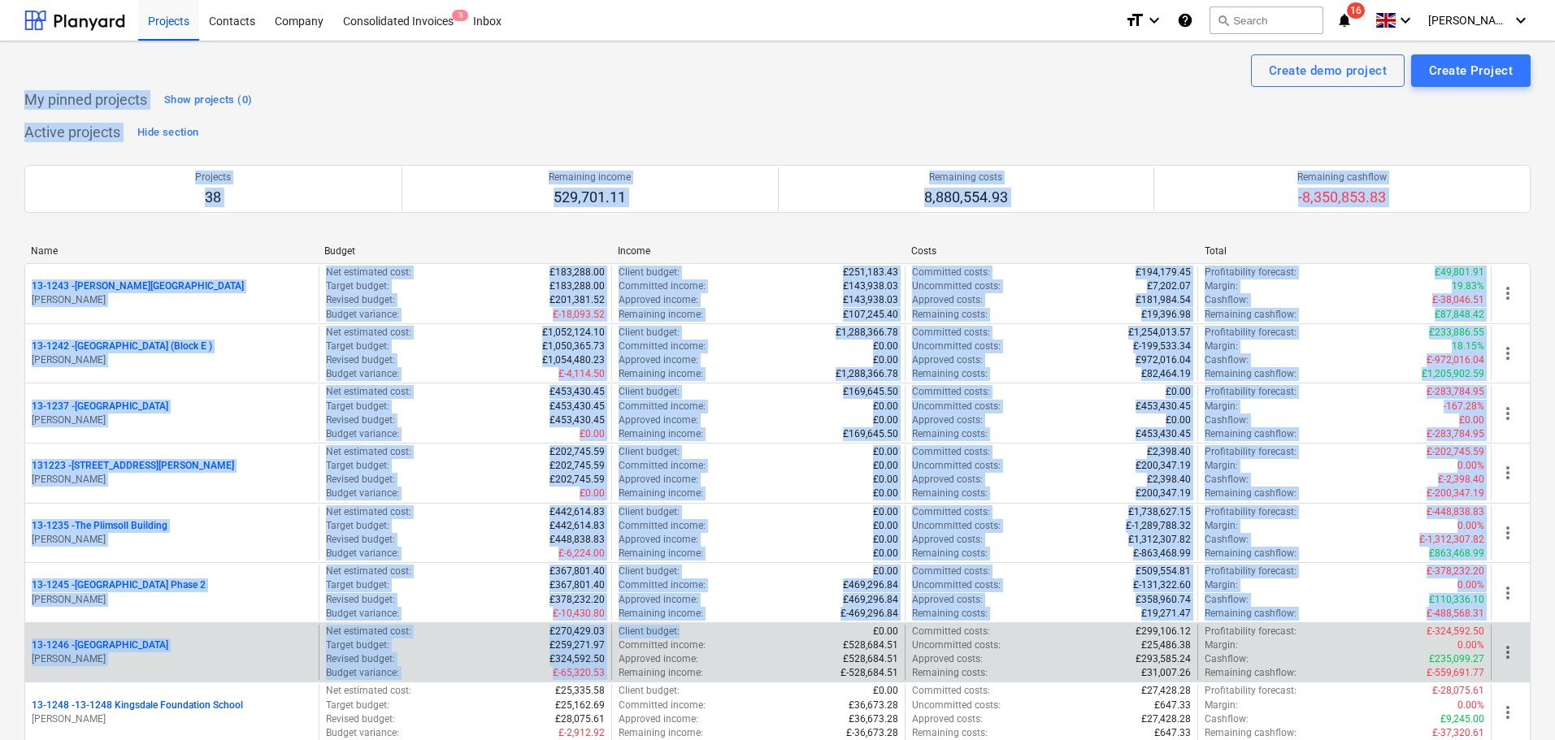
drag, startPoint x: 47, startPoint y: 67, endPoint x: 747, endPoint y: 635, distance: 901.3
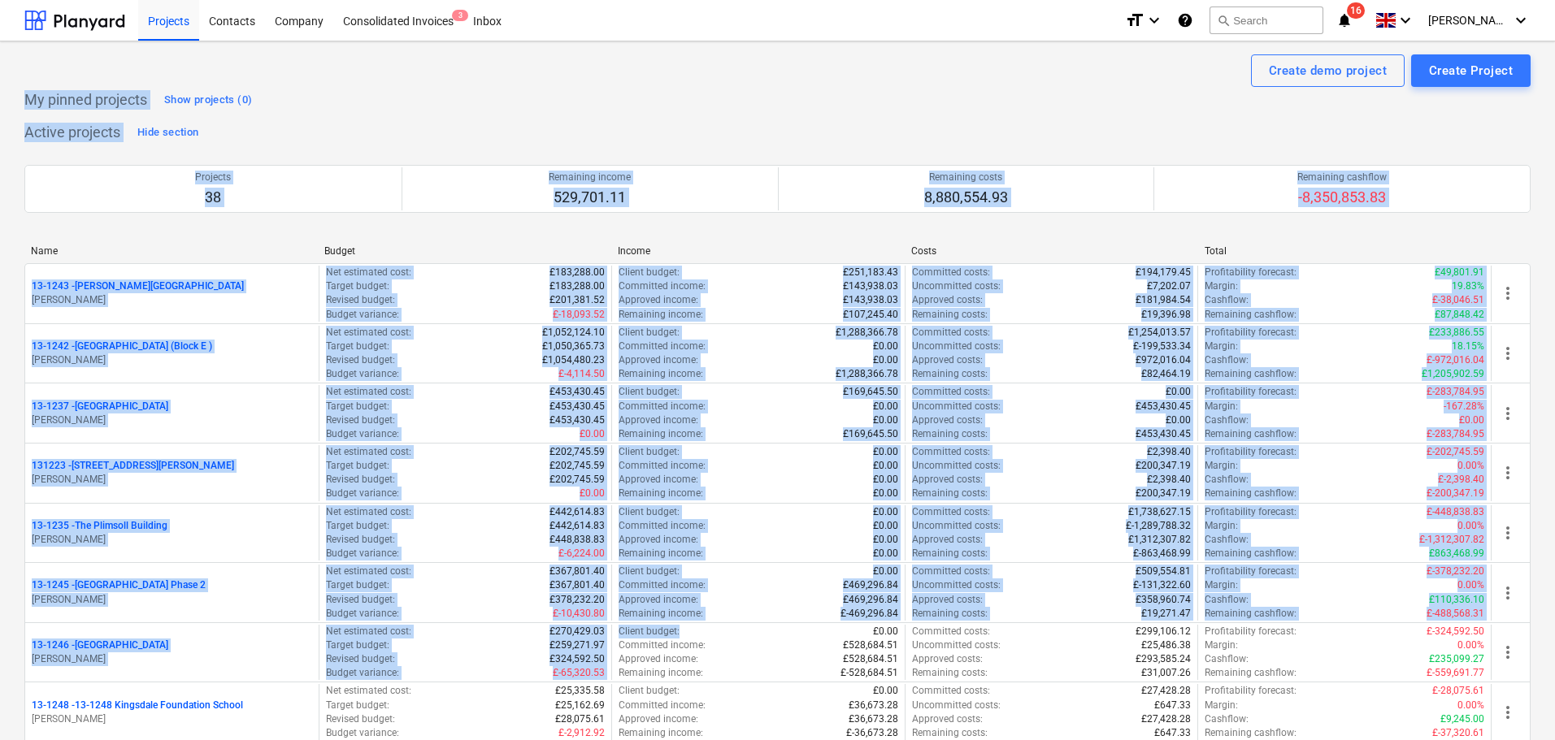
click at [525, 93] on div "My pinned projects Show projects (0)" at bounding box center [777, 100] width 1506 height 26
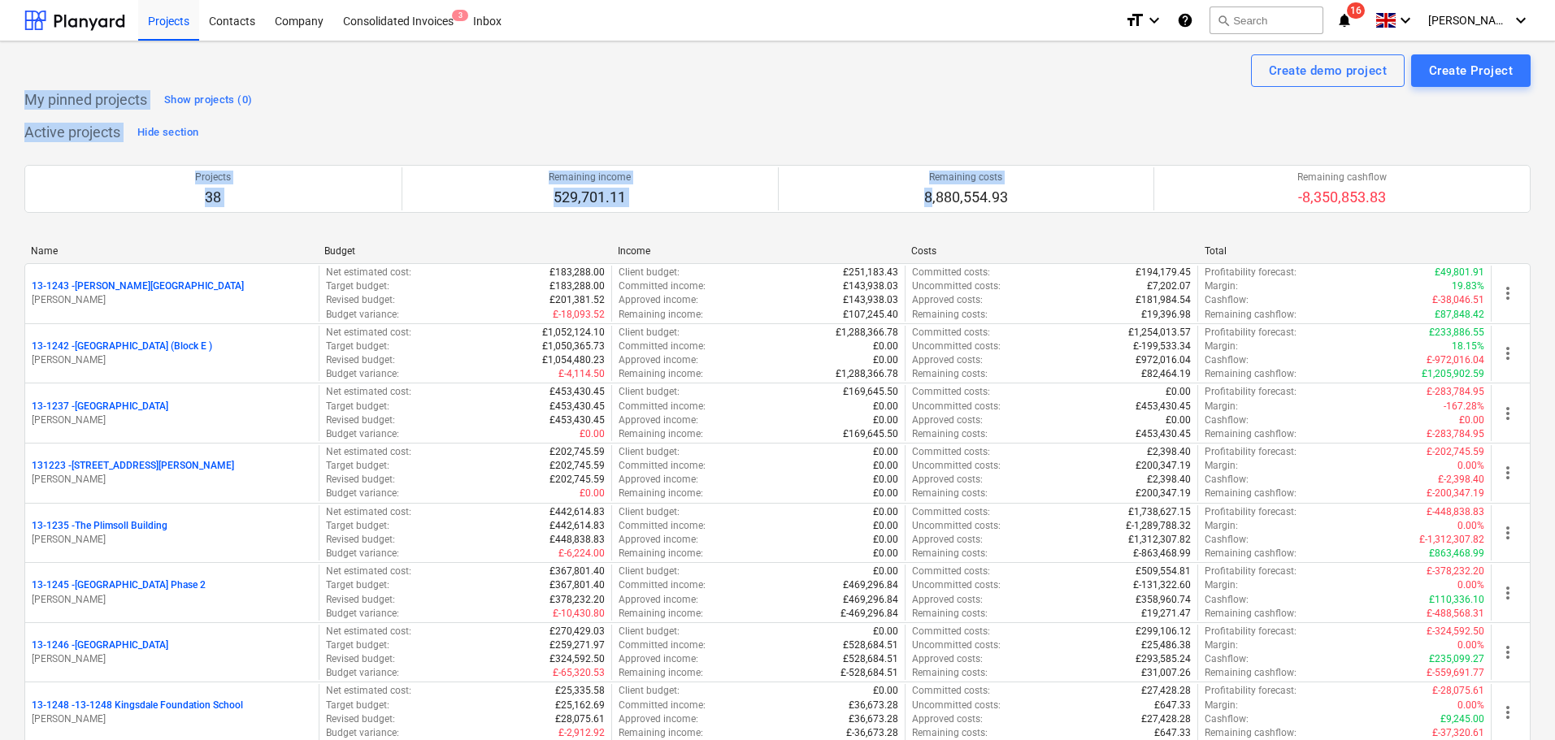
drag, startPoint x: 18, startPoint y: 92, endPoint x: 936, endPoint y: 219, distance: 927.2
click at [771, 97] on div "My pinned projects Show projects (0)" at bounding box center [777, 100] width 1506 height 26
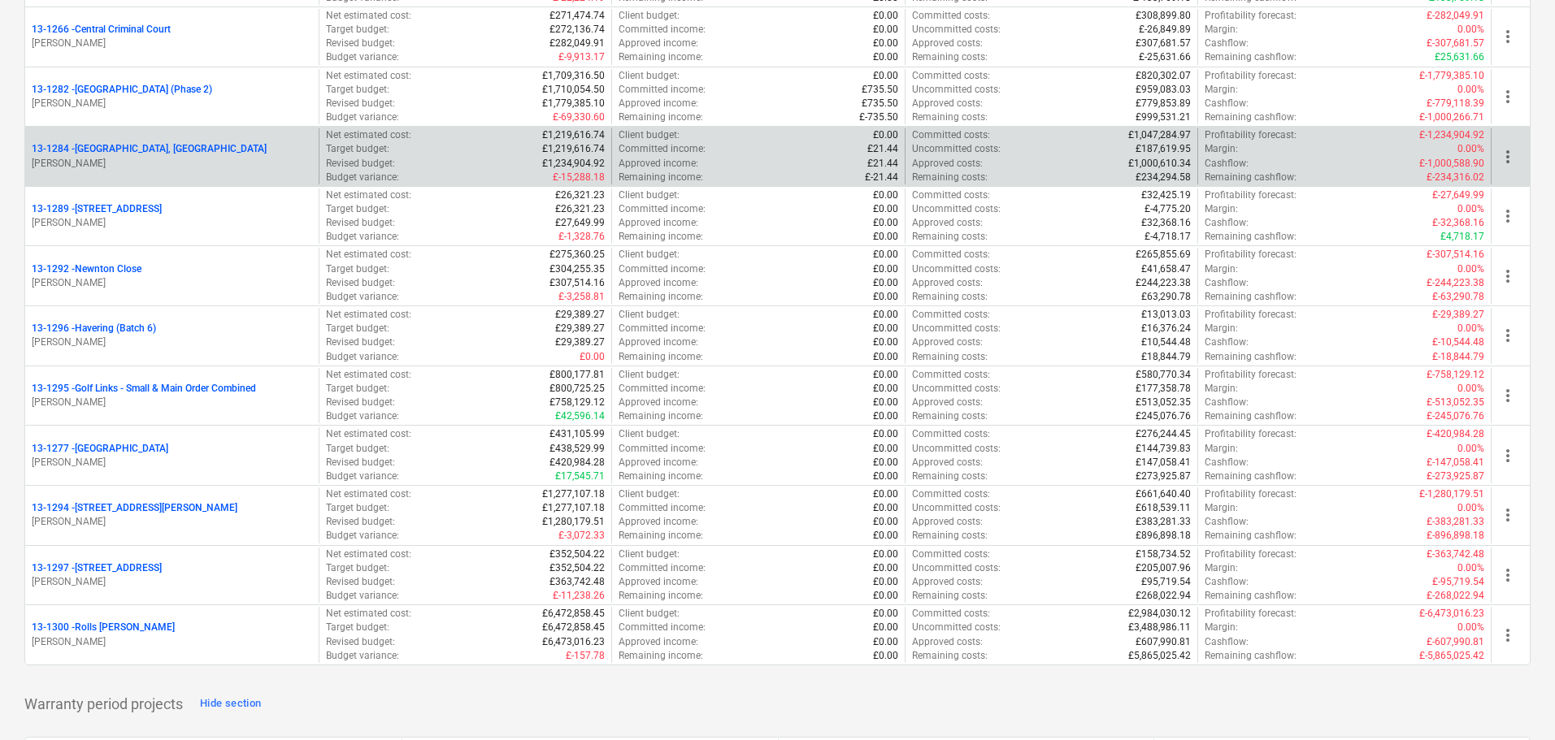
scroll to position [1869, 0]
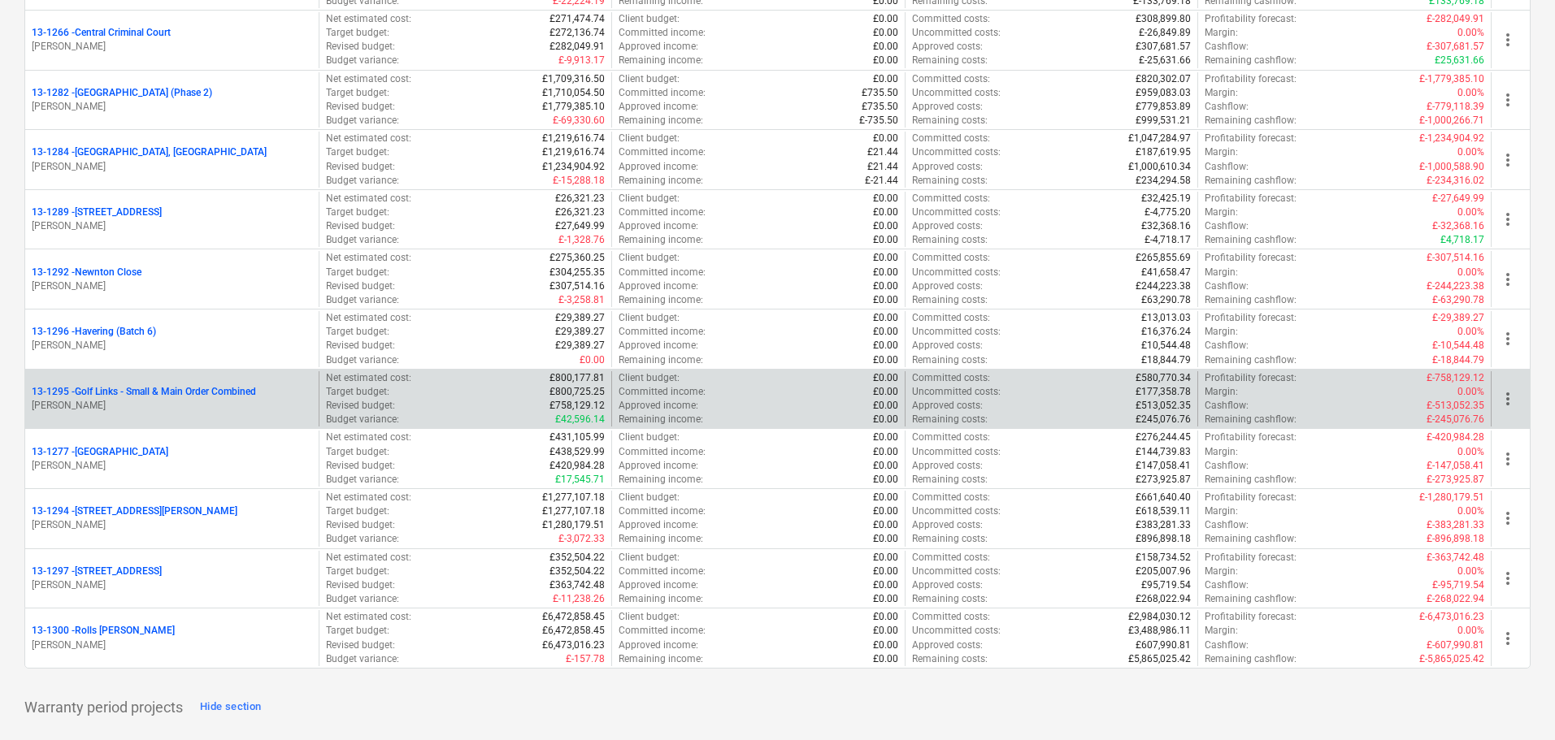
click at [215, 399] on p "13-1295 - Golf Links - Small & Main Order Combined" at bounding box center [144, 392] width 224 height 14
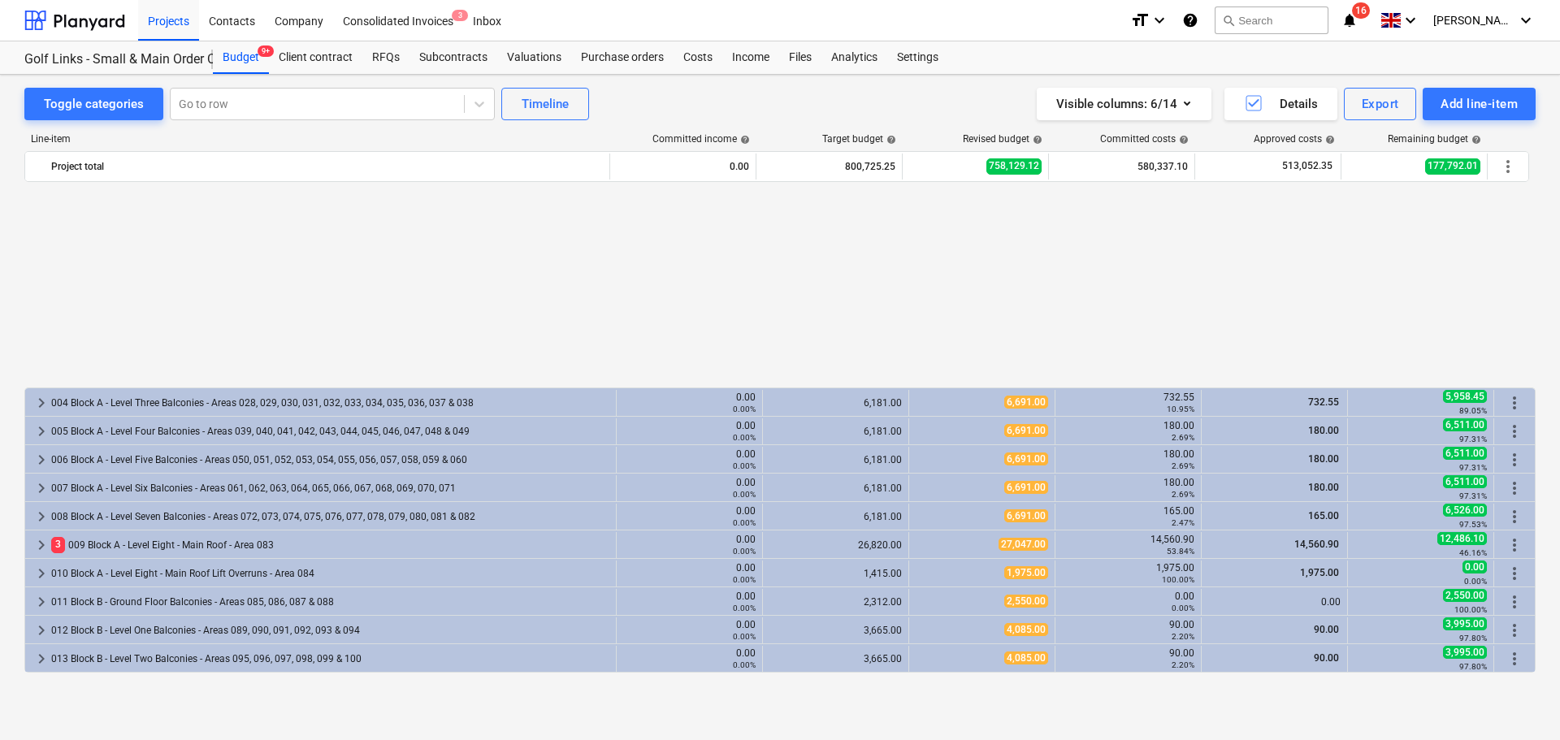
scroll to position [796, 0]
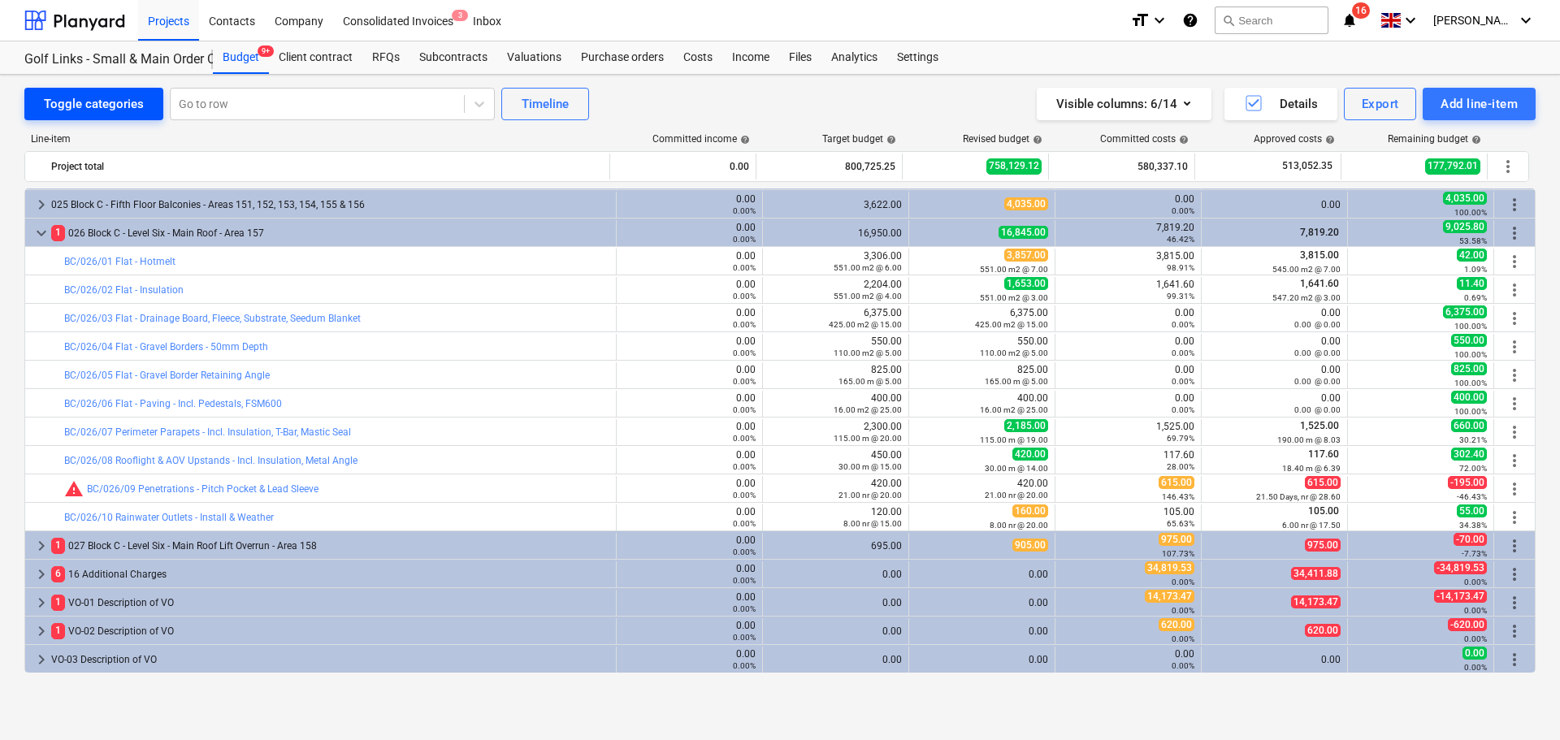
click at [105, 103] on div "Toggle categories" at bounding box center [94, 103] width 100 height 21
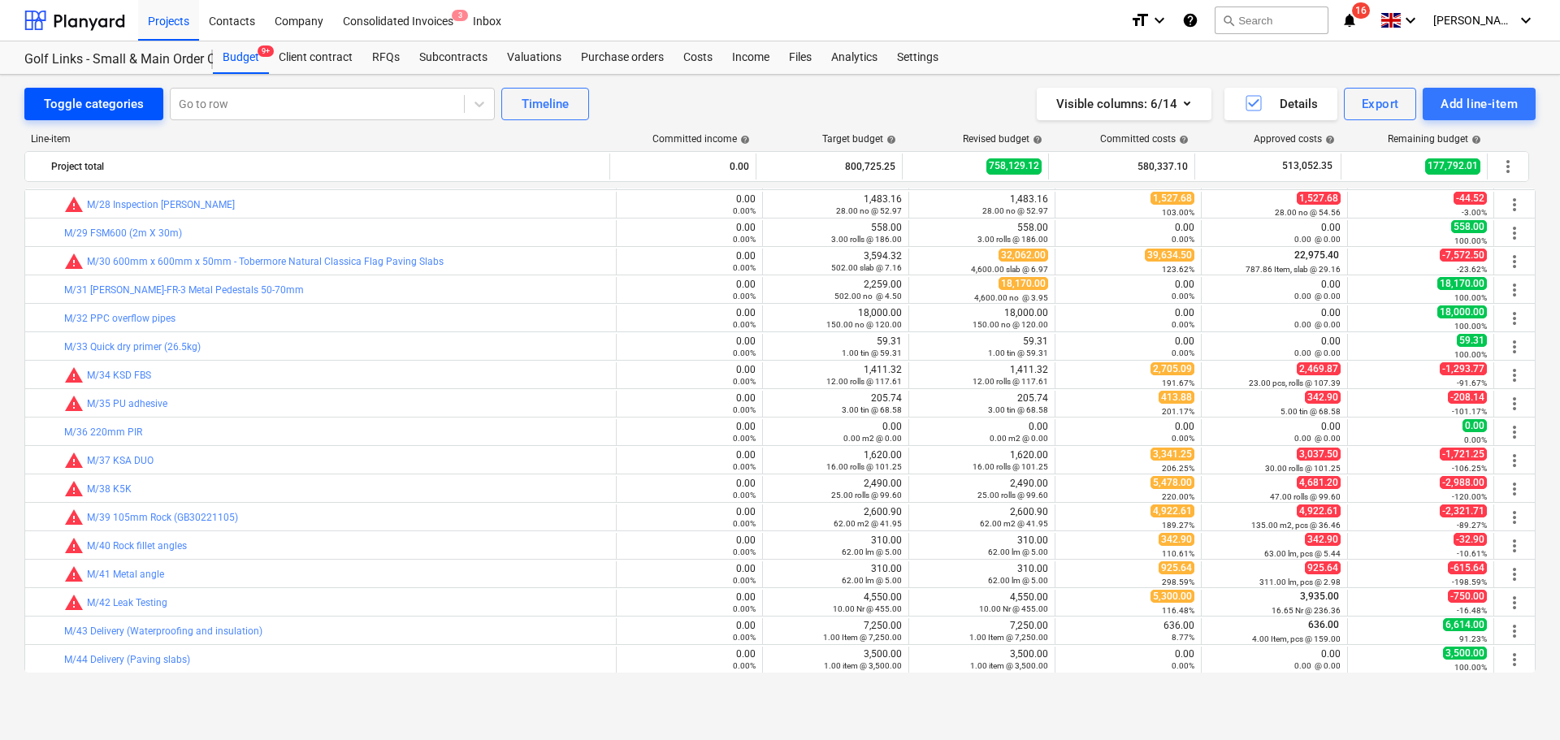
click at [91, 112] on div "Toggle categories" at bounding box center [94, 103] width 100 height 21
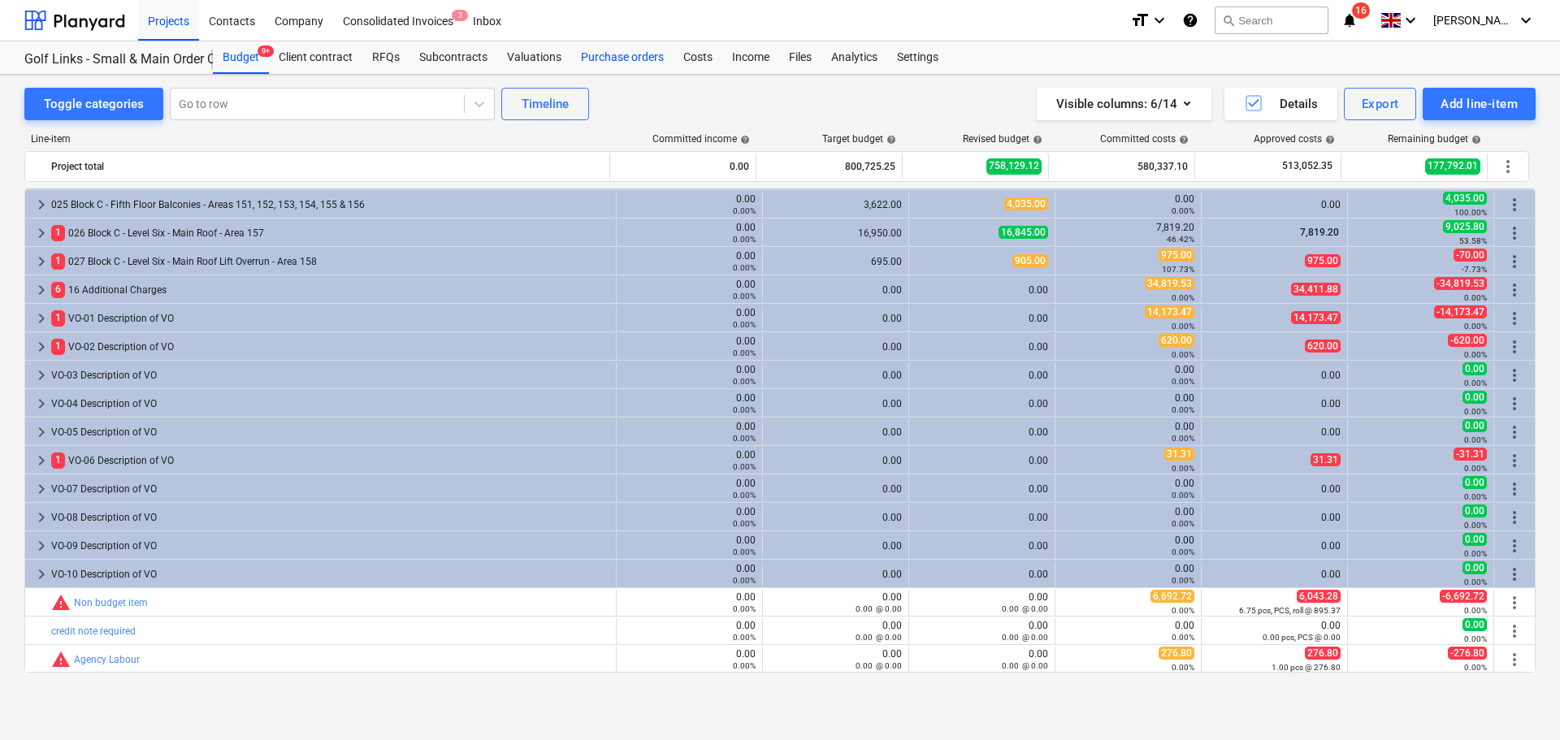
click at [631, 47] on div "Purchase orders" at bounding box center [622, 57] width 102 height 33
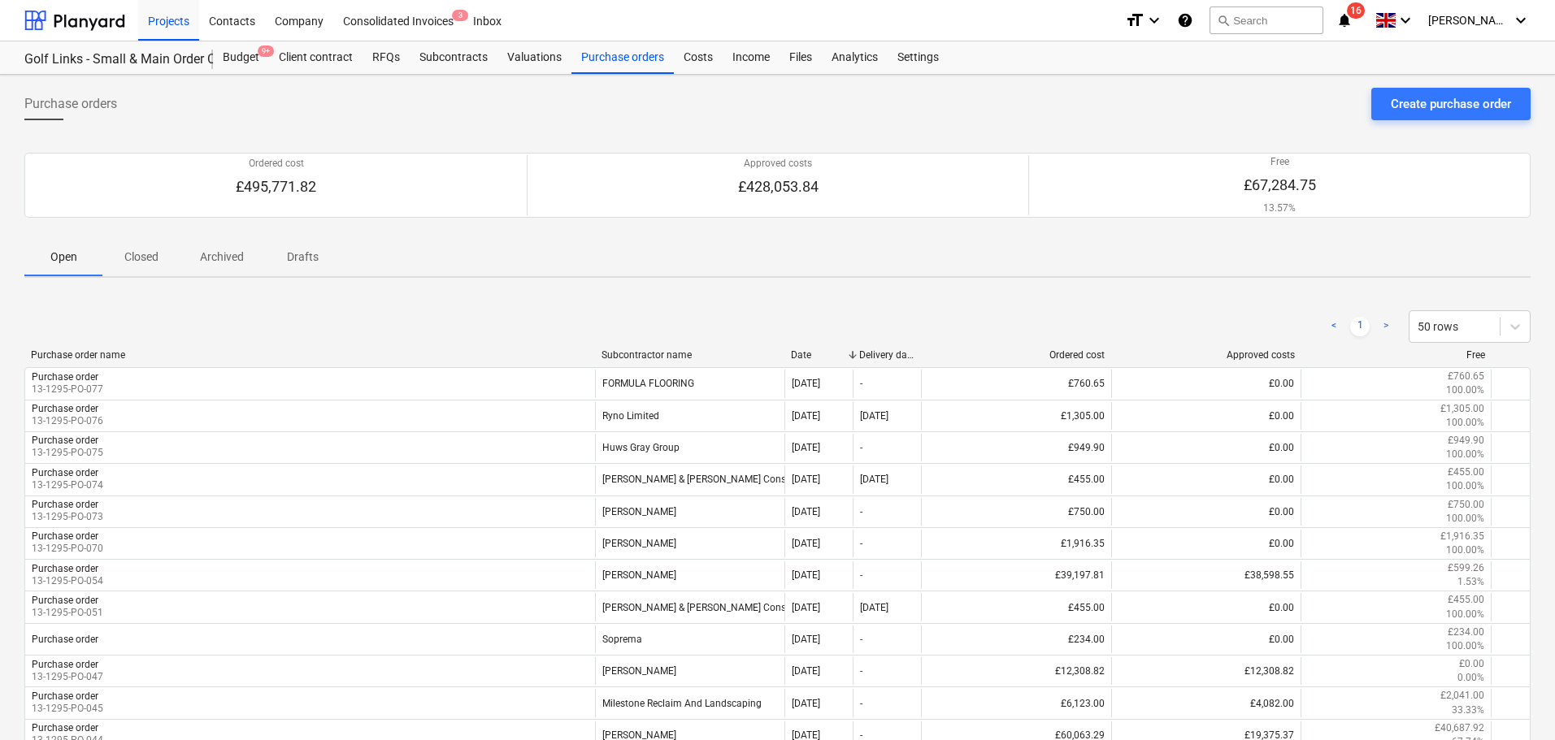
click at [83, 105] on span "Purchase orders" at bounding box center [70, 104] width 93 height 20
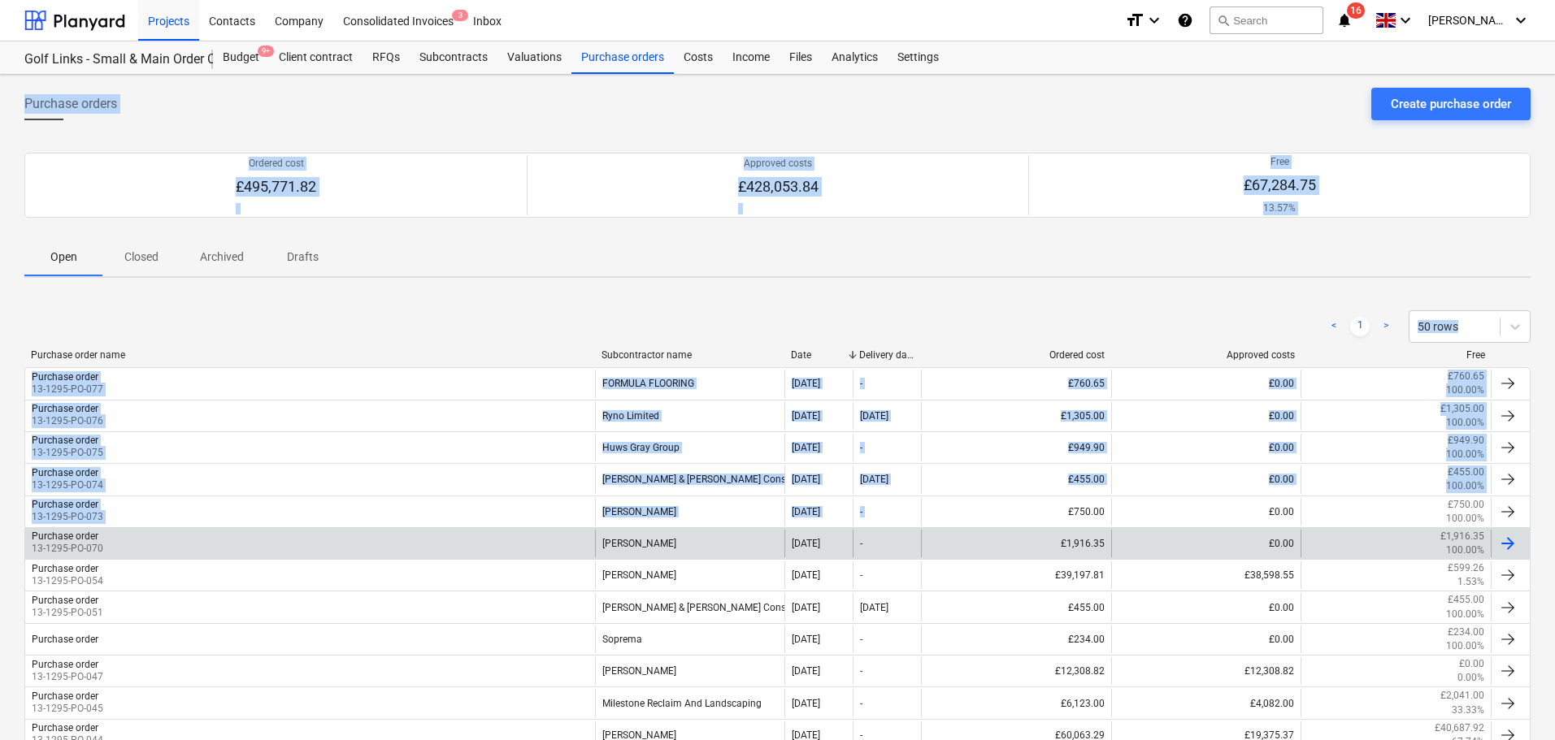
drag, startPoint x: 83, startPoint y: 105, endPoint x: 857, endPoint y: 545, distance: 890.6
click at [857, 540] on div "Purchase orders Create purchase order Ordered cost £495,771.82 Approved costs £…" at bounding box center [777, 555] width 1555 height 960
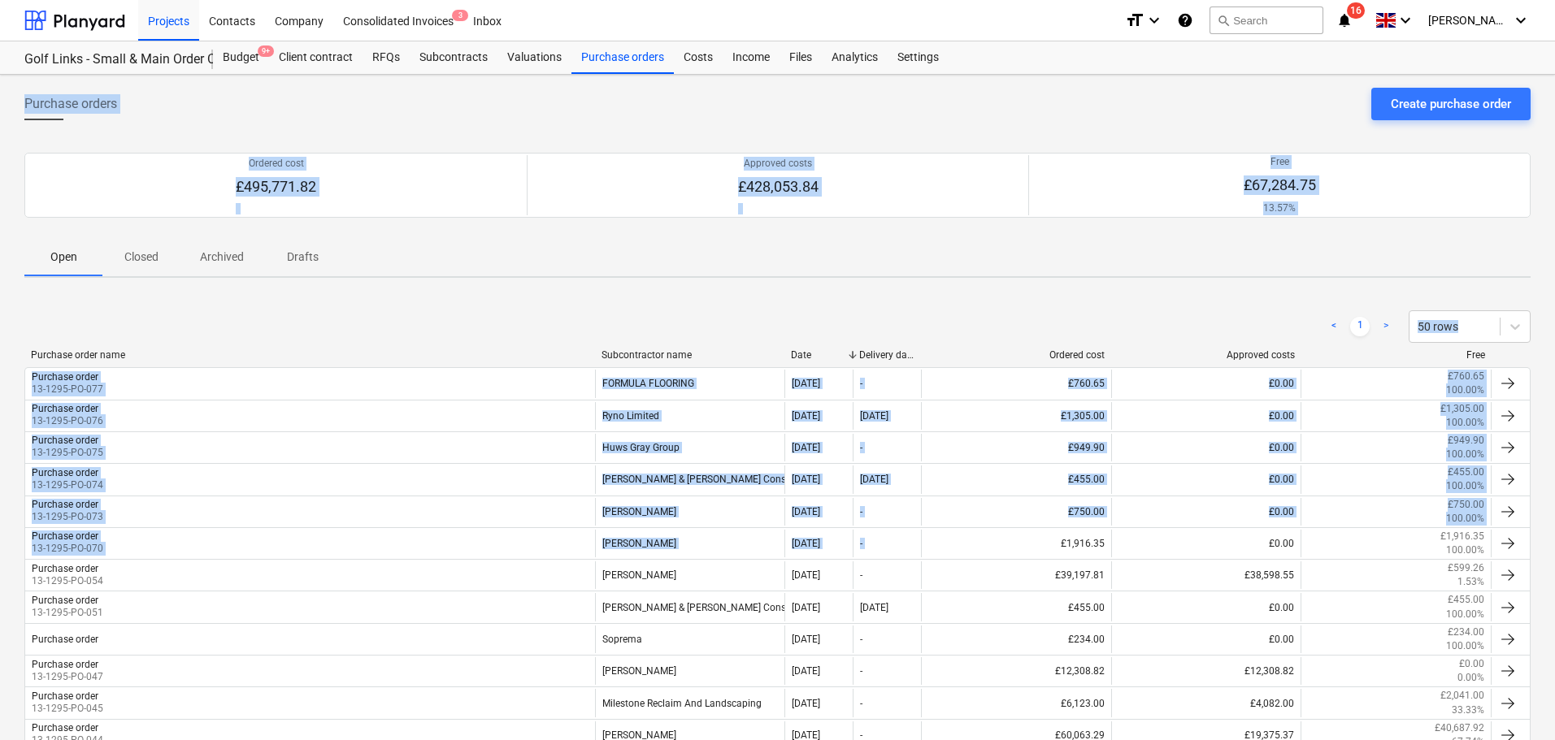
click at [684, 307] on div "< 1 > 50 rows" at bounding box center [777, 327] width 1506 height 46
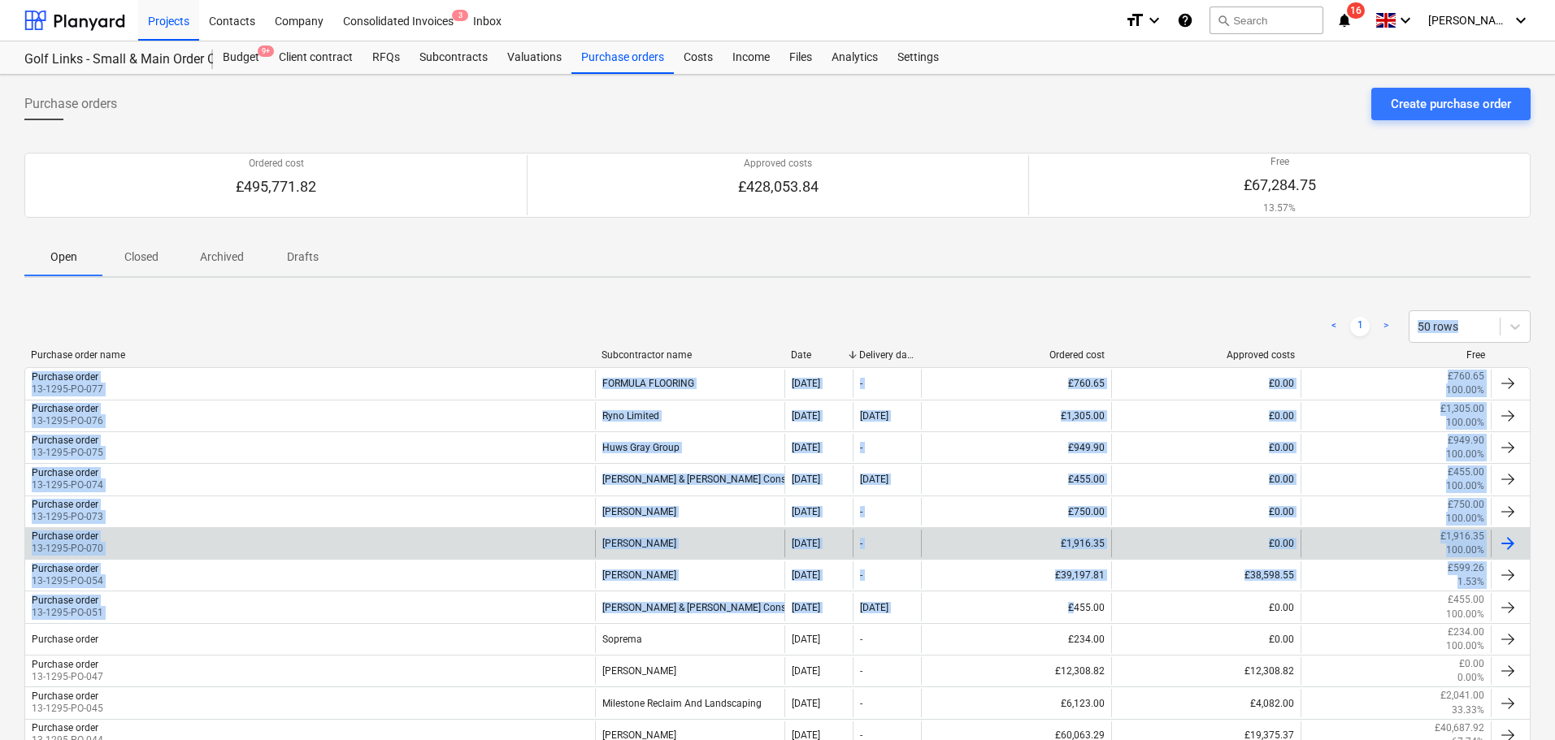
drag, startPoint x: 684, startPoint y: 307, endPoint x: 900, endPoint y: 556, distance: 329.5
click at [999, 657] on div "< 1 > 50 rows Purchase order name Subcontractor name Date Delivery date Ordered…" at bounding box center [777, 650] width 1506 height 718
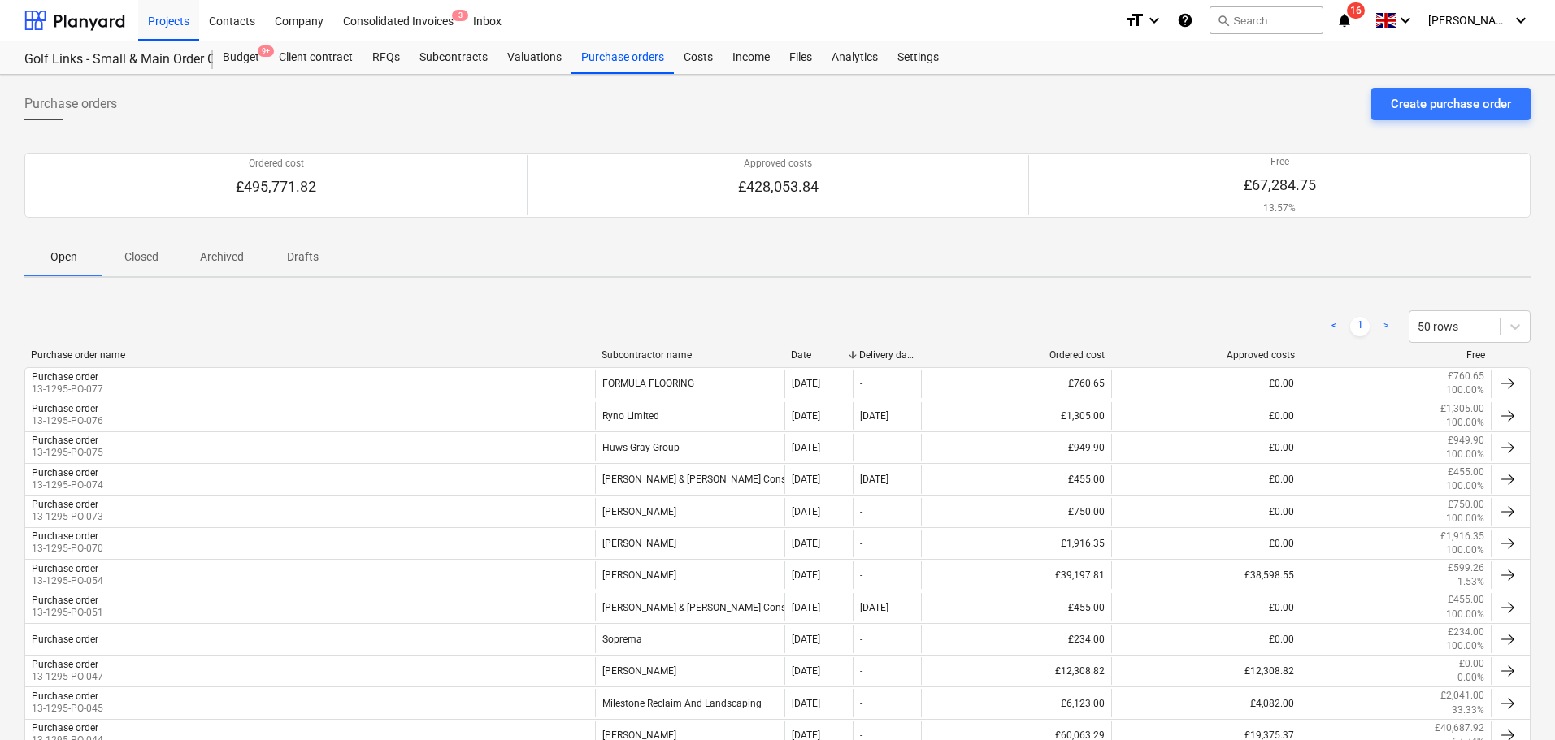
click at [730, 313] on div "< 1 > 50 rows" at bounding box center [777, 326] width 1506 height 33
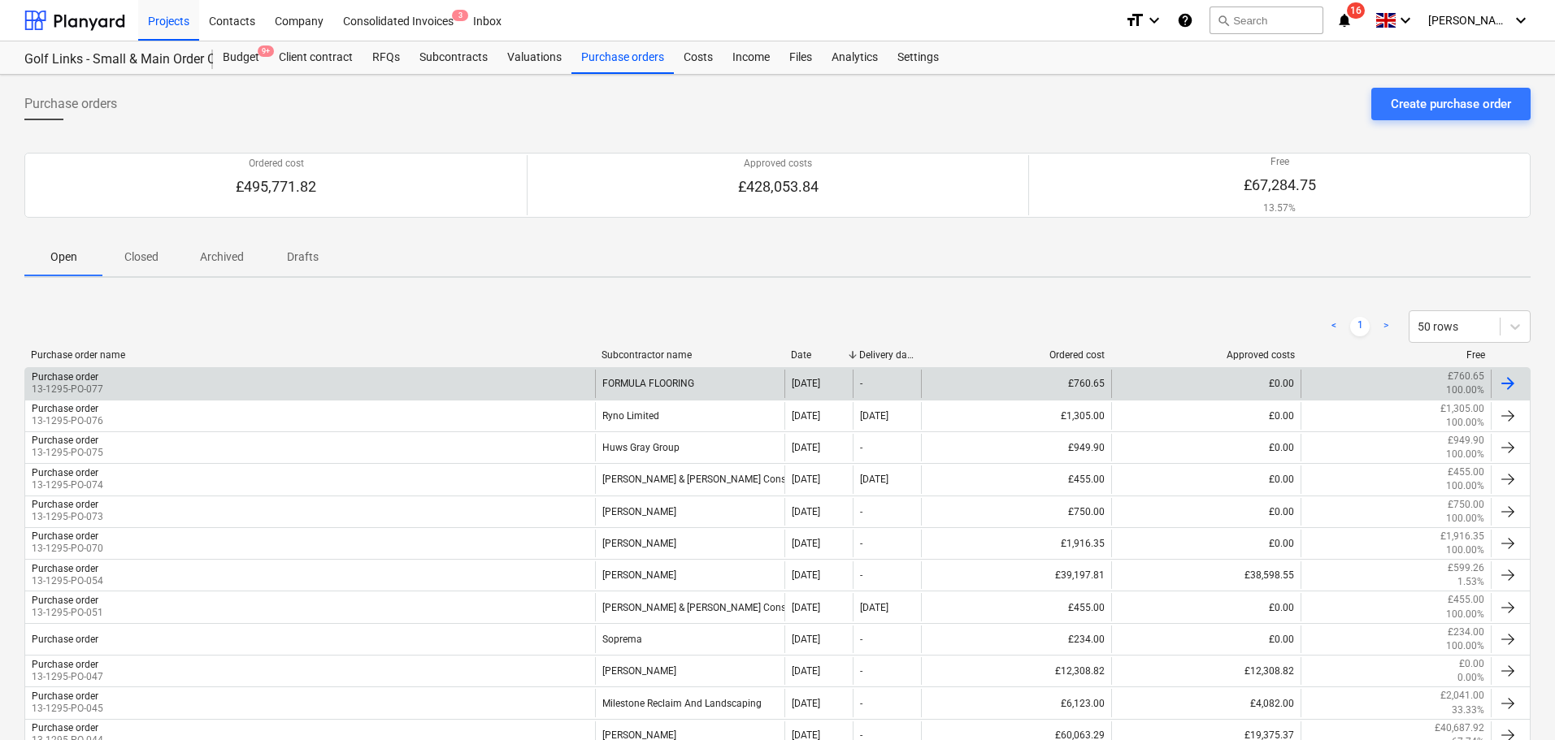
click at [703, 387] on div "FORMULA FLOORING" at bounding box center [690, 384] width 190 height 28
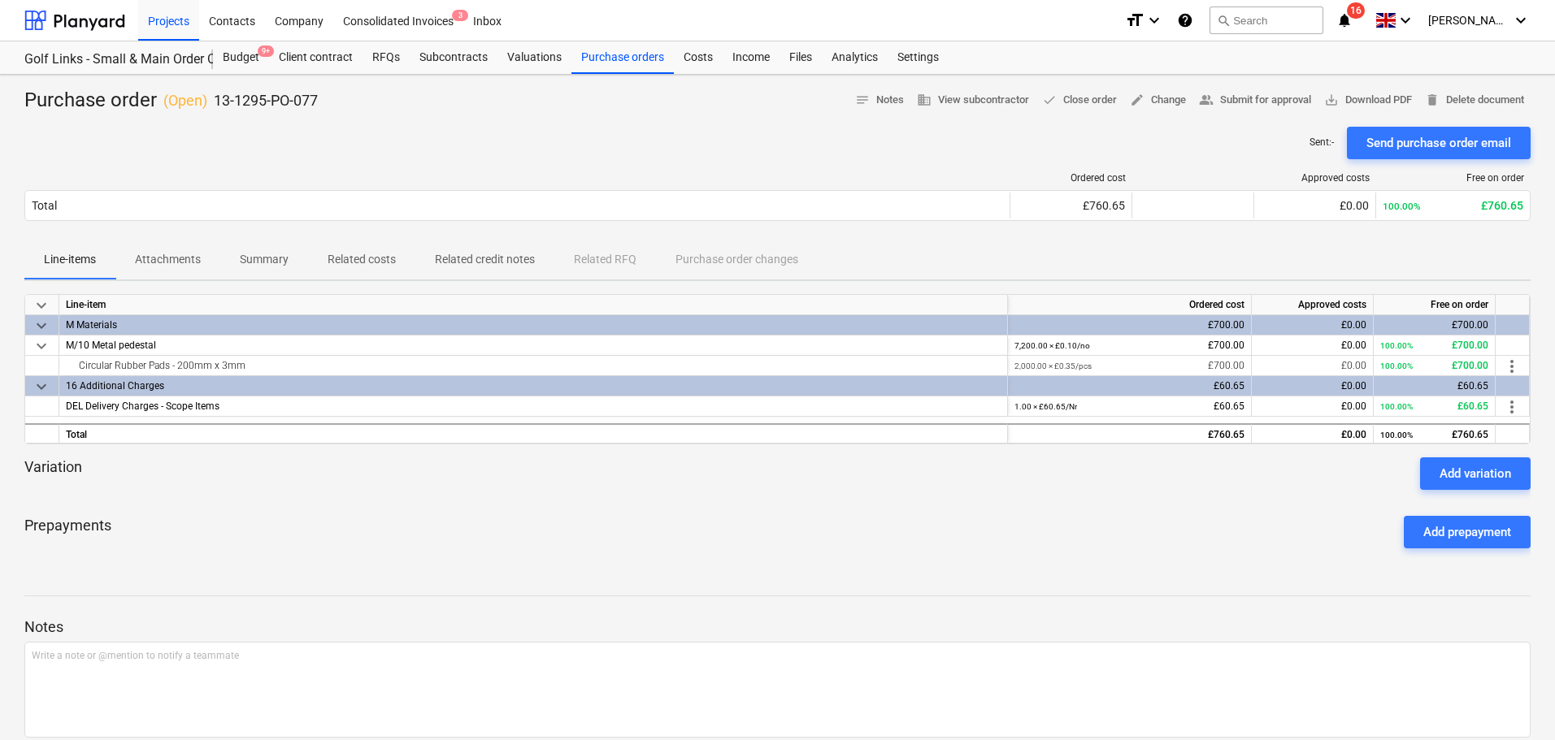
click at [171, 260] on p "Attachments" at bounding box center [168, 259] width 66 height 17
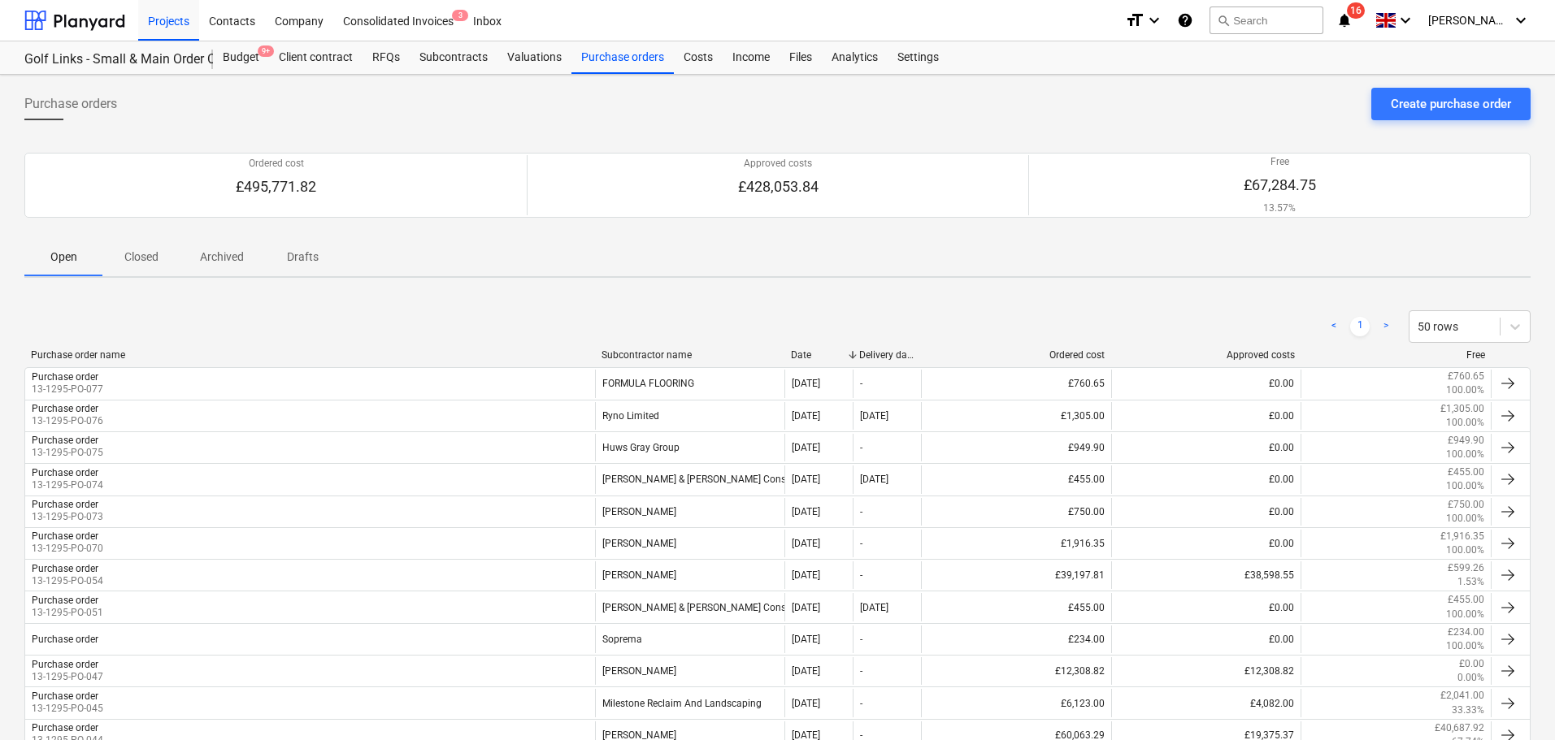
click at [228, 297] on div "< 1 > 50 rows Purchase order name Subcontractor name Date Delivery date Ordered…" at bounding box center [777, 650] width 1506 height 718
click at [24, 120] on div "Purchase orders Create purchase order Ordered cost £495,771.82 Approved costs £…" at bounding box center [777, 555] width 1555 height 960
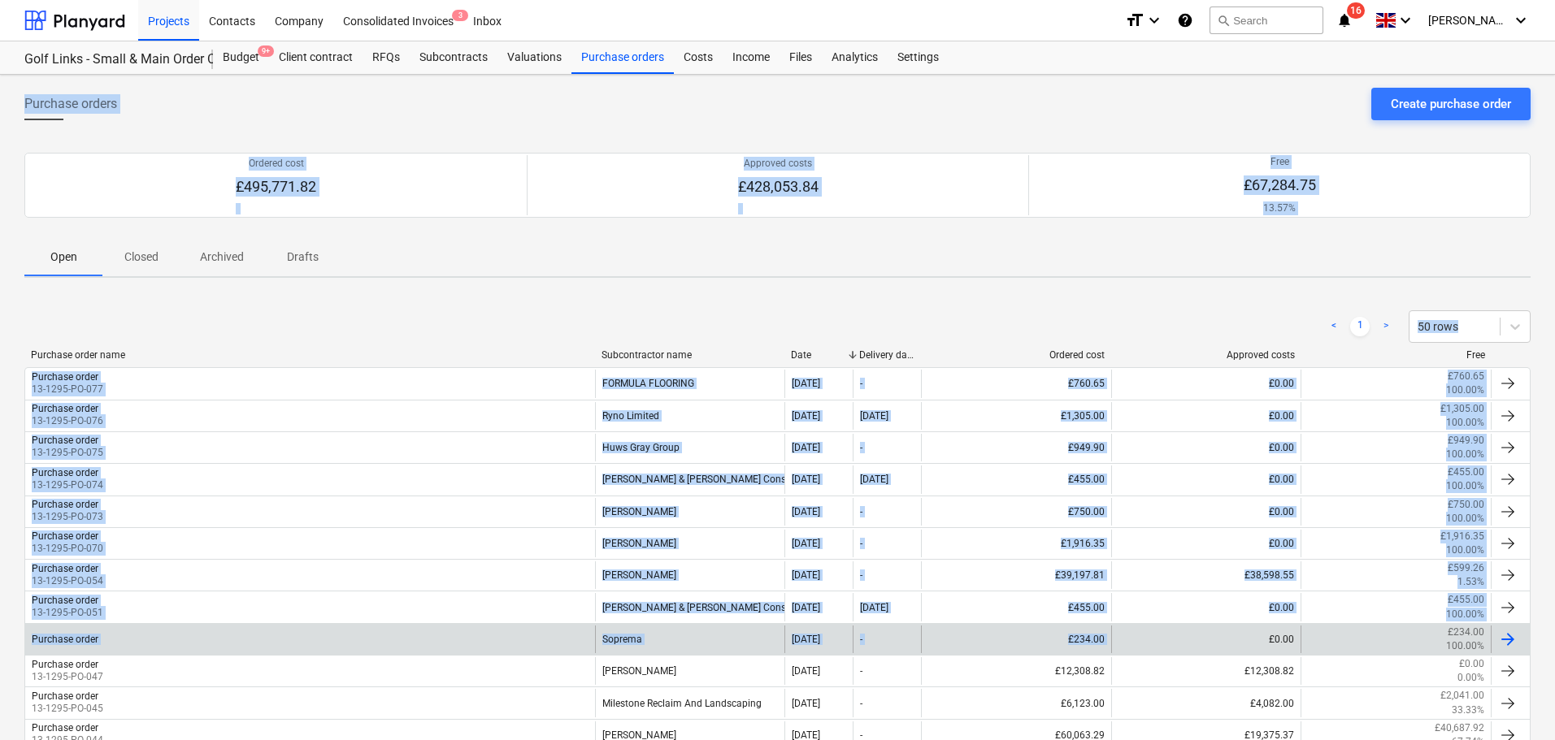
drag, startPoint x: 24, startPoint y: 120, endPoint x: 957, endPoint y: 648, distance: 1071.8
click at [968, 658] on div "Purchase orders Create purchase order Ordered cost £495,771.82 Approved costs £…" at bounding box center [777, 555] width 1555 height 960
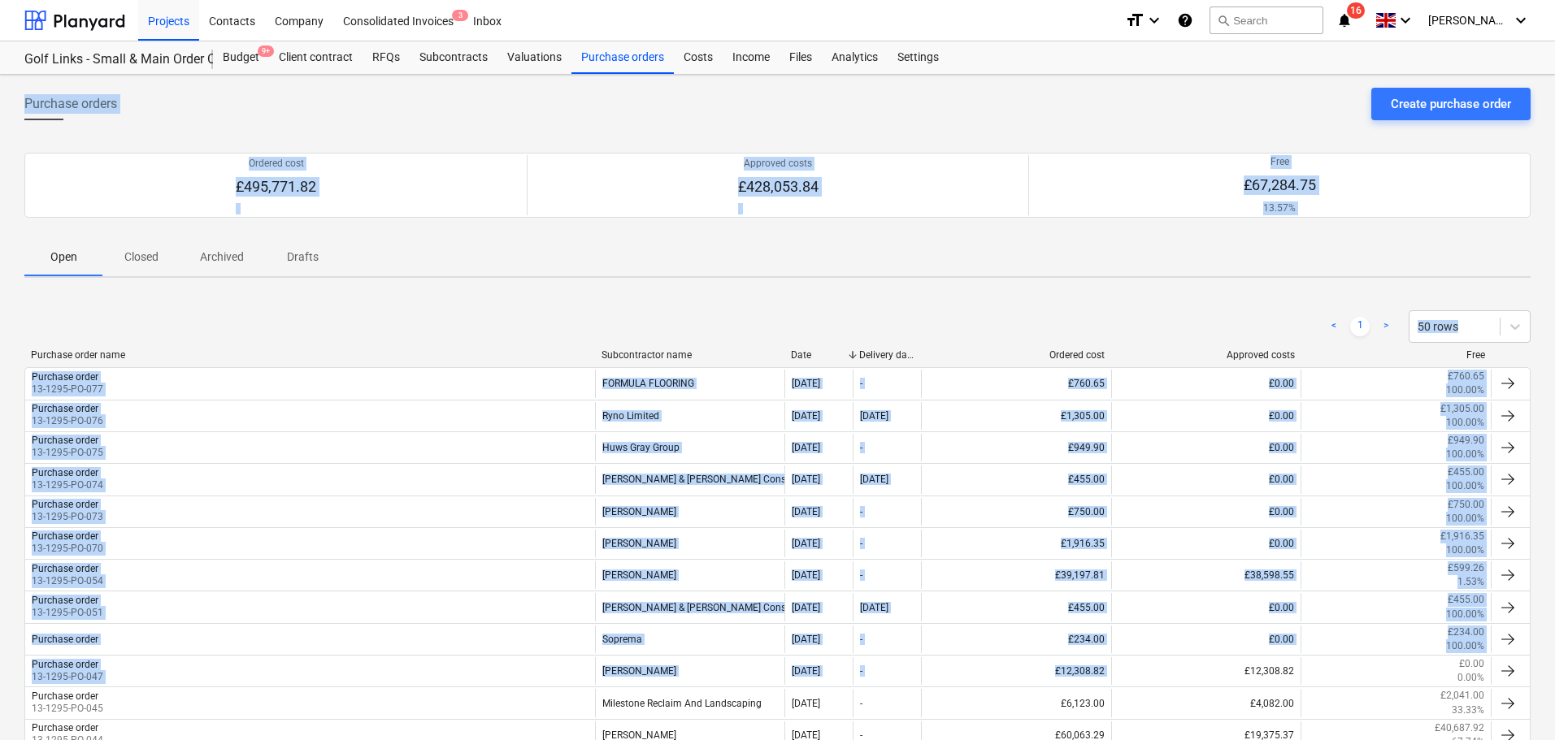
click at [629, 298] on div "< 1 > 50 rows Purchase order name Subcontractor name Date Delivery date Ordered…" at bounding box center [777, 650] width 1506 height 718
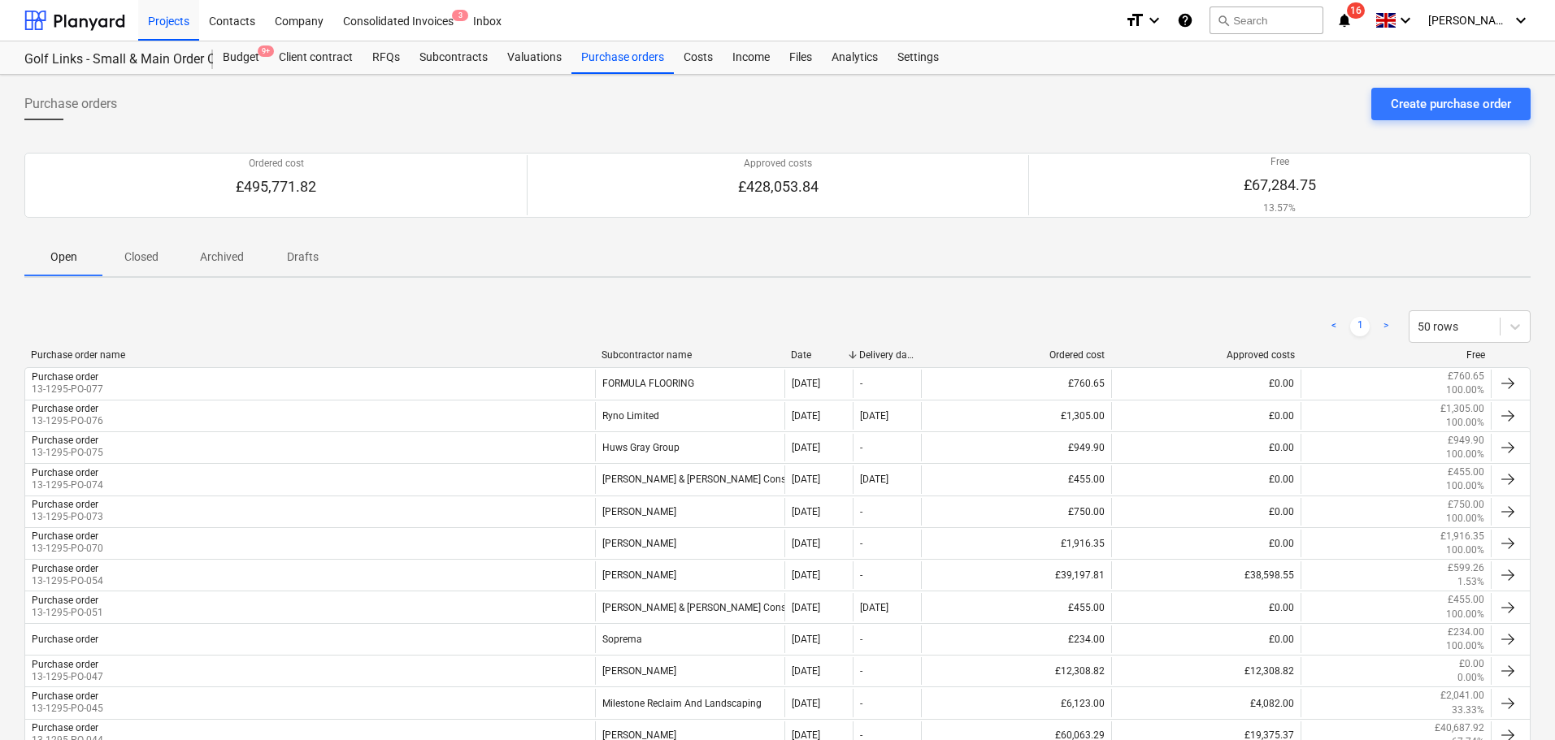
drag, startPoint x: 93, startPoint y: 24, endPoint x: 133, endPoint y: 5, distance: 44.3
click at [93, 24] on div at bounding box center [74, 20] width 101 height 41
